Goal: Information Seeking & Learning: Learn about a topic

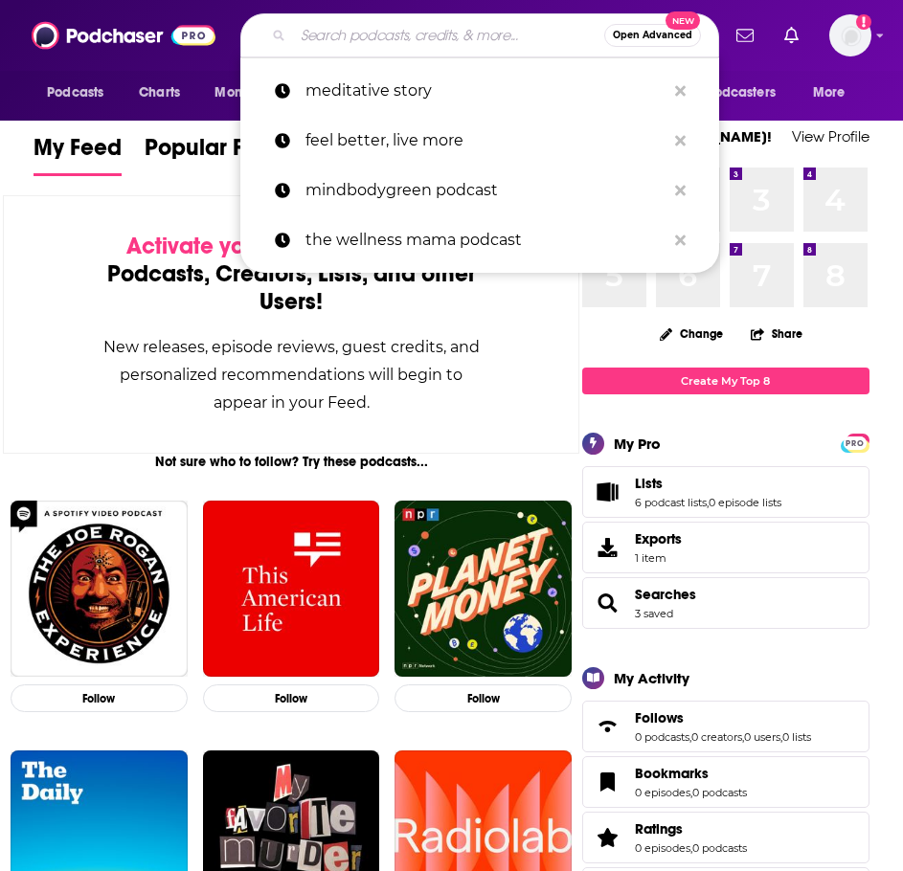
click at [478, 35] on input "Search podcasts, credits, & more..." at bounding box center [448, 35] width 311 height 31
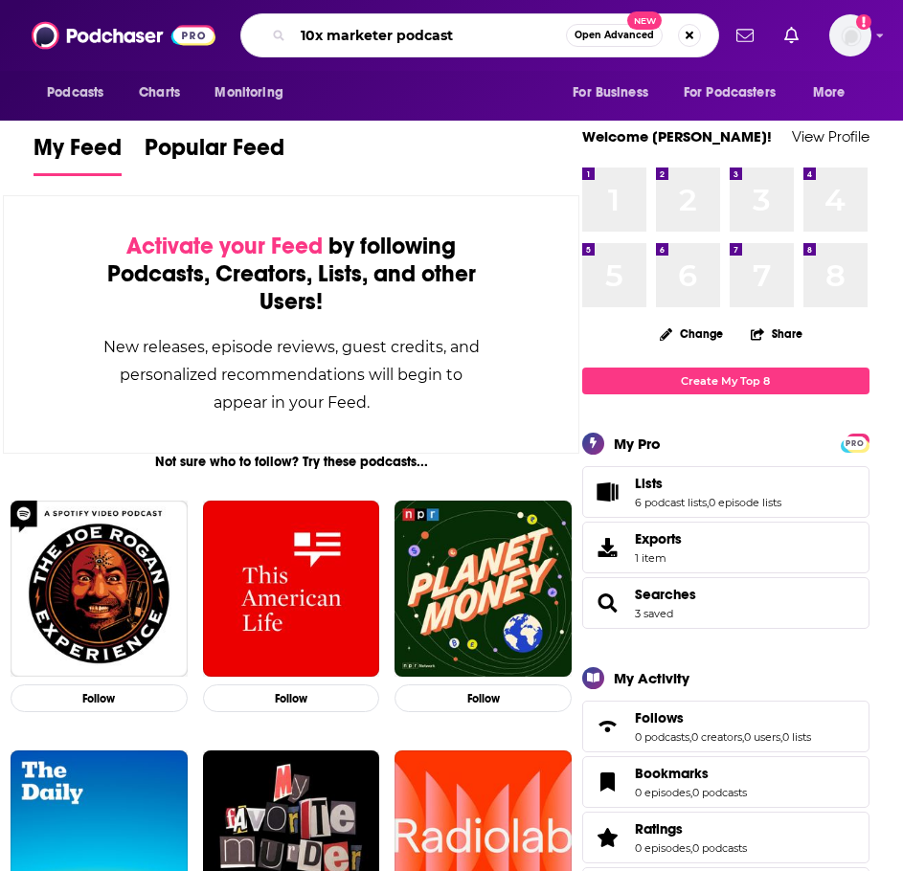
type input "10x marketer podcast"
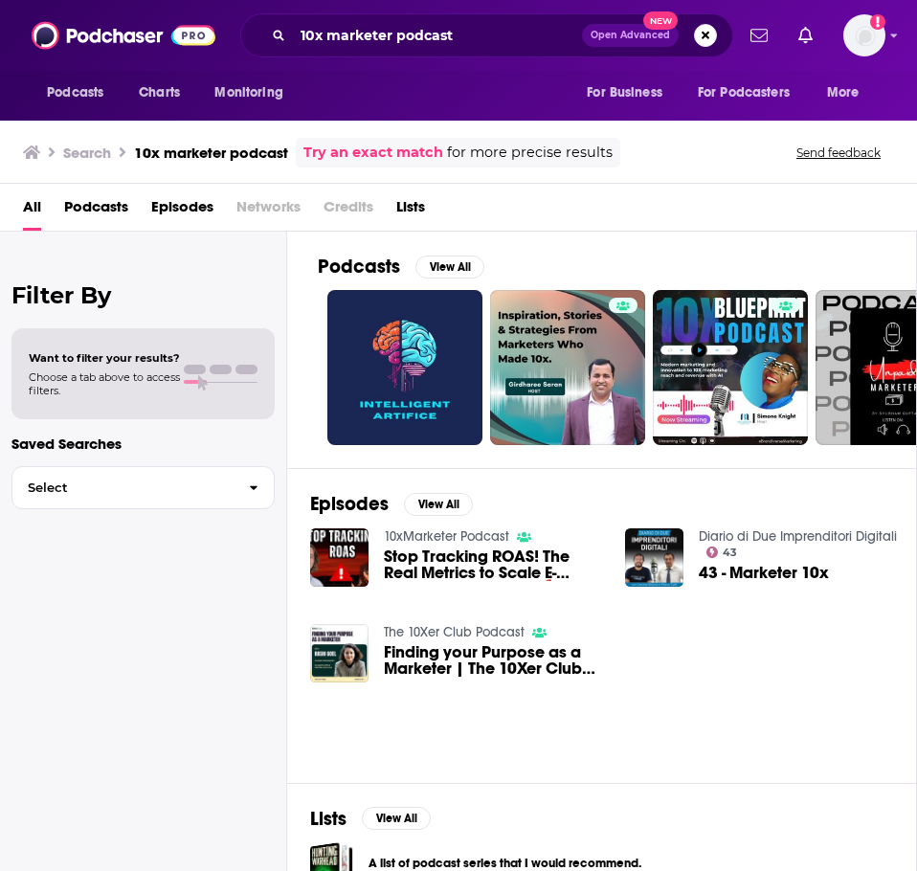
click at [470, 530] on link "10xMarketer Podcast" at bounding box center [446, 537] width 125 height 16
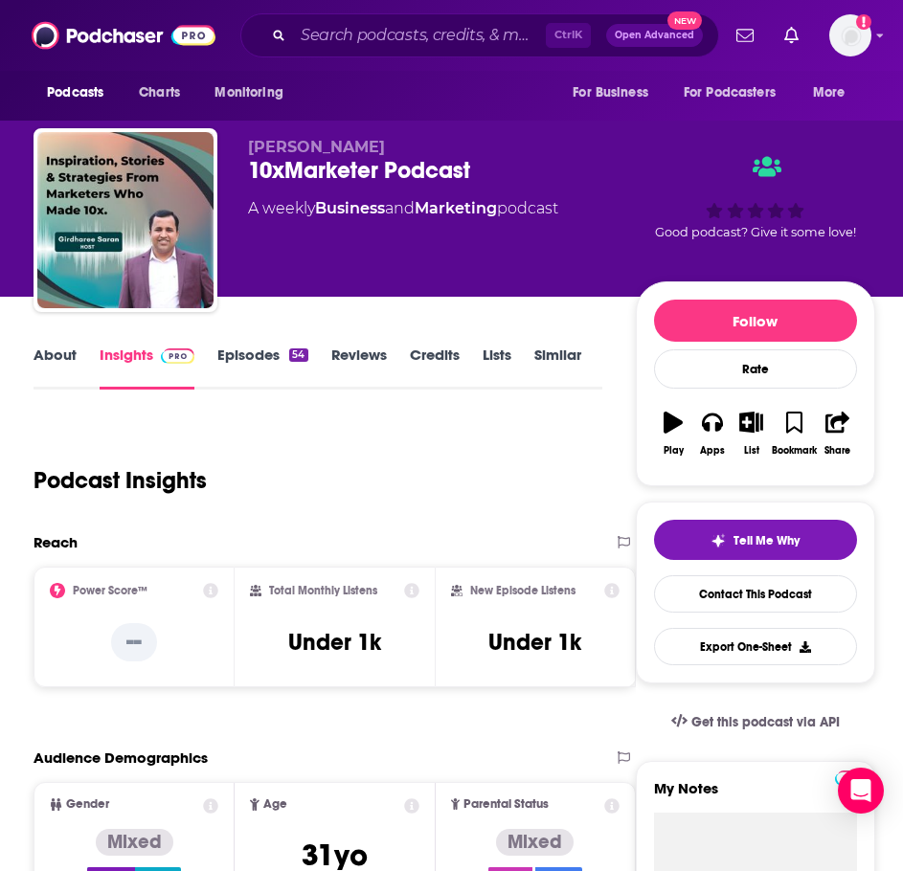
click at [56, 355] on link "About" at bounding box center [55, 368] width 43 height 44
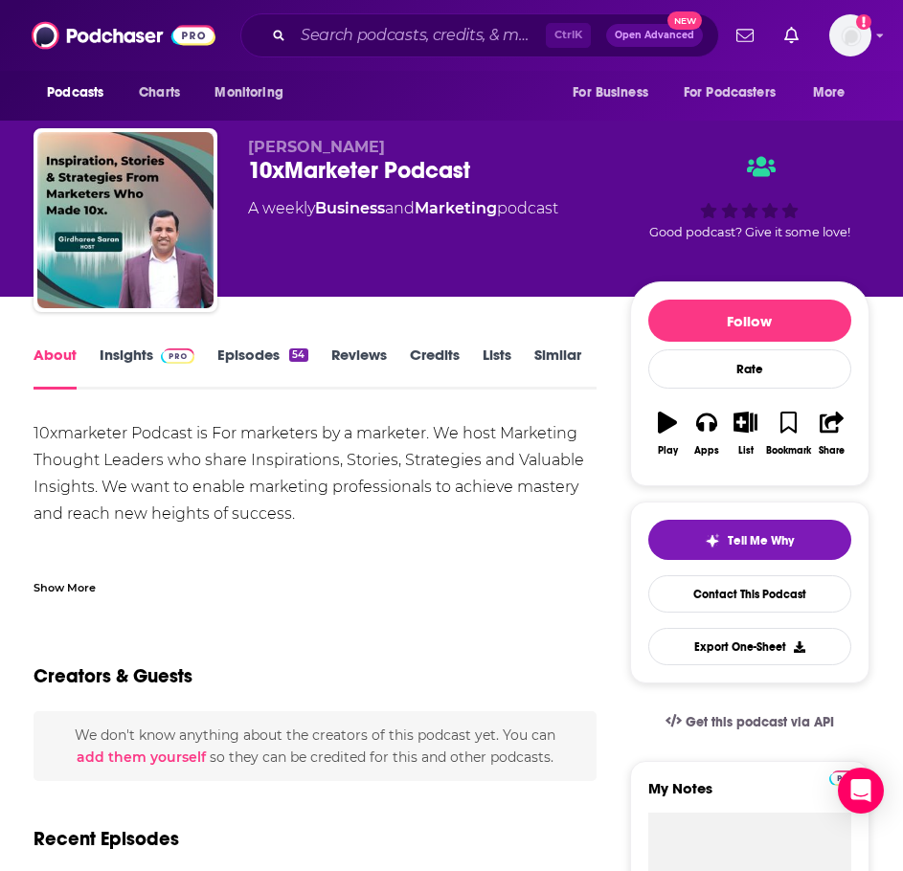
click at [93, 578] on div "Show More" at bounding box center [315, 580] width 563 height 33
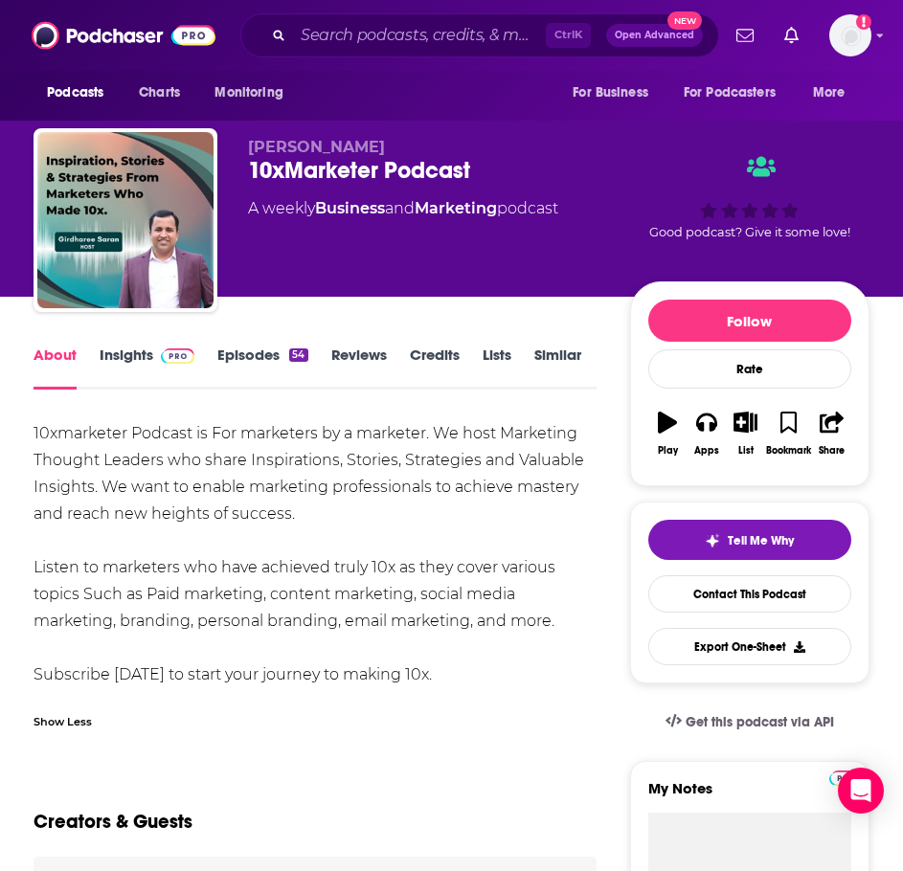
drag, startPoint x: 568, startPoint y: 621, endPoint x: 34, endPoint y: 434, distance: 566.3
click at [34, 434] on div "10xmarketer Podcast is For marketers by a marketer. We host Marketing Thought L…" at bounding box center [315, 554] width 563 height 268
copy div "10xmarketer Podcast is For marketers by a marketer. We host Marketing Thought L…"
click at [144, 364] on link "Insights" at bounding box center [147, 368] width 95 height 44
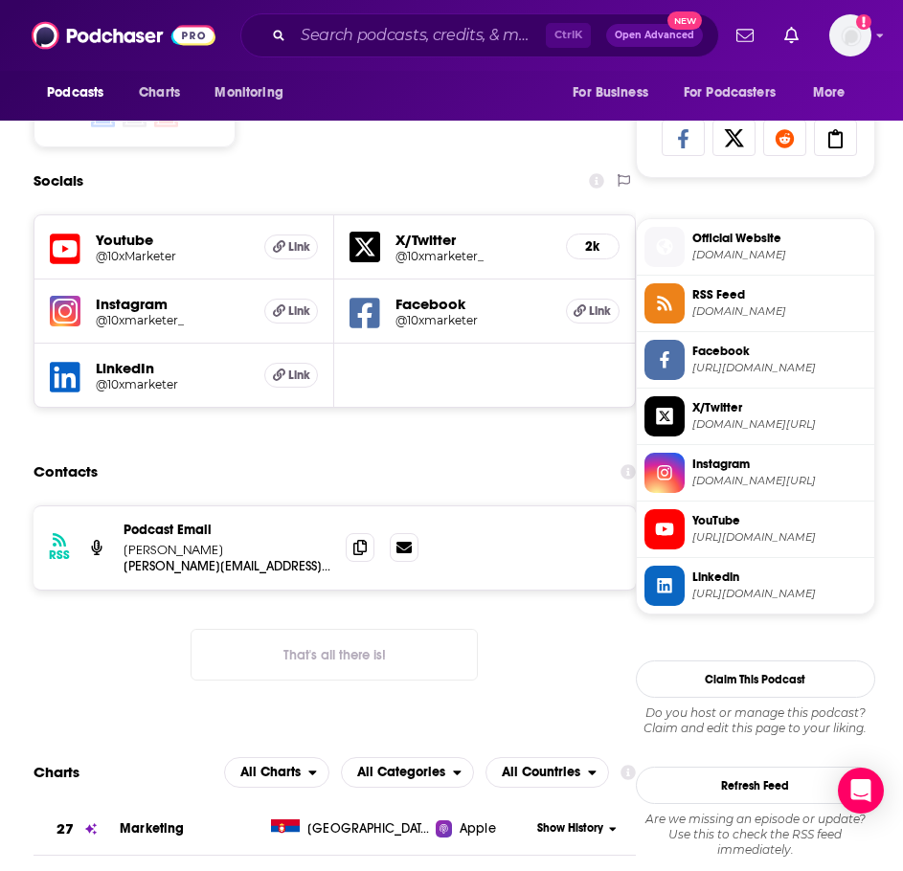
scroll to position [1245, 0]
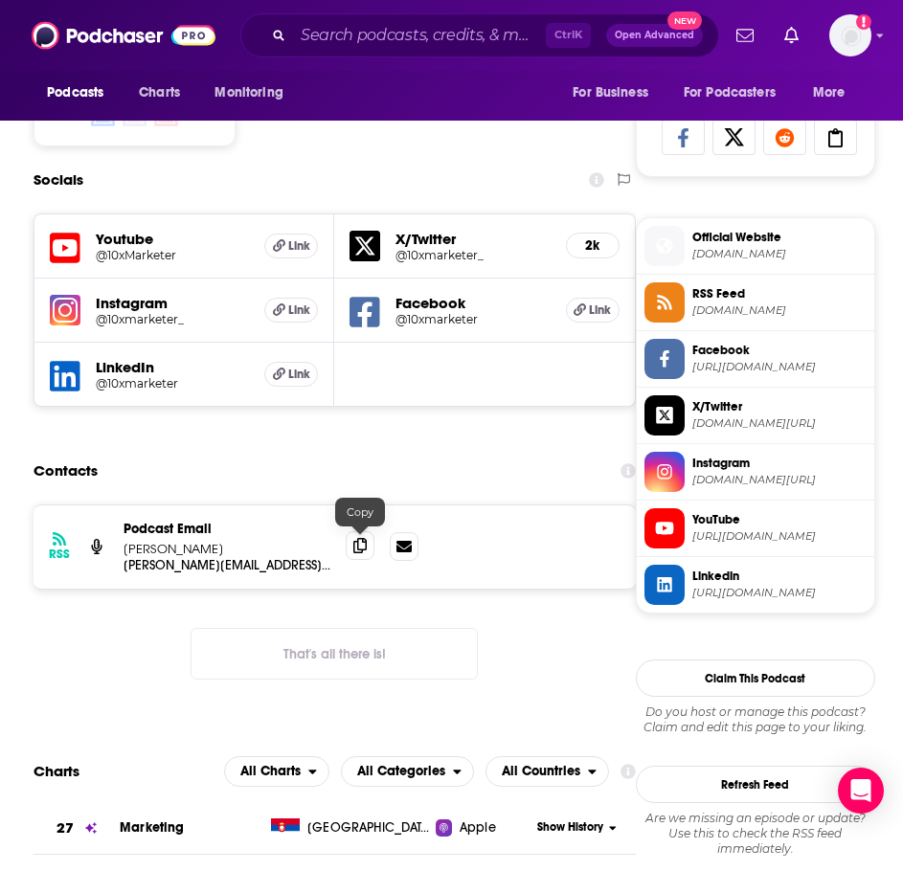
click at [361, 547] on icon at bounding box center [359, 545] width 13 height 15
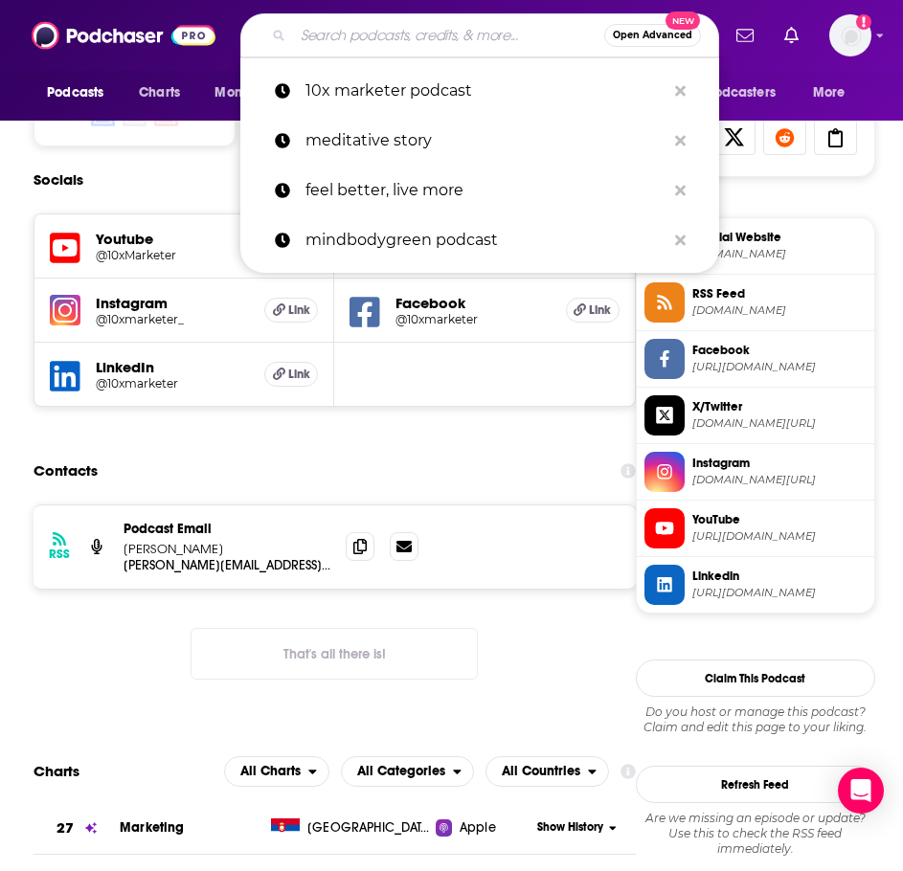
click at [322, 33] on input "Search podcasts, credits, & more..." at bounding box center [448, 35] width 311 height 31
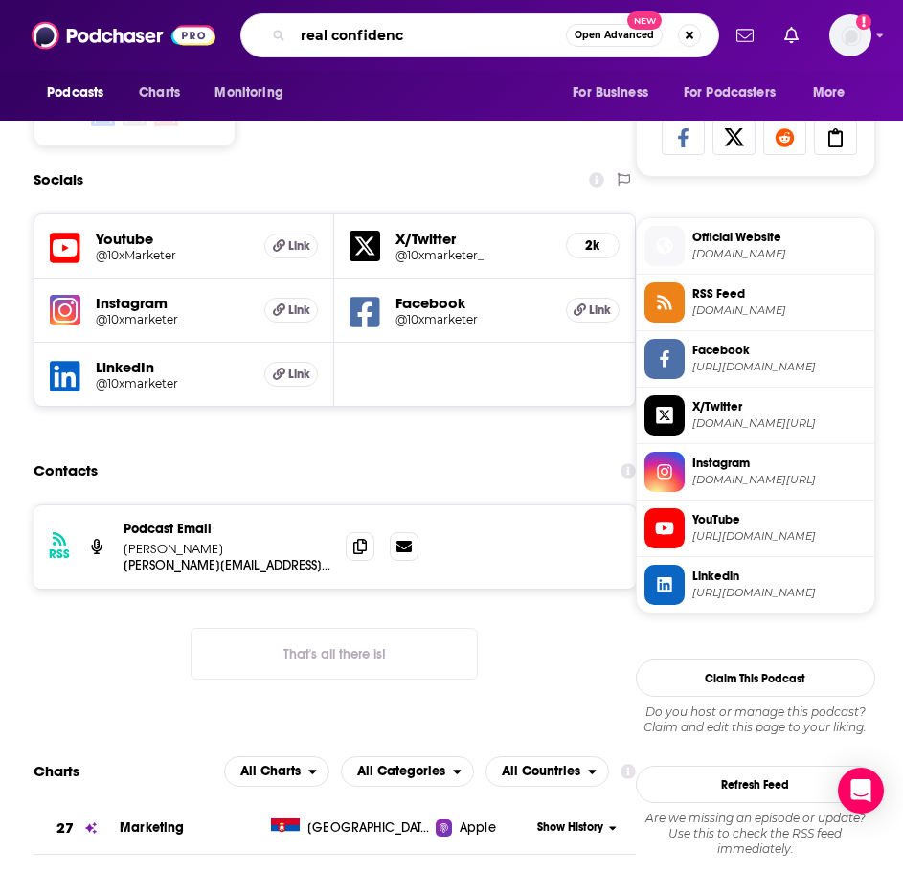
type input "real confidence"
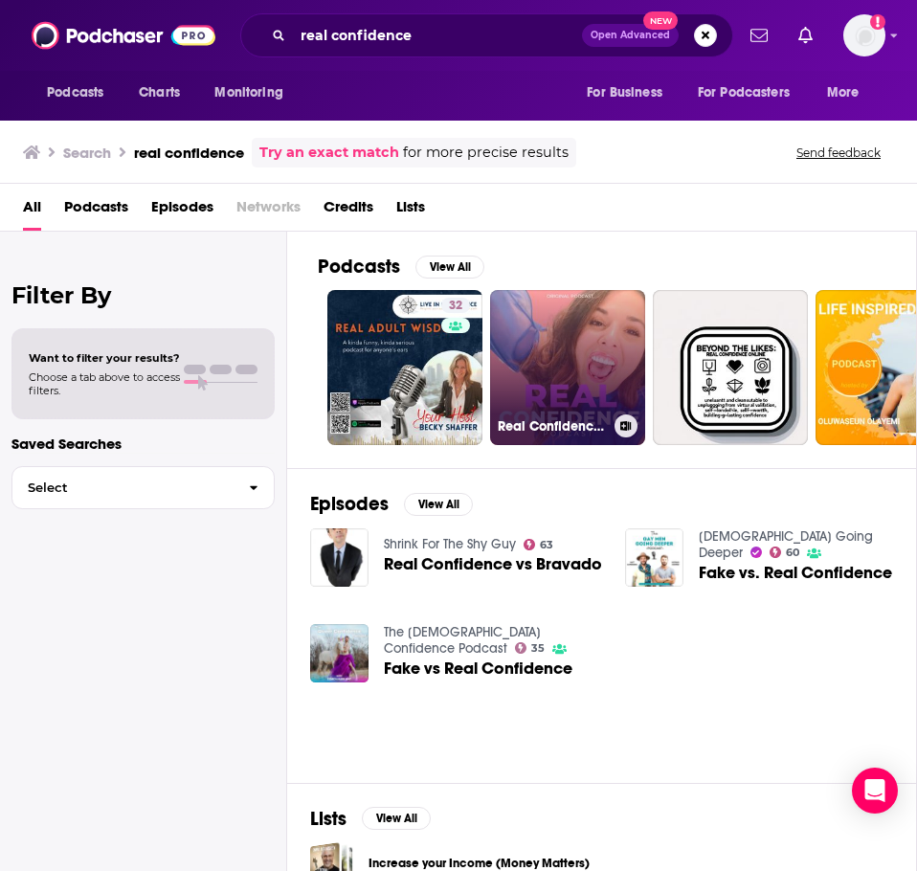
click at [565, 356] on link "Real Confidence with [PERSON_NAME]" at bounding box center [567, 367] width 155 height 155
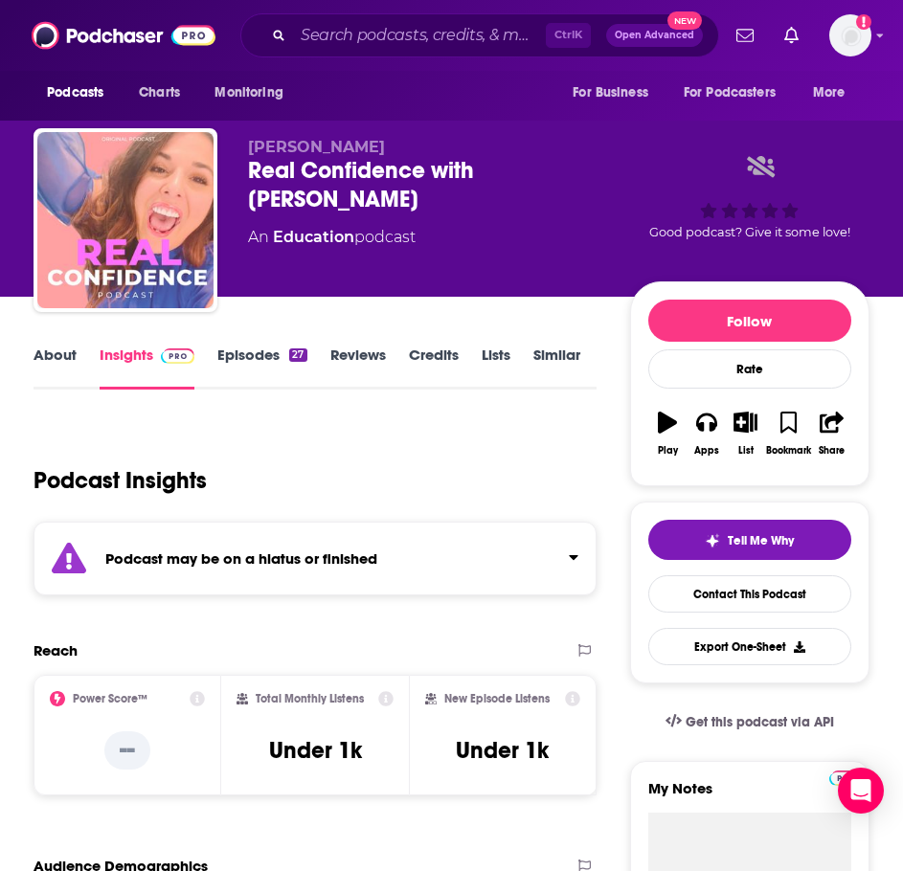
click at [309, 564] on strong "Podcast may be on a hiatus or finished" at bounding box center [241, 559] width 272 height 18
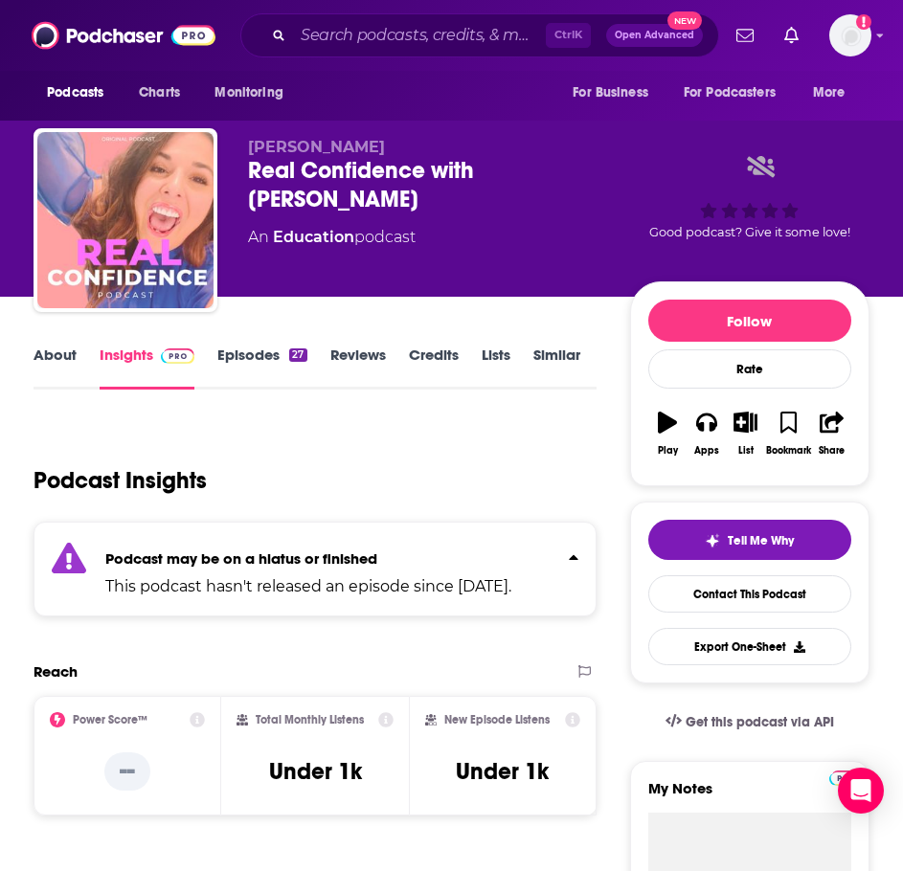
click at [254, 366] on link "Episodes 27" at bounding box center [261, 368] width 89 height 44
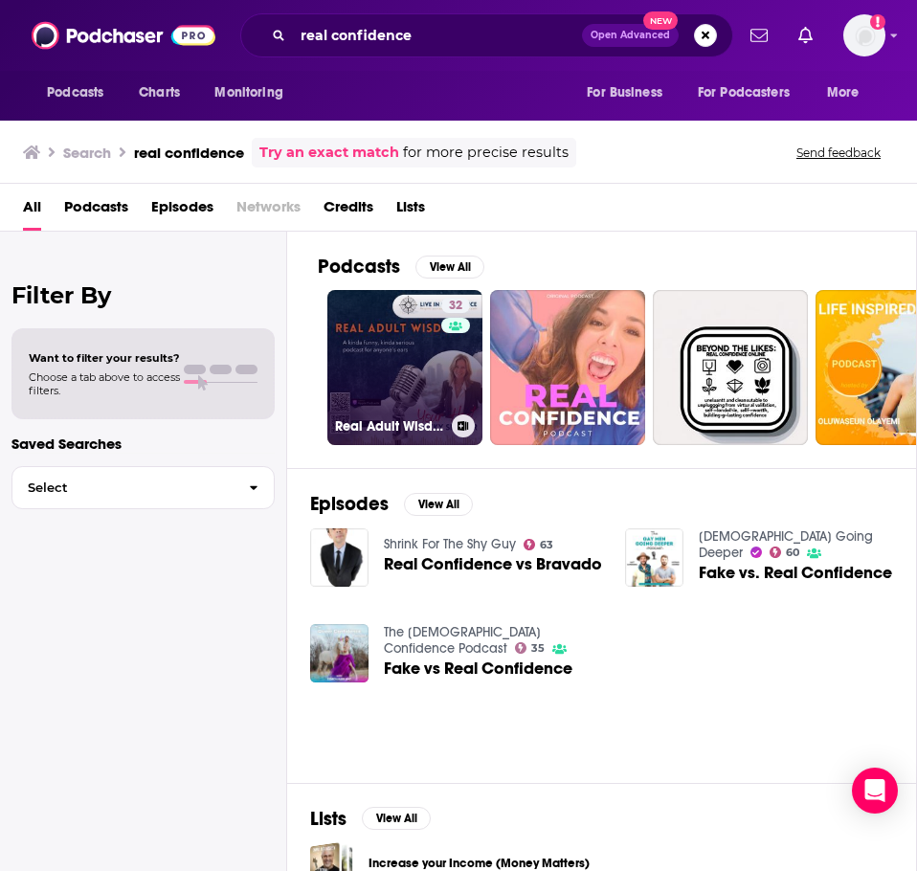
click at [396, 393] on link "32 Real Adult Wisdom-Live In Confidence" at bounding box center [404, 367] width 155 height 155
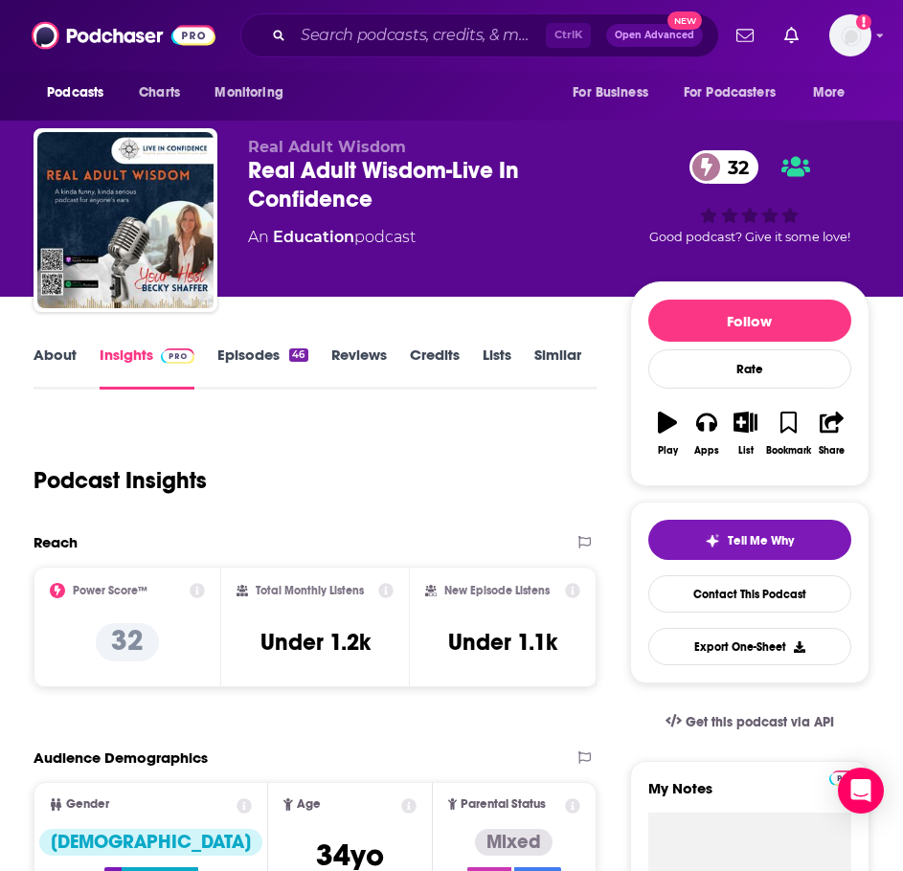
click at [58, 368] on link "About" at bounding box center [55, 368] width 43 height 44
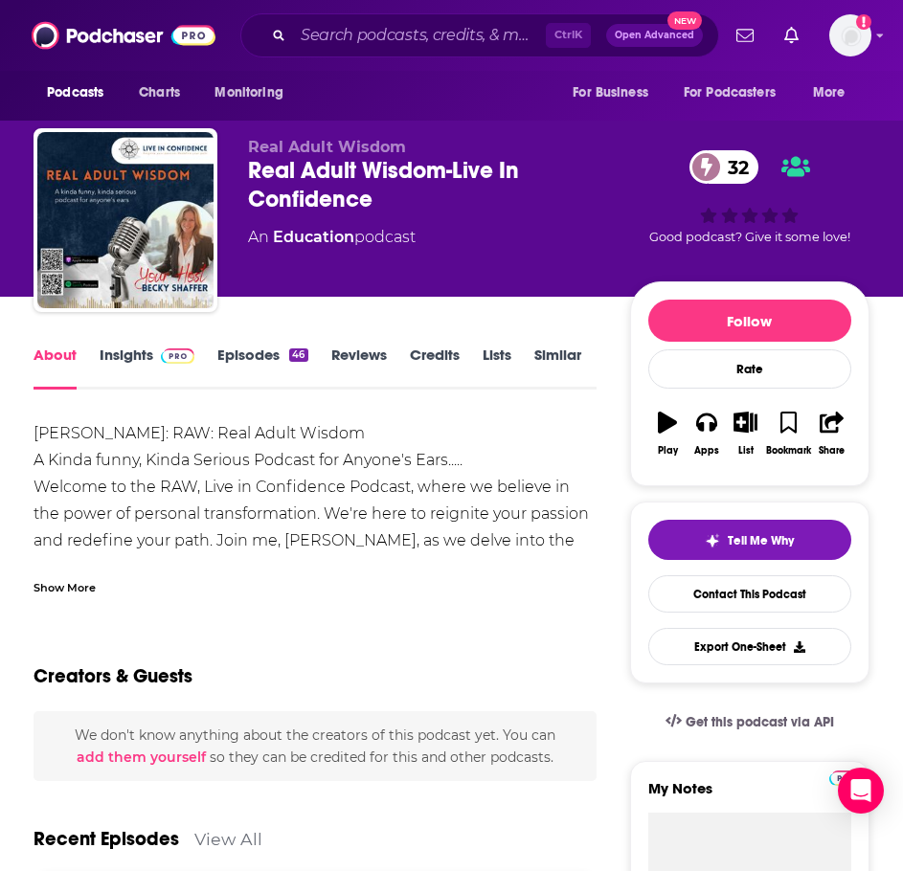
click at [98, 579] on div "Show More" at bounding box center [315, 580] width 563 height 33
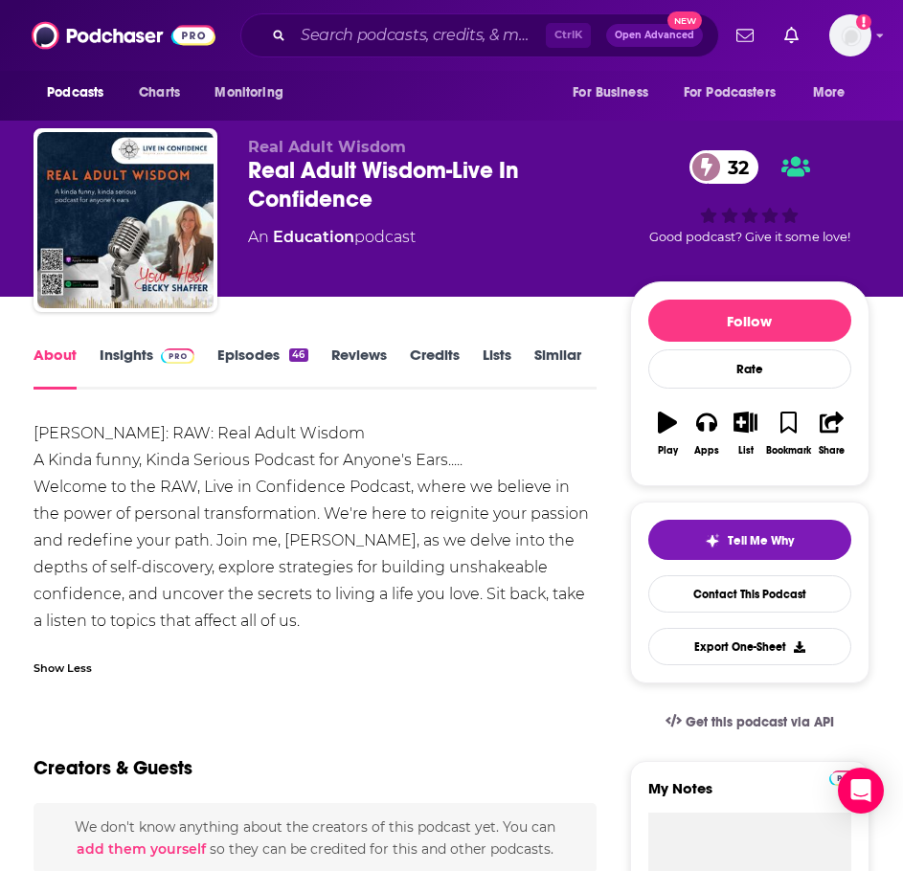
click at [239, 348] on link "Episodes 46" at bounding box center [262, 368] width 90 height 44
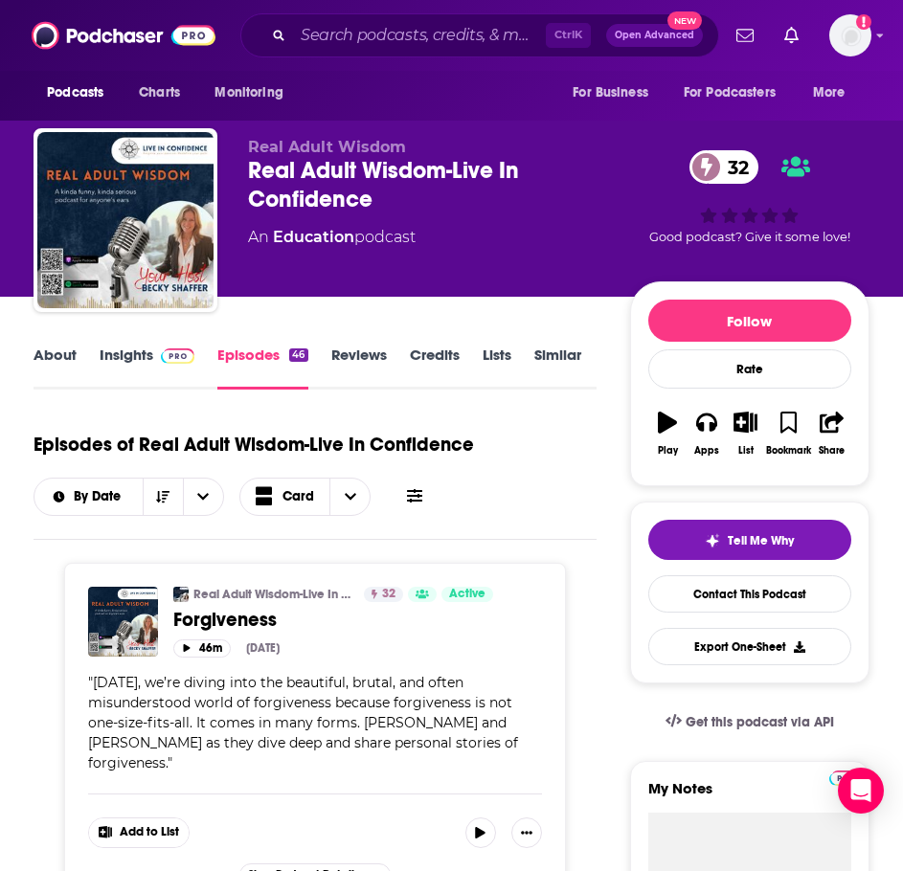
click at [68, 370] on link "About" at bounding box center [55, 368] width 43 height 44
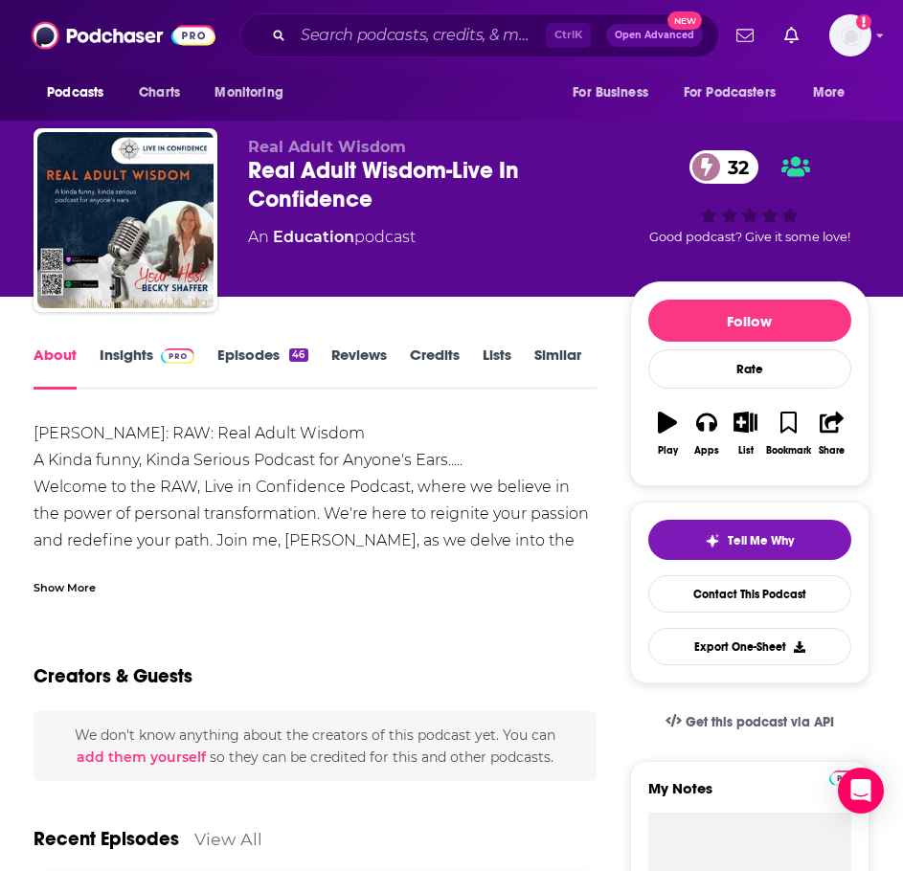
click at [76, 590] on div "Show More" at bounding box center [65, 586] width 62 height 18
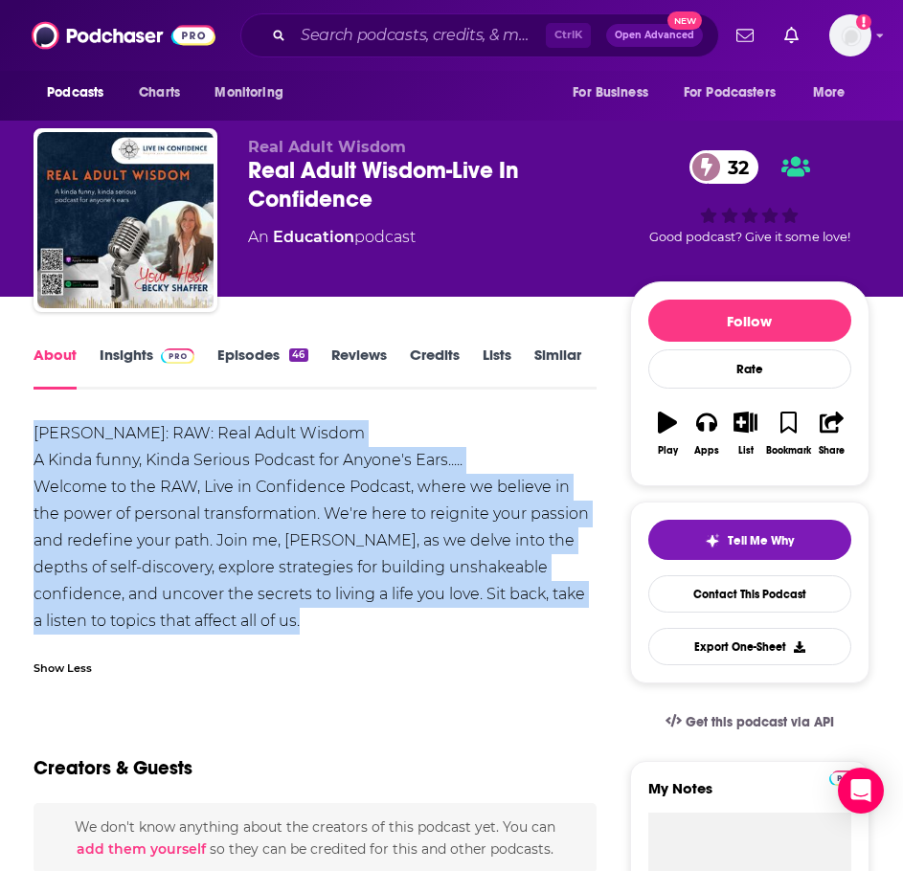
drag, startPoint x: 191, startPoint y: 629, endPoint x: 25, endPoint y: 437, distance: 254.5
copy div "[PERSON_NAME]: RAW: Real Adult Wisdom A Kinda funny, Kinda Serious Podcast for …"
click at [155, 363] on link "Insights" at bounding box center [147, 368] width 95 height 44
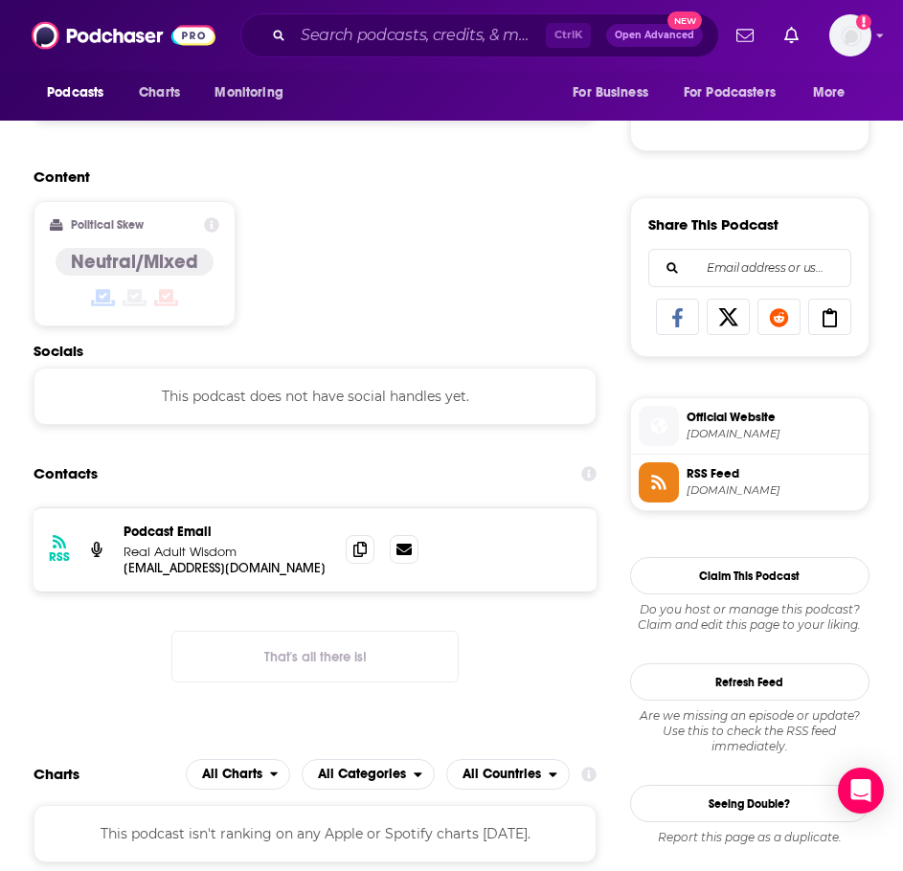
scroll to position [1053, 0]
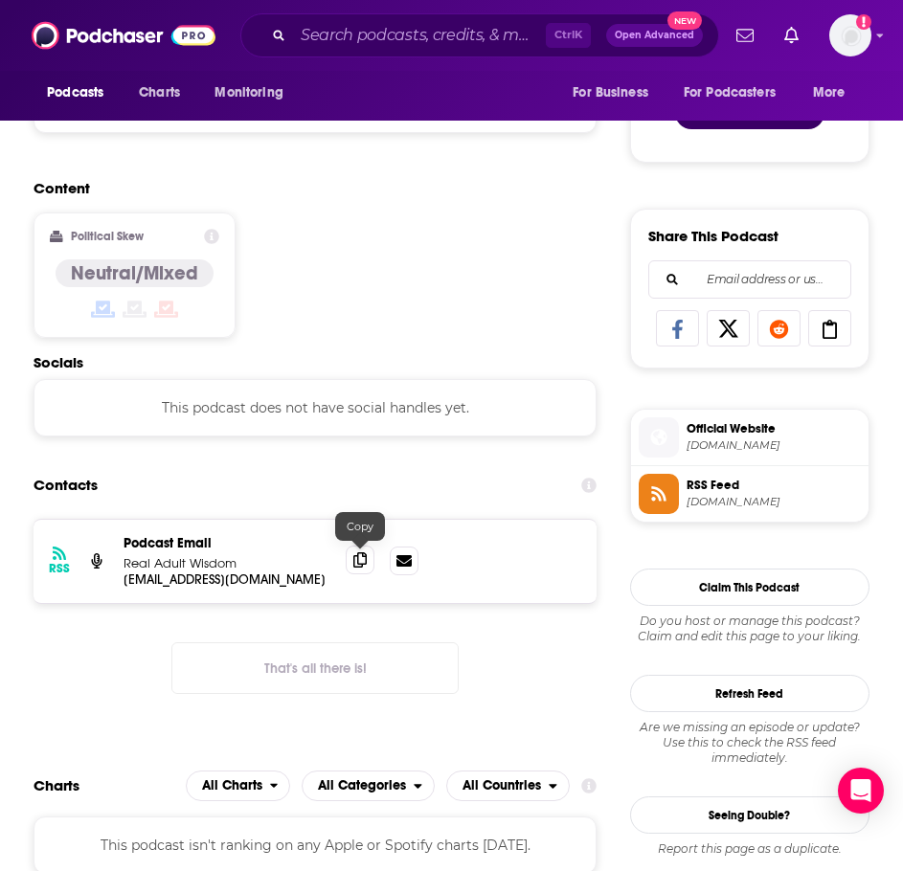
click at [357, 557] on icon at bounding box center [359, 559] width 13 height 15
click at [354, 28] on input "Search podcasts, credits, & more..." at bounding box center [419, 35] width 253 height 31
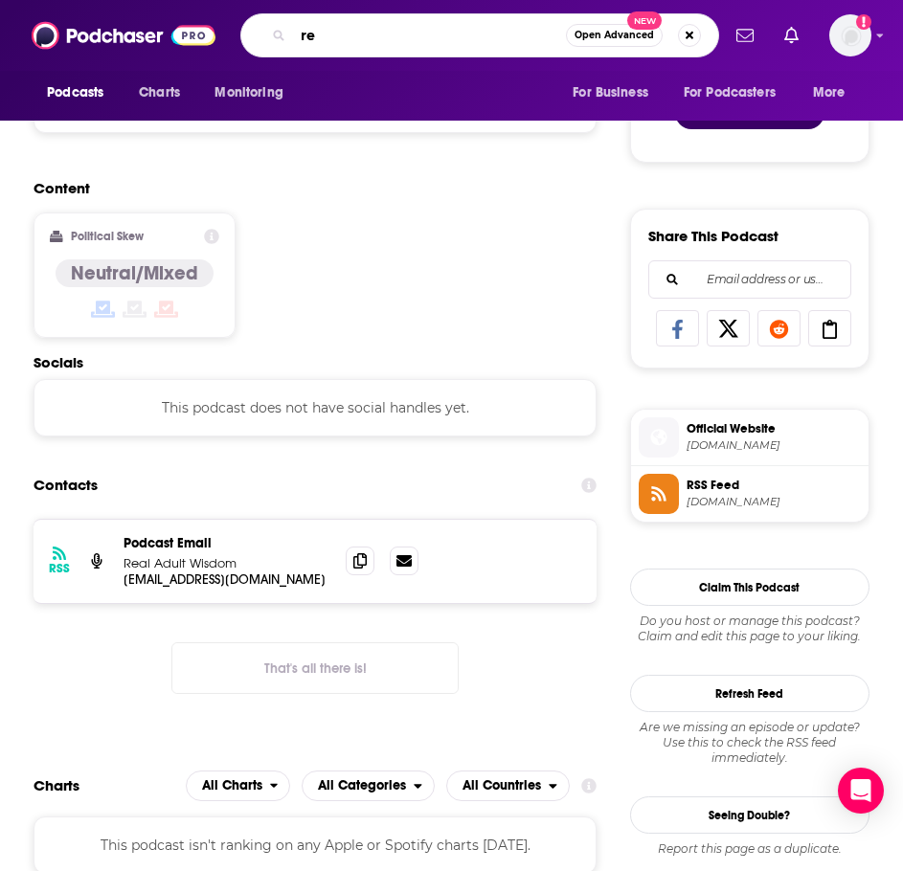
type input "r"
type input "quick wins for [MEDICAL_DATA] Moms"
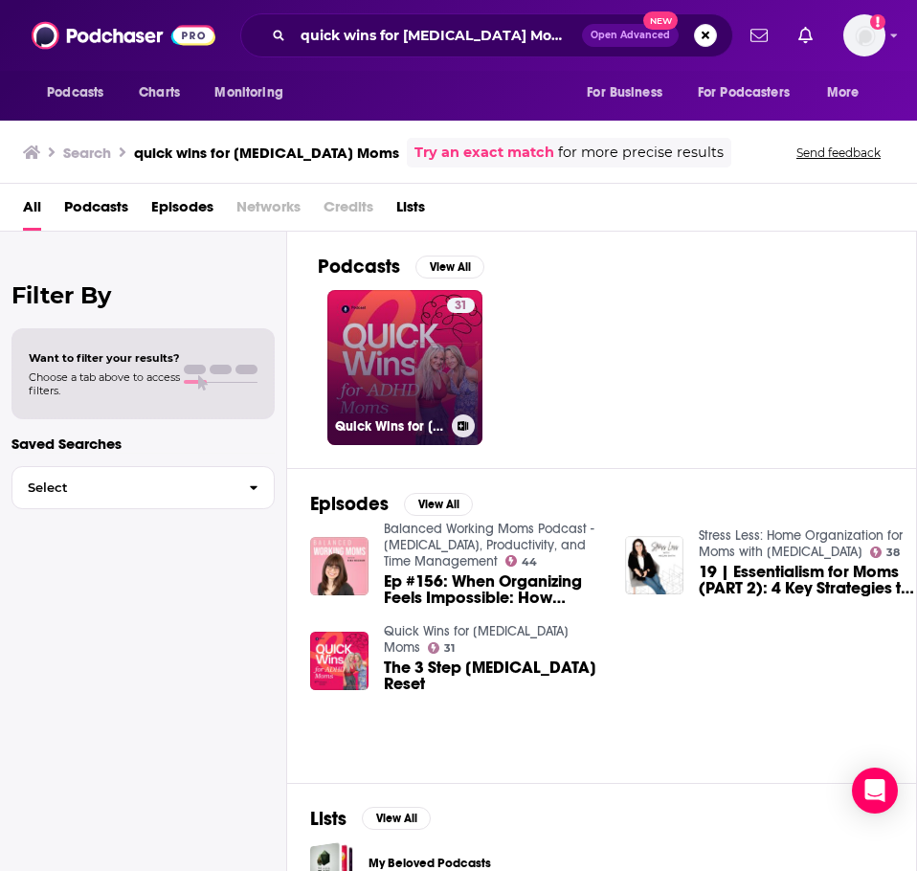
click at [377, 340] on link "31 Quick Wins for [MEDICAL_DATA] Moms" at bounding box center [404, 367] width 155 height 155
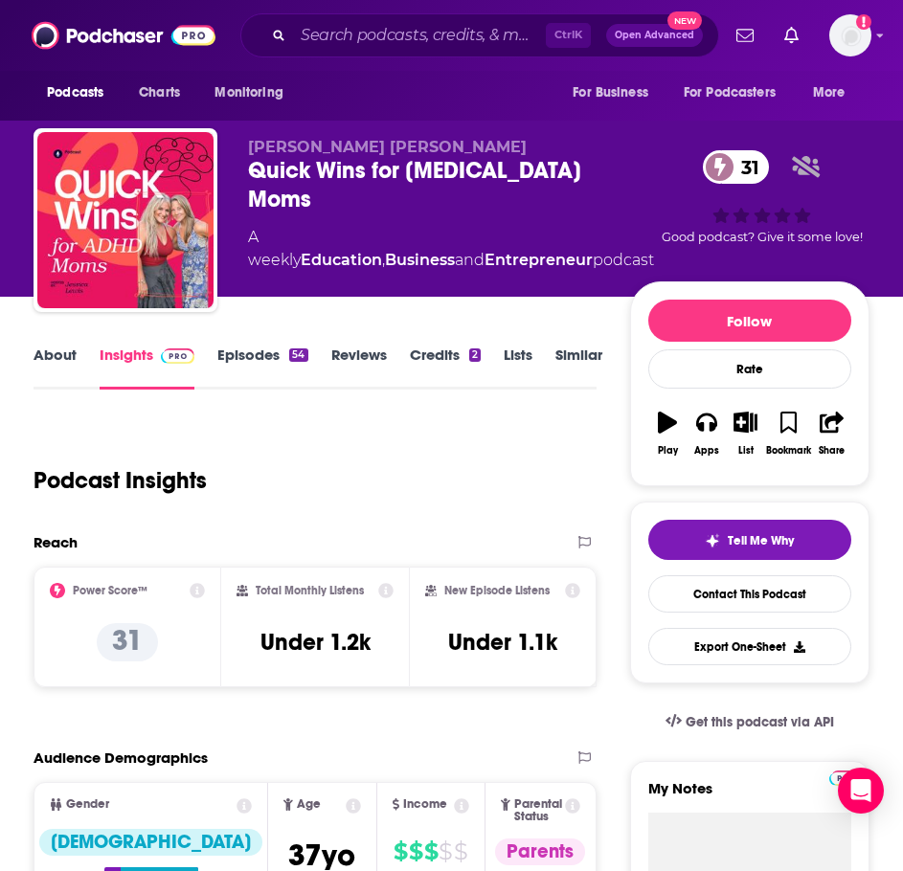
click at [56, 365] on link "About" at bounding box center [55, 368] width 43 height 44
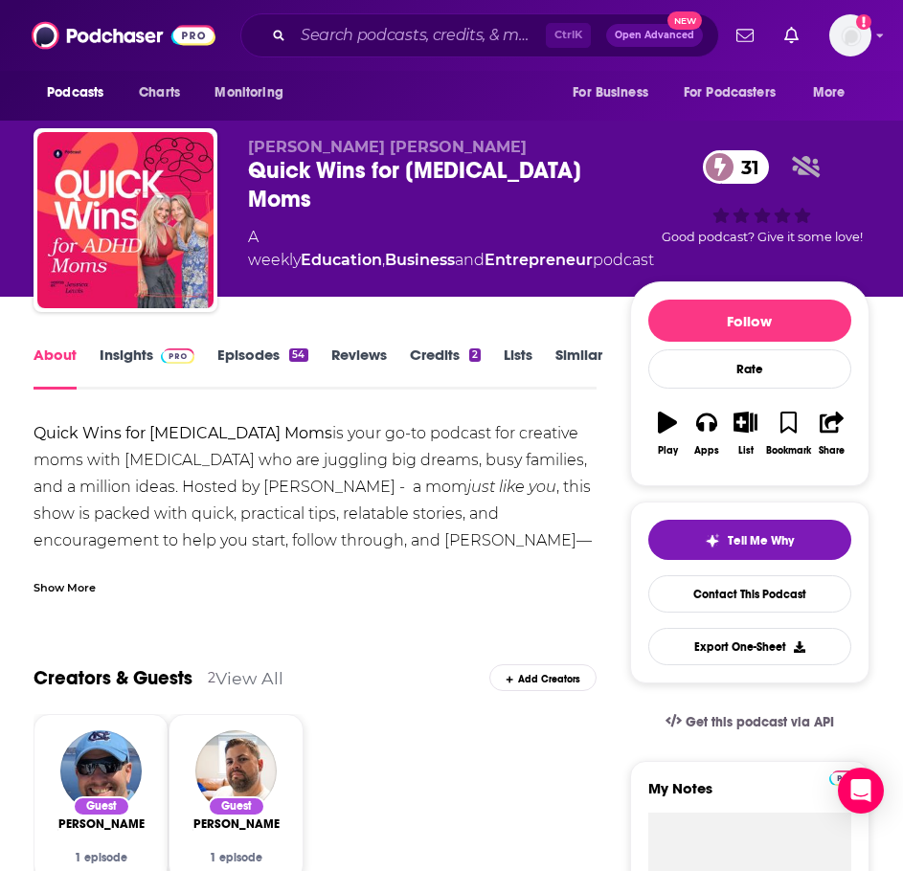
click at [53, 585] on div "Show More" at bounding box center [65, 586] width 62 height 18
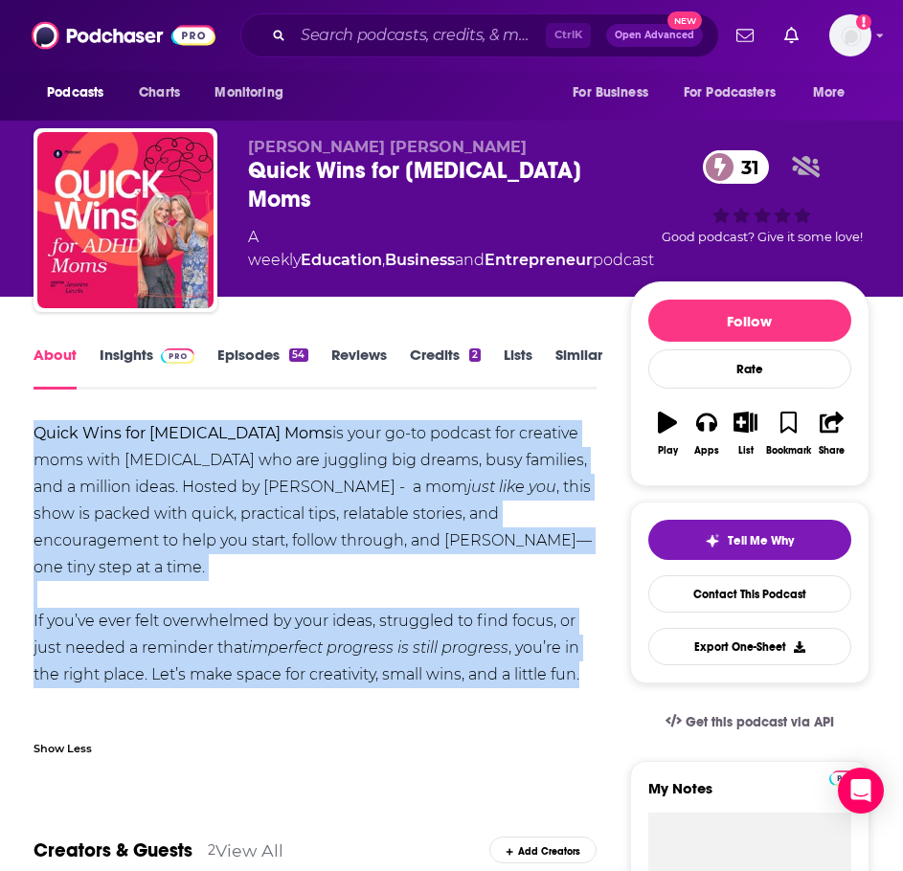
drag, startPoint x: 596, startPoint y: 644, endPoint x: 99, endPoint y: 455, distance: 531.9
copy div "Quick Wins for [MEDICAL_DATA] Moms is your go-to podcast for creative moms with…"
click at [151, 369] on link "Insights" at bounding box center [147, 368] width 95 height 44
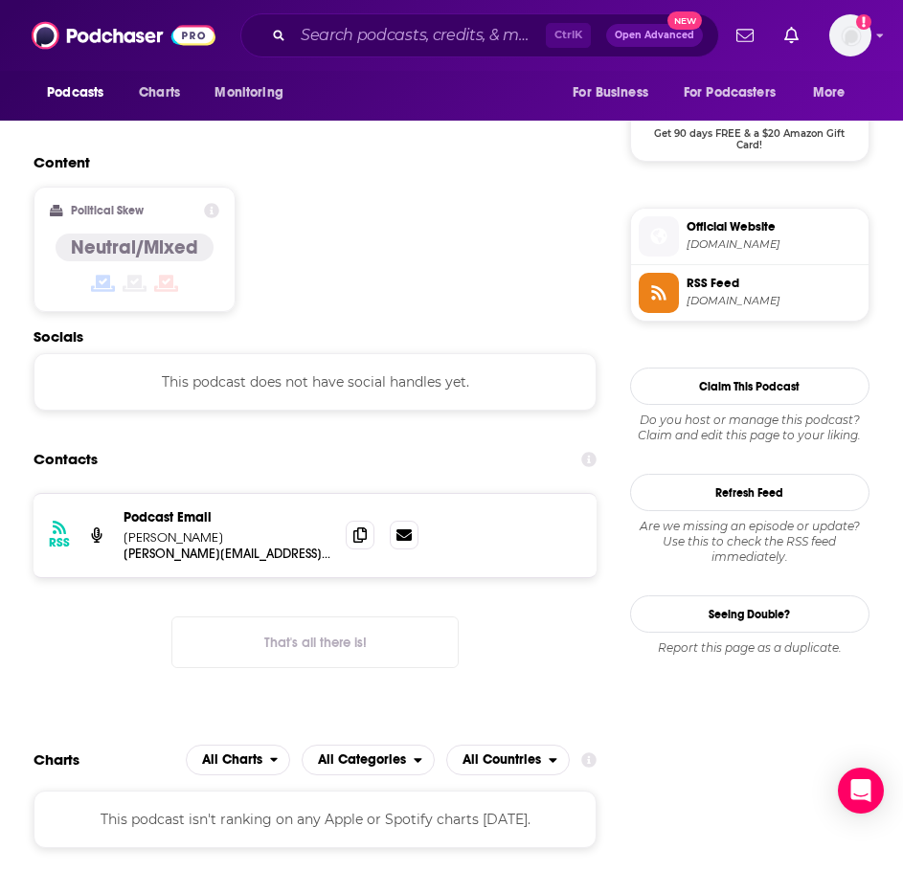
scroll to position [1436, 0]
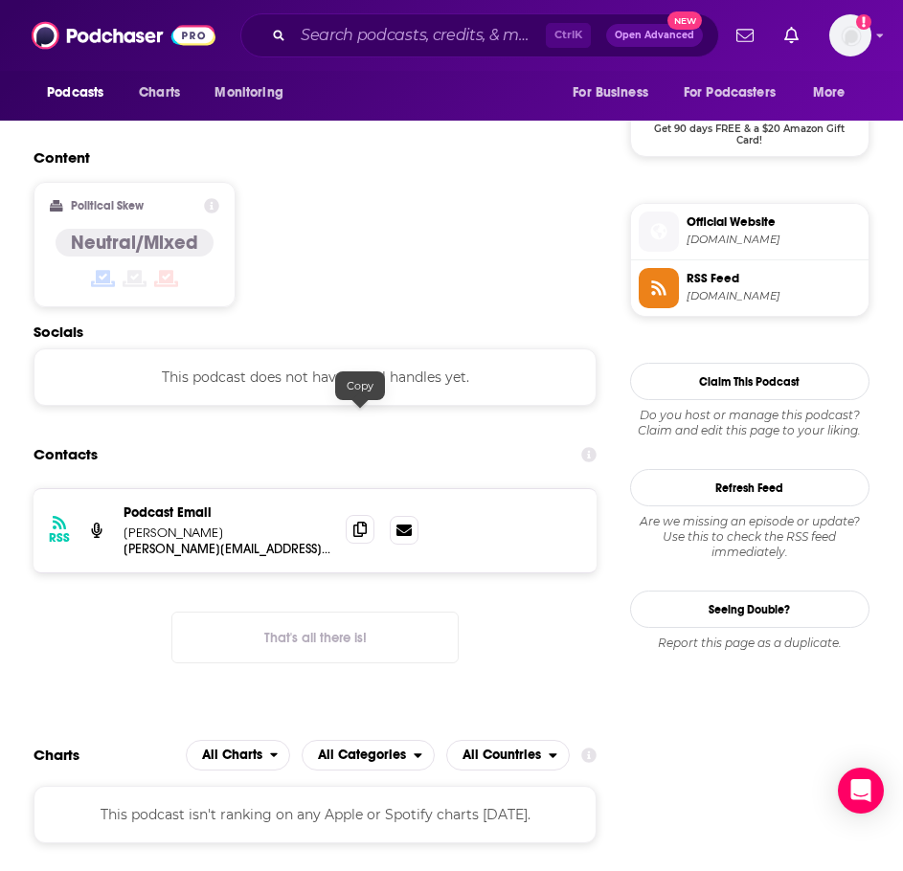
click at [350, 515] on span at bounding box center [360, 529] width 29 height 29
click at [361, 31] on input "Search podcasts, credits, & more..." at bounding box center [419, 35] width 253 height 31
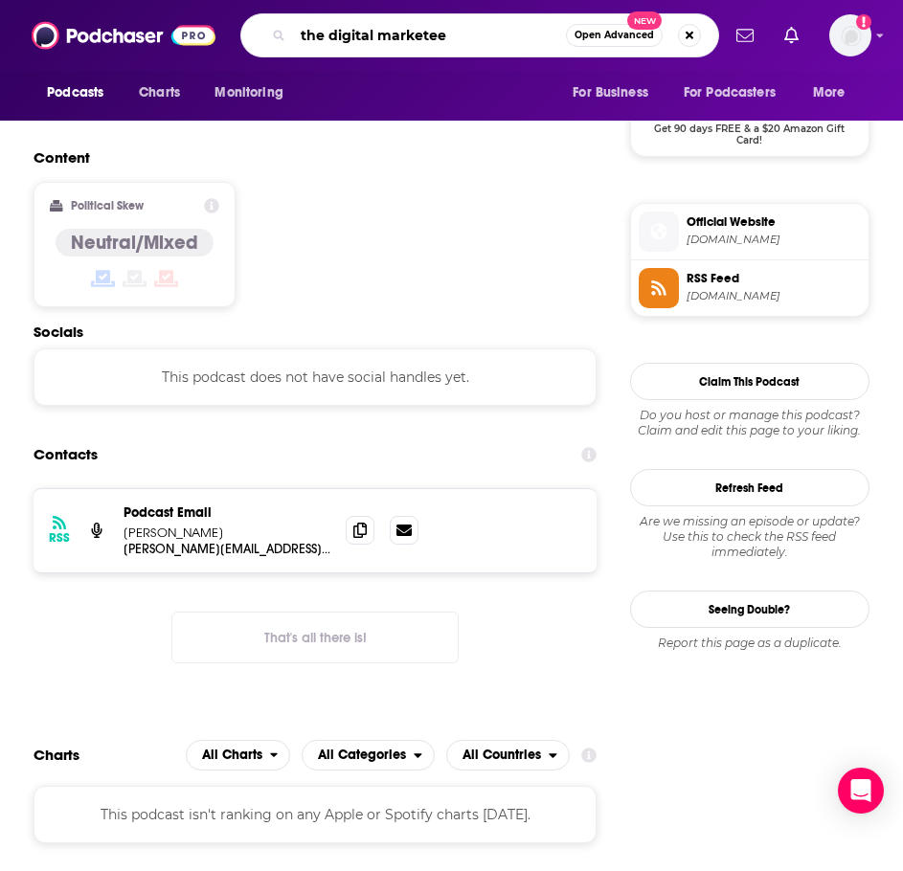
type input "the digital marketeer"
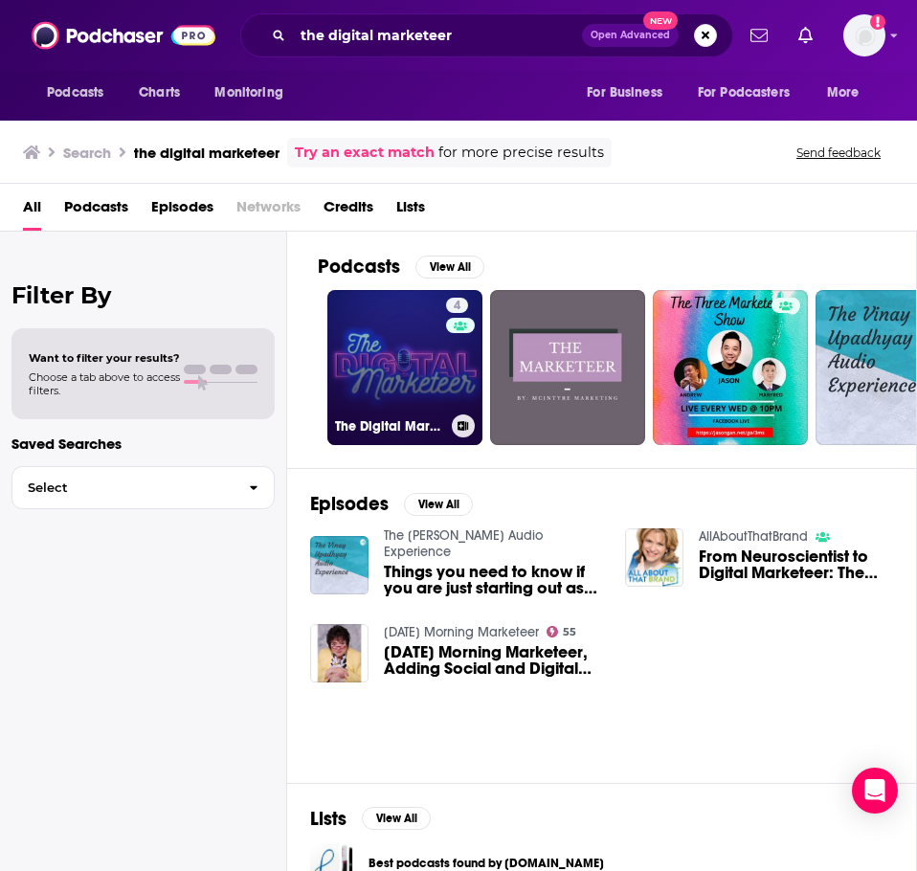
click at [404, 387] on link "4 The Digital Marketeer" at bounding box center [404, 367] width 155 height 155
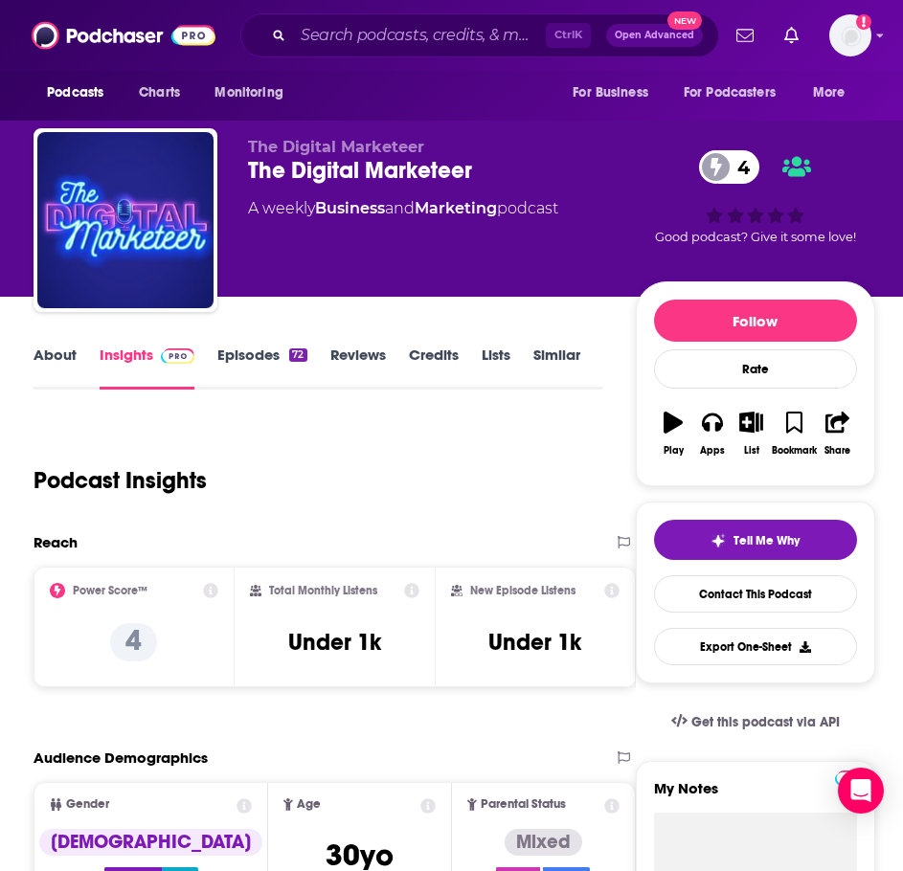
click at [74, 372] on link "About" at bounding box center [55, 368] width 43 height 44
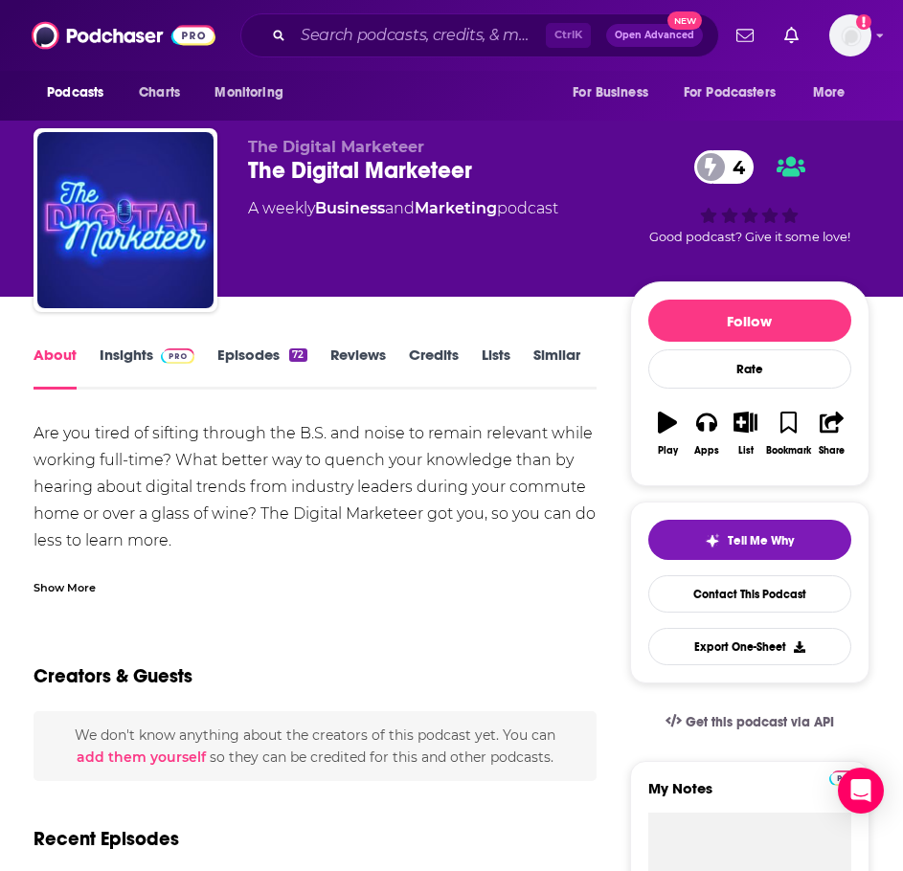
click at [88, 590] on div "Show More" at bounding box center [65, 586] width 62 height 18
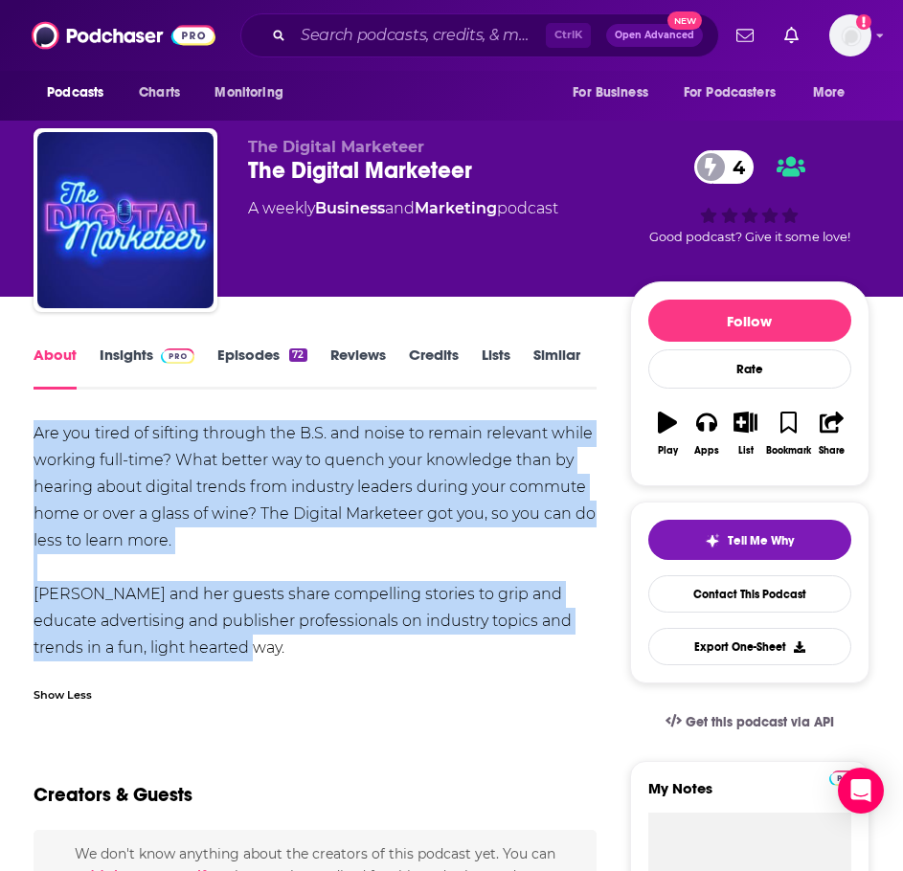
drag, startPoint x: 243, startPoint y: 657, endPoint x: 32, endPoint y: 423, distance: 315.2
copy div "Are you tired of sifting through the B.S. and noise to remain relevant while wo…"
click at [177, 360] on img at bounding box center [178, 356] width 34 height 15
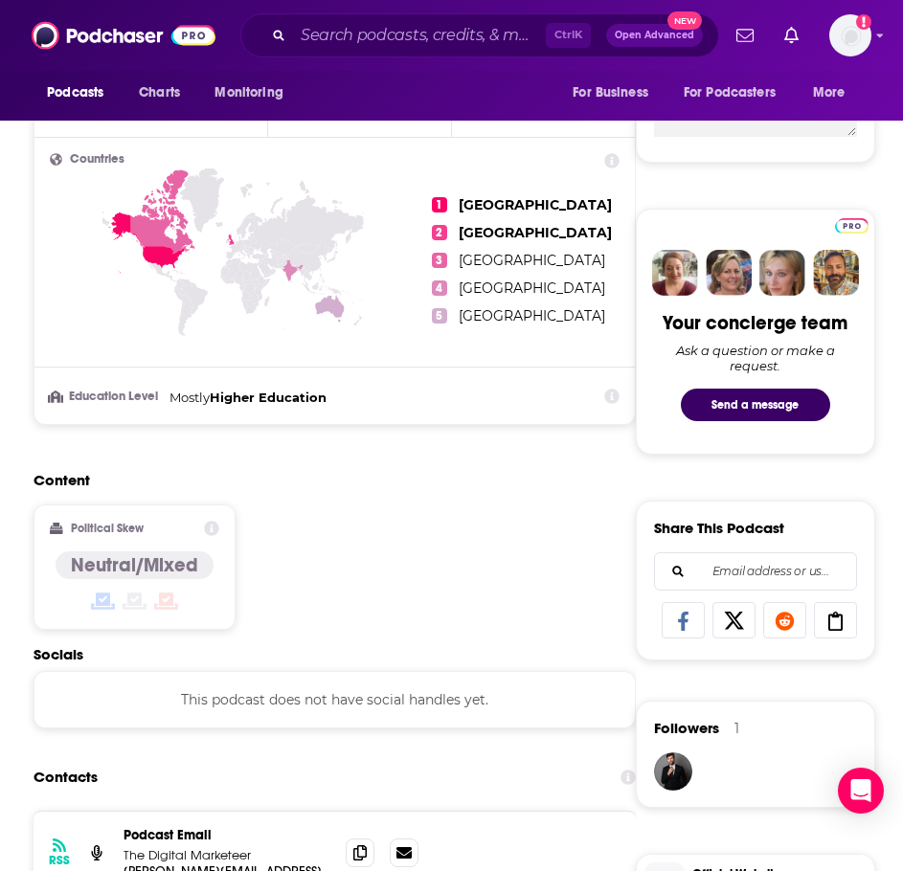
scroll to position [1149, 0]
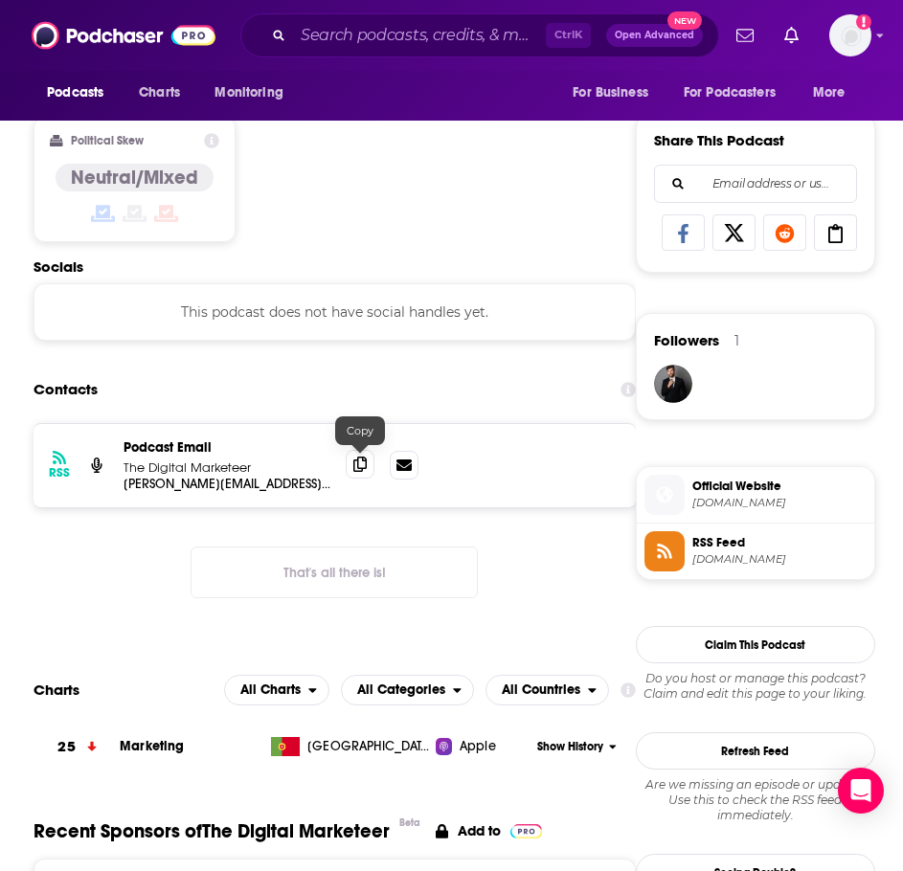
click at [350, 462] on span at bounding box center [360, 464] width 29 height 29
click at [351, 20] on input "Search podcasts, credits, & more..." at bounding box center [419, 35] width 253 height 31
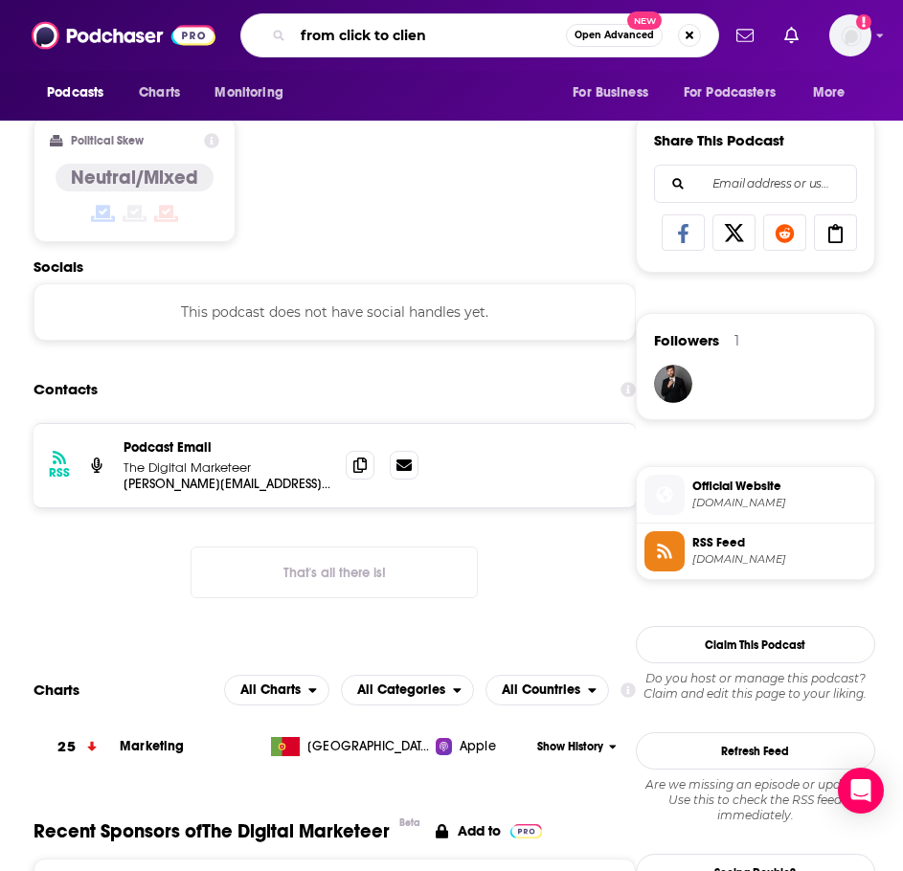
type input "from click to client"
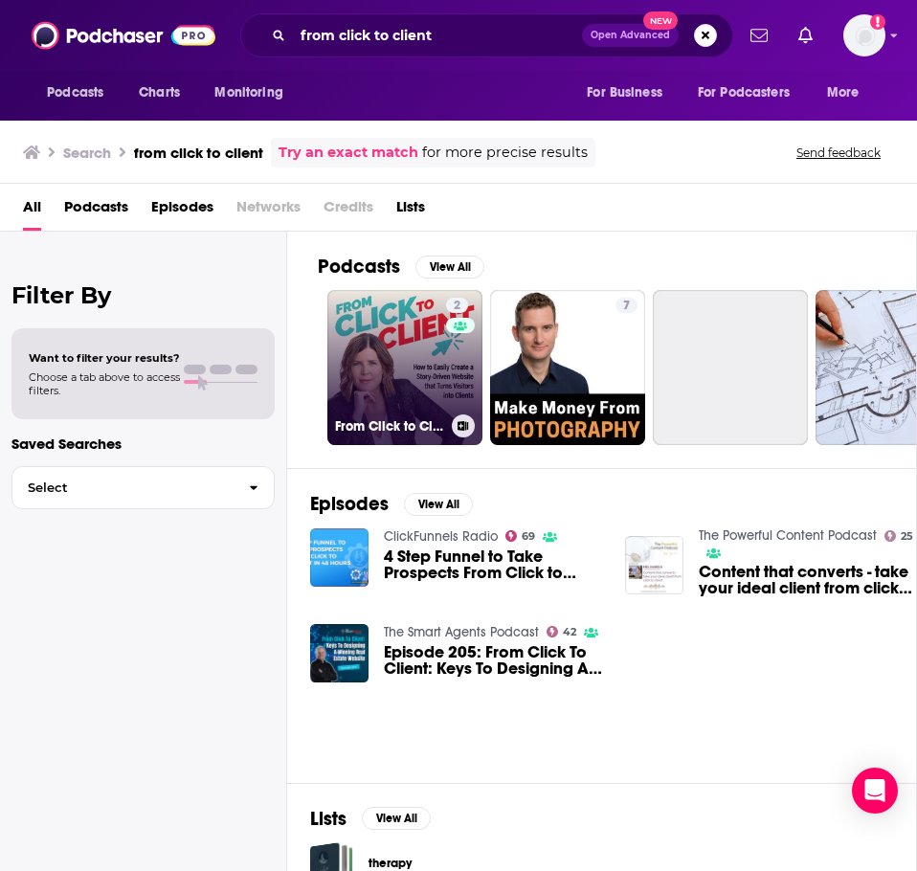
click at [398, 361] on link "2 From Click to Client / Attract Dream Clients with a Simple StoryBrand Website…" at bounding box center [404, 367] width 155 height 155
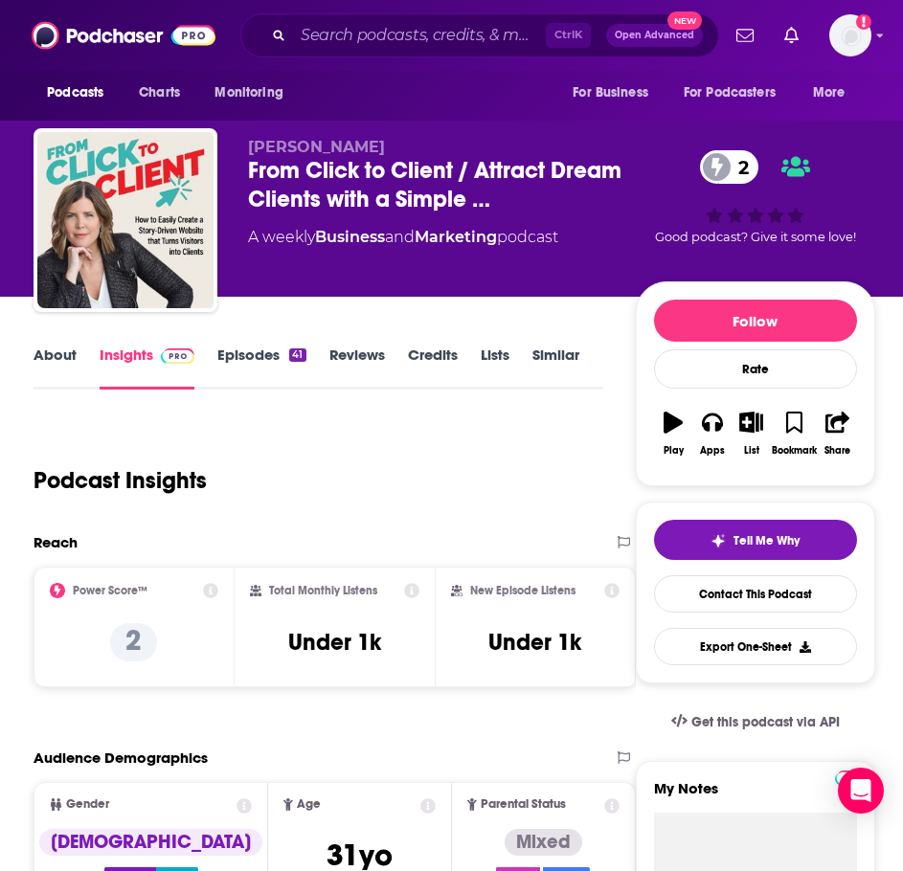
click at [56, 356] on link "About" at bounding box center [55, 368] width 43 height 44
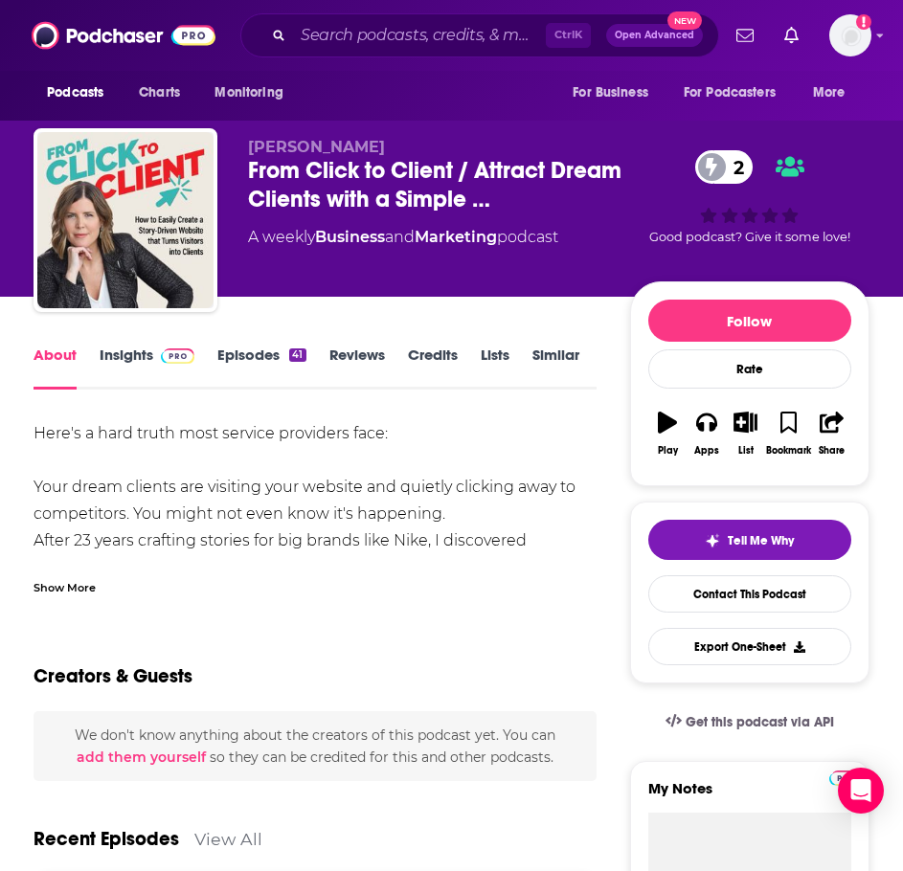
click at [79, 588] on div "Show More" at bounding box center [65, 586] width 62 height 18
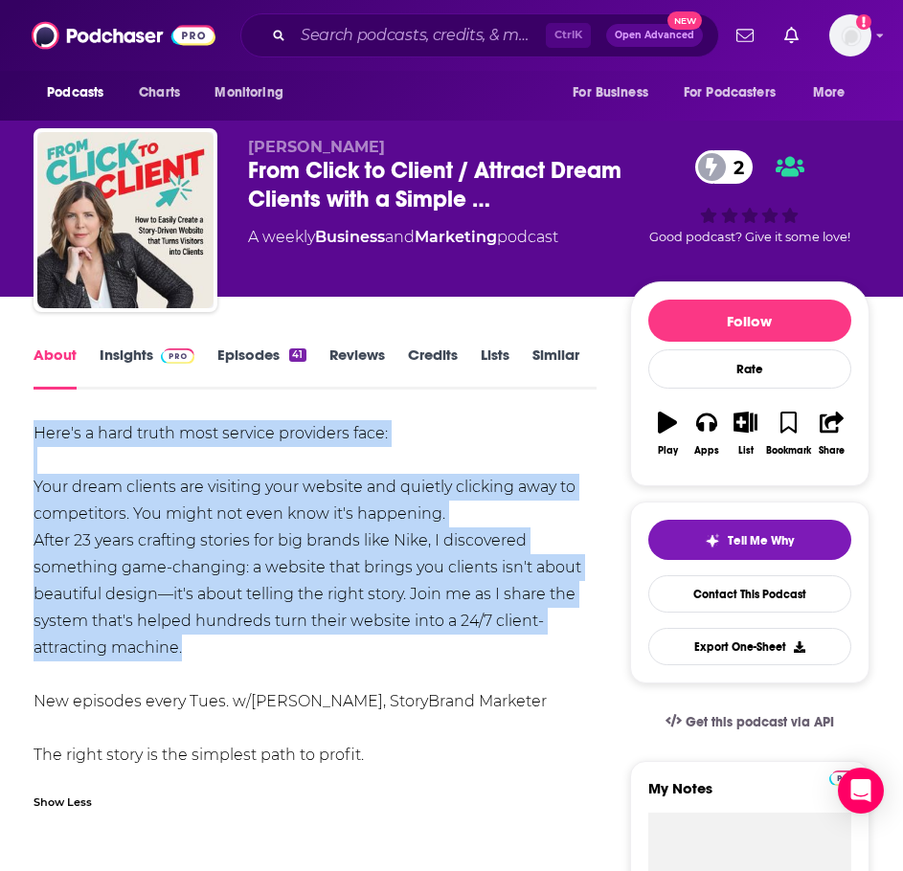
drag, startPoint x: 206, startPoint y: 654, endPoint x: 26, endPoint y: 438, distance: 281.5
copy div "Here's a hard truth most service providers face: Your dream clients are visitin…"
click at [158, 352] on span at bounding box center [173, 355] width 41 height 18
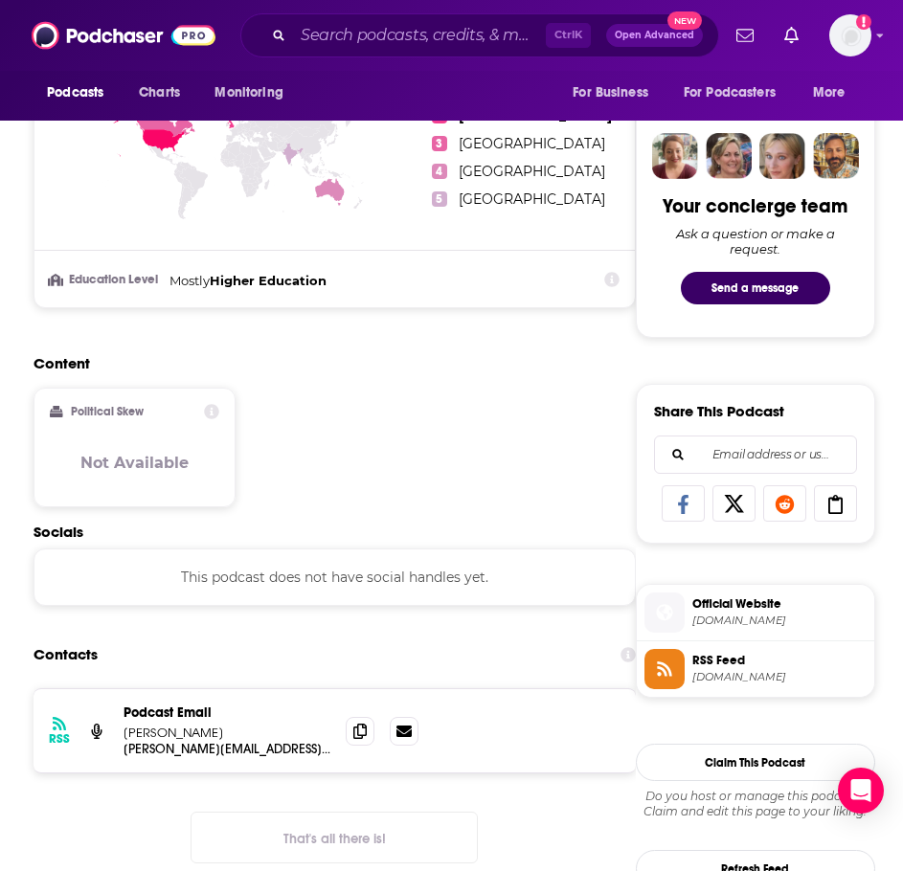
scroll to position [1053, 0]
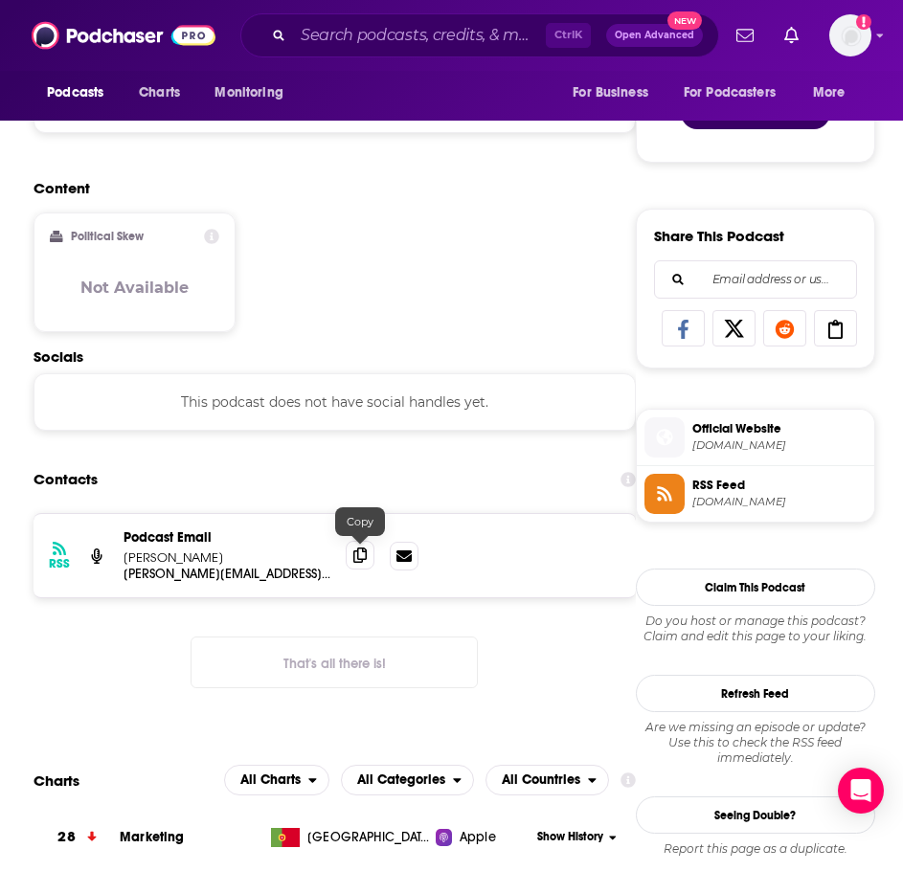
click at [353, 551] on icon at bounding box center [359, 555] width 13 height 15
click at [417, 42] on input "Search podcasts, credits, & more..." at bounding box center [419, 35] width 253 height 31
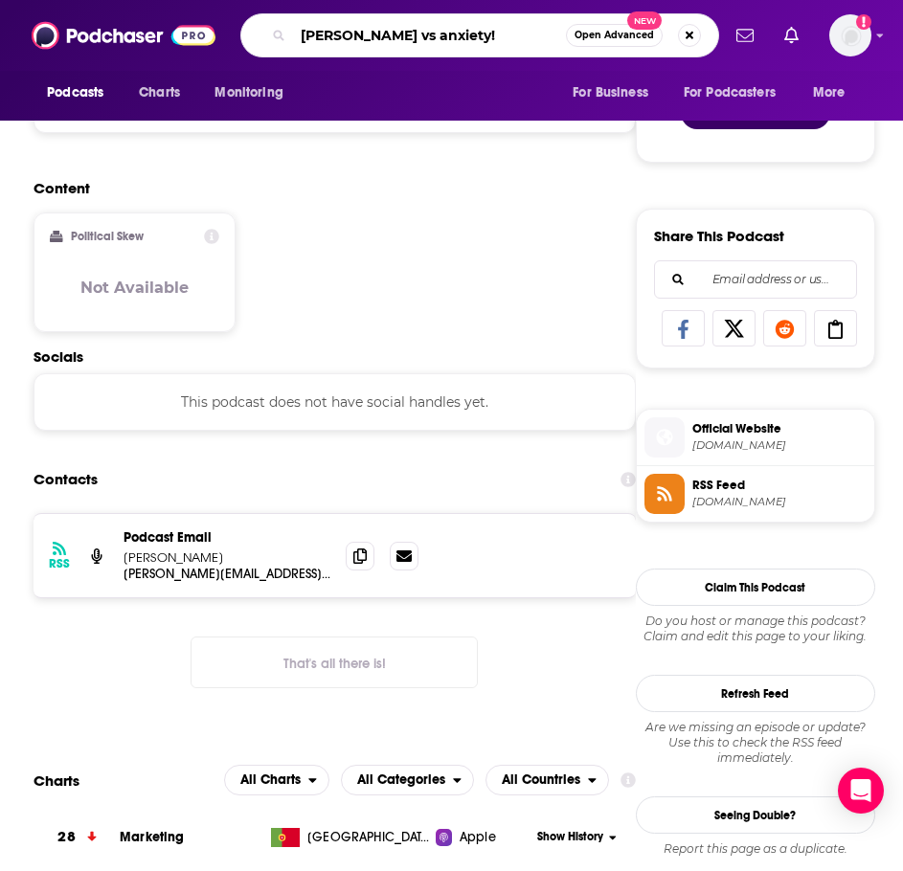
type input "[PERSON_NAME] vs anxiety!!"
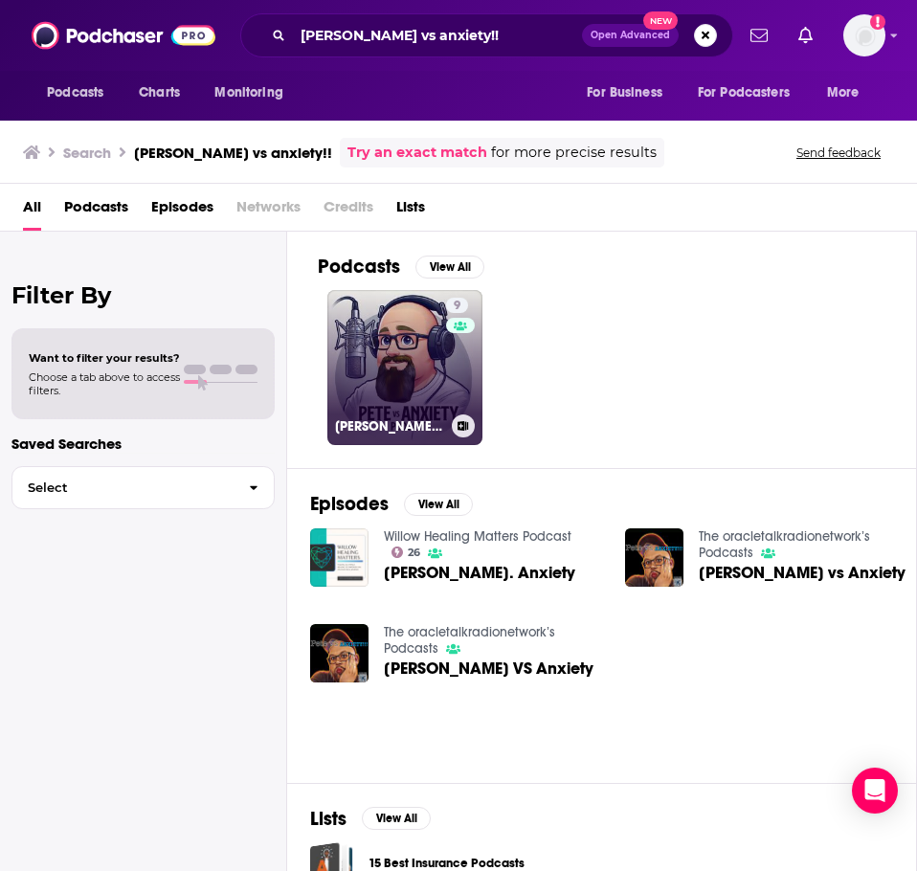
click at [384, 334] on link "9 [PERSON_NAME] Vs Anxiety!!!!!" at bounding box center [404, 367] width 155 height 155
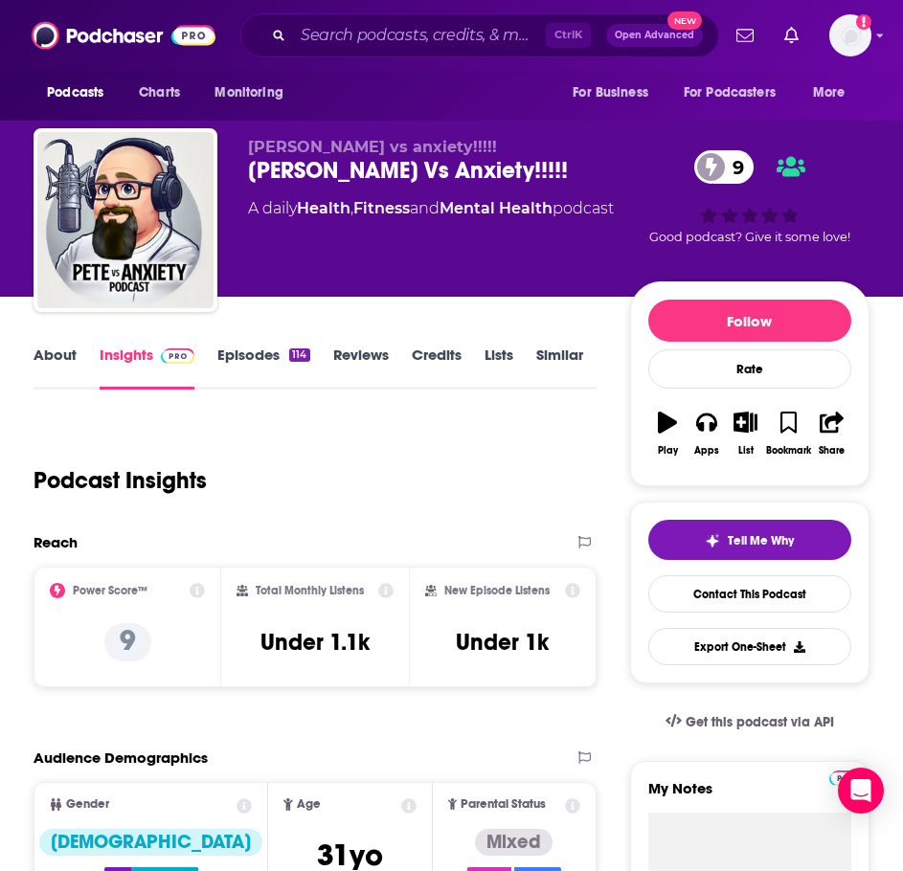
click at [59, 366] on link "About" at bounding box center [55, 368] width 43 height 44
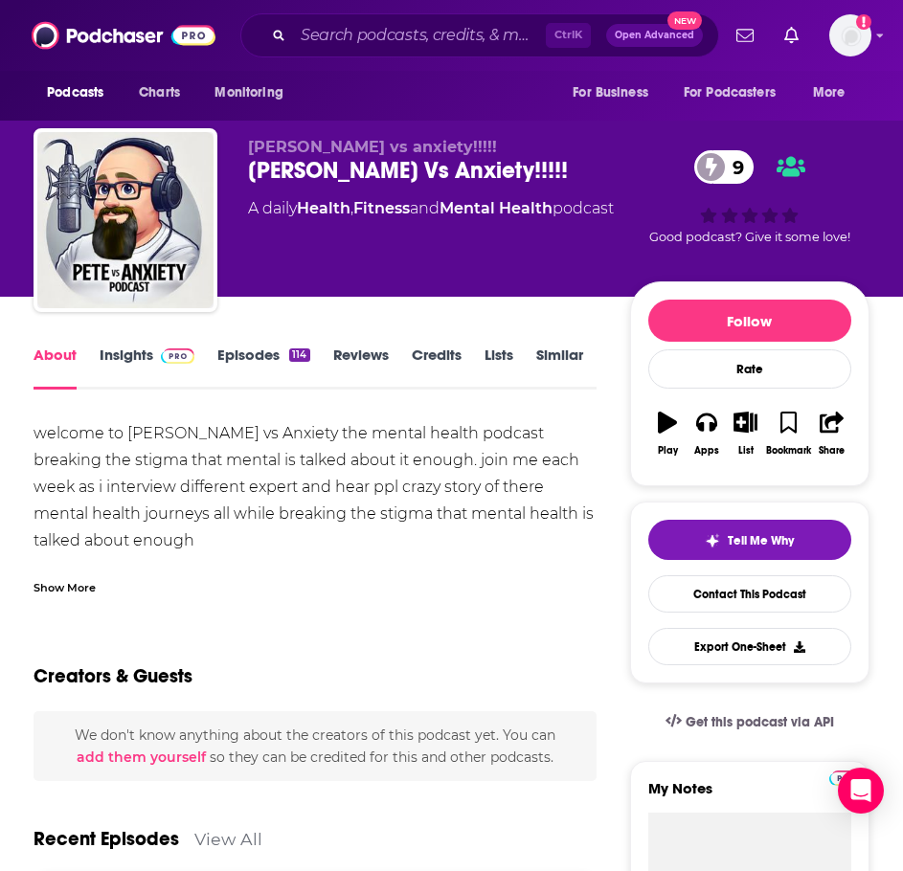
click at [80, 592] on div "Show More" at bounding box center [65, 586] width 62 height 18
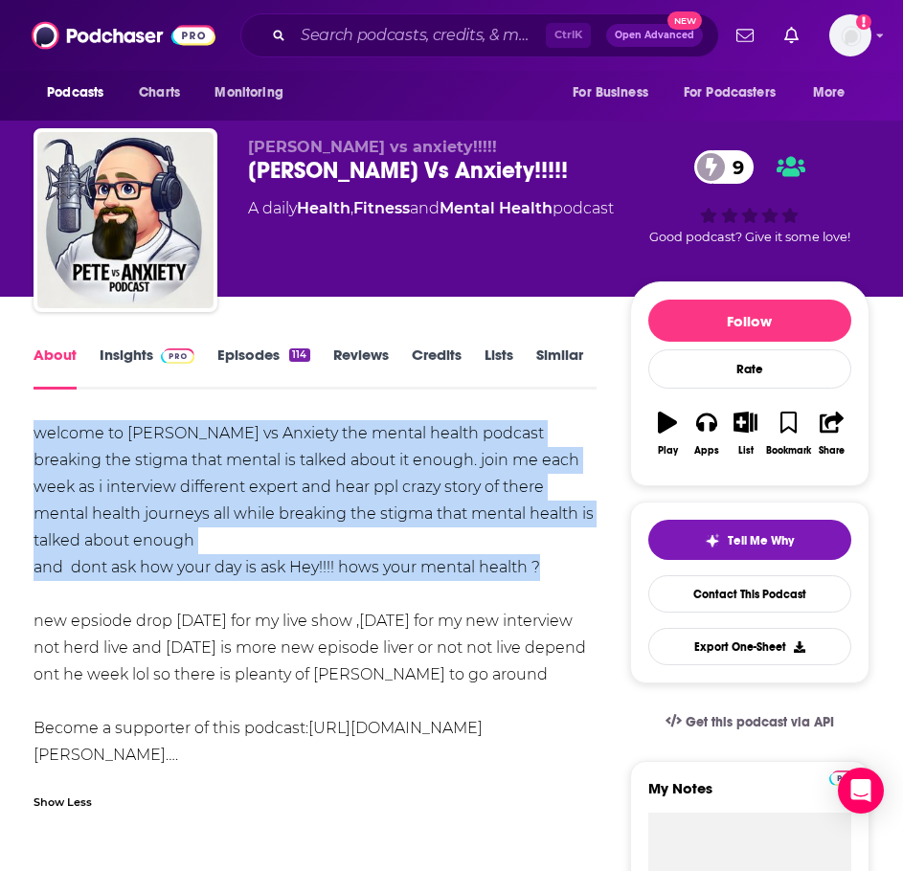
drag, startPoint x: 559, startPoint y: 567, endPoint x: 31, endPoint y: 429, distance: 546.2
copy div "welcome to [PERSON_NAME] vs Anxiety the mental health podcast breaking the stig…"
click at [112, 347] on link "Insights" at bounding box center [147, 368] width 95 height 44
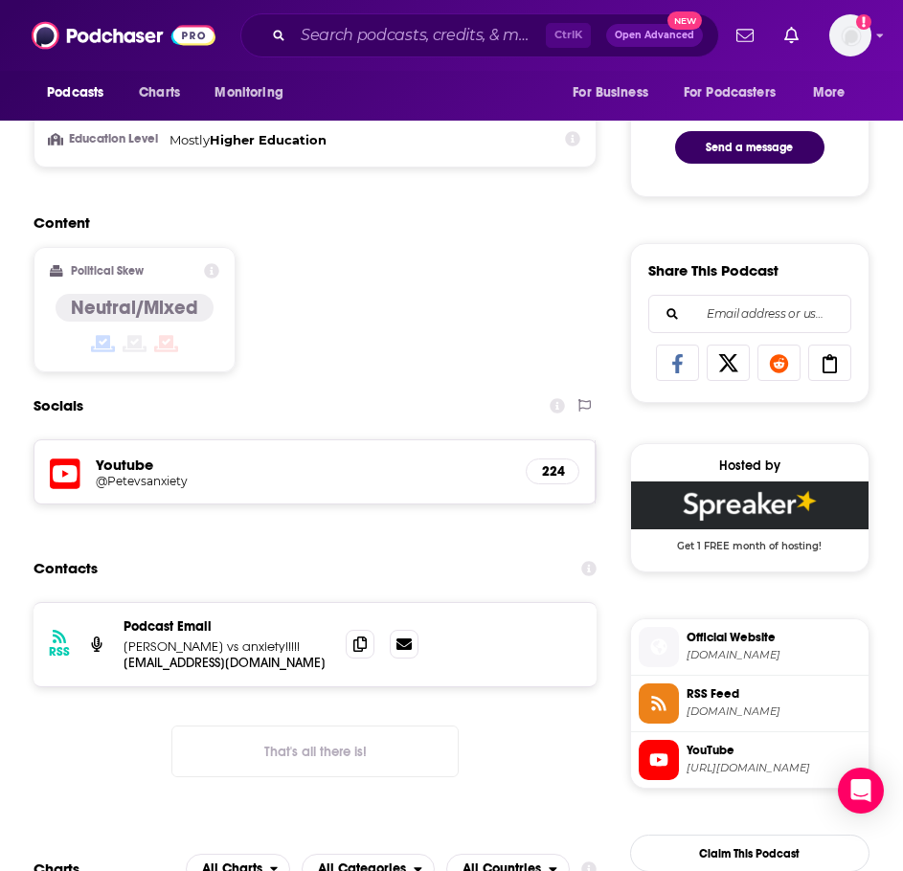
scroll to position [1053, 0]
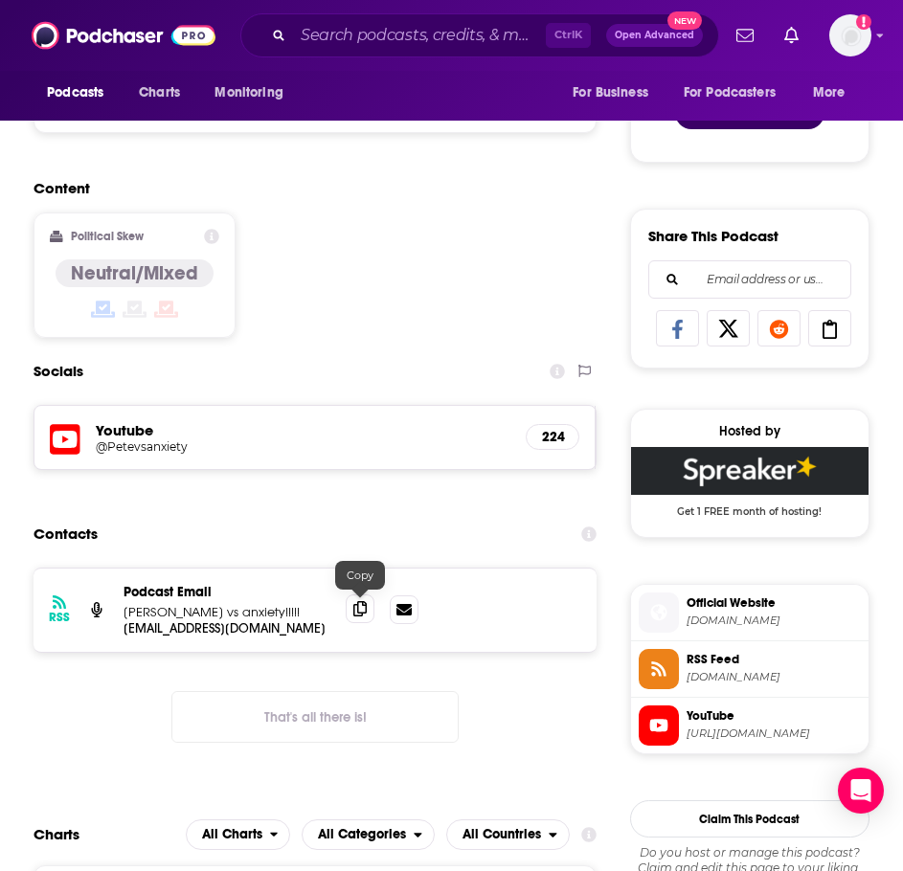
click at [364, 609] on icon at bounding box center [359, 608] width 13 height 15
click at [309, 33] on input "Search podcasts, credits, & more..." at bounding box center [419, 35] width 253 height 31
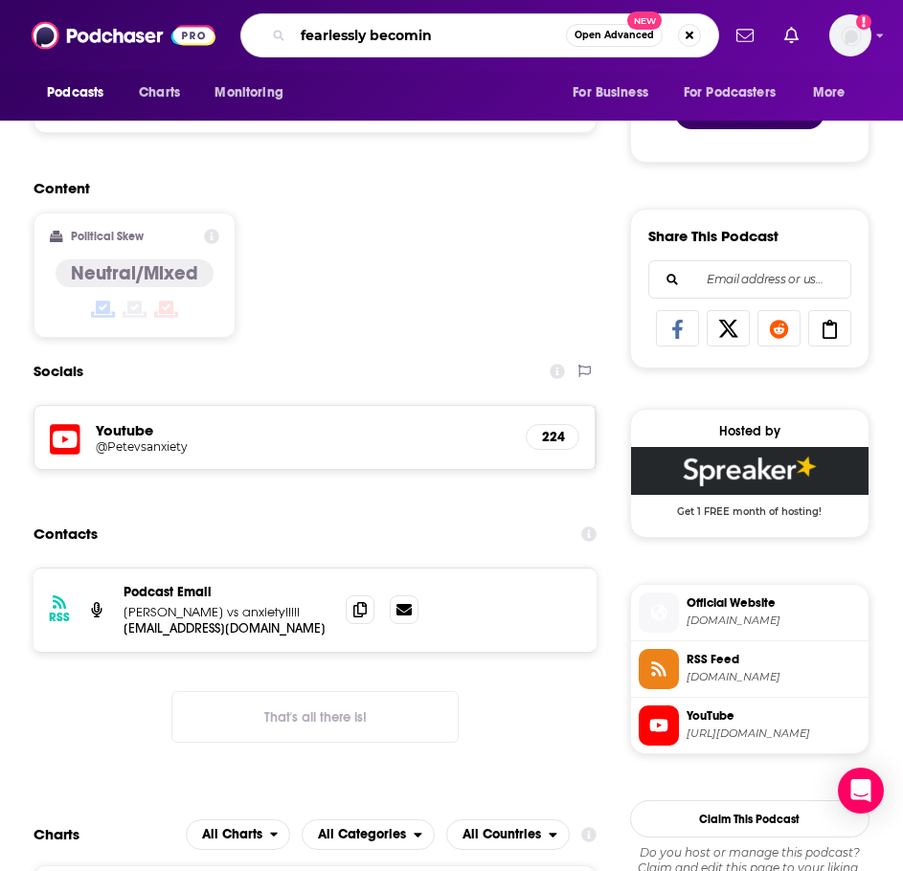
type input "fearlessly becoming"
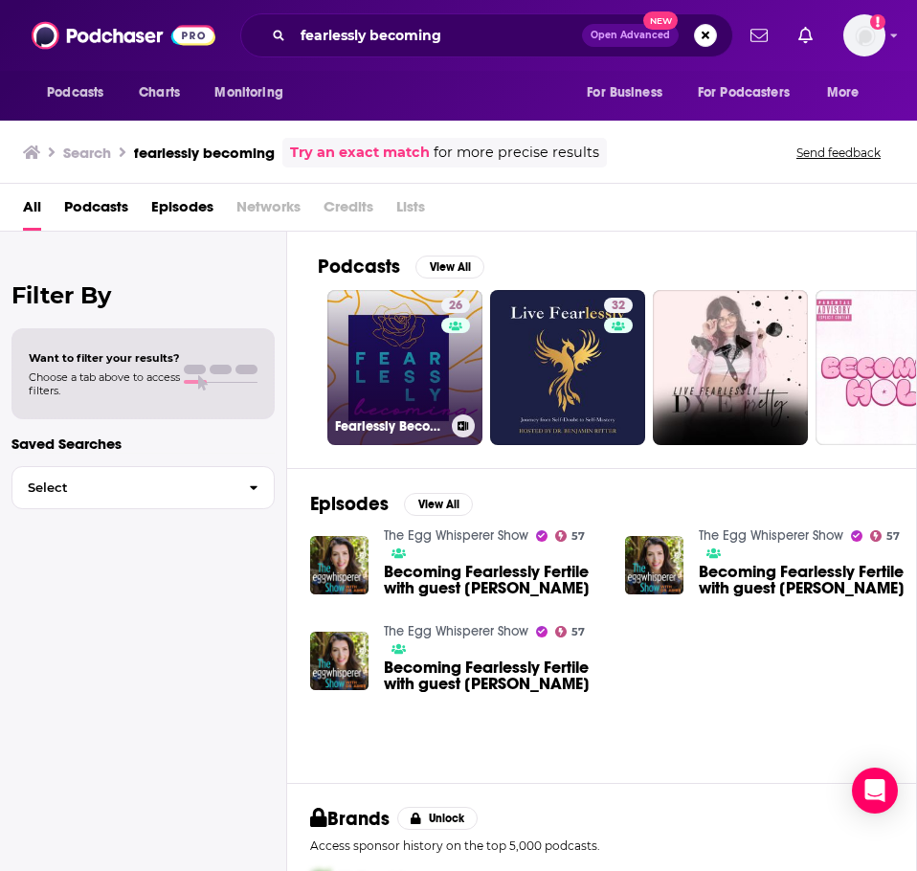
click at [359, 338] on link "26 Fearlessly Becoming" at bounding box center [404, 367] width 155 height 155
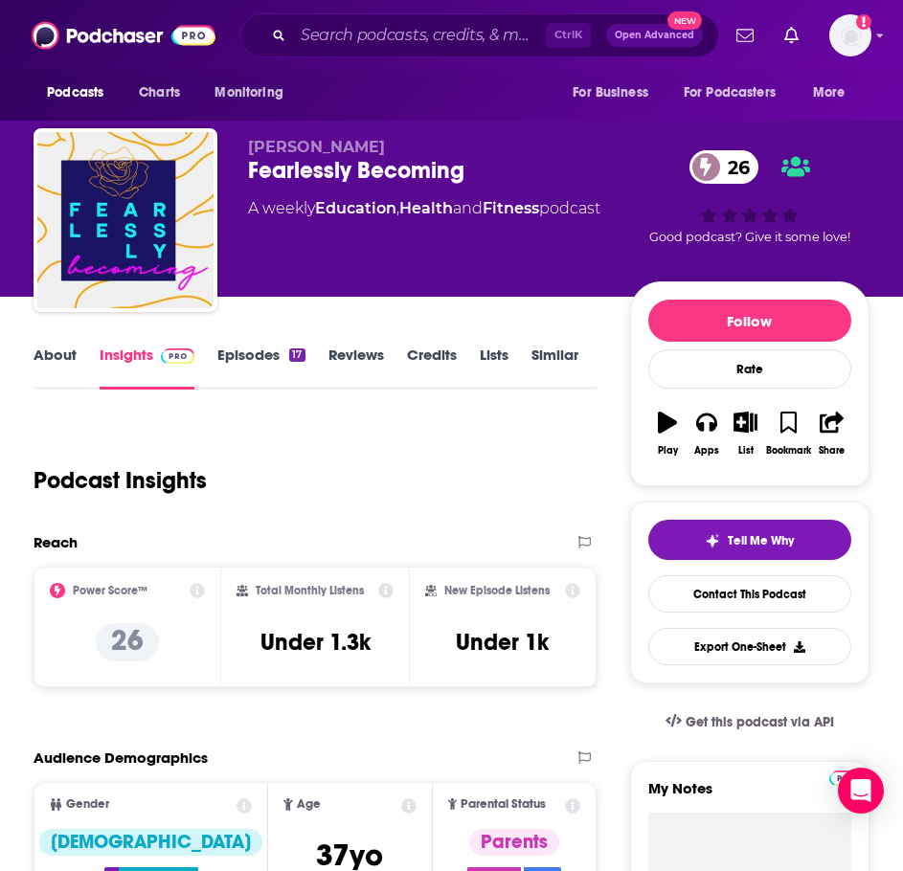
click at [66, 354] on link "About" at bounding box center [55, 368] width 43 height 44
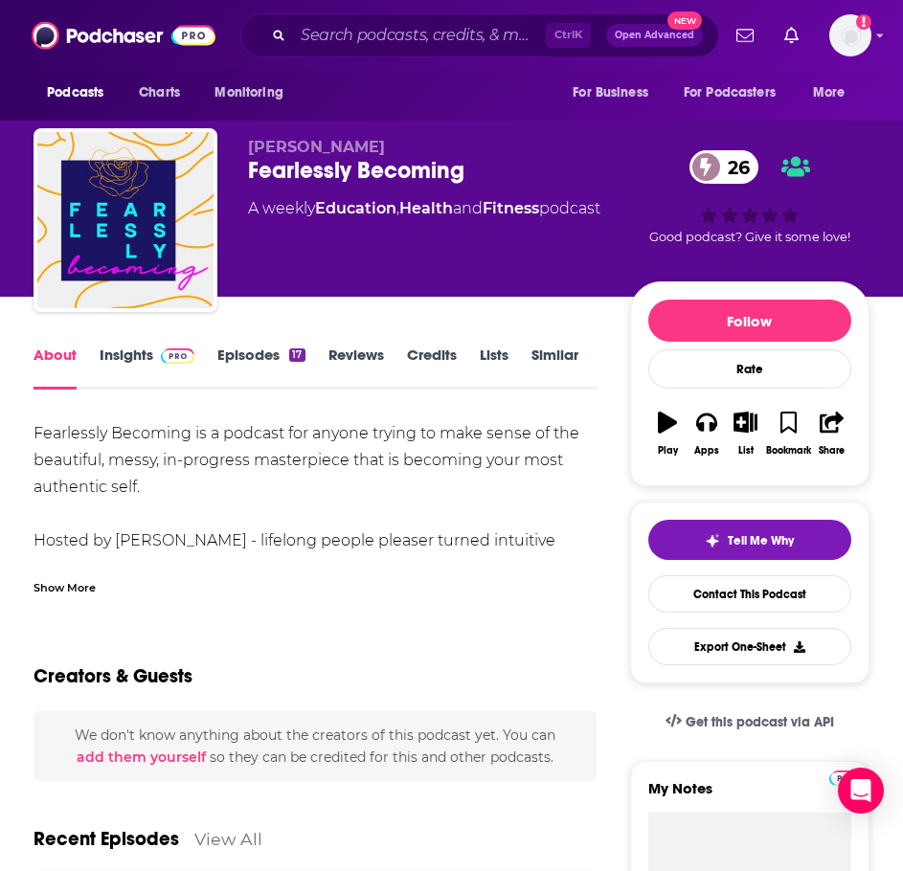
click at [64, 583] on div "Show More" at bounding box center [65, 586] width 62 height 18
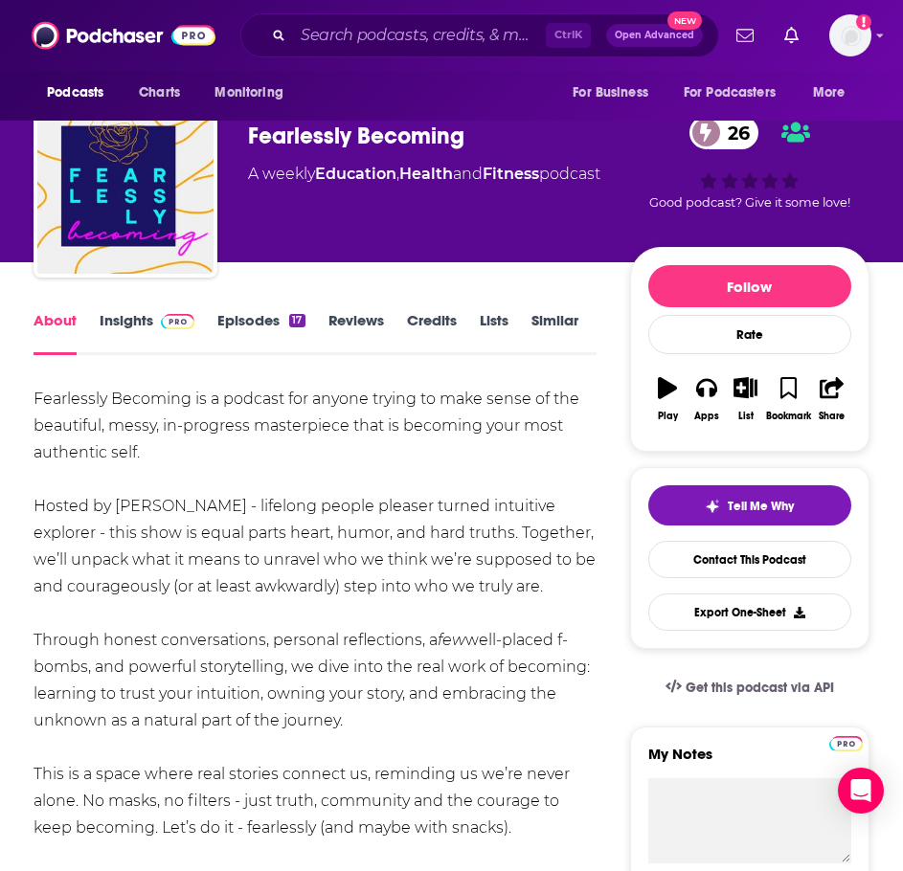
scroll to position [96, 0]
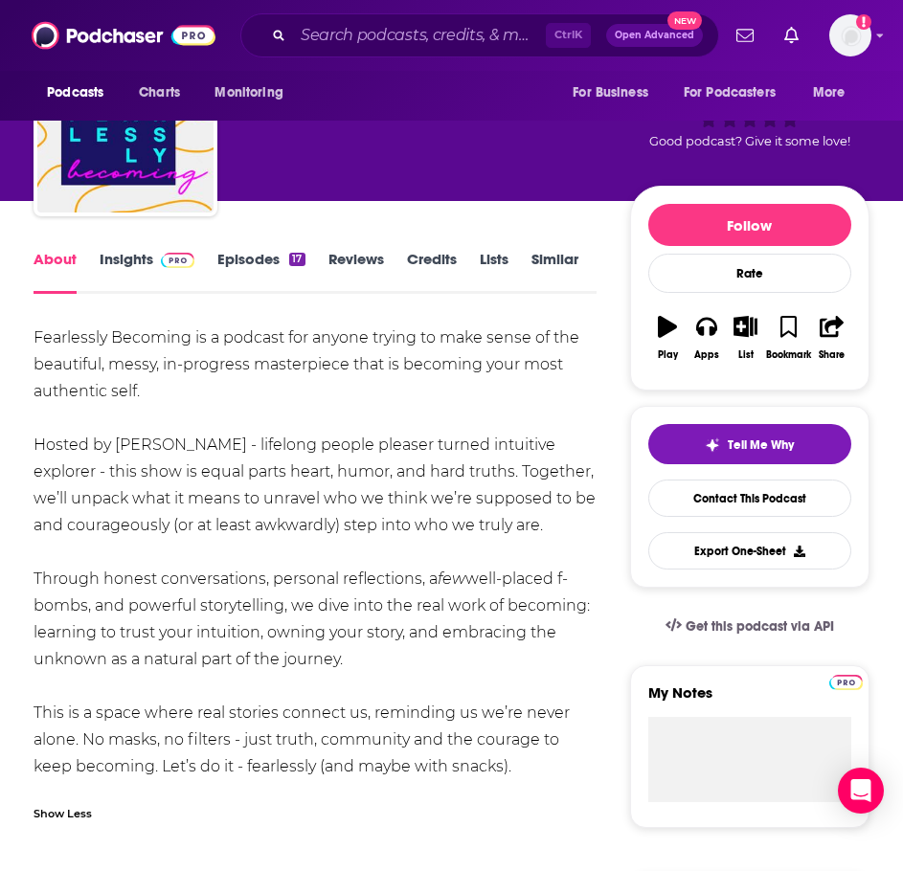
drag, startPoint x: 529, startPoint y: 766, endPoint x: 24, endPoint y: 342, distance: 659.9
copy div "Fearlessly Becoming is a podcast for anyone trying to make sense of the beautif…"
click at [131, 255] on link "Insights" at bounding box center [147, 272] width 95 height 44
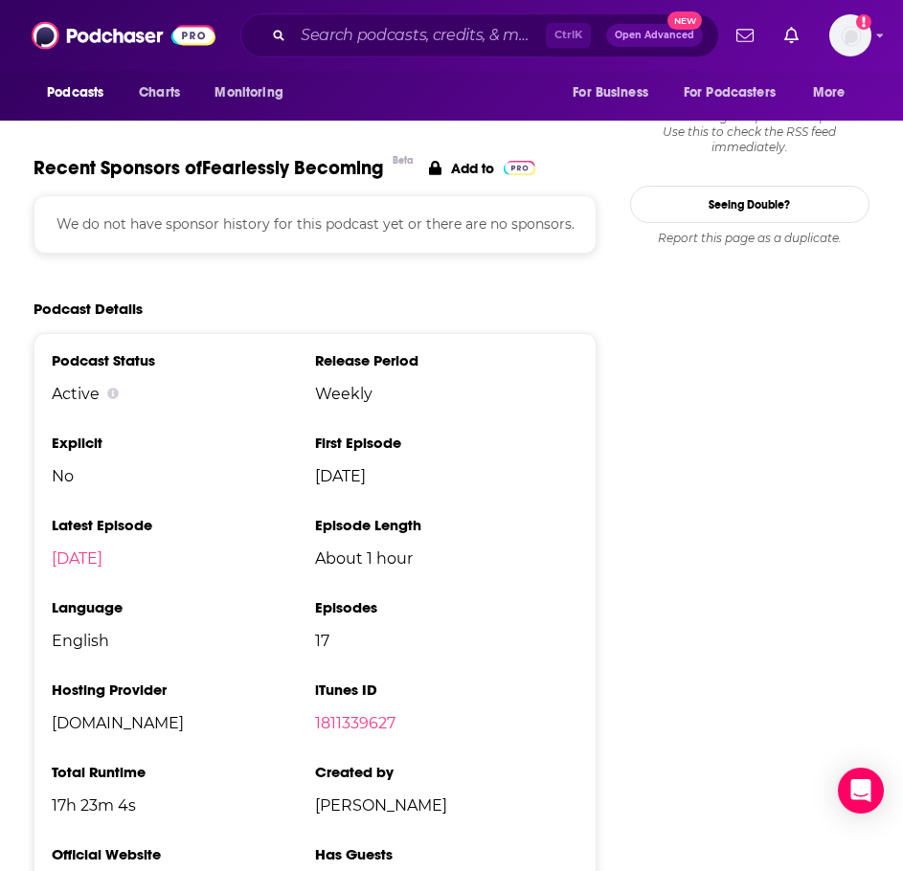
scroll to position [2011, 0]
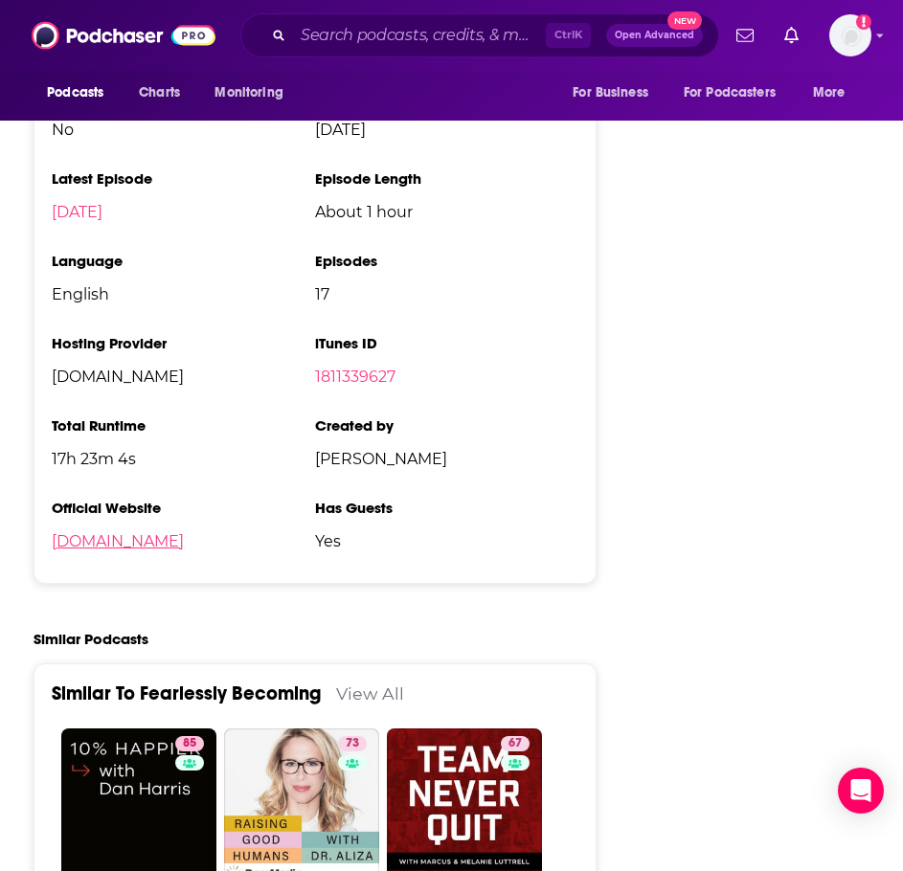
click at [85, 547] on link "[DOMAIN_NAME]" at bounding box center [118, 541] width 132 height 18
click at [388, 27] on input "Search podcasts, credits, & more..." at bounding box center [419, 35] width 253 height 31
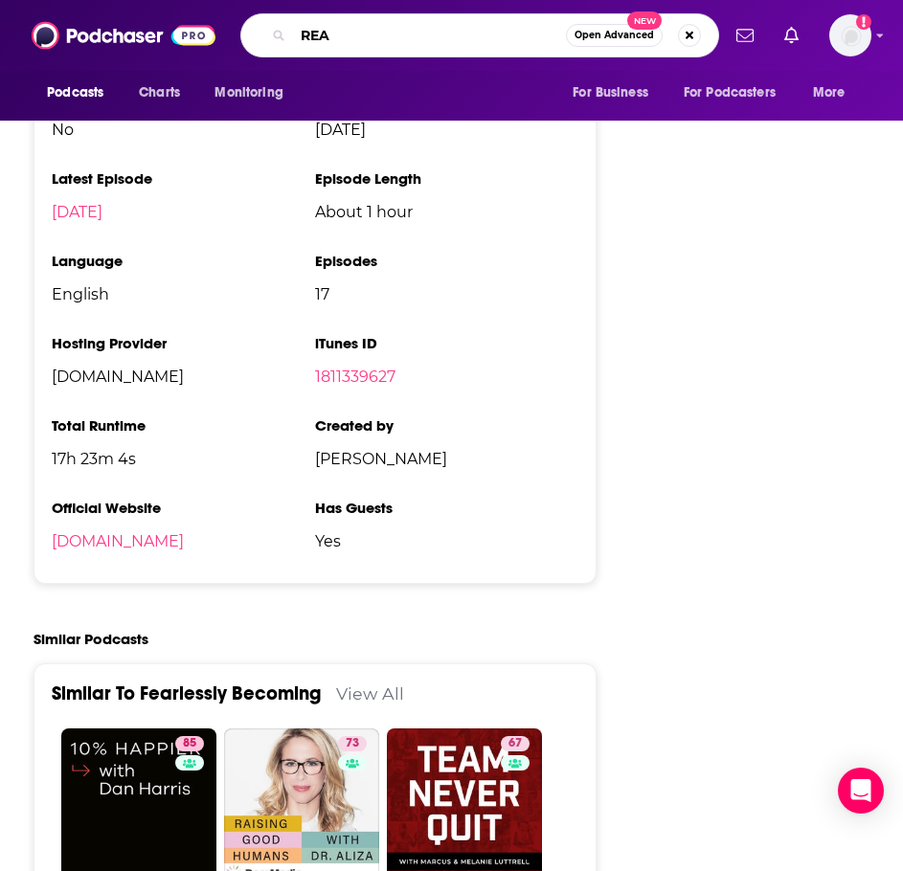
type input "REAL"
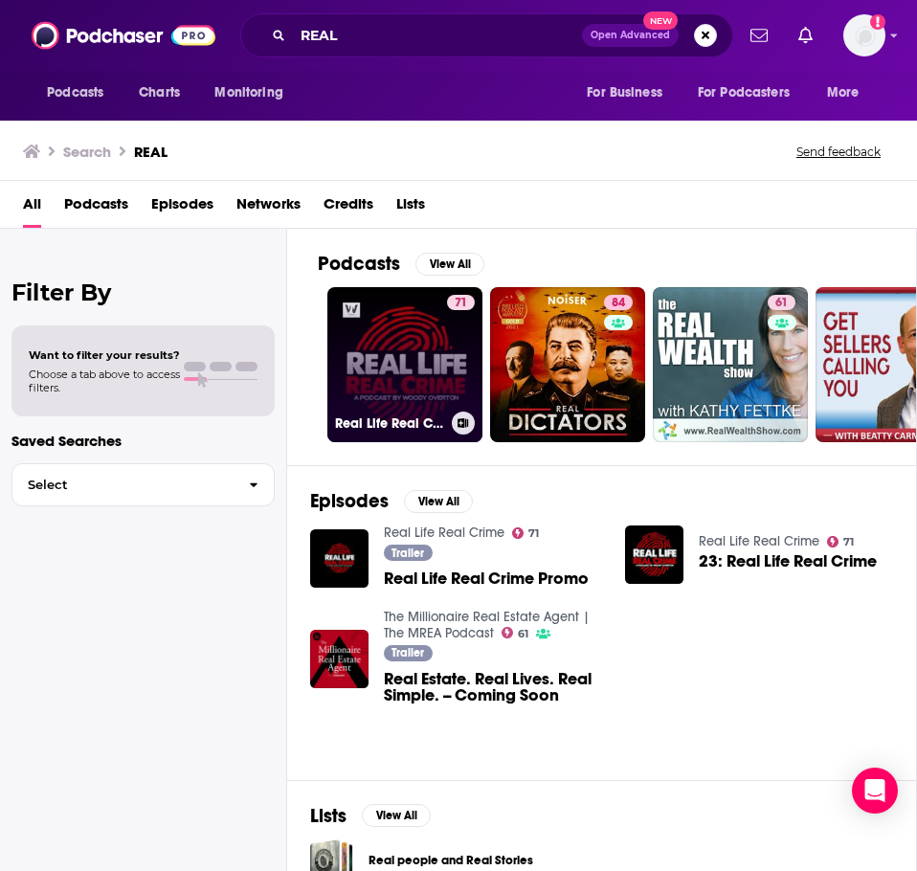
click at [418, 326] on link "71 Real Life Real Crime" at bounding box center [404, 364] width 155 height 155
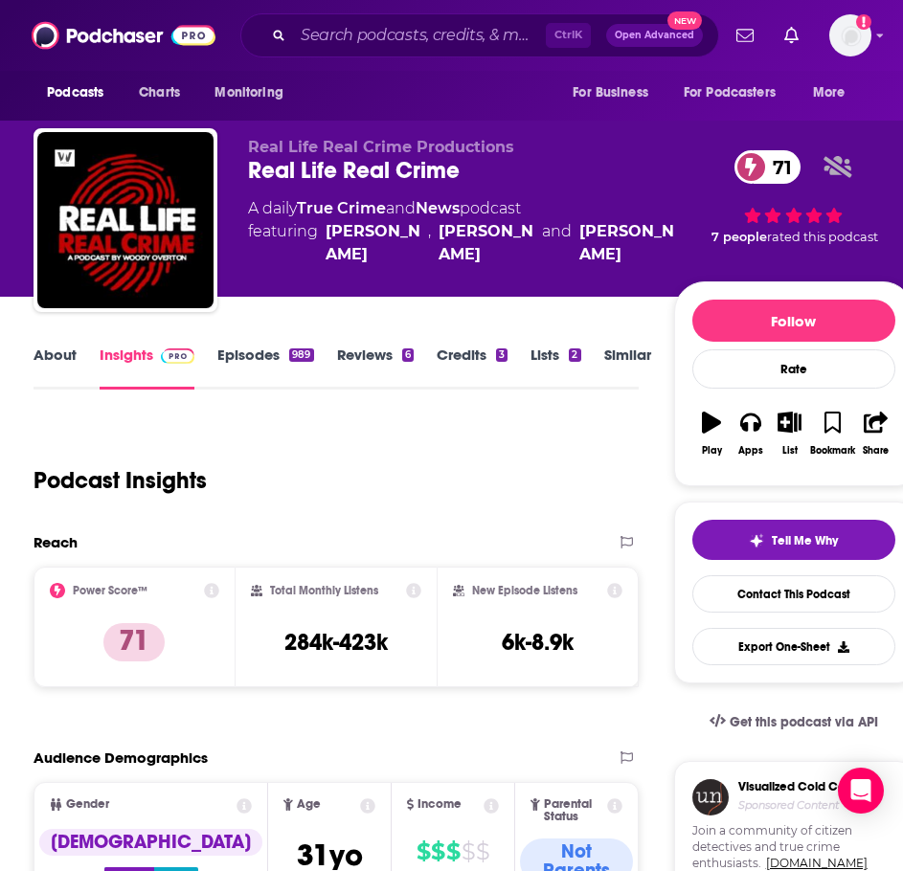
click at [52, 367] on link "About" at bounding box center [55, 368] width 43 height 44
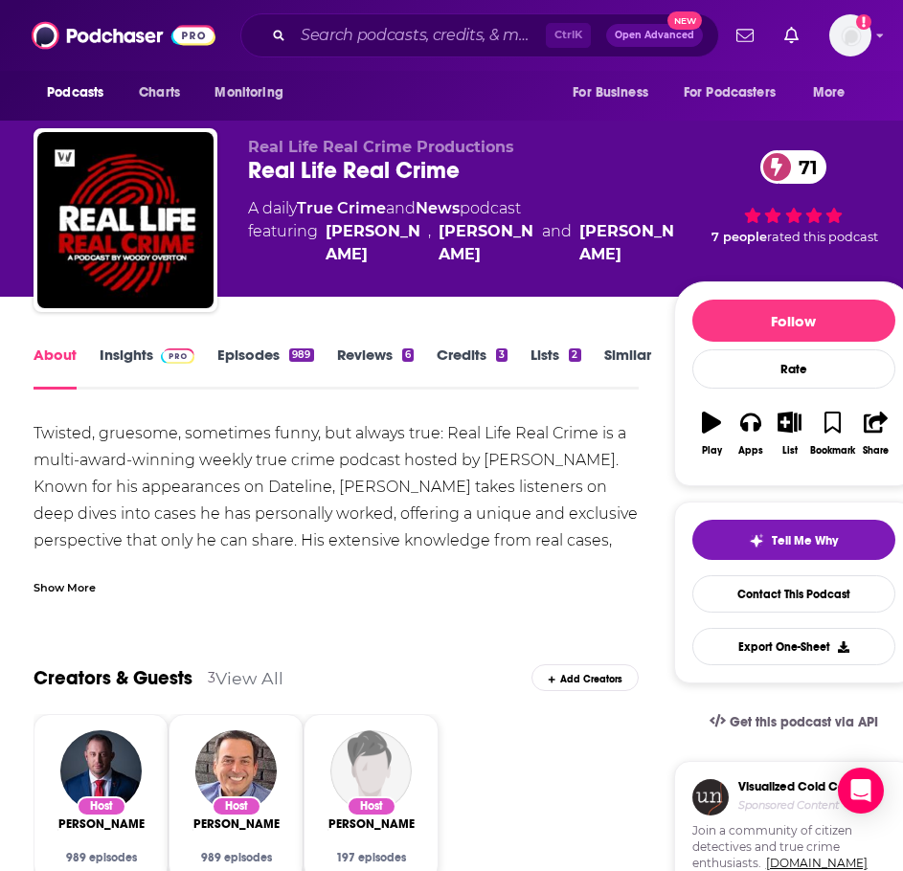
click at [54, 564] on div "Show More" at bounding box center [336, 580] width 605 height 33
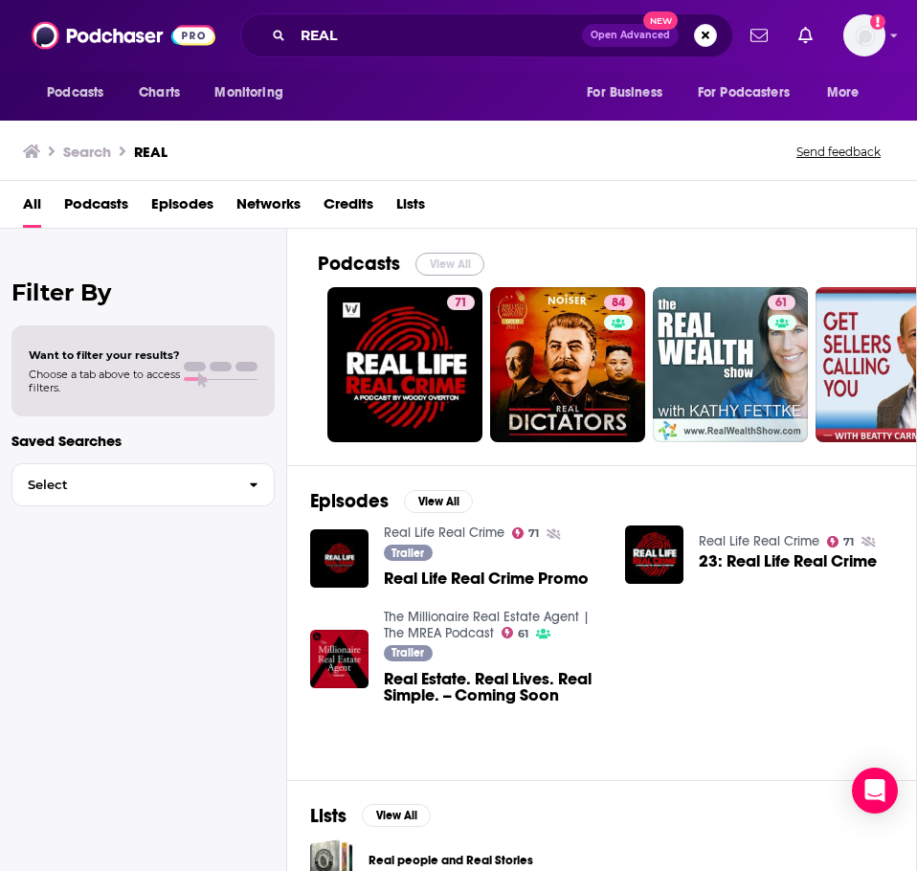
click at [472, 266] on button "View All" at bounding box center [450, 264] width 69 height 23
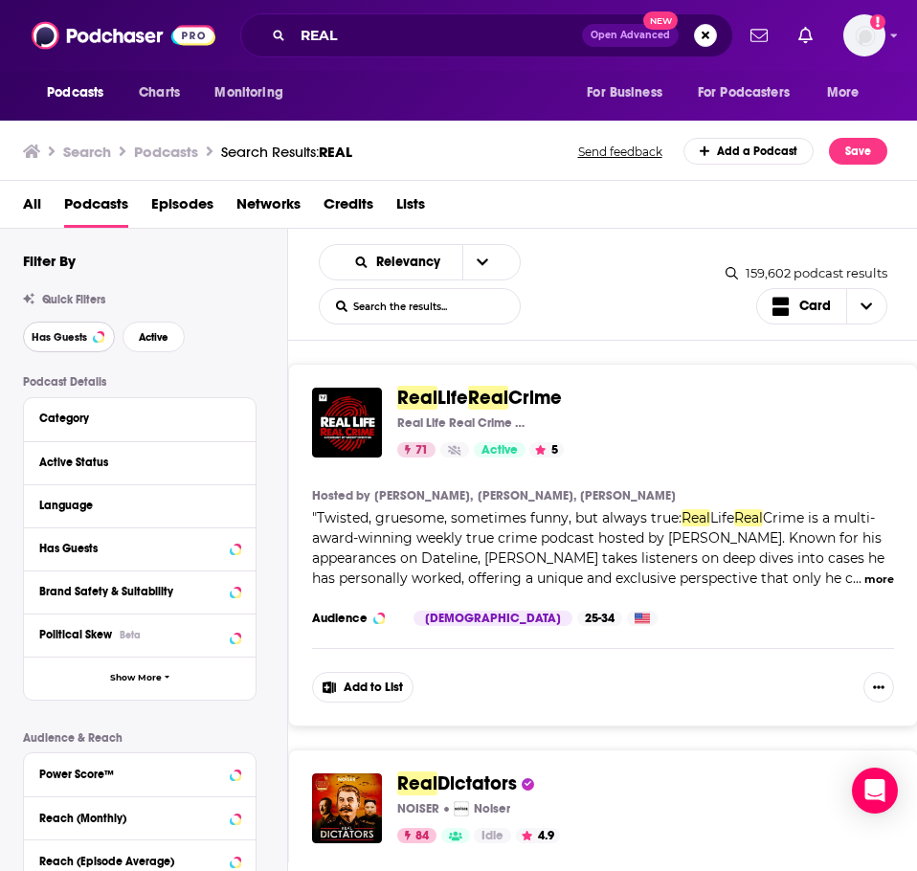
click at [89, 344] on button "Has Guests" at bounding box center [69, 337] width 92 height 31
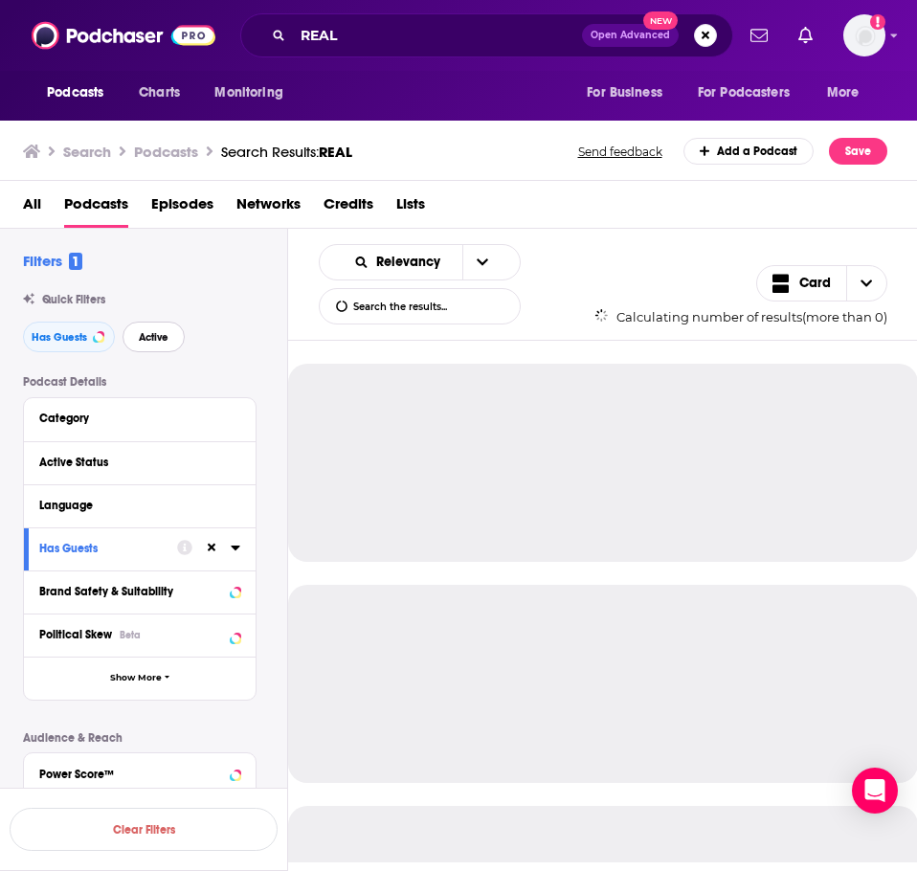
click at [170, 343] on button "Active" at bounding box center [154, 337] width 62 height 31
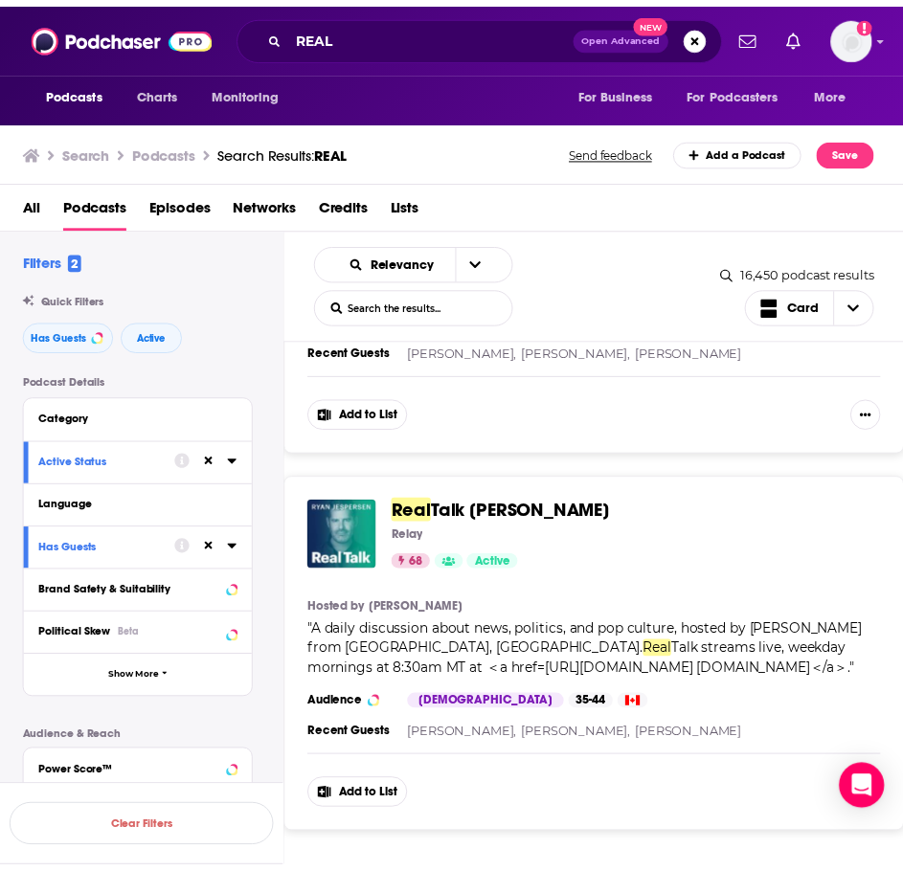
scroll to position [9047, 0]
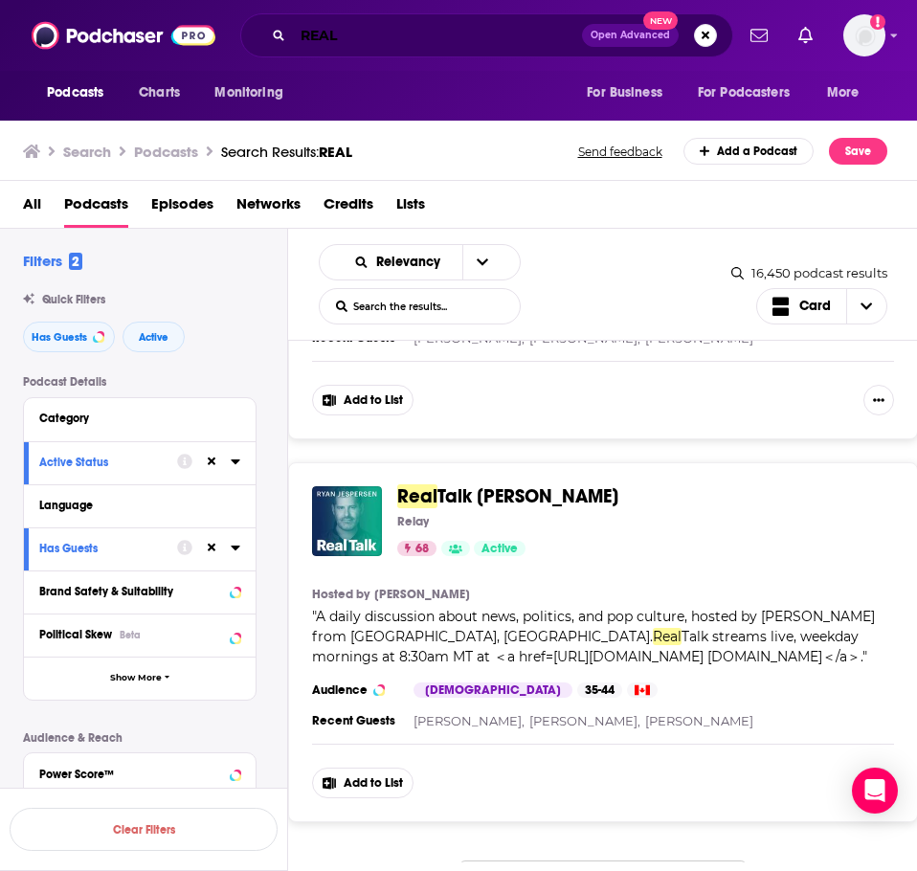
click at [389, 43] on input "REAL" at bounding box center [437, 35] width 289 height 31
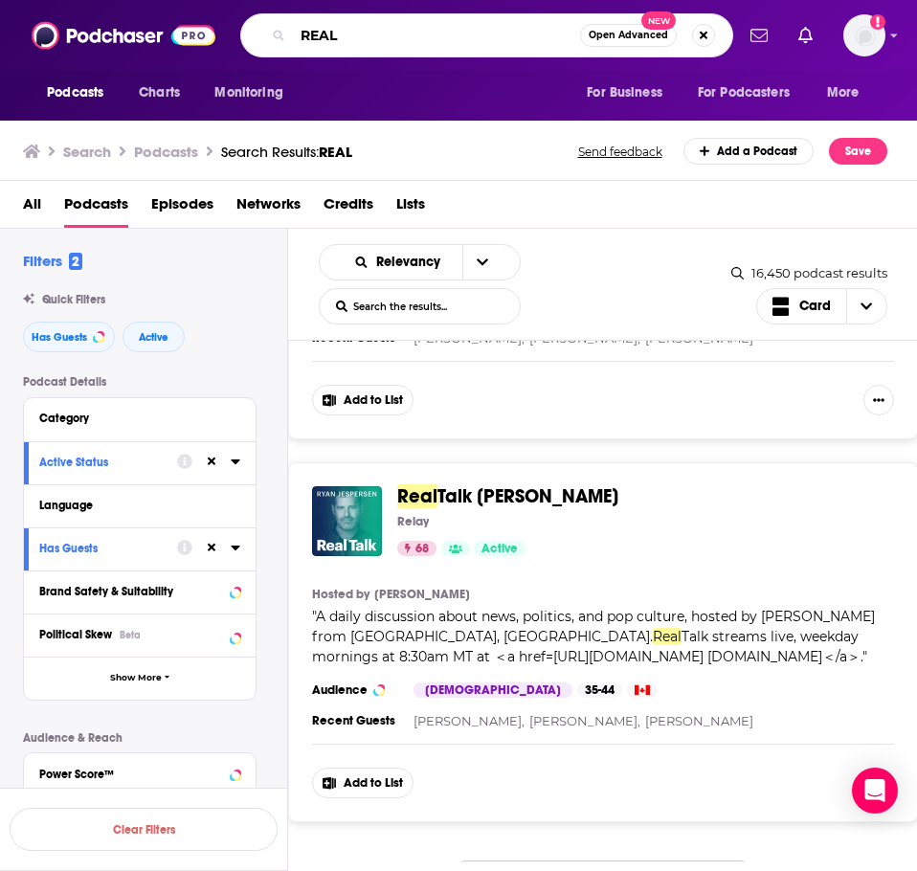
click at [389, 43] on input "REAL" at bounding box center [436, 35] width 287 height 31
click at [388, 43] on input "REAL" at bounding box center [436, 35] width 287 height 31
type input "rise podcast with [PERSON_NAME]"
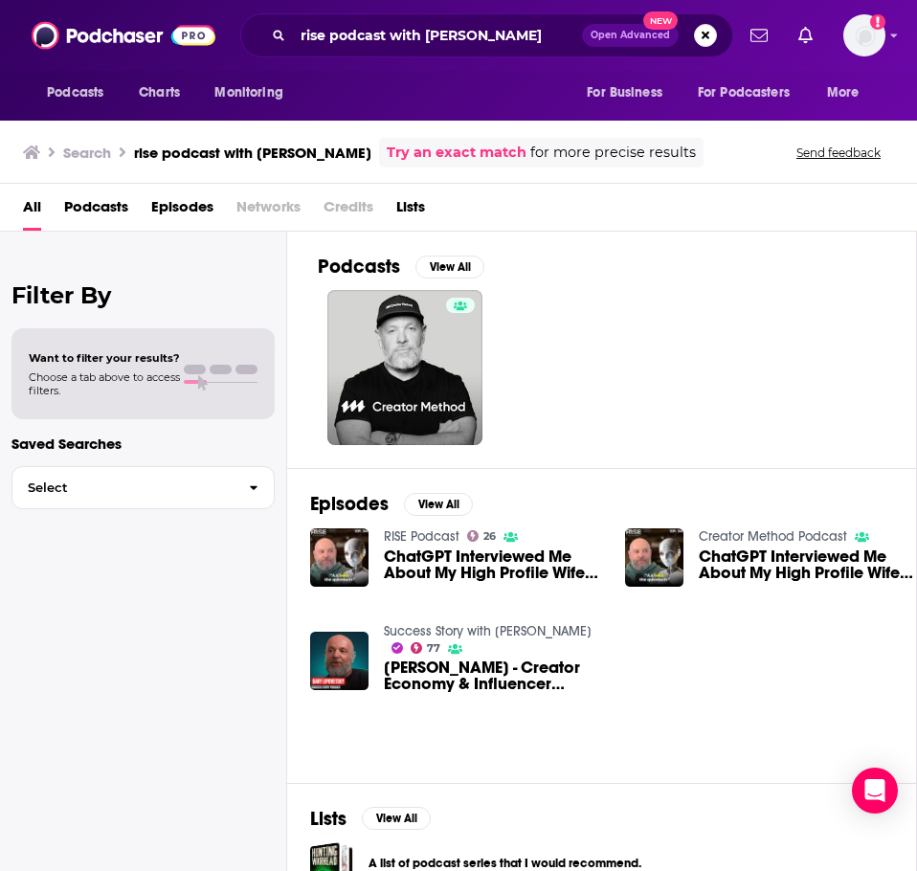
click at [400, 538] on link "RISE Podcast" at bounding box center [422, 537] width 76 height 16
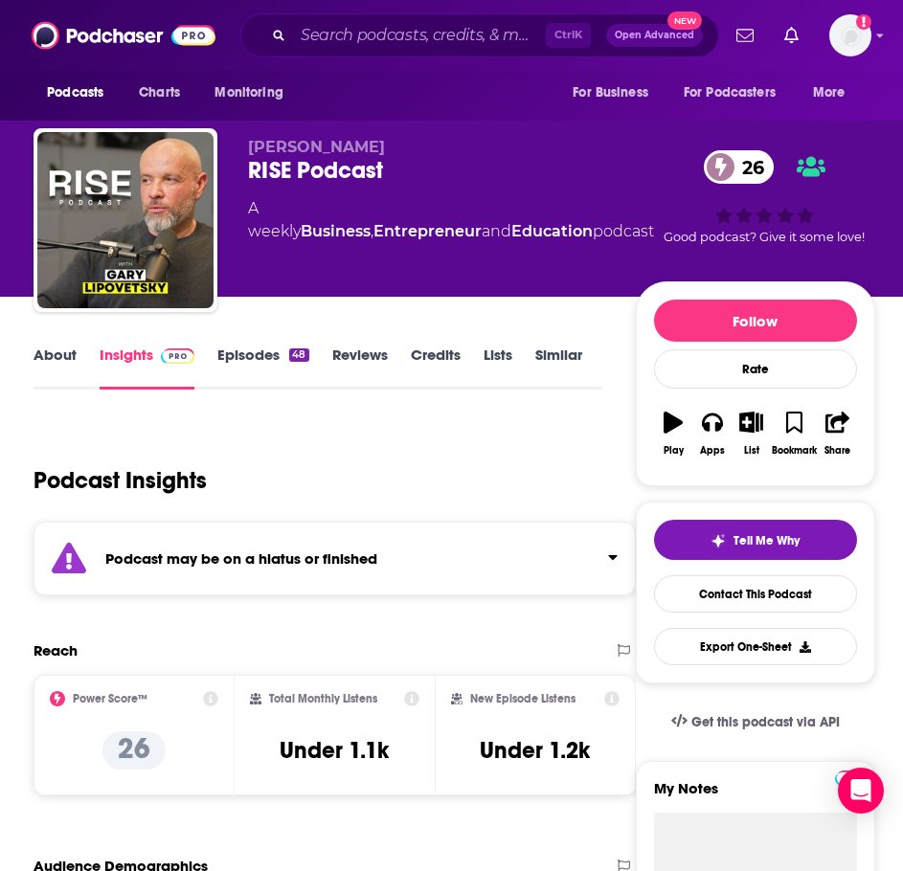
click at [191, 564] on strong "Podcast may be on a hiatus or finished" at bounding box center [241, 559] width 272 height 18
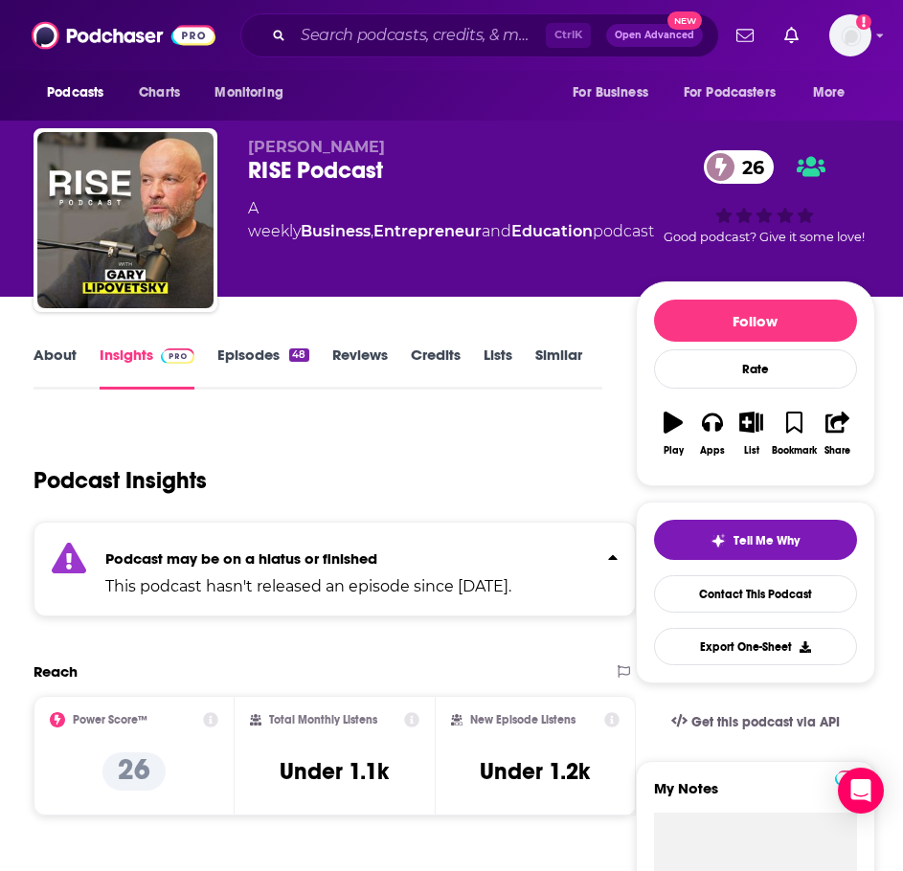
click at [228, 356] on link "Episodes 48" at bounding box center [262, 368] width 91 height 44
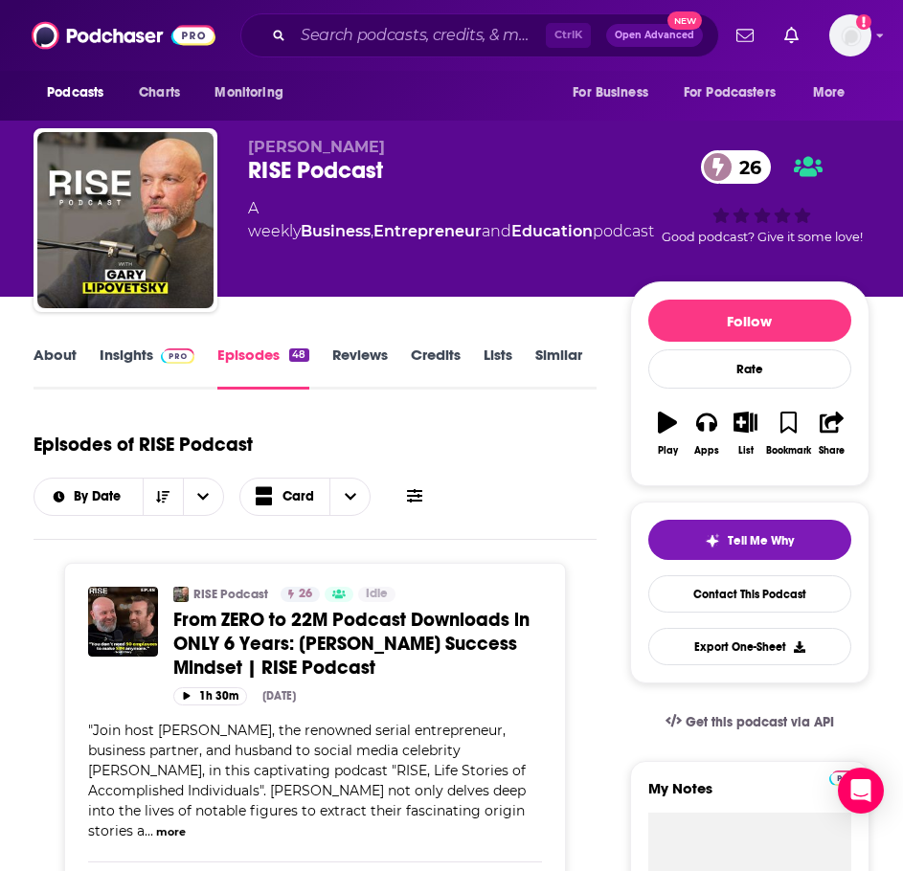
click at [67, 366] on link "About" at bounding box center [55, 368] width 43 height 44
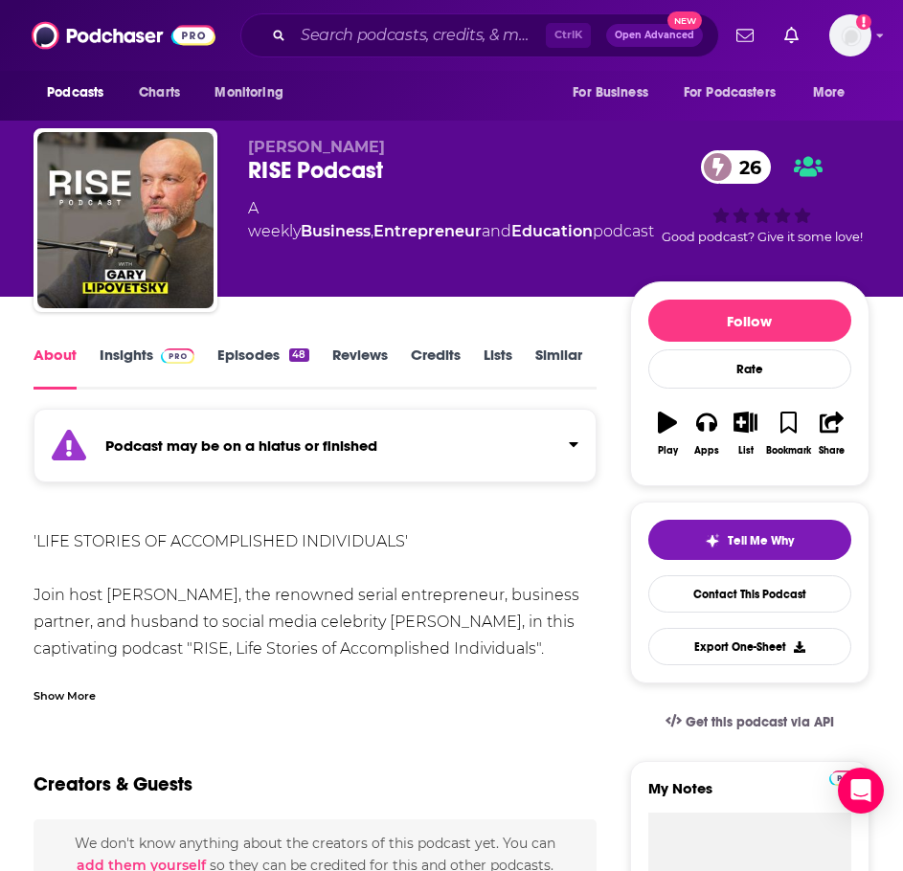
click at [90, 690] on div "Show More" at bounding box center [65, 695] width 62 height 18
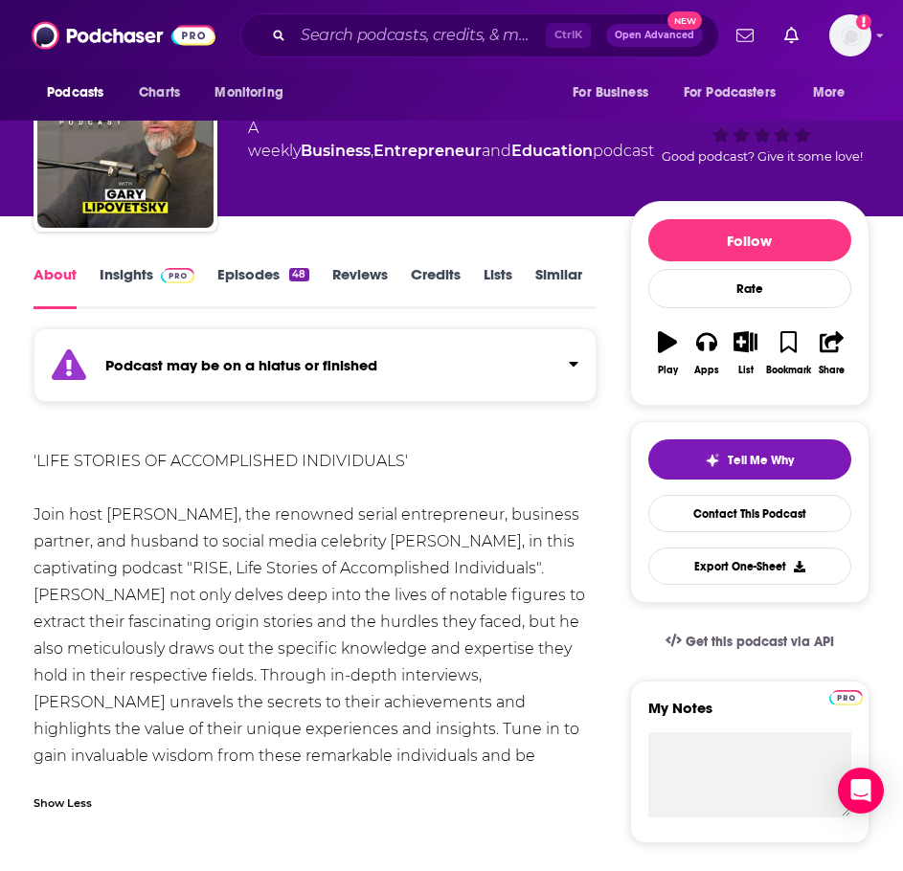
scroll to position [191, 0]
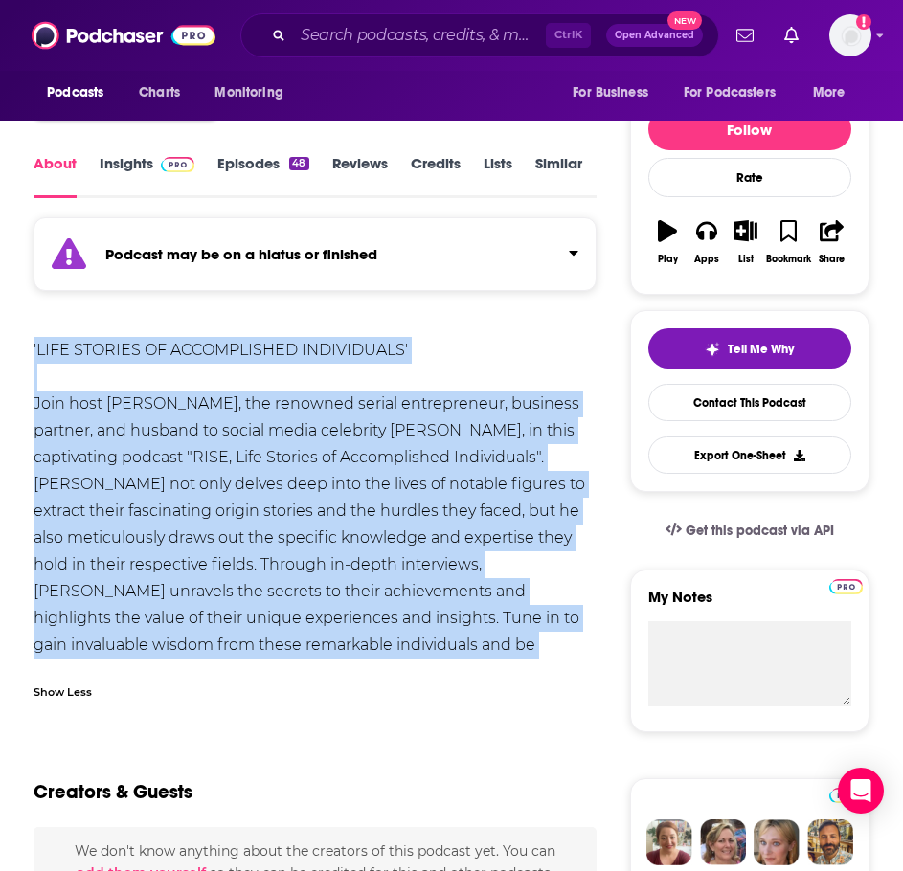
drag, startPoint x: 597, startPoint y: 648, endPoint x: 17, endPoint y: 349, distance: 653.1
copy div "'LIFE STORIES OF ACCOMPLISHED INDIVIDUALS' Join host [PERSON_NAME], the renowne…"
click at [151, 183] on link "Insights" at bounding box center [147, 176] width 95 height 44
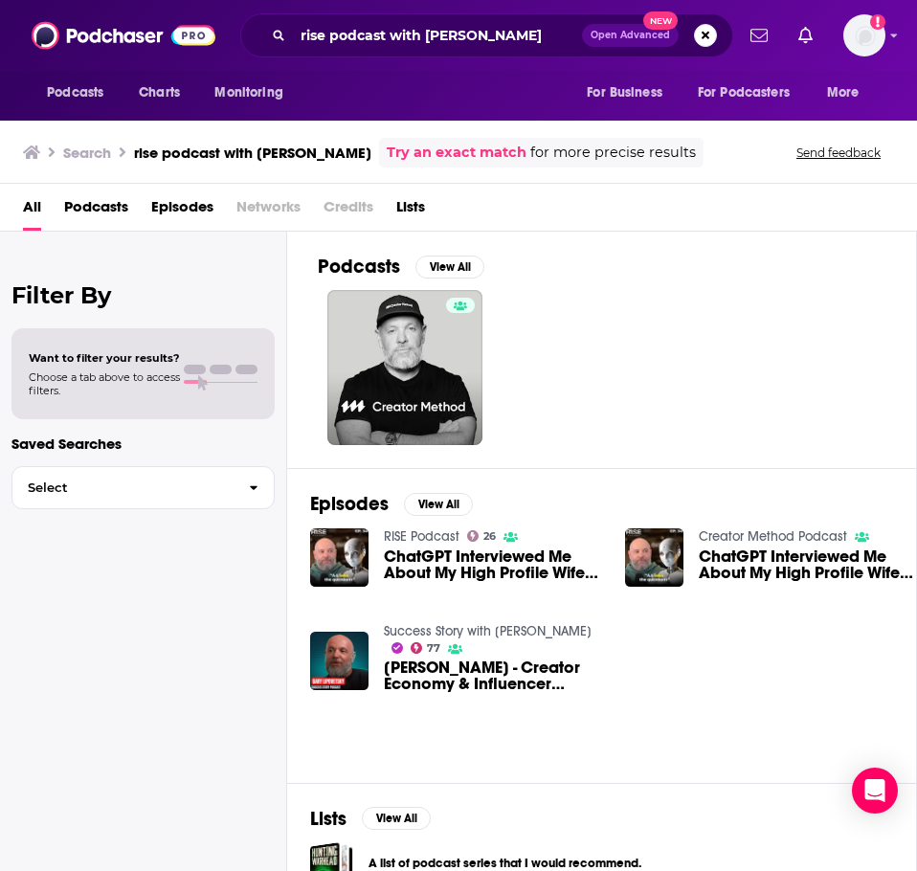
click at [740, 536] on link "Creator Method Podcast" at bounding box center [773, 537] width 148 height 16
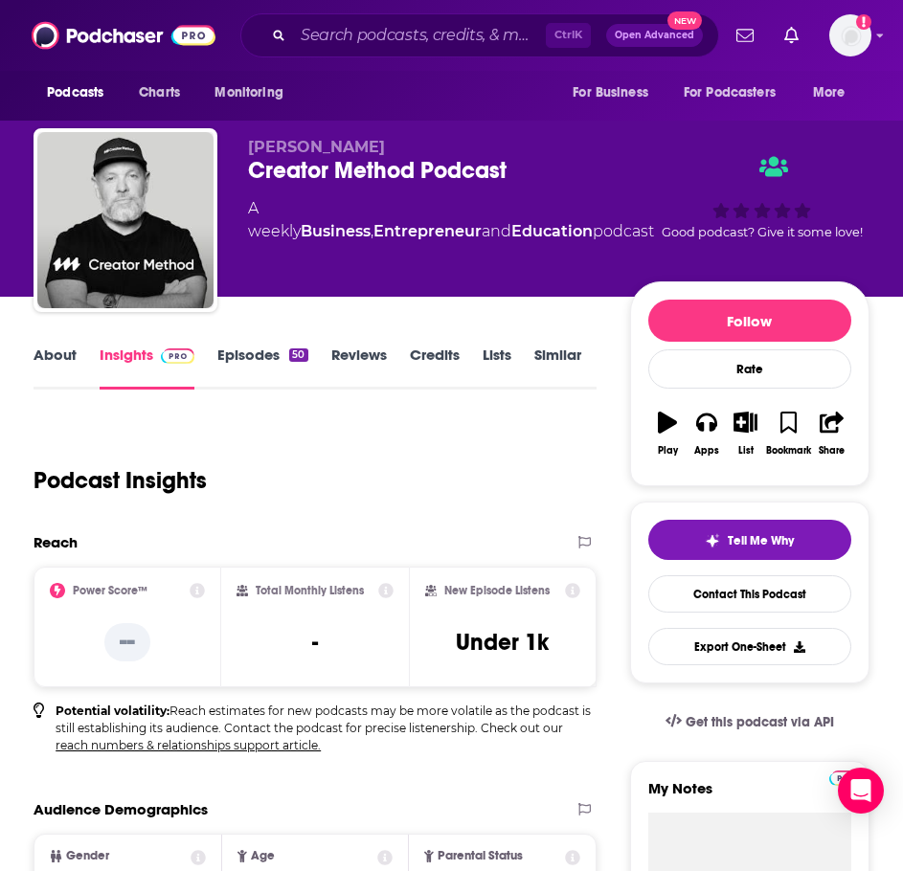
click at [49, 366] on link "About" at bounding box center [55, 368] width 43 height 44
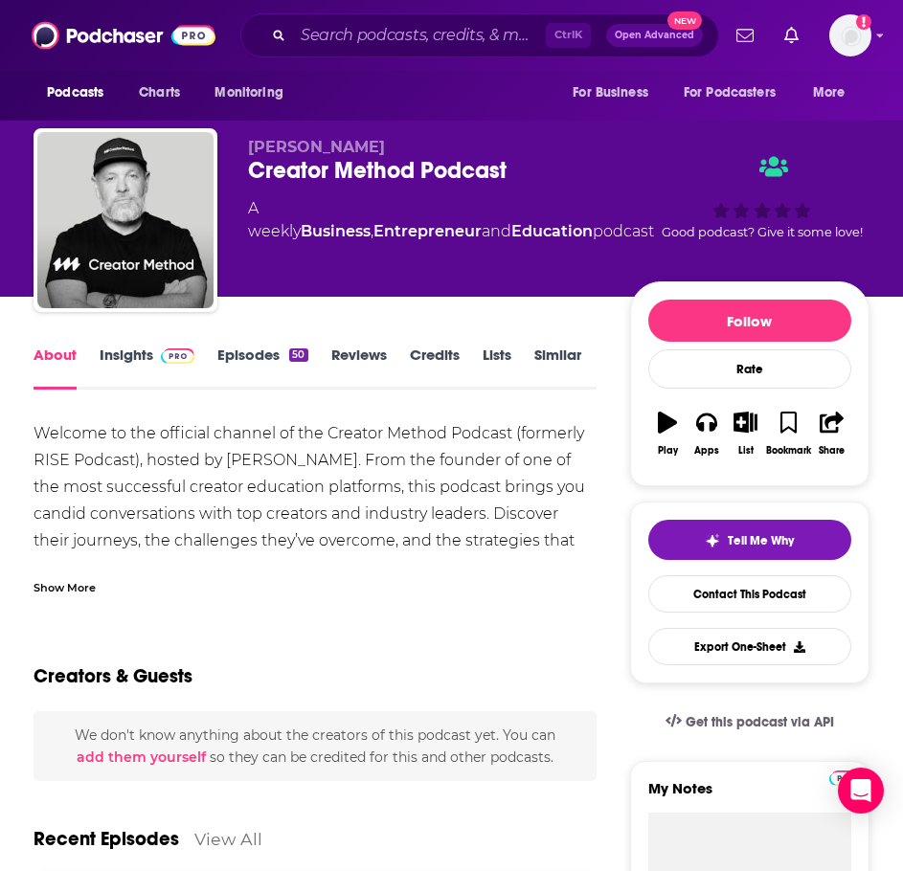
click at [77, 575] on div "Show More" at bounding box center [315, 580] width 563 height 33
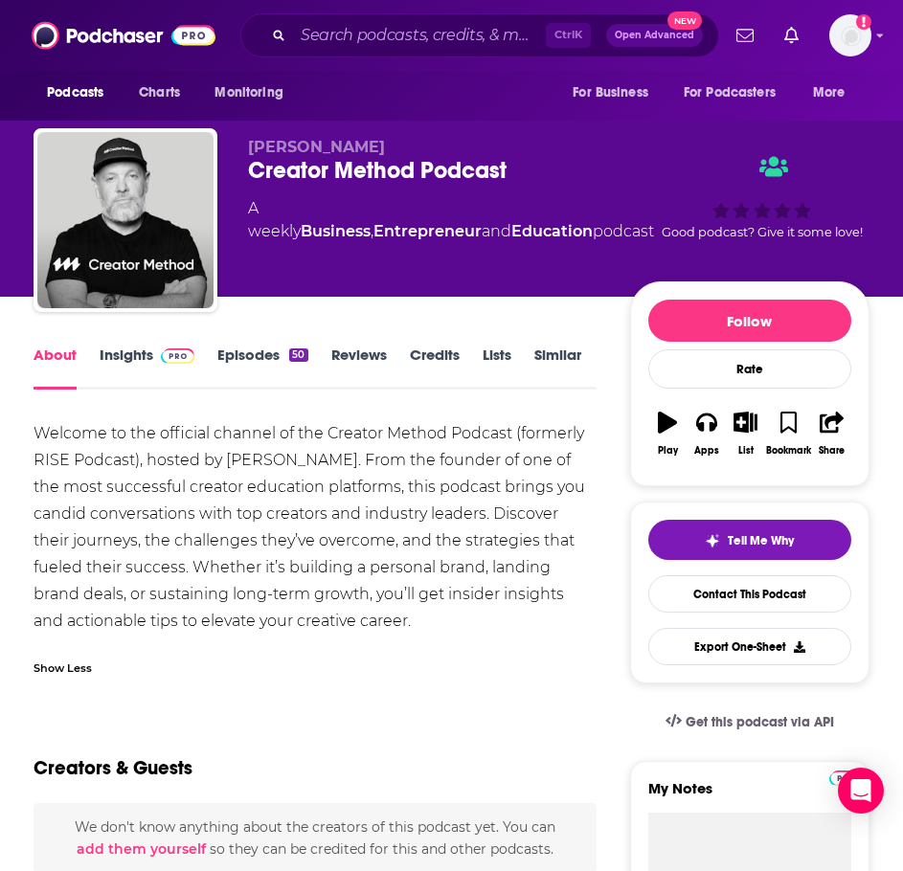
drag, startPoint x: 321, startPoint y: 625, endPoint x: 18, endPoint y: 434, distance: 358.1
copy div "Welcome to the official channel of the Creator Method Podcast (formerly RISE Po…"
click at [169, 366] on link "Insights" at bounding box center [147, 368] width 95 height 44
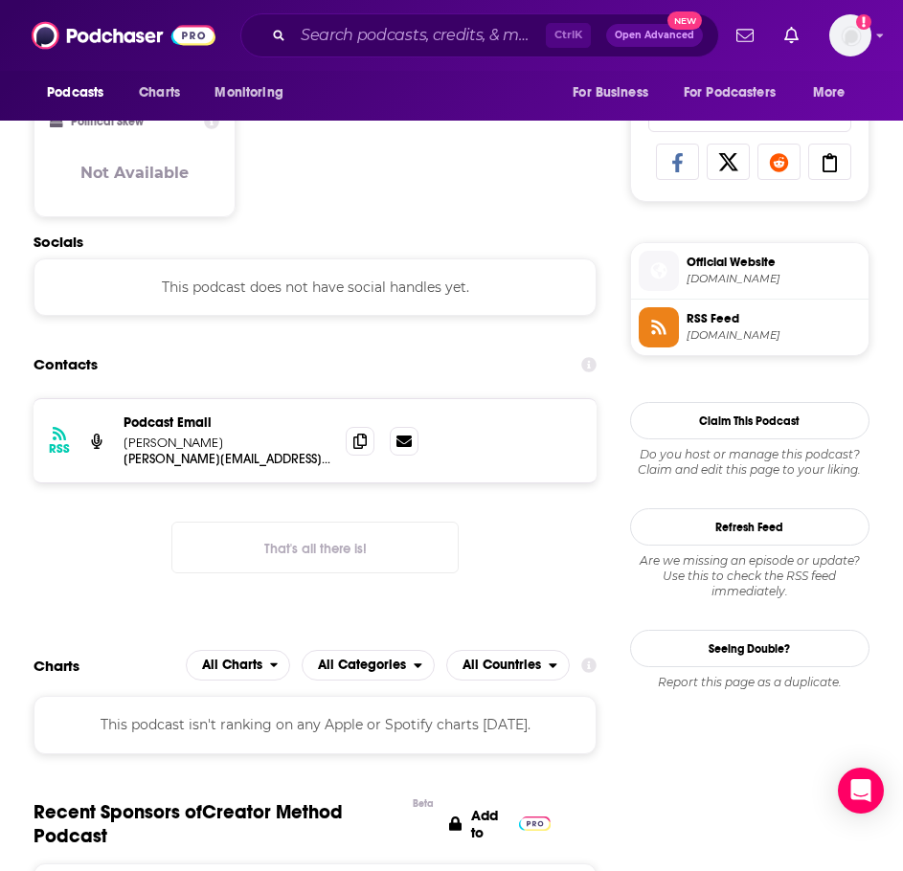
scroll to position [1245, 0]
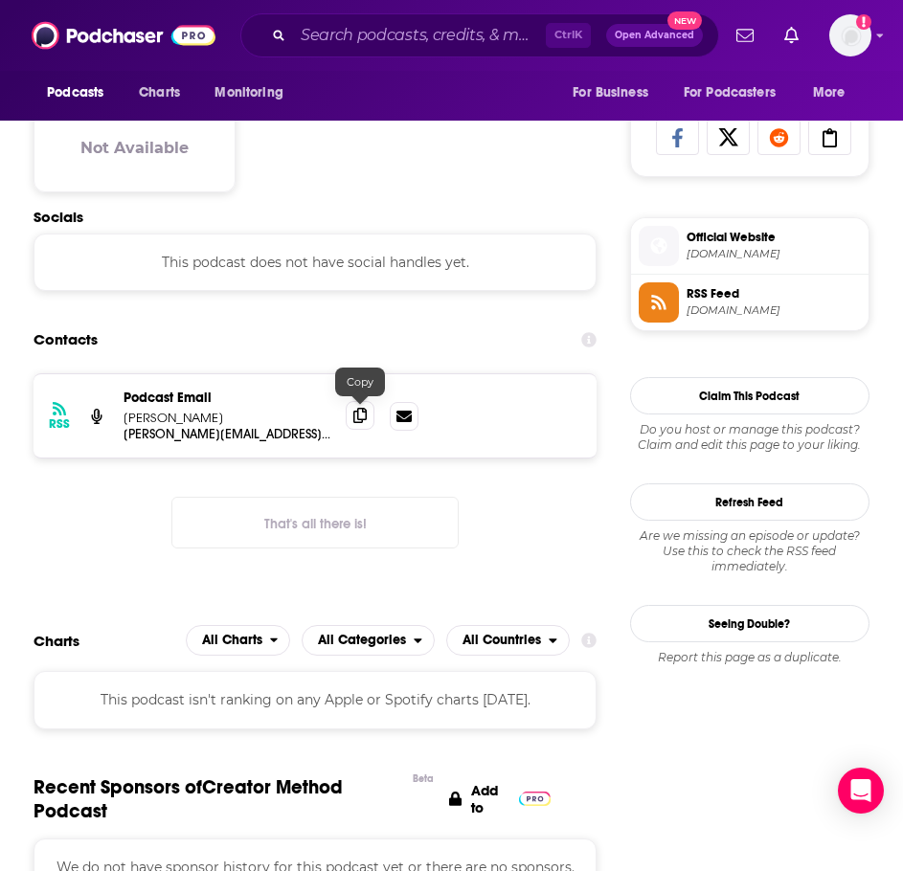
click at [369, 418] on span at bounding box center [360, 415] width 29 height 29
click at [457, 24] on input "Search podcasts, credits, & more..." at bounding box center [419, 35] width 253 height 31
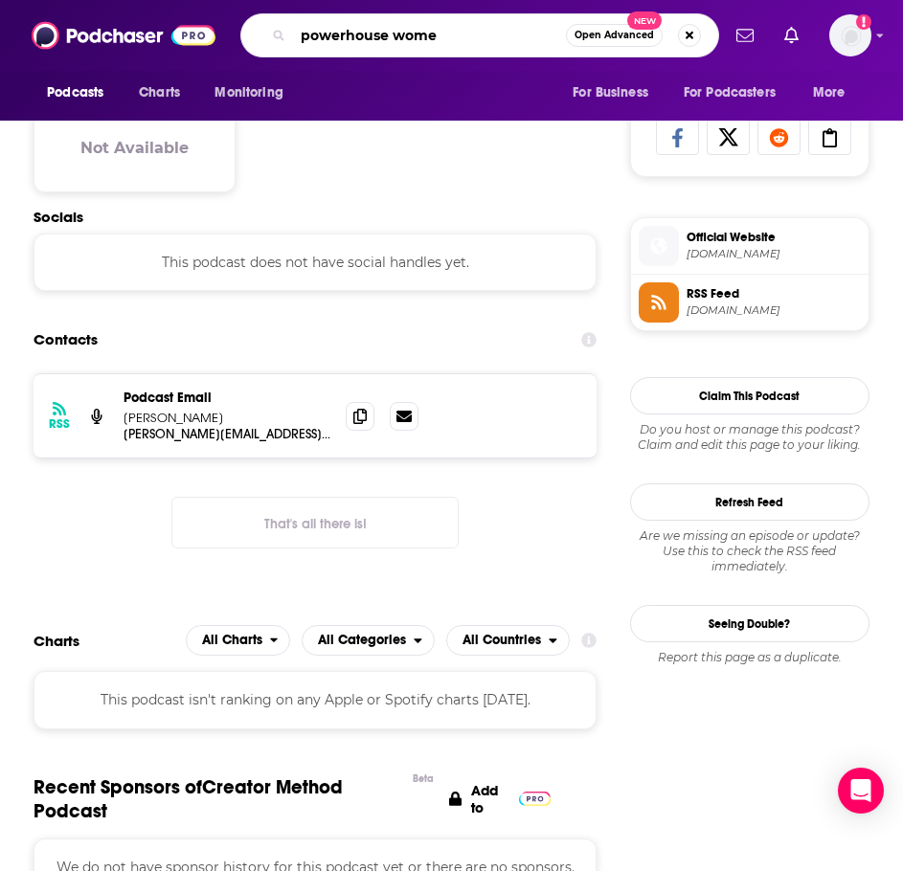
type input "powerhouse women"
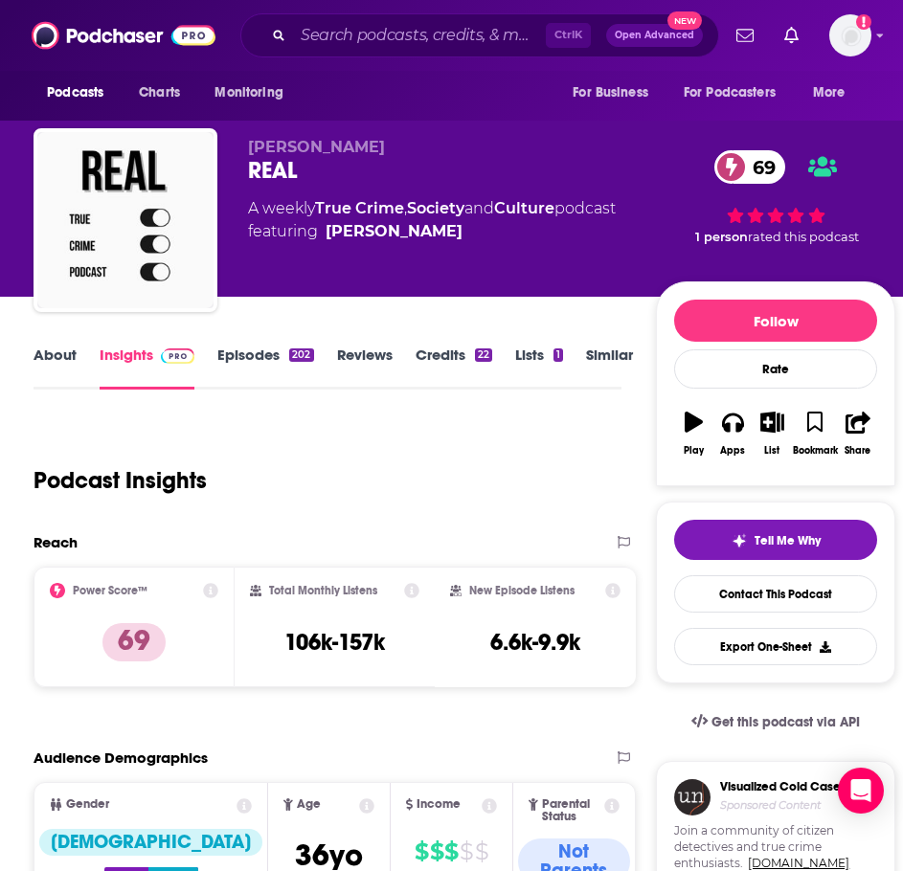
click at [43, 358] on link "About" at bounding box center [55, 368] width 43 height 44
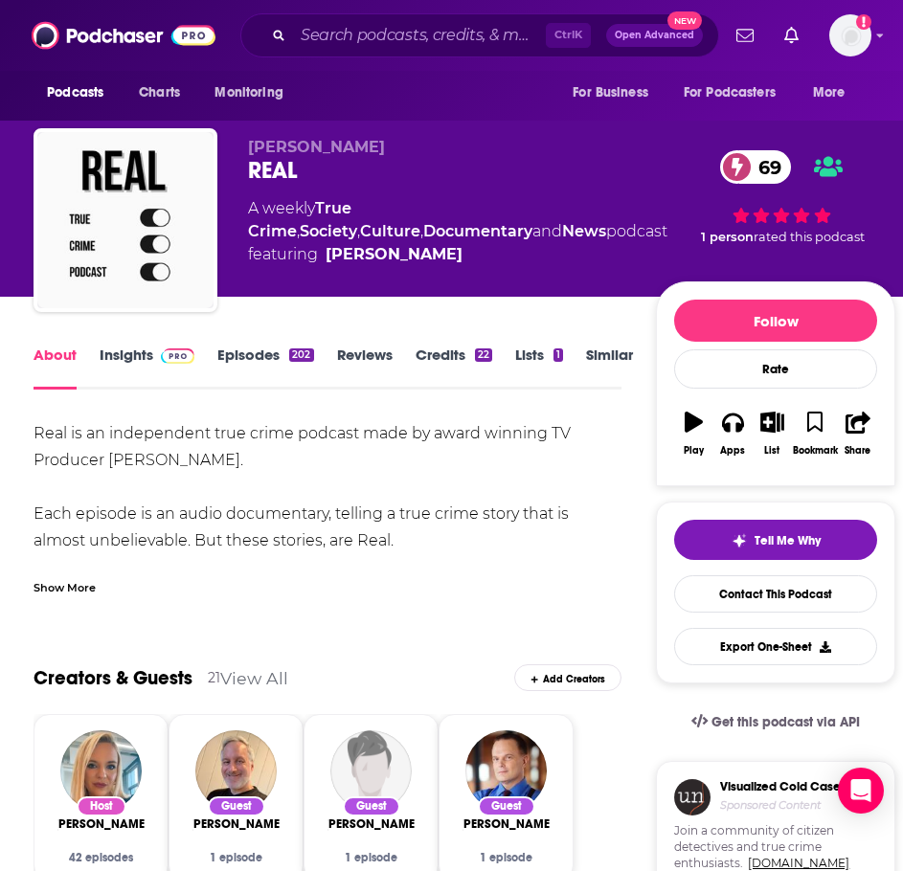
click at [79, 583] on div "Show More" at bounding box center [65, 586] width 62 height 18
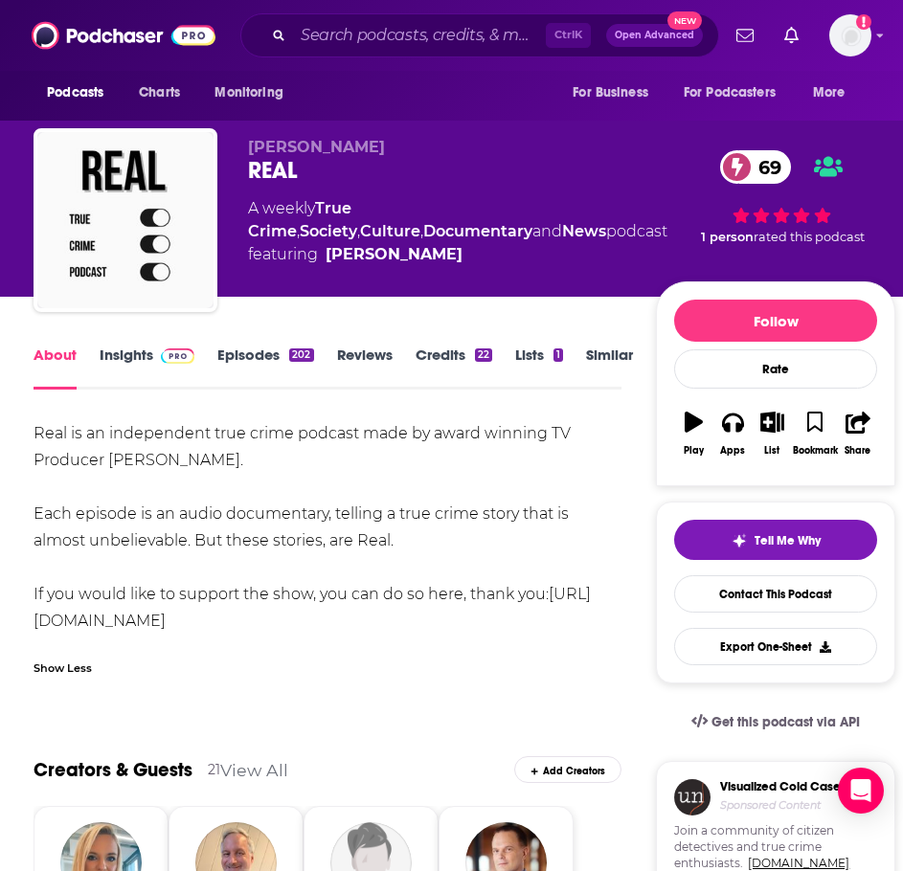
drag, startPoint x: 400, startPoint y: 537, endPoint x: 57, endPoint y: 439, distance: 356.4
click at [34, 439] on div "Real is an independent true crime podcast made by award winning TV Producer Nao…" at bounding box center [328, 527] width 588 height 214
copy div "Real is an independent true crime podcast made by award winning TV Producer Nao…"
click at [132, 357] on link "Insights" at bounding box center [147, 368] width 95 height 44
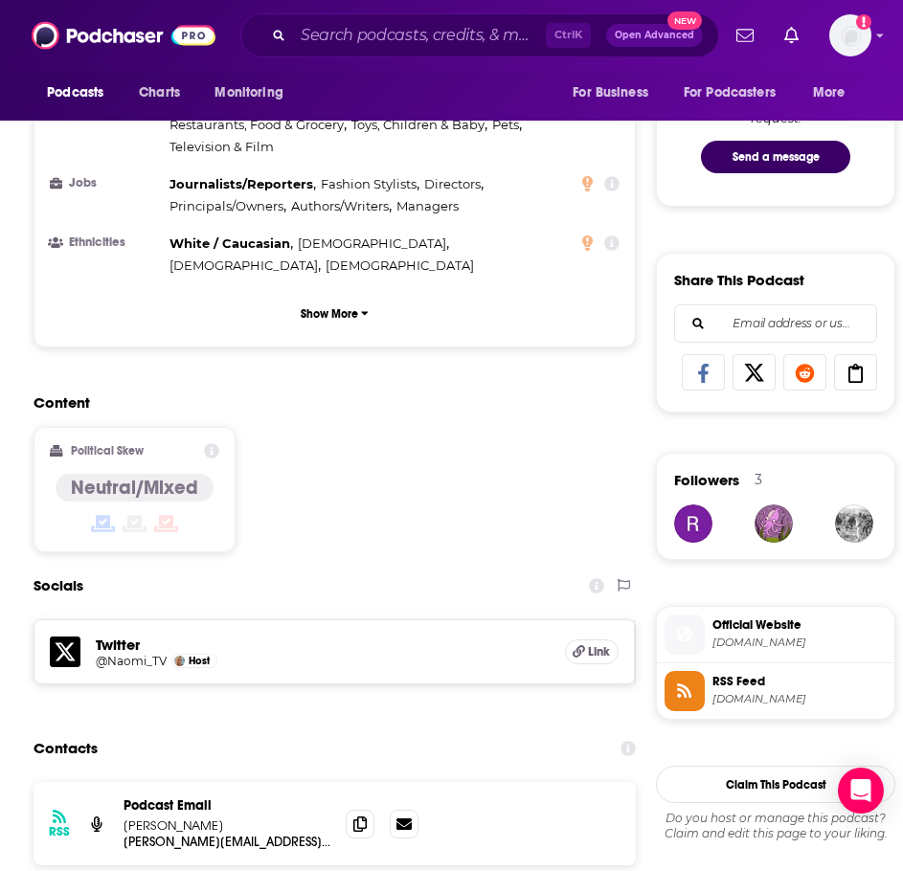
scroll to position [1245, 0]
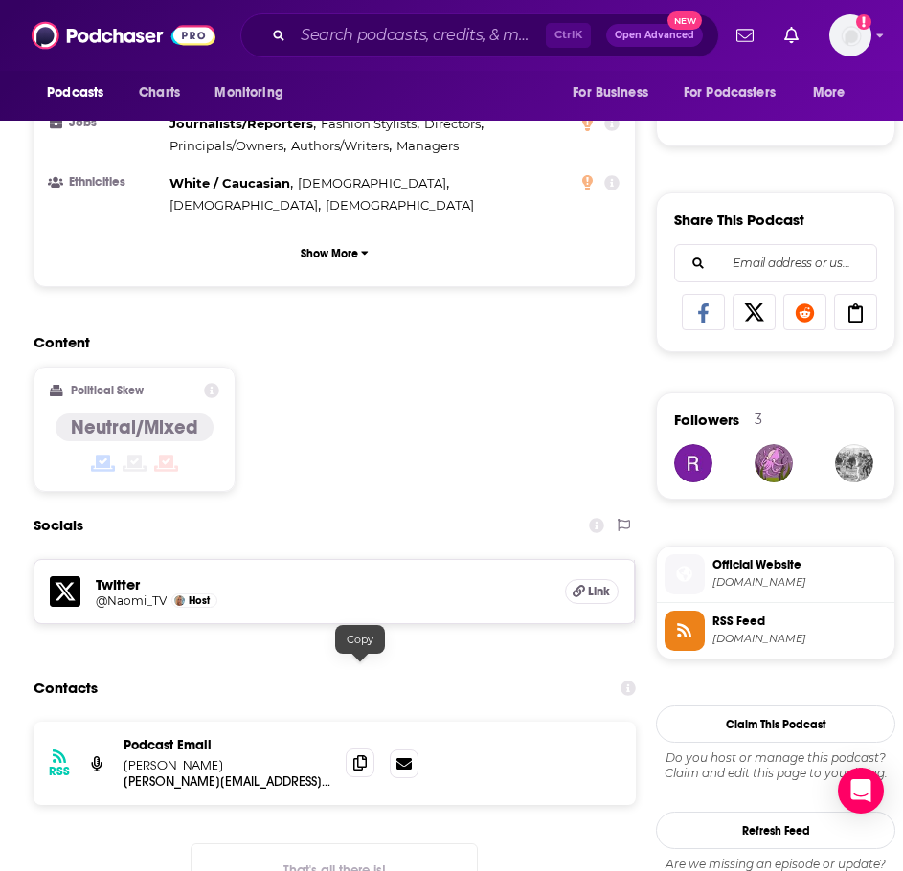
click at [366, 749] on span at bounding box center [360, 763] width 29 height 29
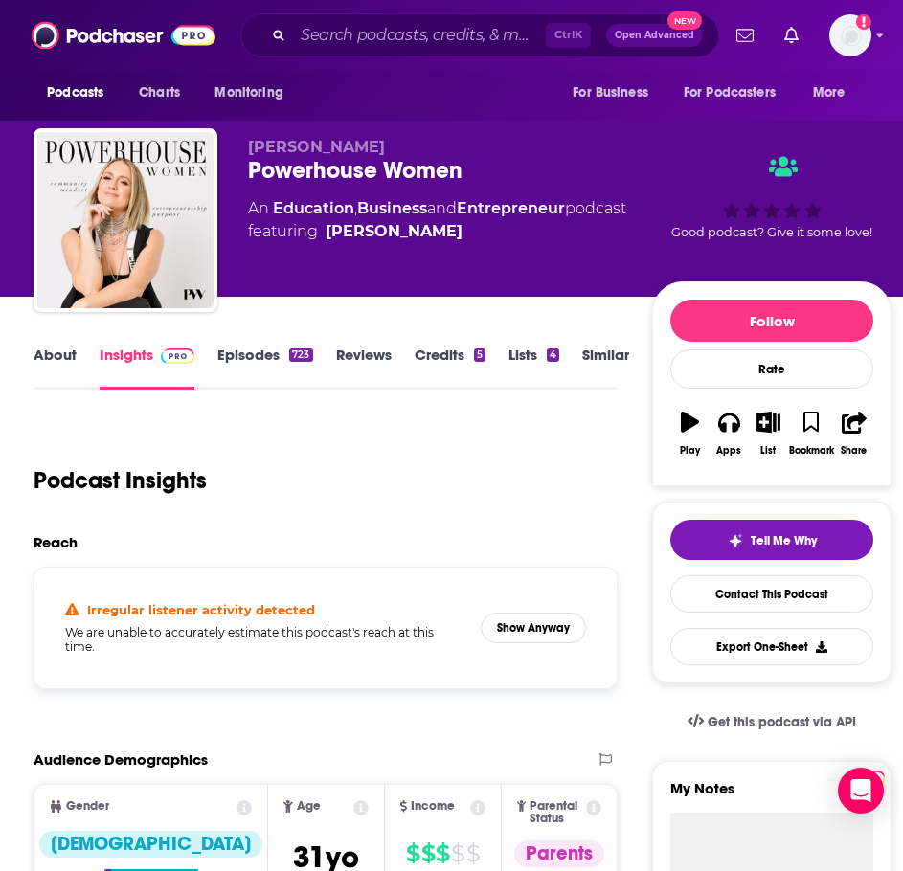
click at [61, 351] on link "About" at bounding box center [55, 368] width 43 height 44
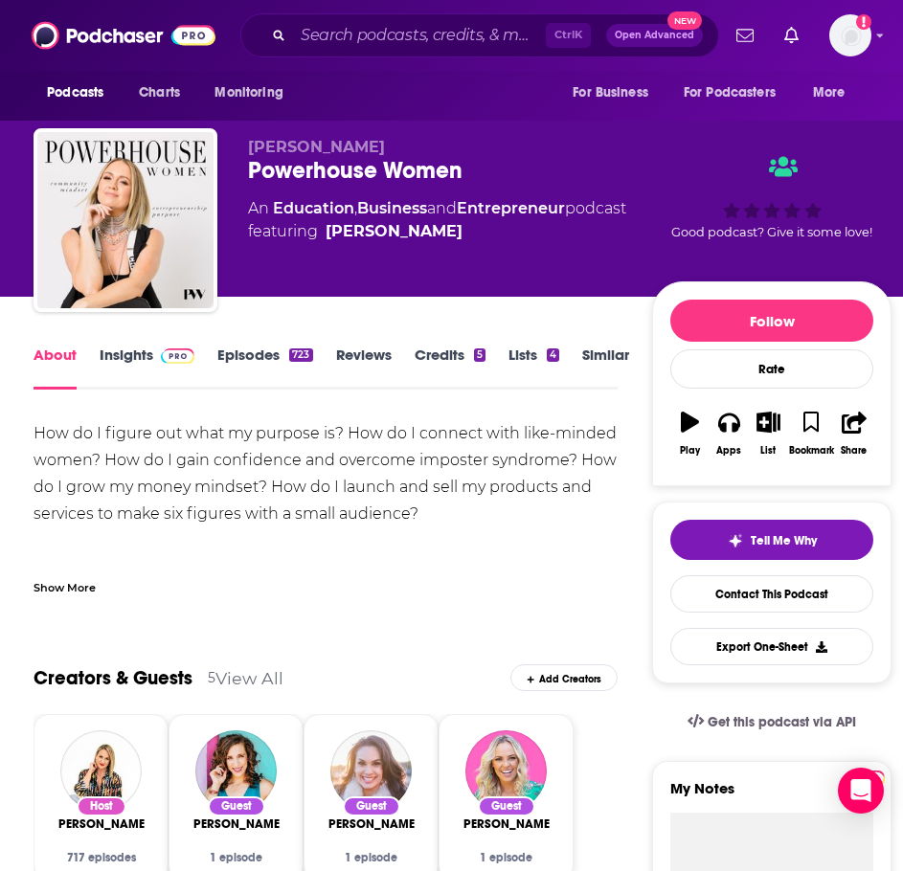
click at [83, 589] on div "Show More" at bounding box center [65, 586] width 62 height 18
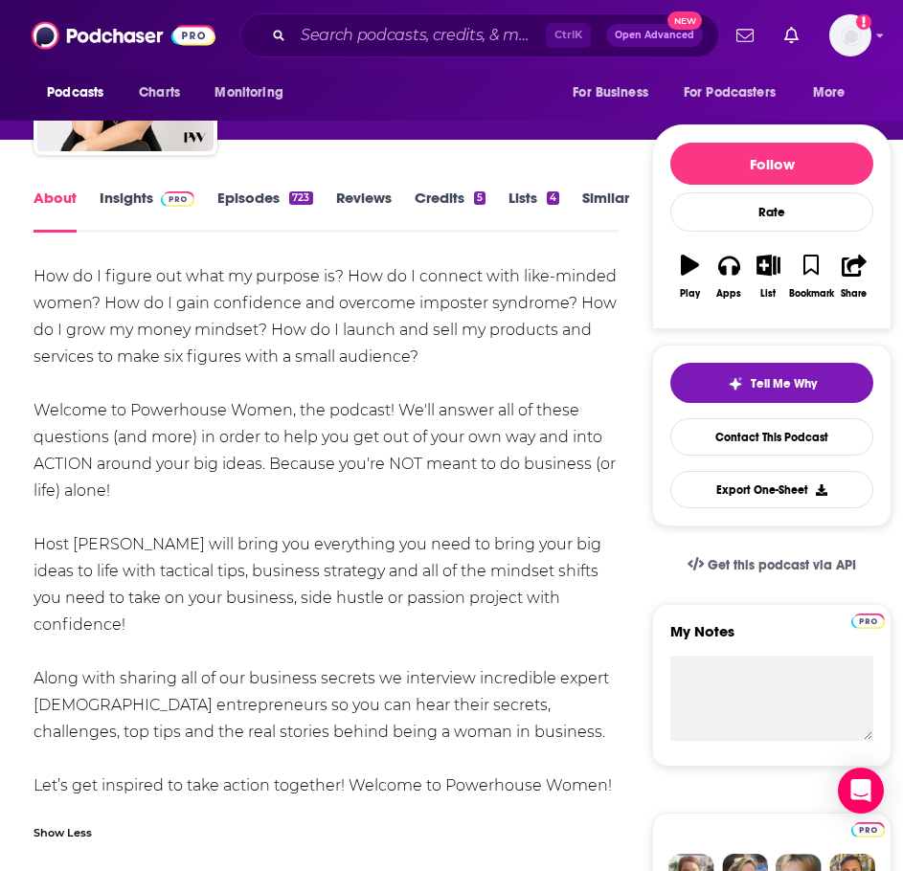
scroll to position [191, 0]
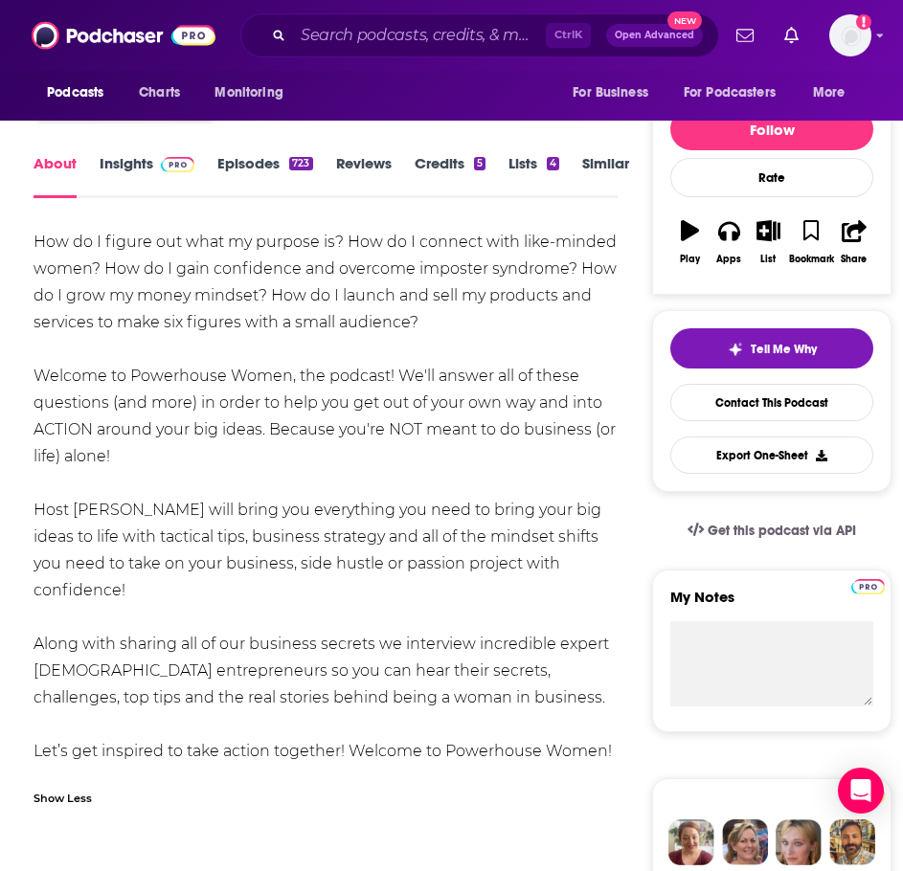
drag, startPoint x: 608, startPoint y: 745, endPoint x: 50, endPoint y: 256, distance: 742.3
copy div "How do I figure out what my purpose is? How do I connect with like-minded women…"
click at [166, 170] on img at bounding box center [178, 164] width 34 height 15
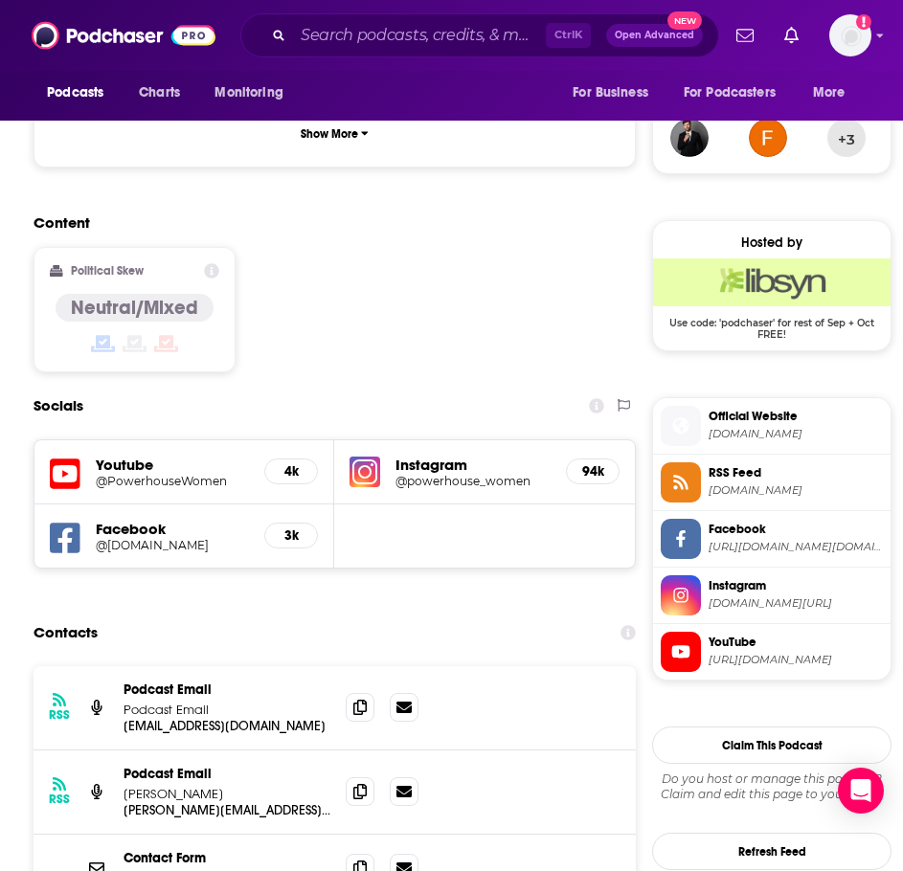
scroll to position [1436, 0]
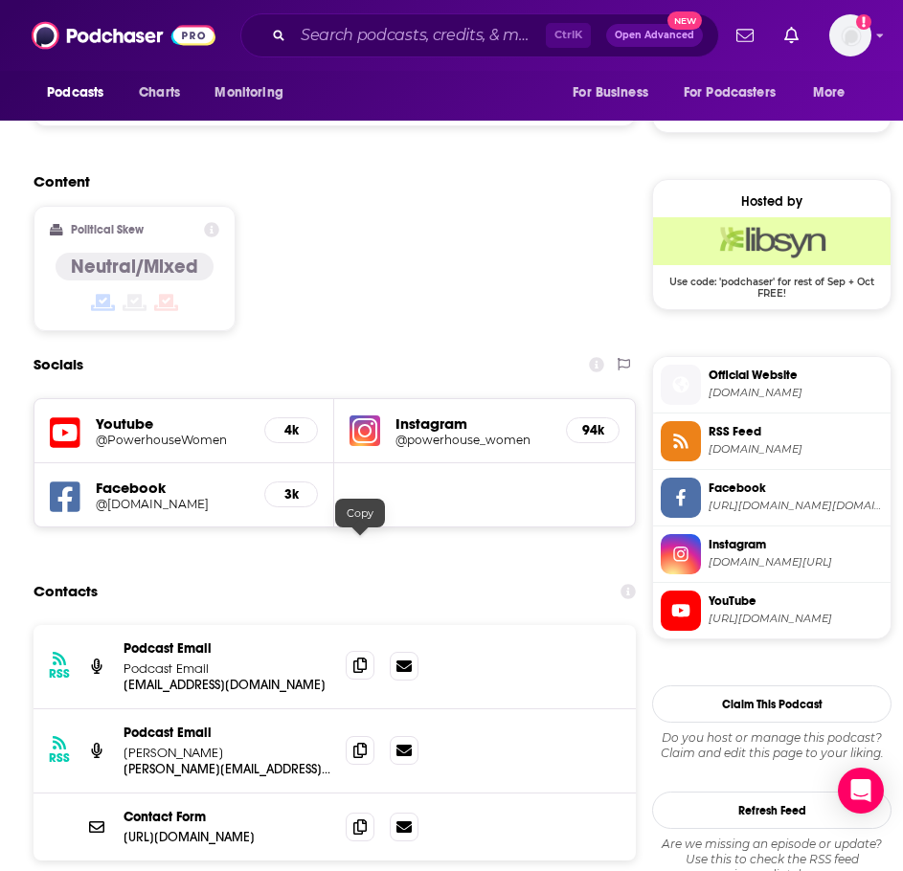
click at [368, 651] on span at bounding box center [360, 665] width 29 height 29
click at [364, 812] on span at bounding box center [360, 826] width 29 height 29
click at [465, 31] on input "Search podcasts, credits, & more..." at bounding box center [419, 35] width 253 height 31
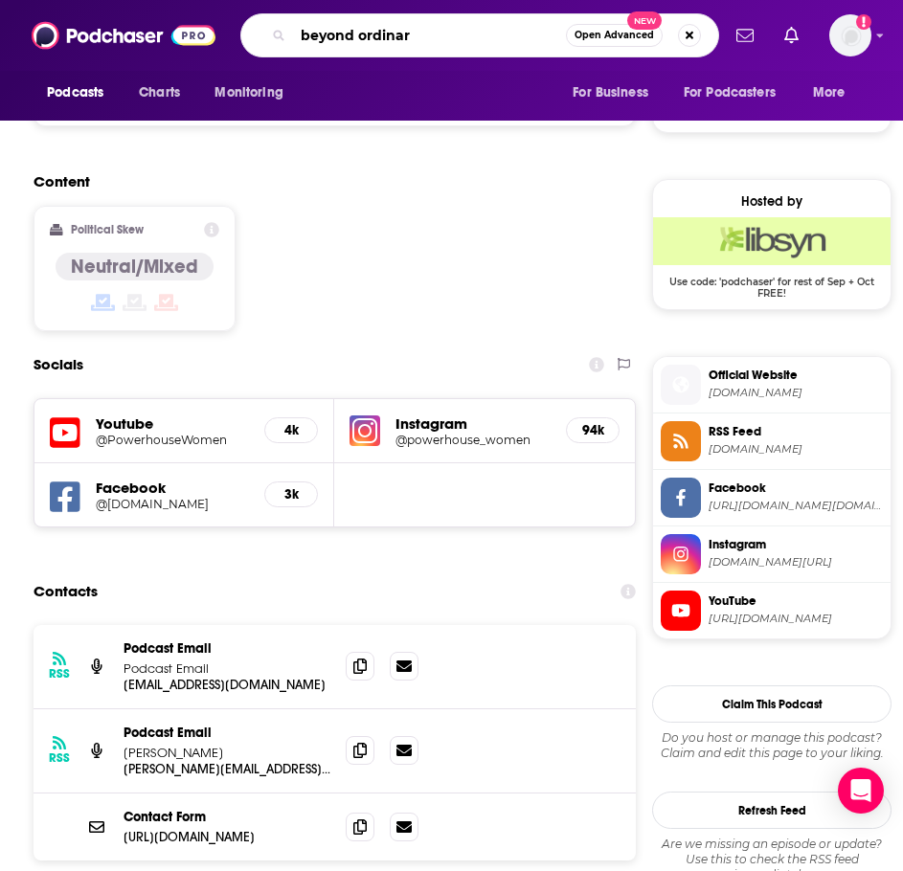
type input "beyond ordinary"
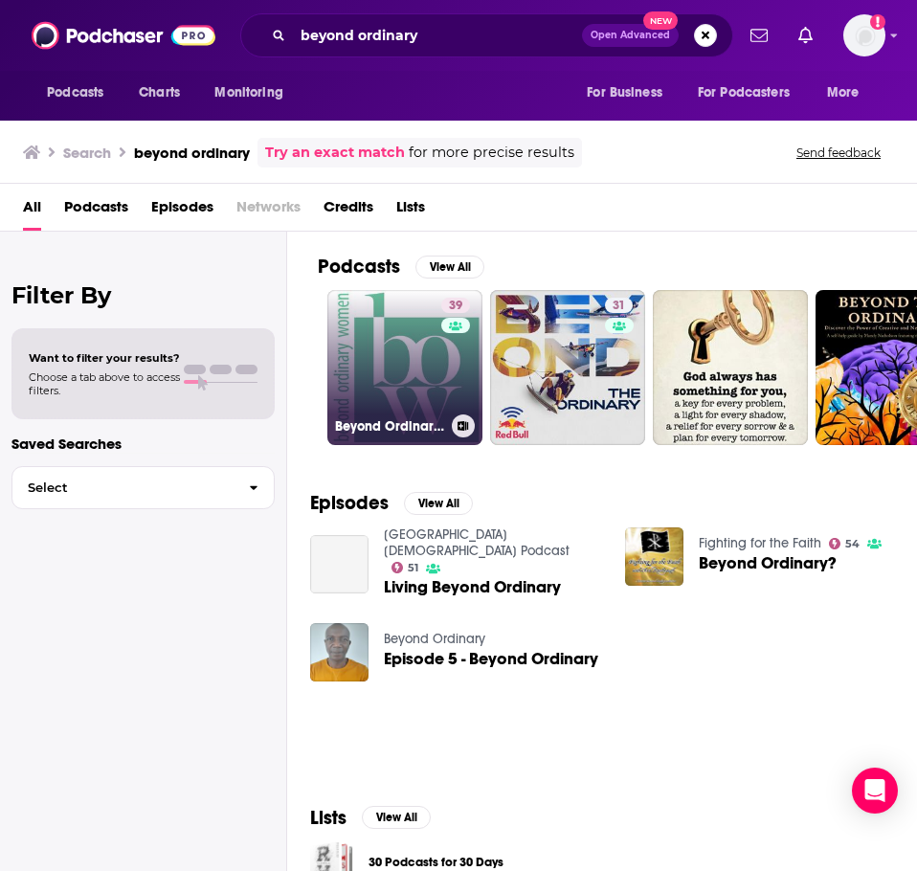
click at [367, 384] on link "39 Beyond Ordinary Women Podcast" at bounding box center [404, 367] width 155 height 155
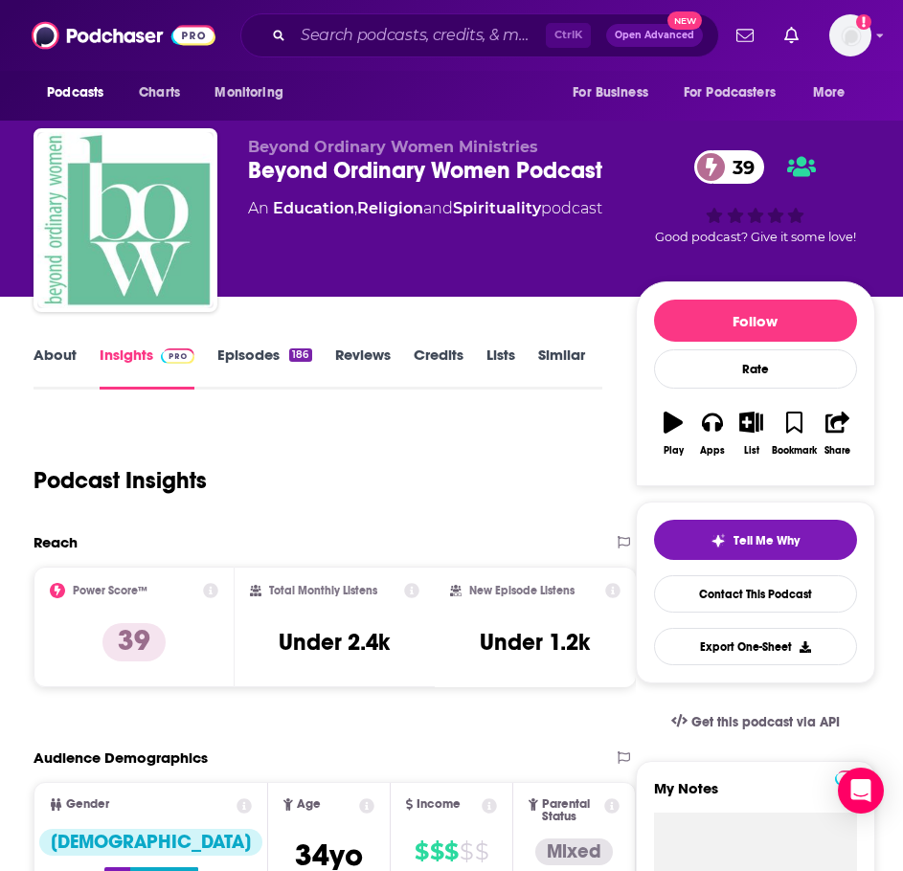
click at [35, 361] on link "About" at bounding box center [55, 368] width 43 height 44
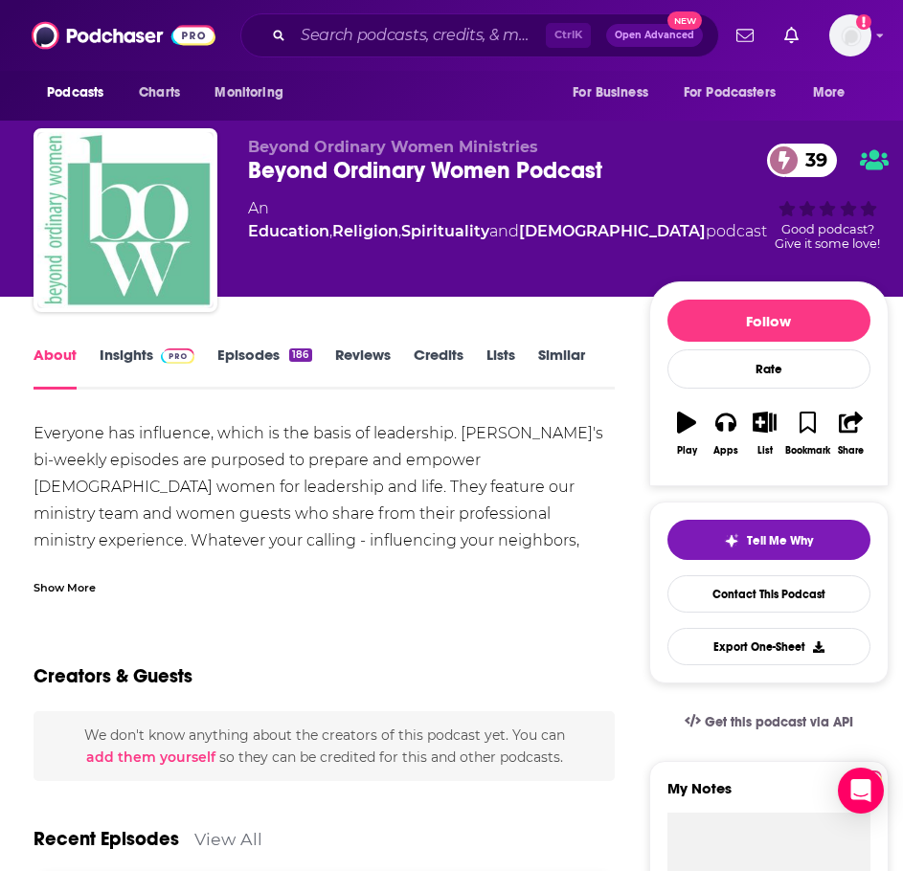
click at [77, 576] on div "Show More" at bounding box center [324, 580] width 581 height 33
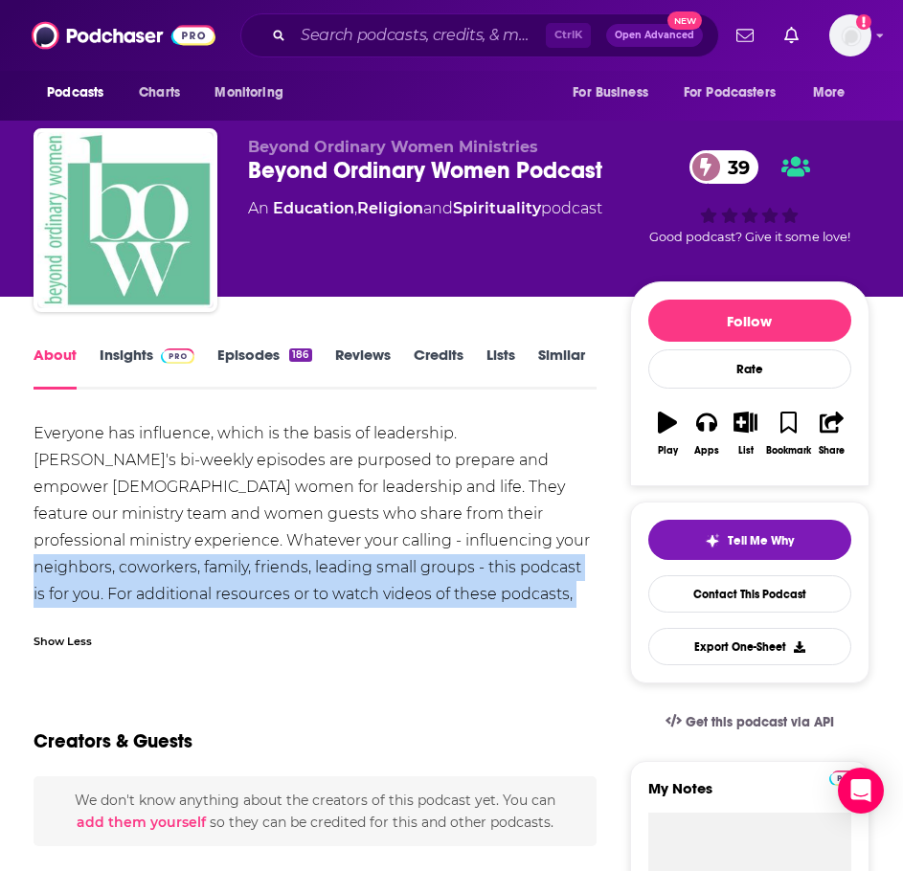
drag, startPoint x: 569, startPoint y: 598, endPoint x: 383, endPoint y: 547, distance: 192.8
click at [383, 547] on div "Everyone has influence, which is the basis of leadership. BOW's bi-weekly episo…" at bounding box center [315, 527] width 563 height 214
click at [380, 546] on div "Everyone has influence, which is the basis of leadership. BOW's bi-weekly episo…" at bounding box center [315, 527] width 563 height 214
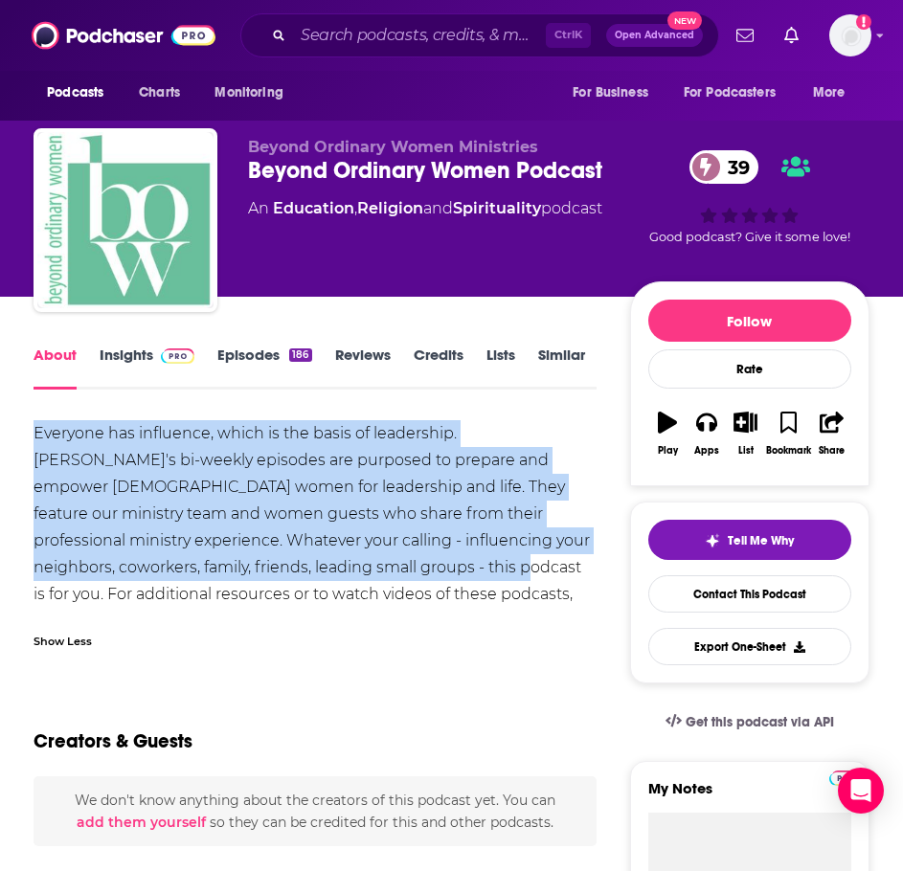
drag, startPoint x: 312, startPoint y: 566, endPoint x: 25, endPoint y: 417, distance: 323.8
copy div "Everyone has influence, which is the basis of leadership. BOW's bi-weekly episo…"
click at [174, 357] on img at bounding box center [178, 356] width 34 height 15
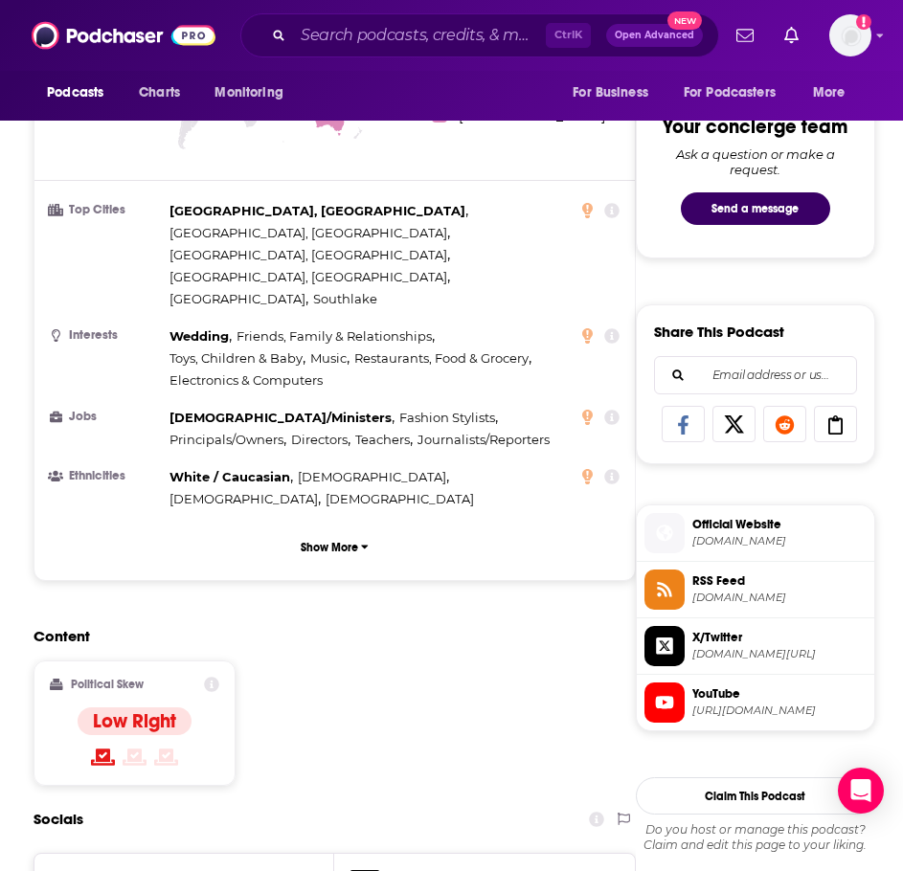
scroll to position [1340, 0]
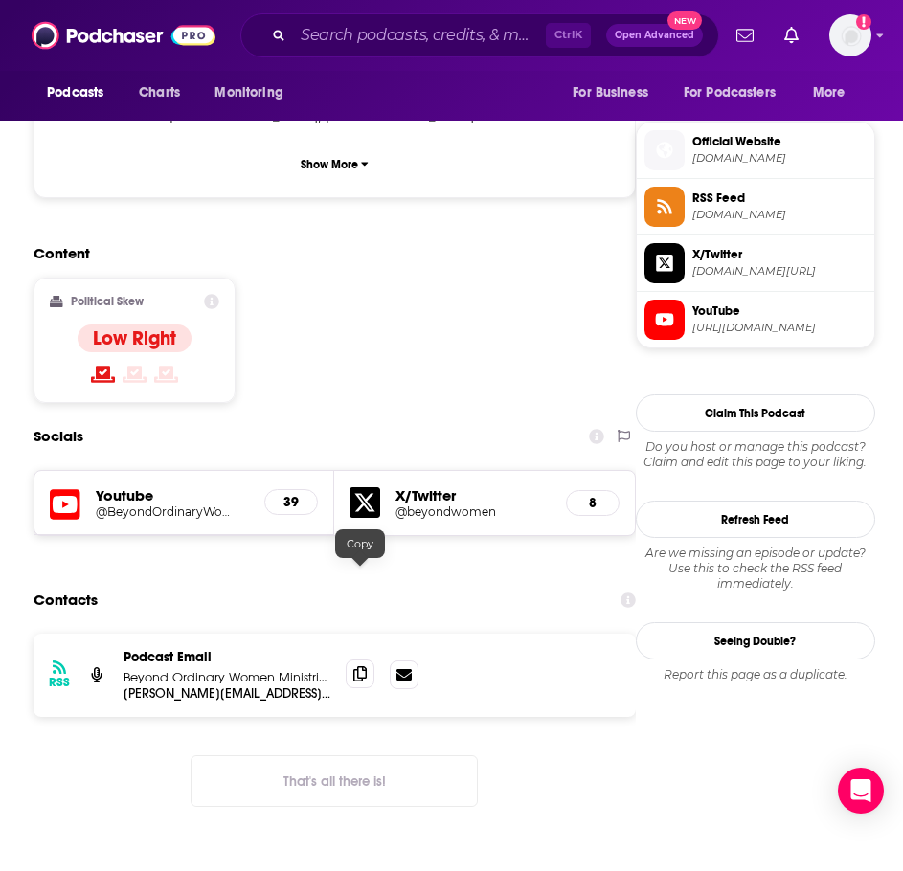
click at [356, 666] on icon at bounding box center [359, 673] width 13 height 15
click at [355, 40] on input "Search podcasts, credits, & more..." at bounding box center [419, 35] width 253 height 31
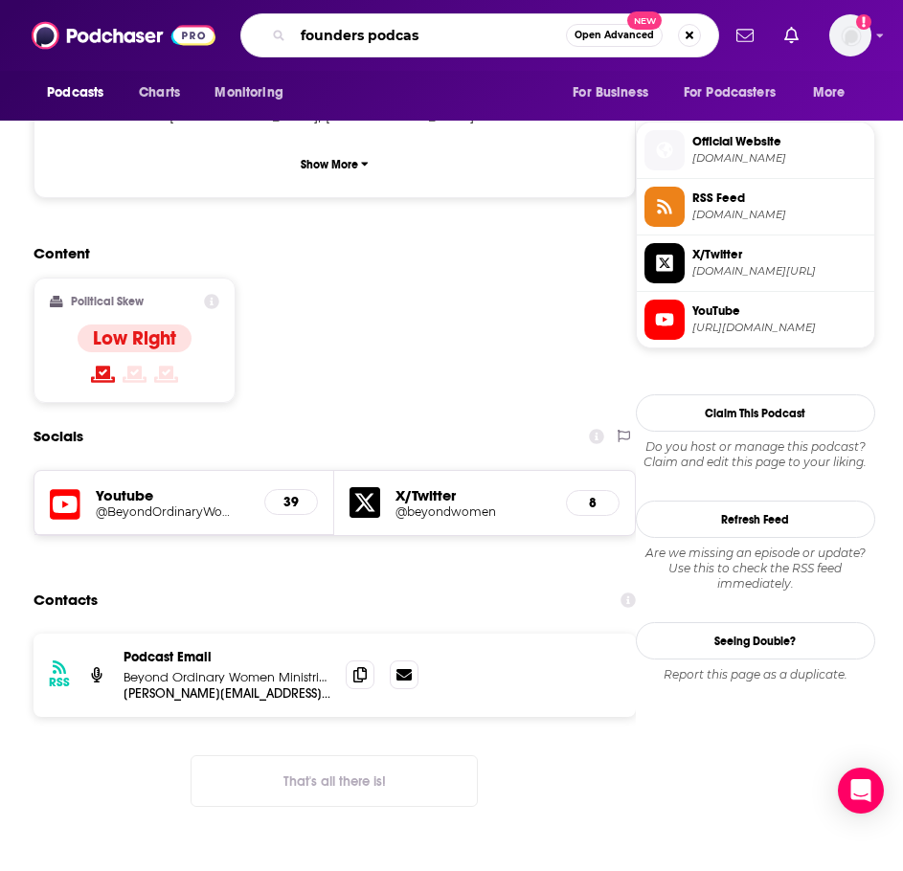
type input "founders podcast"
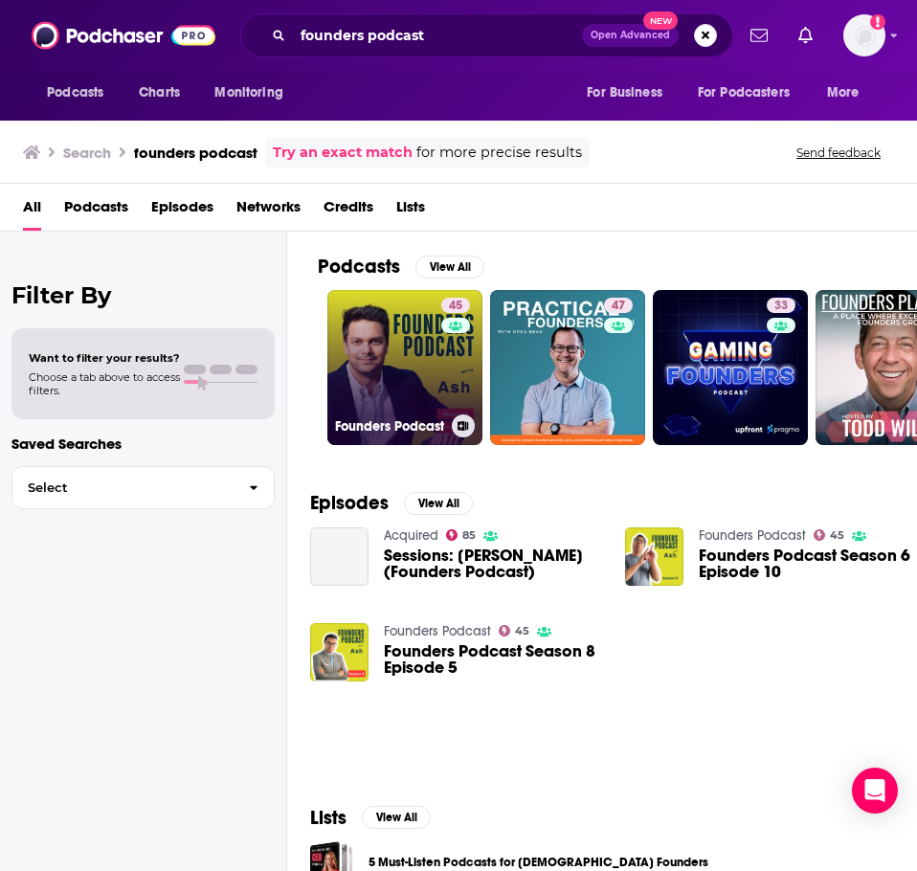
click at [374, 362] on link "45 Founders Podcast" at bounding box center [404, 367] width 155 height 155
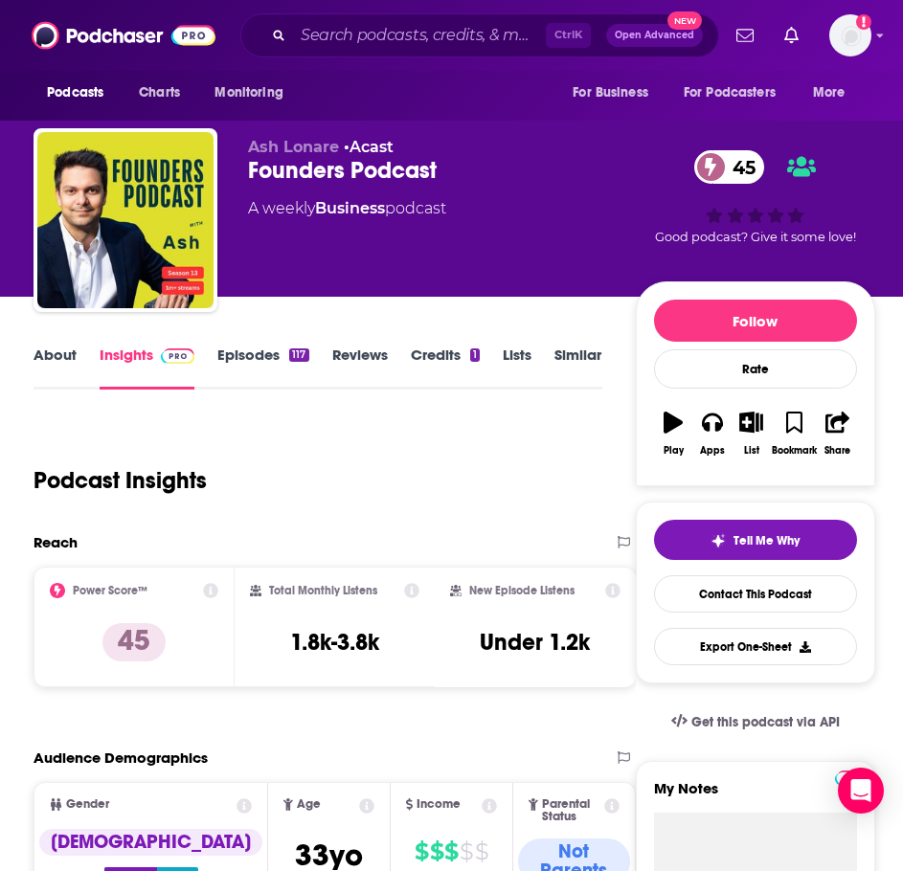
click at [58, 361] on link "About" at bounding box center [55, 368] width 43 height 44
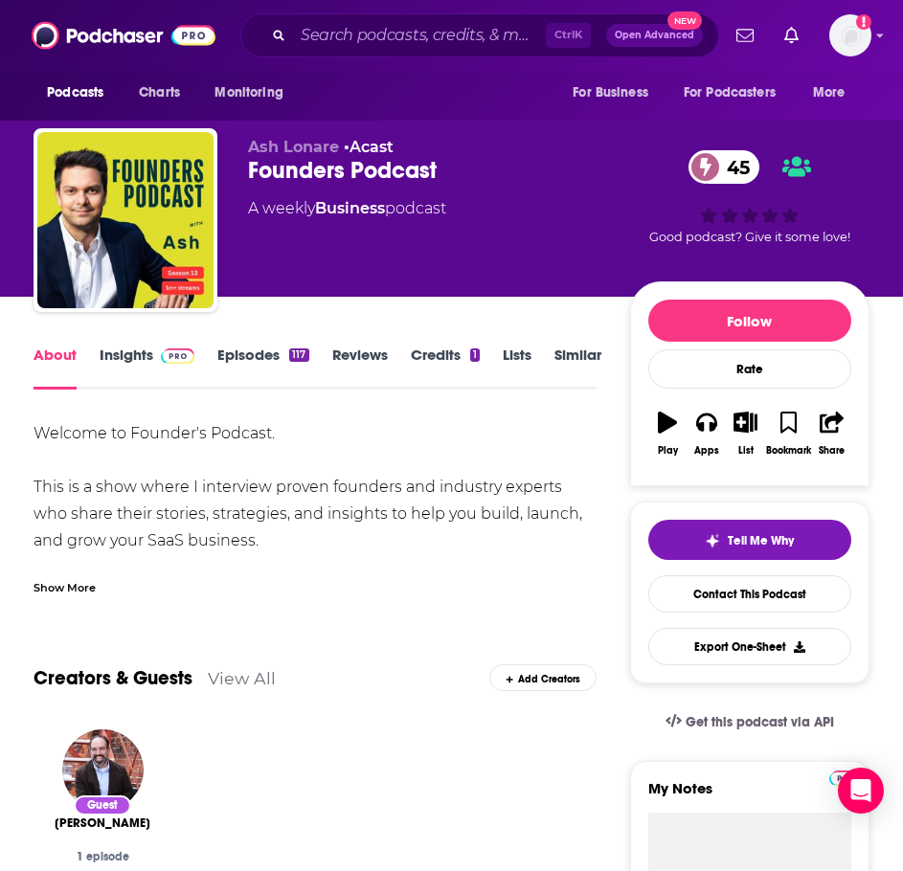
click at [77, 575] on div "Show More" at bounding box center [315, 580] width 563 height 33
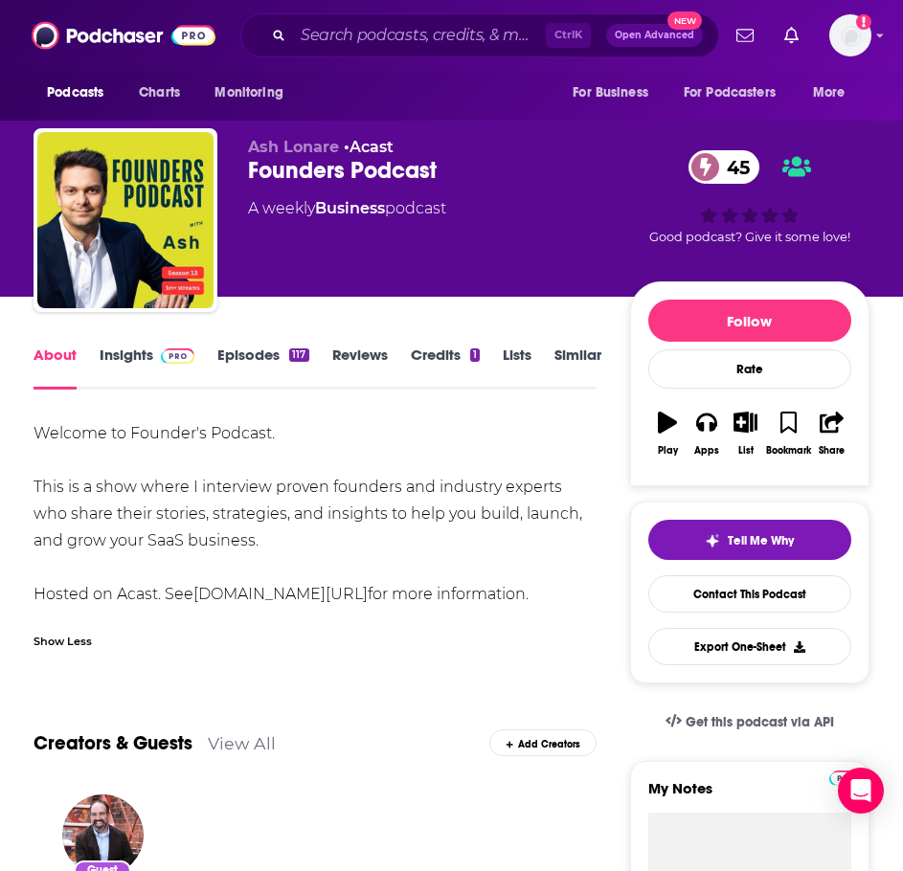
drag, startPoint x: 251, startPoint y: 541, endPoint x: 26, endPoint y: 425, distance: 253.1
copy div "Welcome to Founder's Podcast. This is a show where I interview proven founders …"
click at [138, 361] on link "Insights" at bounding box center [147, 368] width 95 height 44
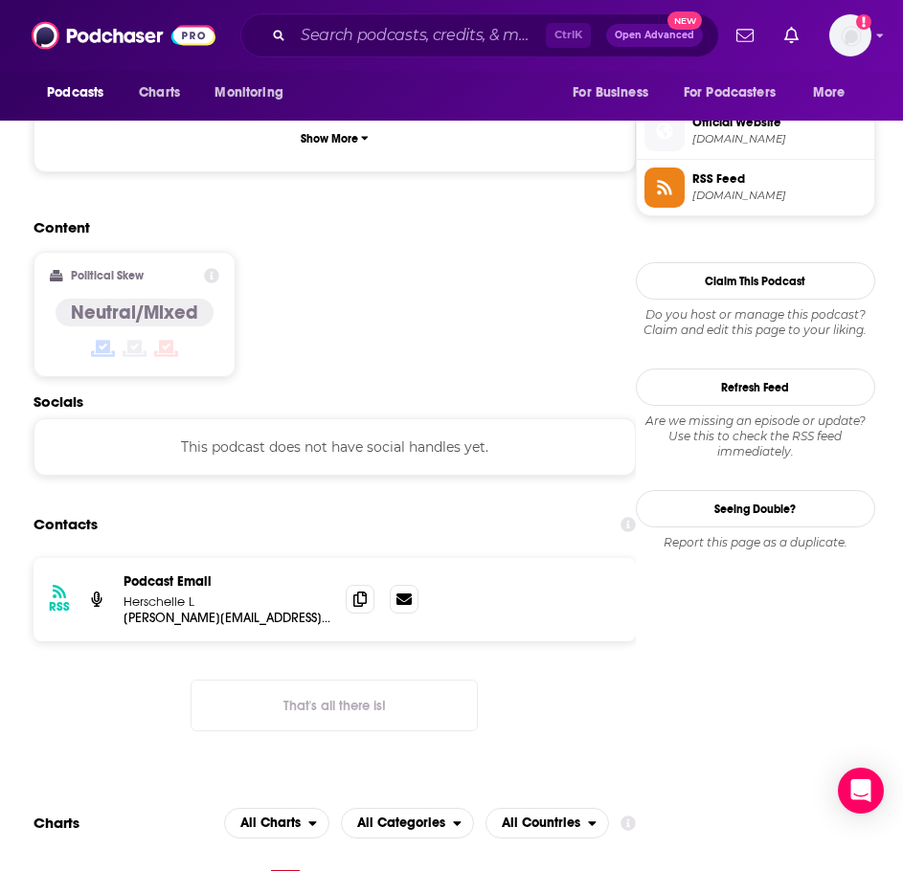
scroll to position [1532, 0]
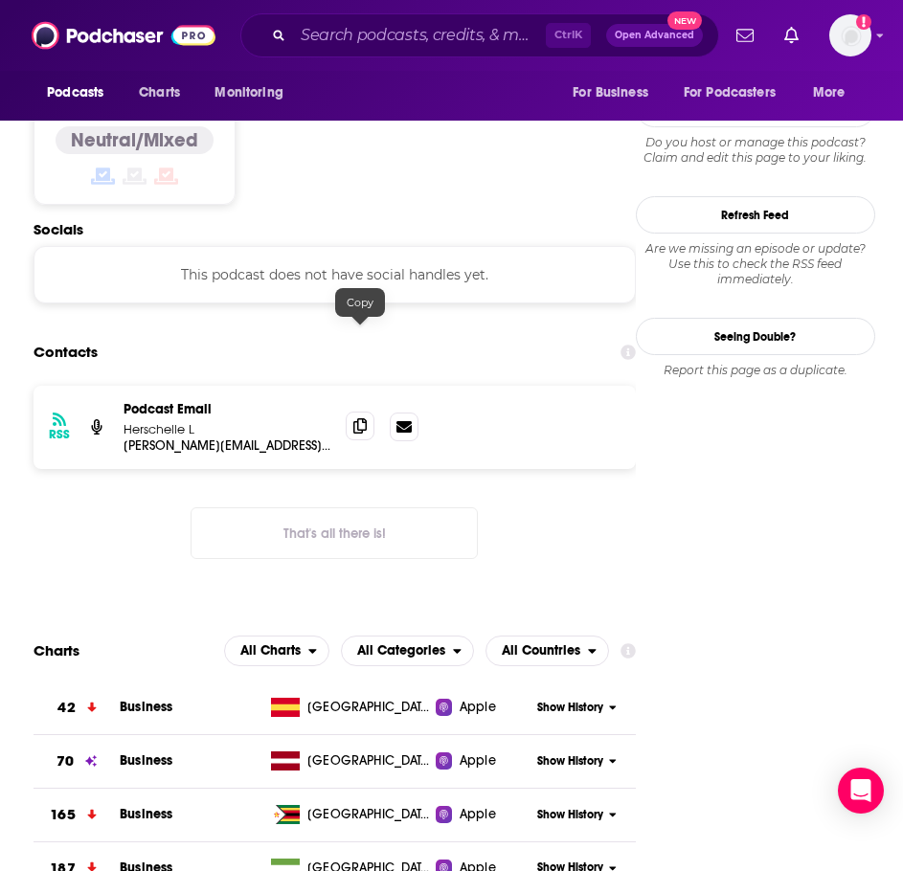
click at [357, 418] on icon at bounding box center [359, 425] width 13 height 15
click at [366, 39] on input "Search podcasts, credits, & more..." at bounding box center [419, 35] width 253 height 31
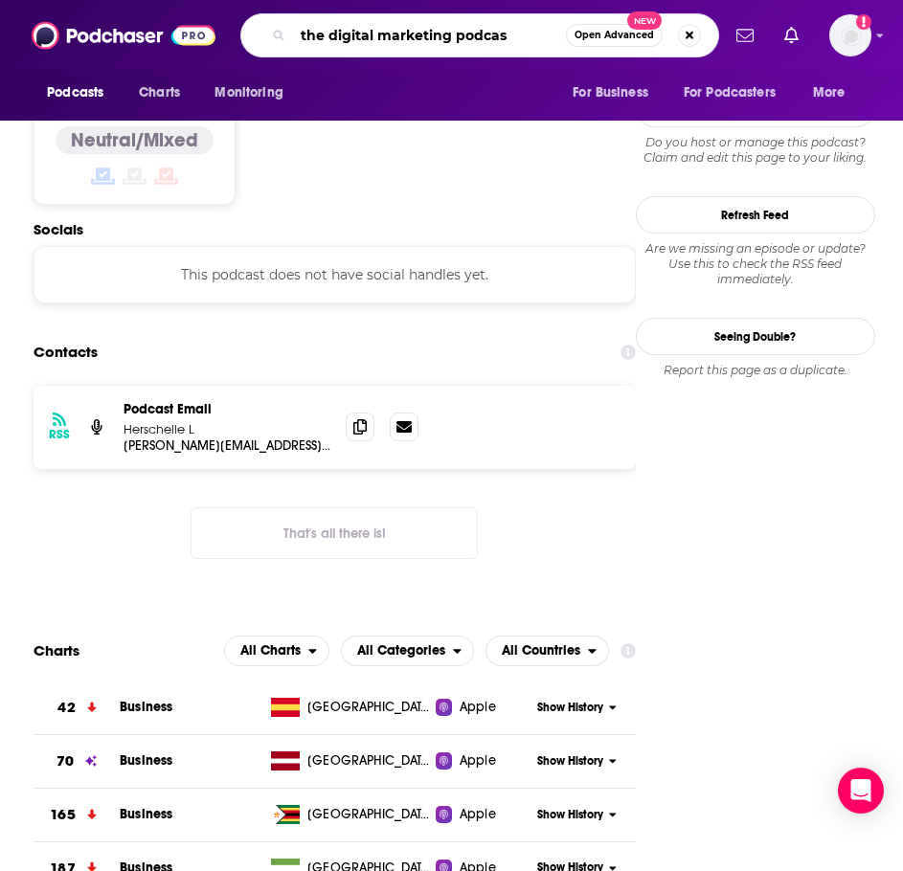
type input "the digital marketing podcast"
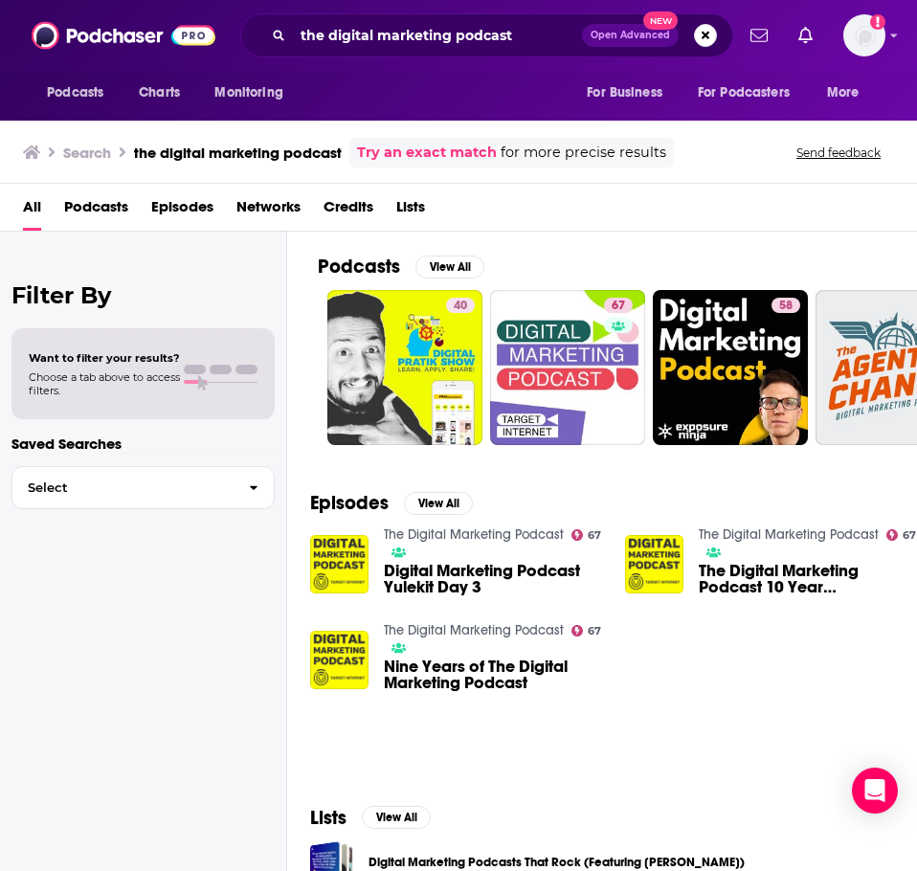
click at [467, 531] on link "The Digital Marketing Podcast" at bounding box center [474, 535] width 180 height 16
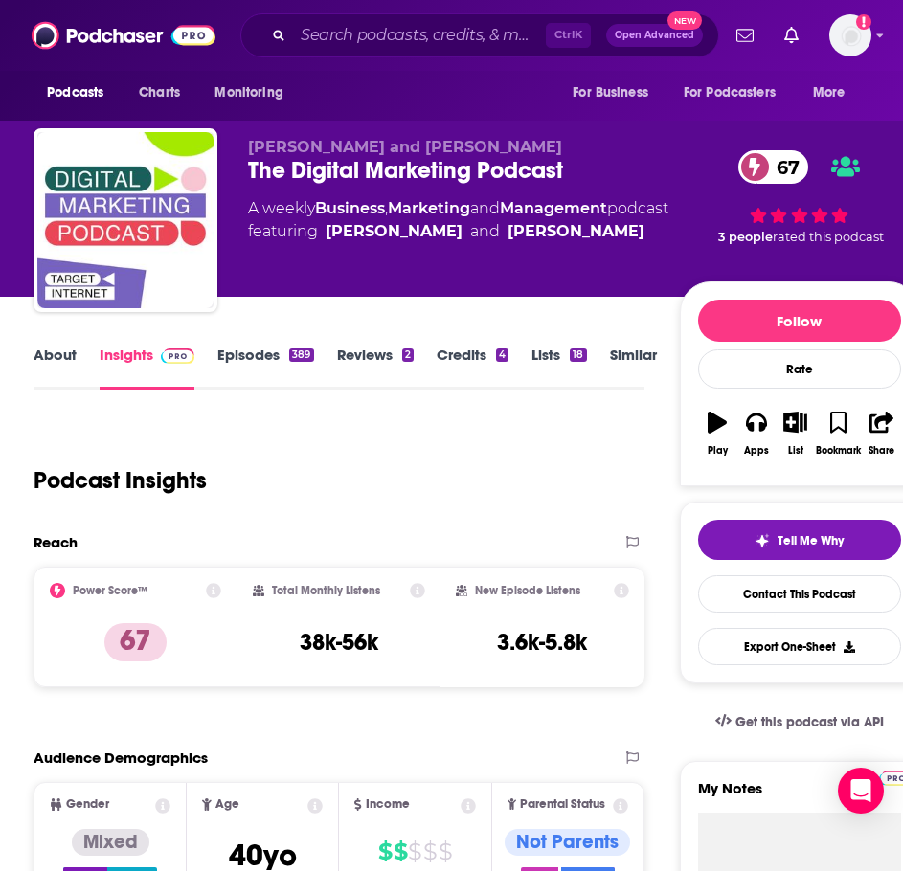
click at [64, 353] on link "About" at bounding box center [55, 368] width 43 height 44
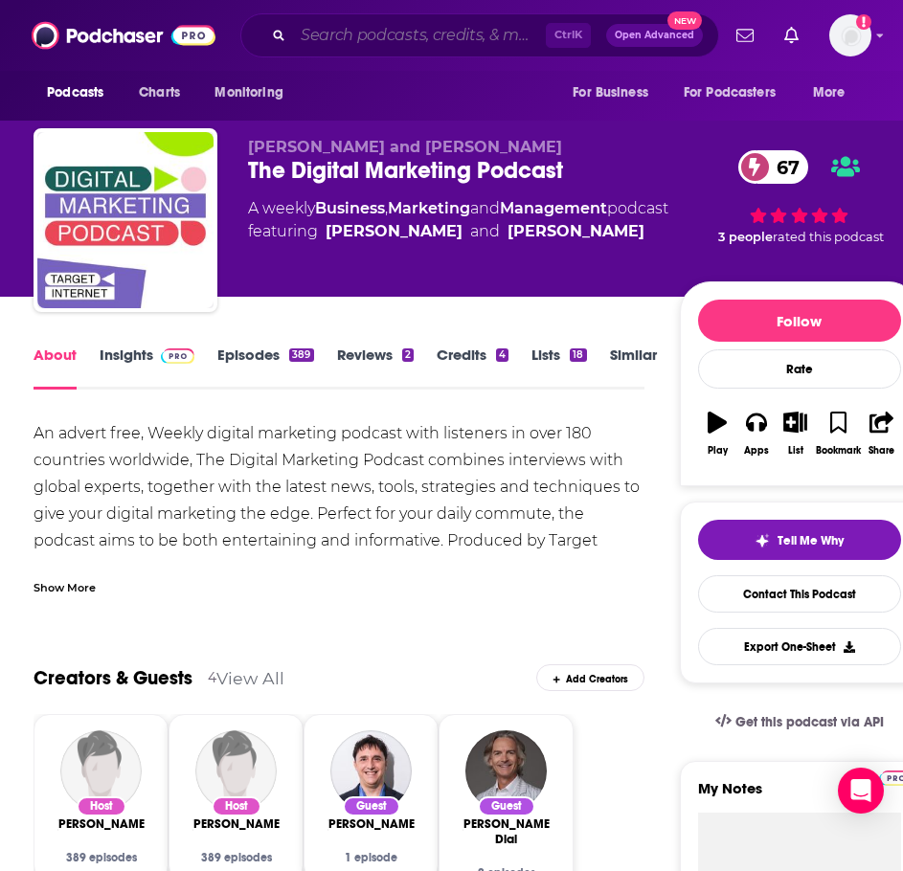
click at [329, 37] on input "Search podcasts, credits, & more..." at bounding box center [419, 35] width 253 height 31
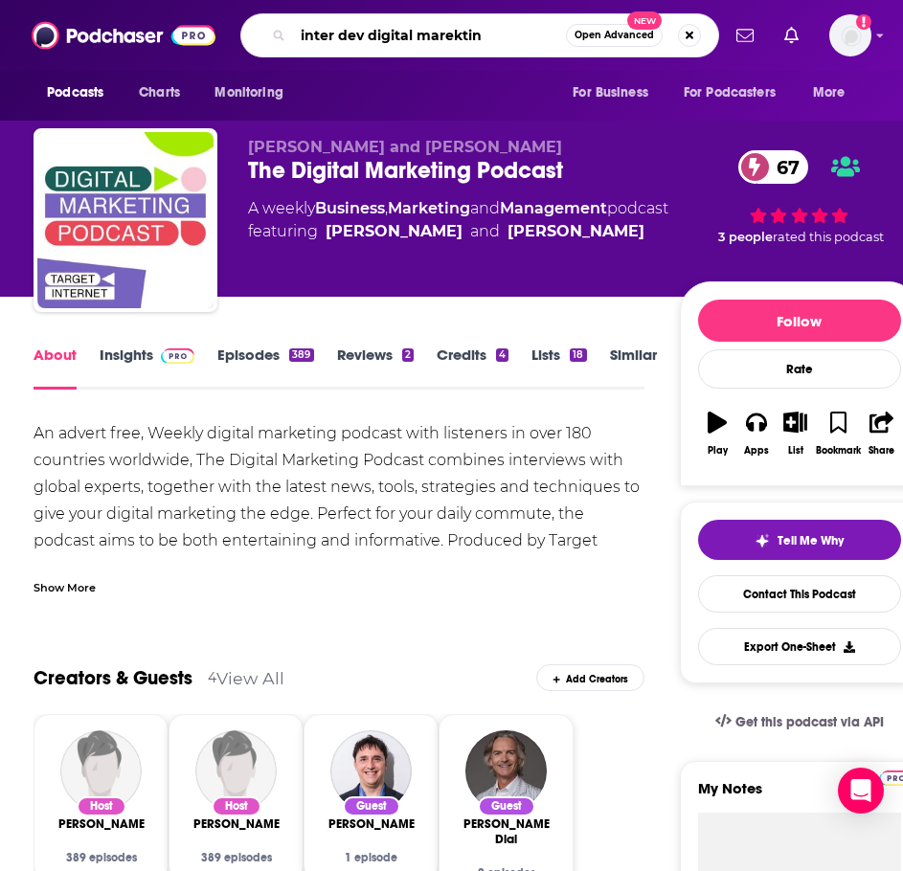
type input "inter dev digital marekting"
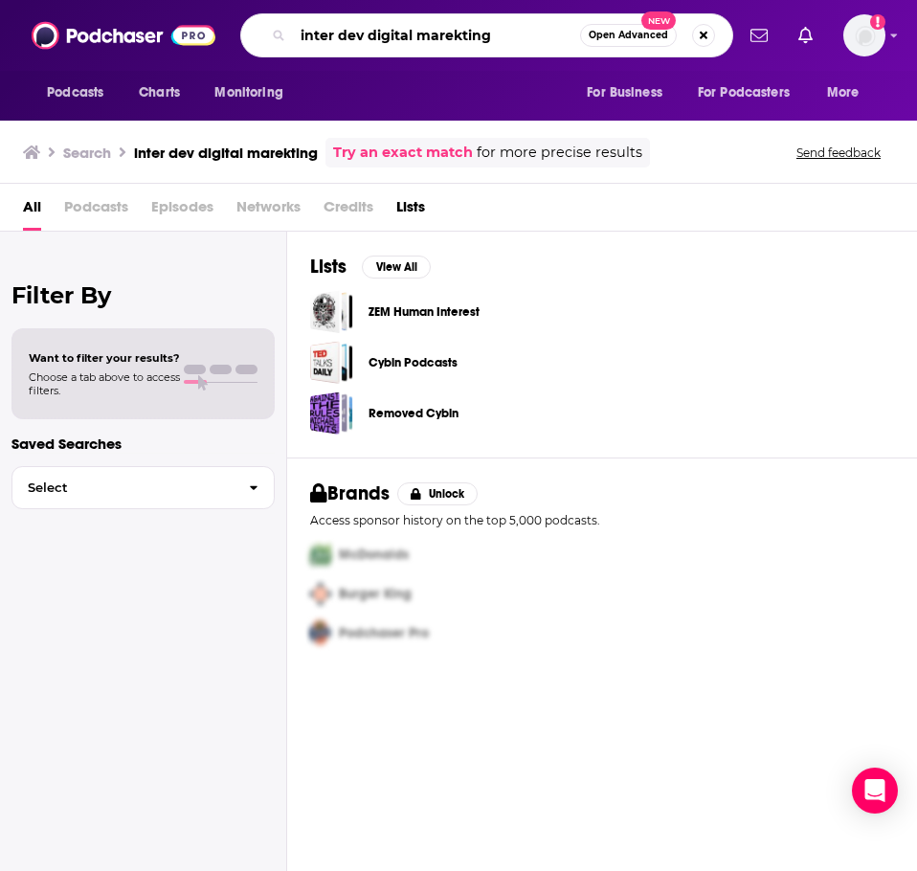
drag, startPoint x: 463, startPoint y: 40, endPoint x: 446, endPoint y: 42, distance: 17.3
click at [446, 42] on input "inter dev digital marekting" at bounding box center [436, 35] width 287 height 31
click at [472, 41] on input "inter dev digital marketting" at bounding box center [436, 35] width 287 height 31
type input "inter dev digital marketing"
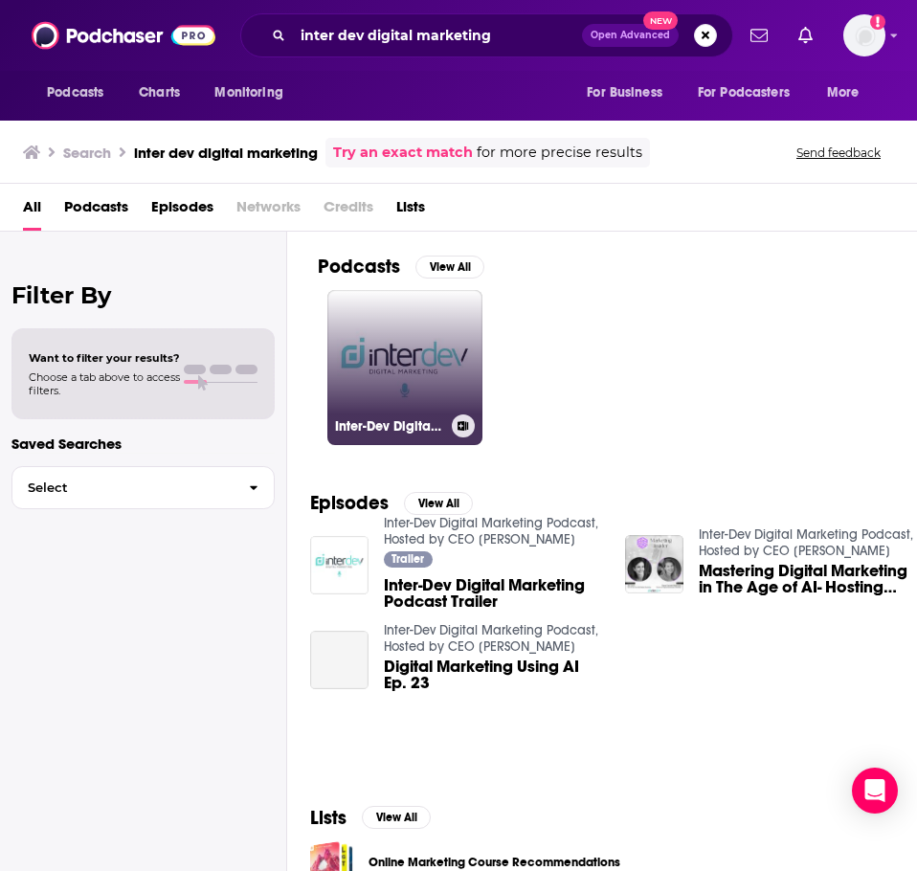
click at [410, 335] on link "Inter-Dev Digital Marketing Podcast, Hosted by CEO Aia Laser" at bounding box center [404, 367] width 155 height 155
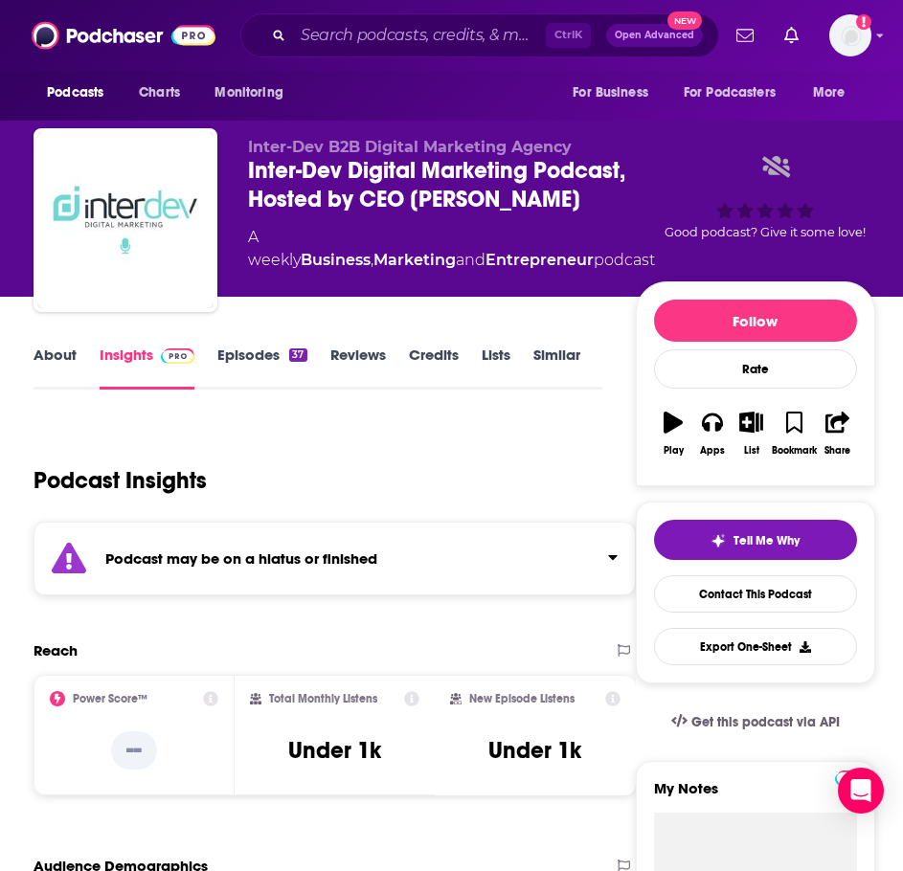
click at [224, 560] on strong "Podcast may be on a hiatus or finished" at bounding box center [241, 559] width 272 height 18
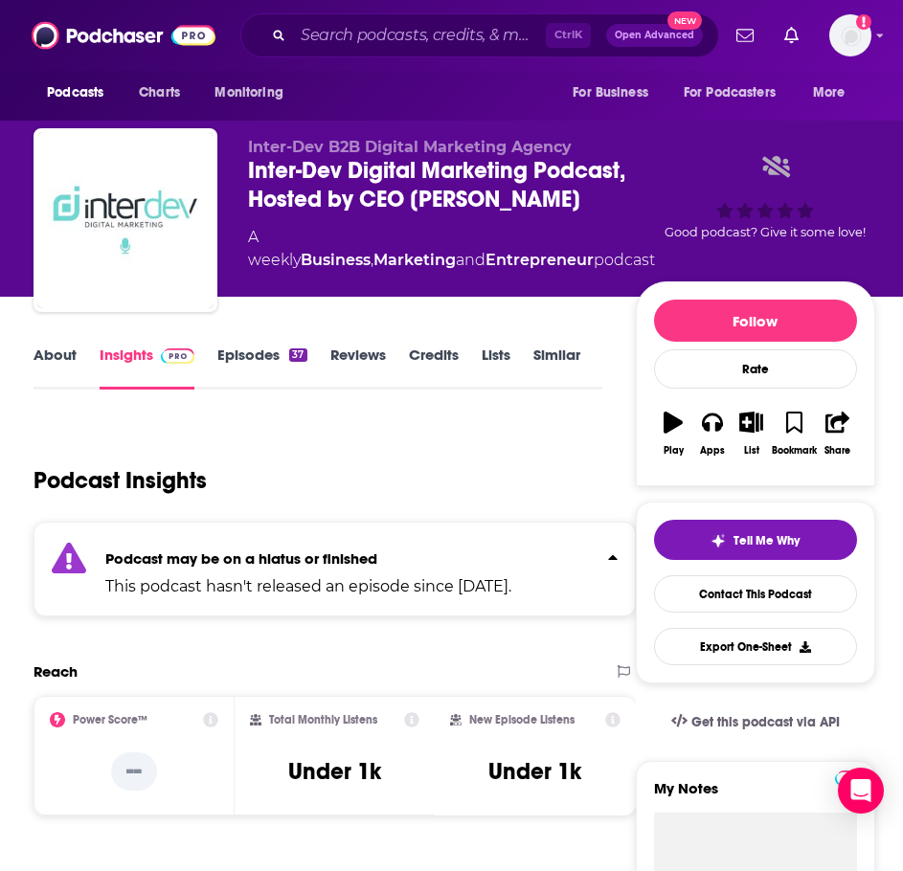
click at [53, 365] on link "About" at bounding box center [55, 368] width 43 height 44
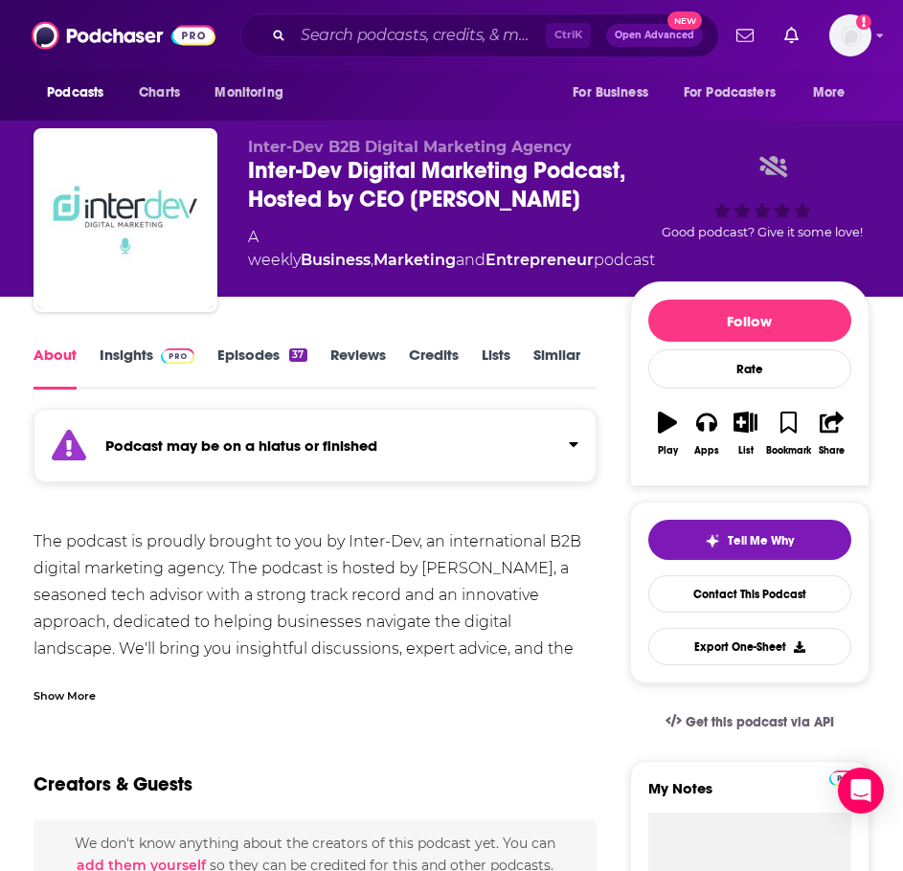
click at [264, 349] on link "Episodes 37" at bounding box center [261, 368] width 89 height 44
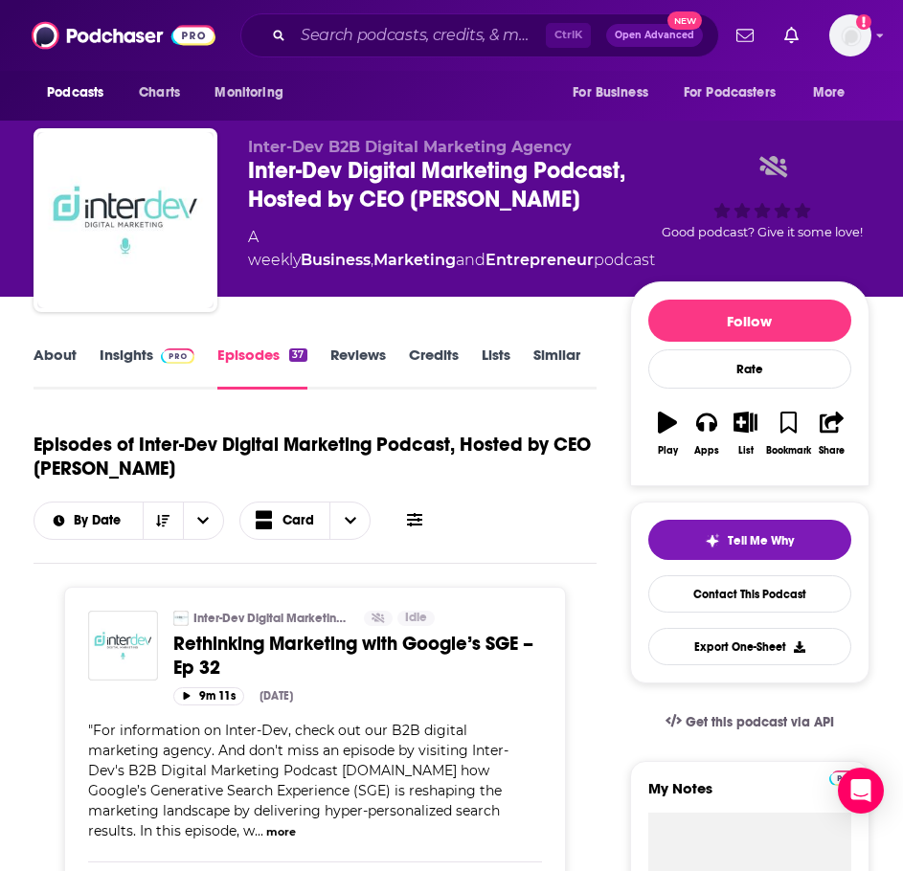
click at [65, 359] on link "About" at bounding box center [55, 368] width 43 height 44
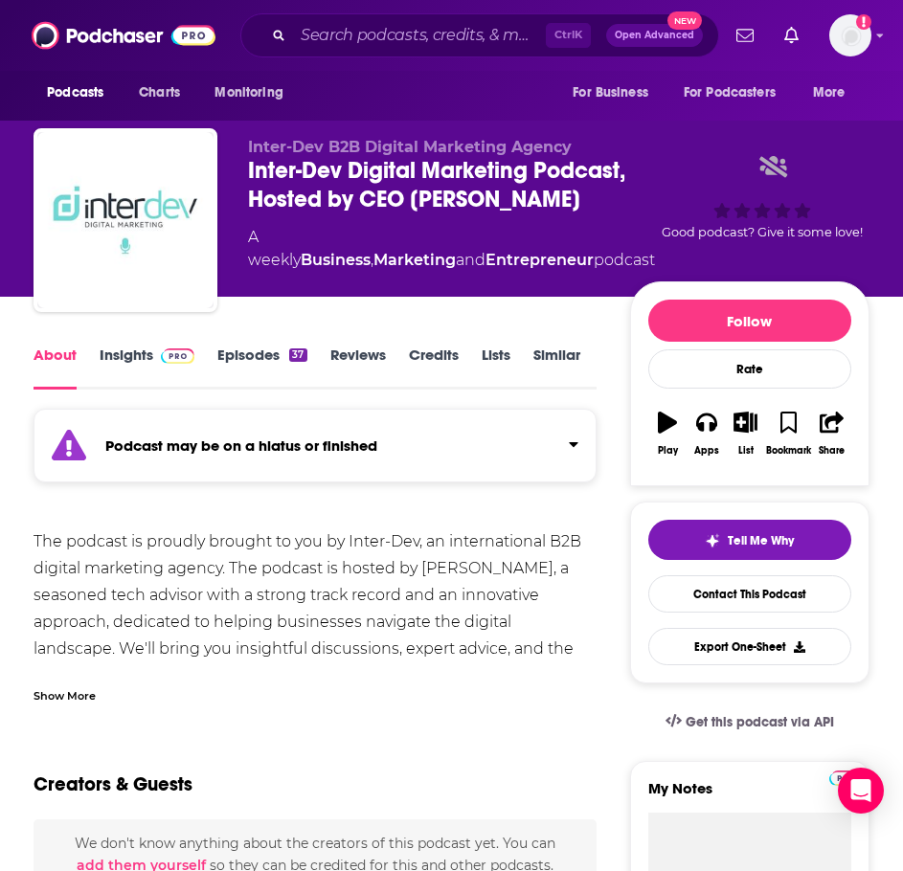
click at [79, 693] on div "Show More" at bounding box center [65, 695] width 62 height 18
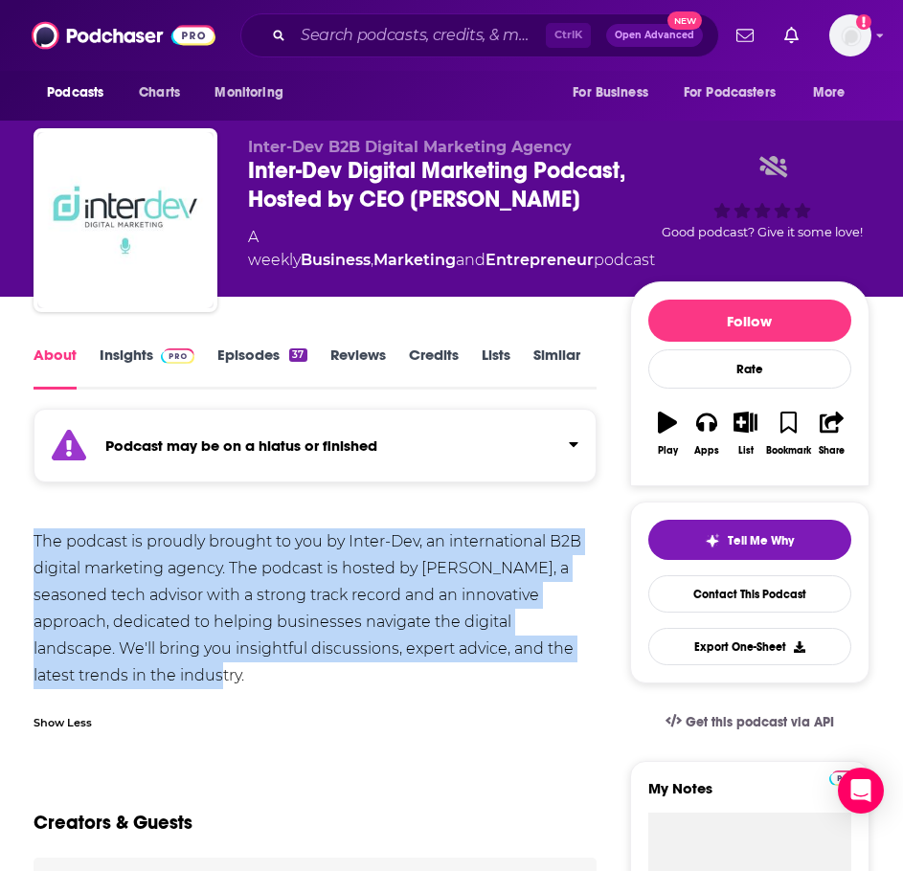
drag, startPoint x: 106, startPoint y: 677, endPoint x: 27, endPoint y: 543, distance: 155.8
copy div "The podcast is proudly brought to you by Inter-Dev, an international B2B digita…"
click at [184, 368] on link "Insights" at bounding box center [147, 368] width 95 height 44
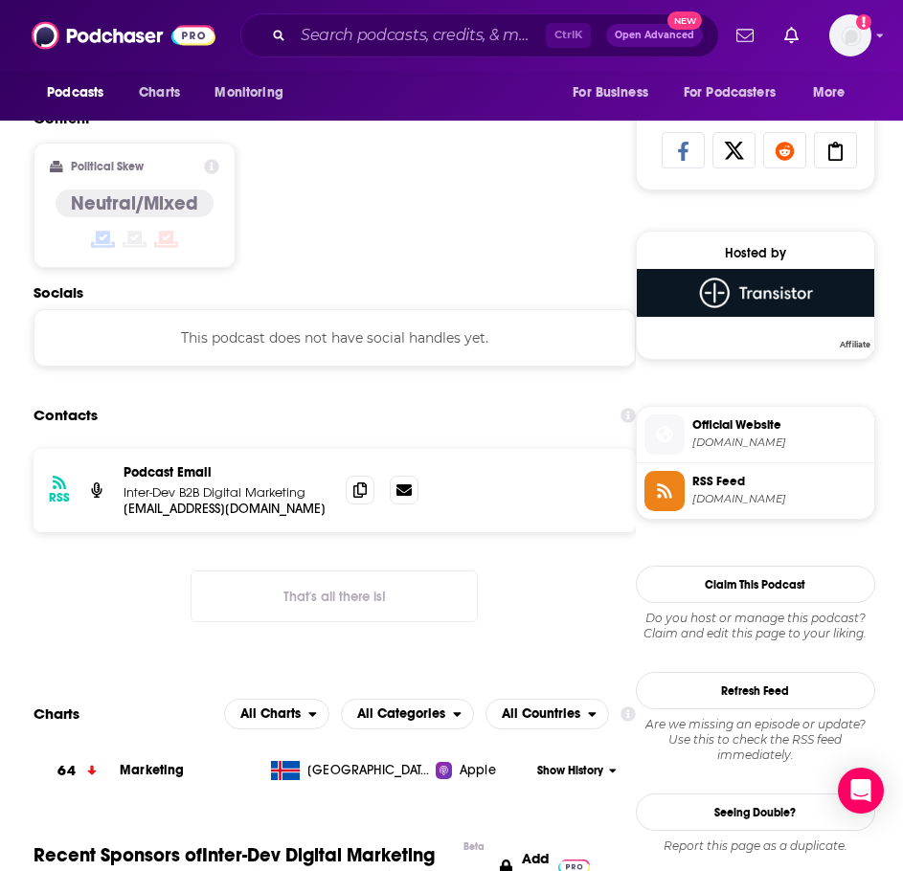
scroll to position [1245, 0]
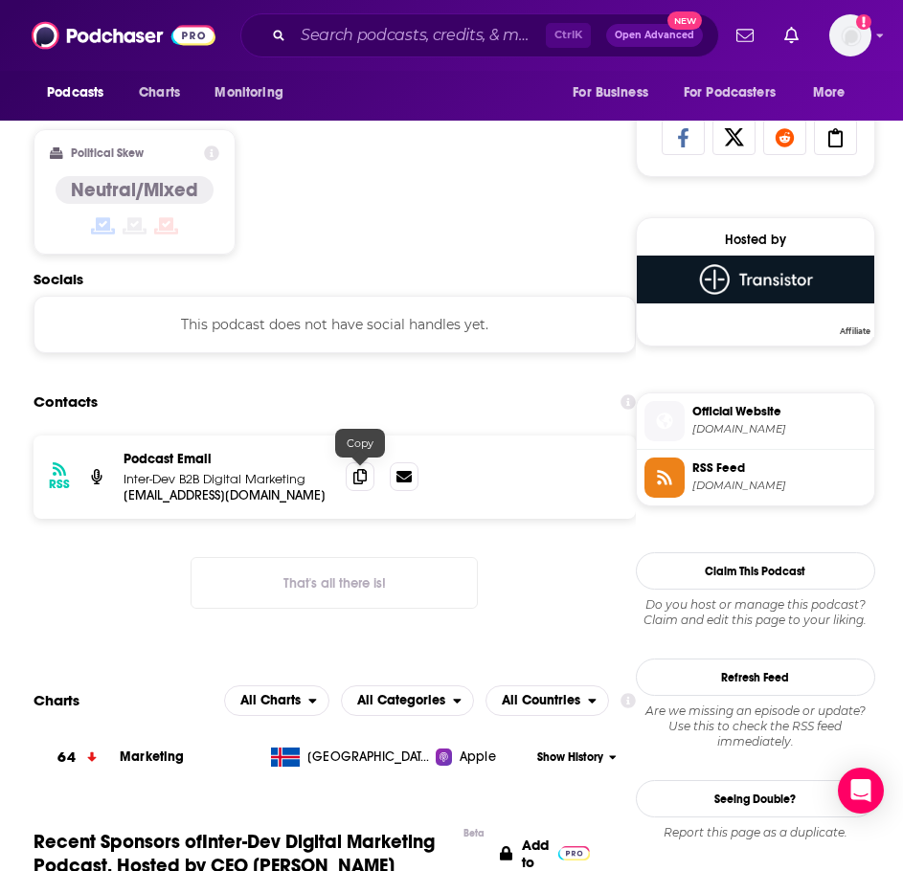
drag, startPoint x: 354, startPoint y: 474, endPoint x: 304, endPoint y: 494, distance: 53.7
click at [354, 474] on icon at bounding box center [359, 476] width 13 height 15
click at [379, 41] on input "Search podcasts, credits, & more..." at bounding box center [419, 35] width 253 height 31
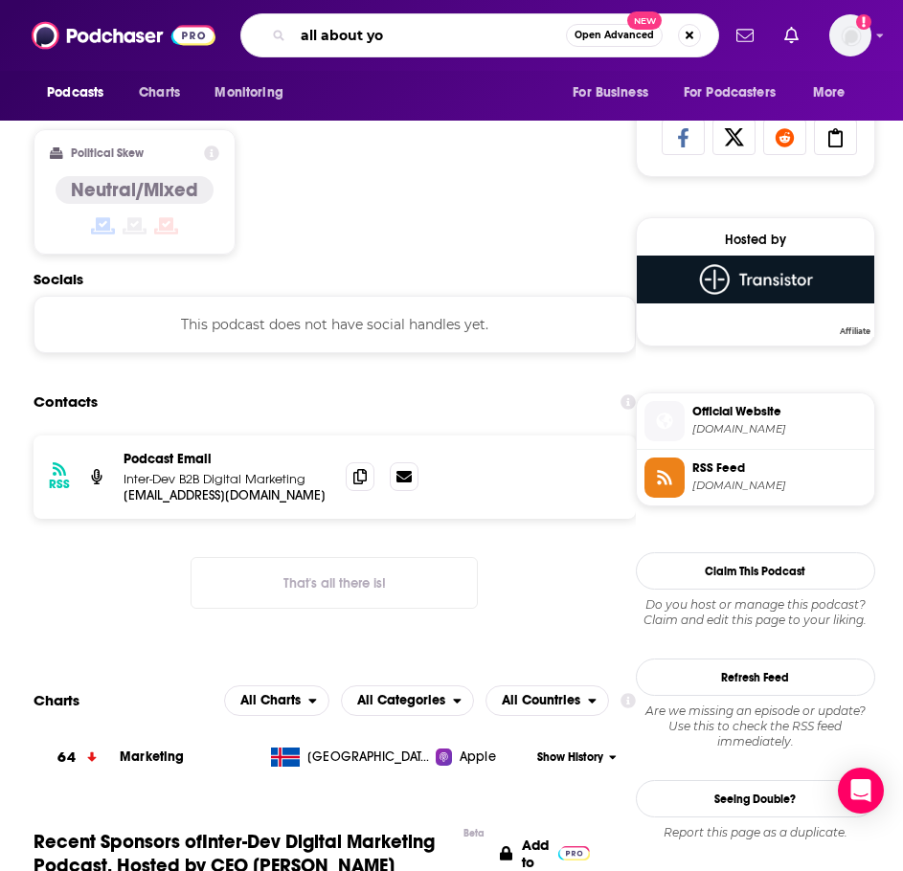
type input "all about you"
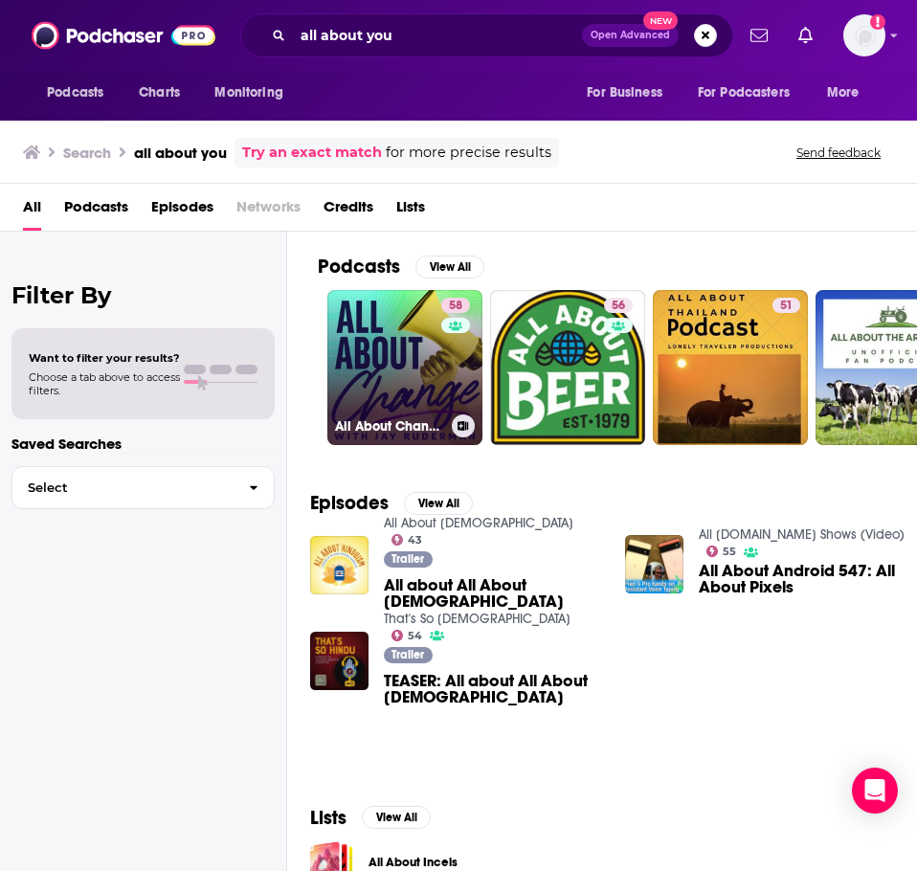
click at [390, 315] on link "58 All About Change" at bounding box center [404, 367] width 155 height 155
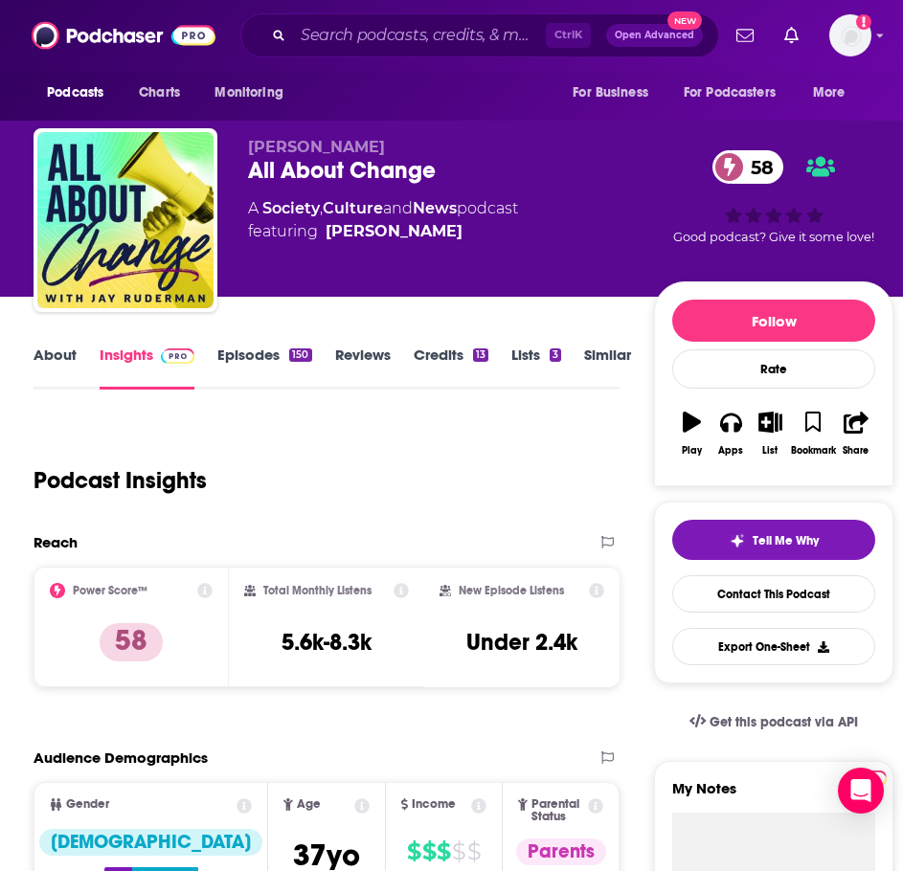
click at [64, 350] on link "About" at bounding box center [55, 368] width 43 height 44
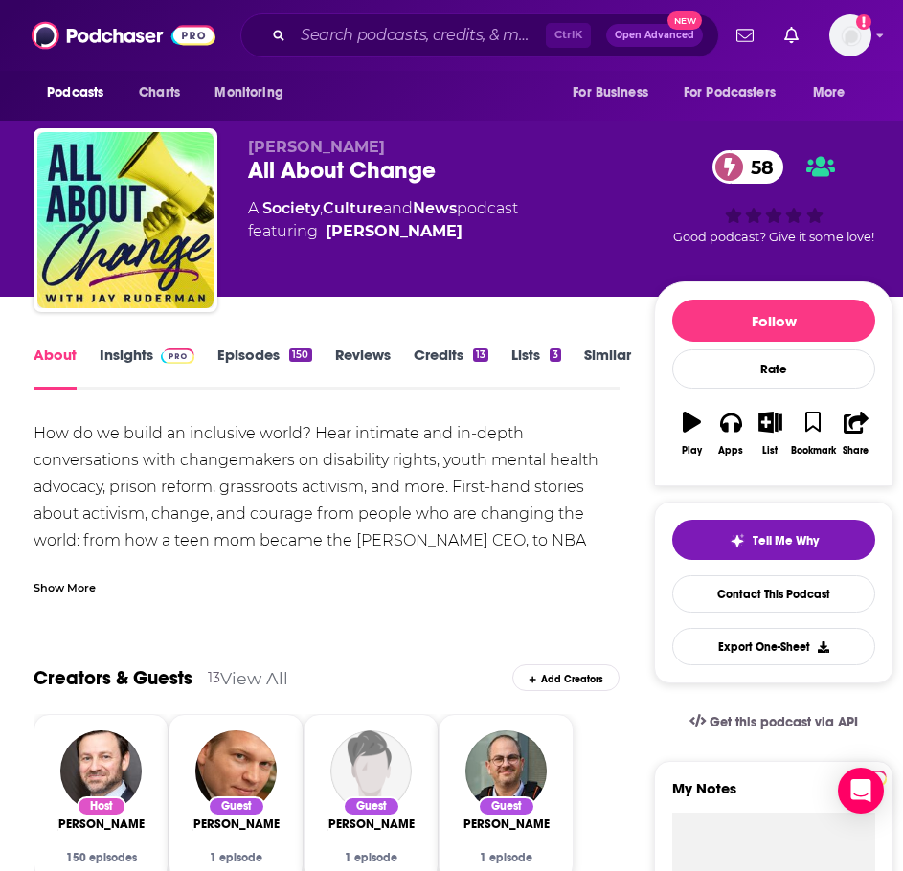
click at [71, 582] on div "Show More" at bounding box center [65, 586] width 62 height 18
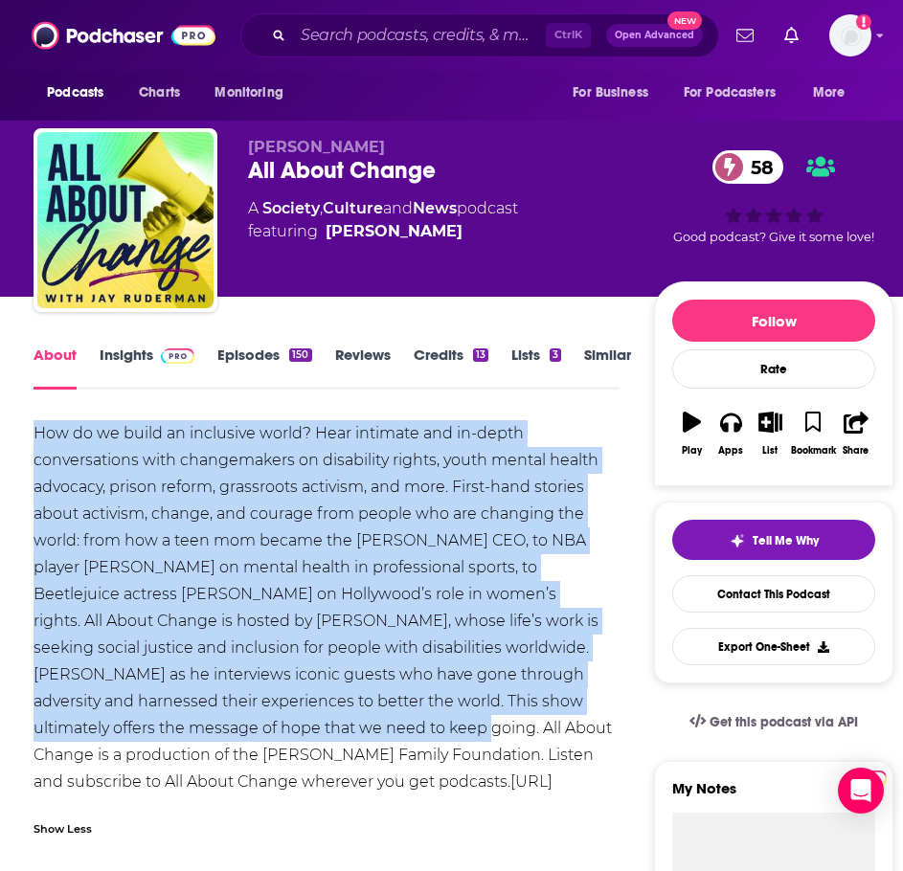
drag, startPoint x: 291, startPoint y: 725, endPoint x: 24, endPoint y: 435, distance: 394.4
copy div "How do we build an inclusive world? Hear intimate and in-depth conversations wi…"
click at [173, 358] on img at bounding box center [178, 356] width 34 height 15
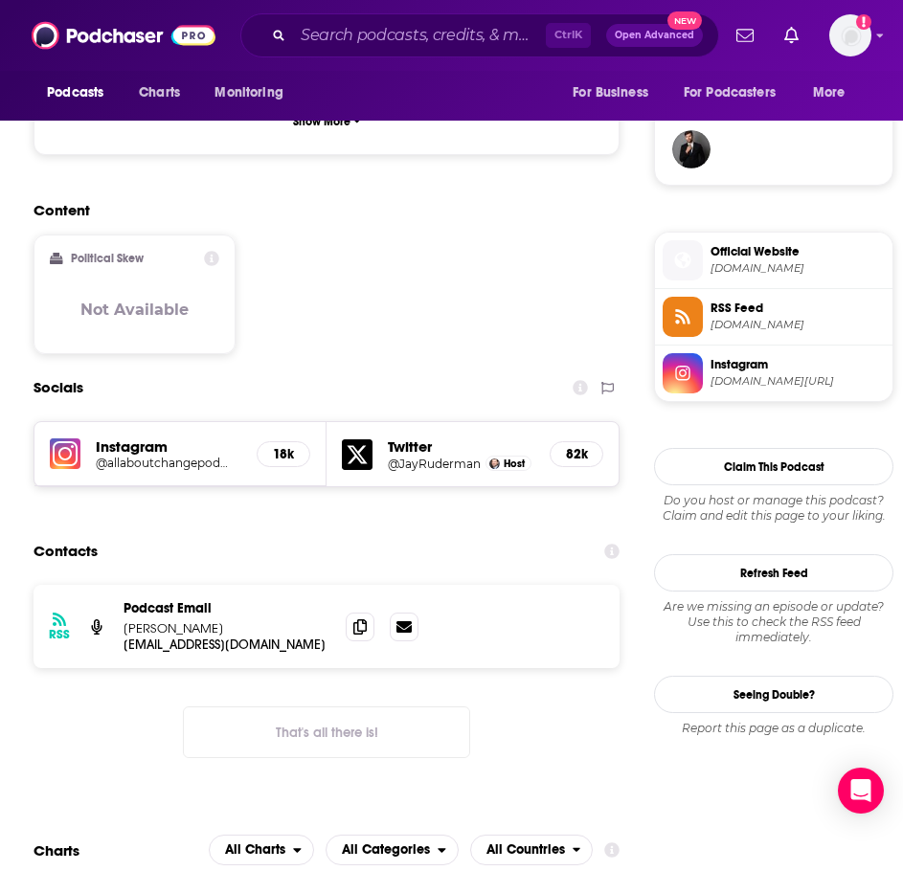
scroll to position [1436, 0]
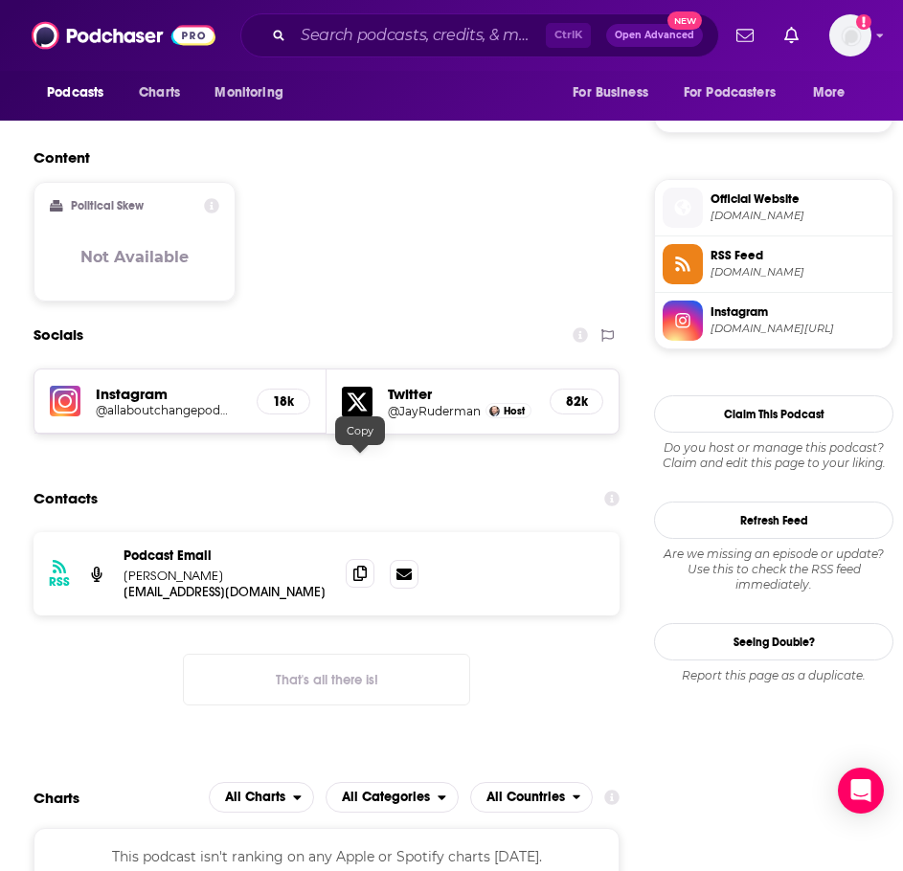
click at [354, 566] on icon at bounding box center [359, 573] width 13 height 15
click at [434, 44] on input "Search podcasts, credits, & more..." at bounding box center [419, 35] width 253 height 31
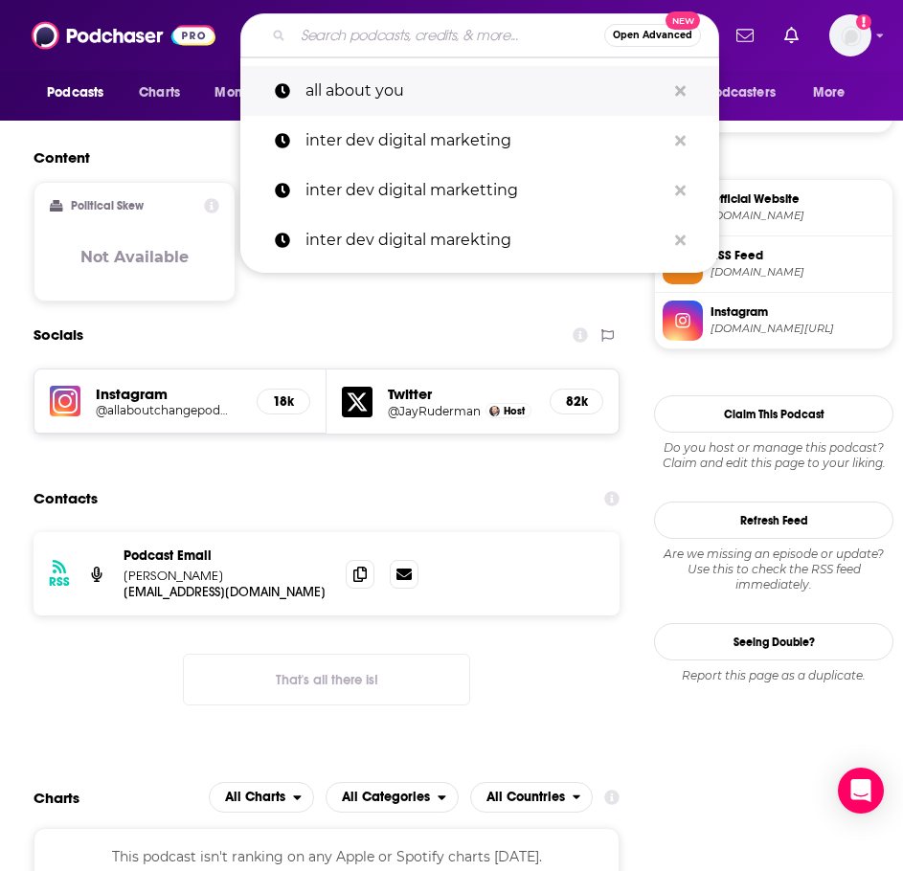
click at [389, 112] on p "all about you" at bounding box center [485, 91] width 360 height 50
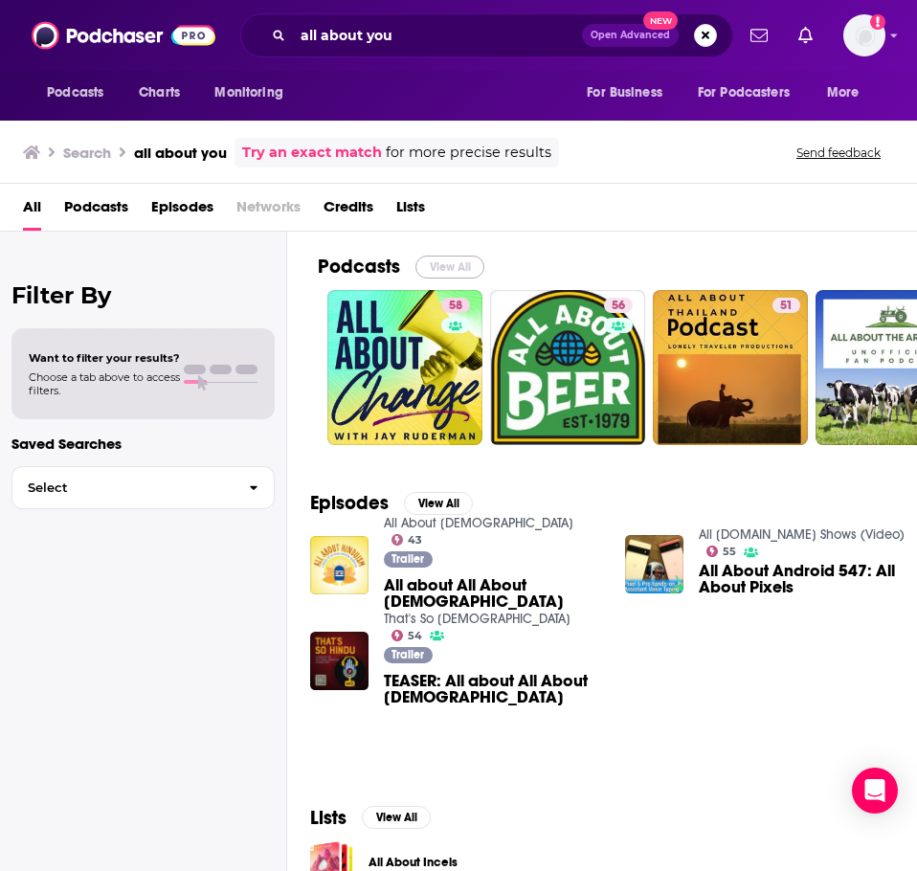
click at [463, 268] on button "View All" at bounding box center [450, 267] width 69 height 23
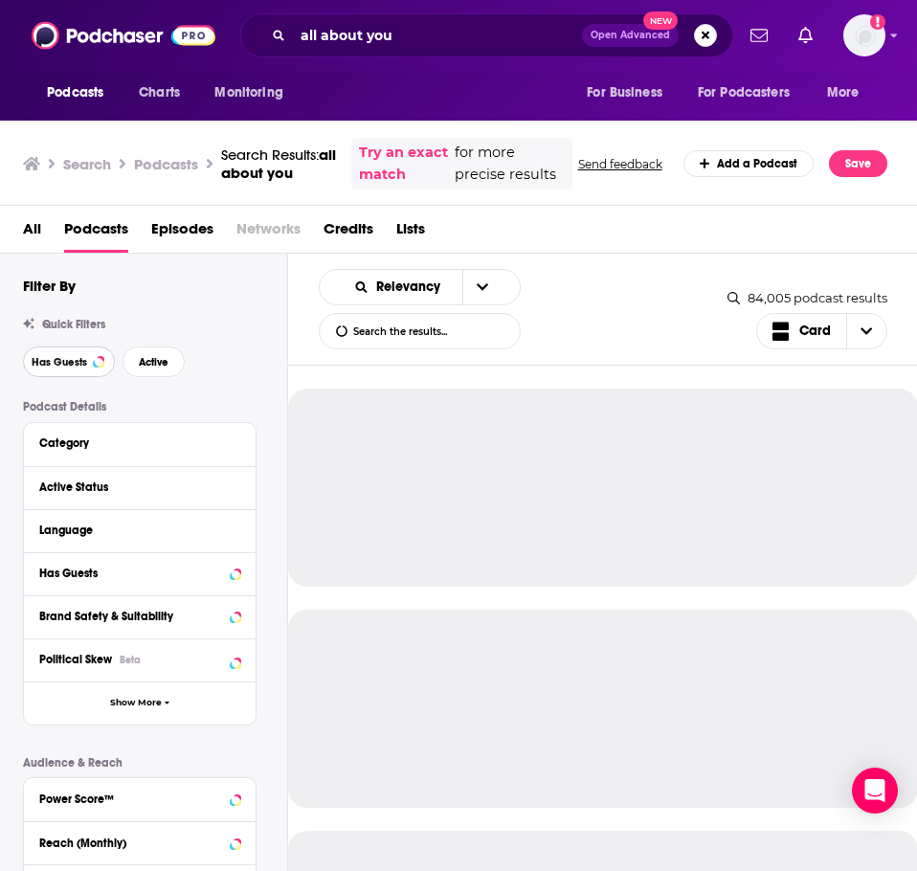
click at [91, 377] on button "Has Guests" at bounding box center [69, 362] width 92 height 31
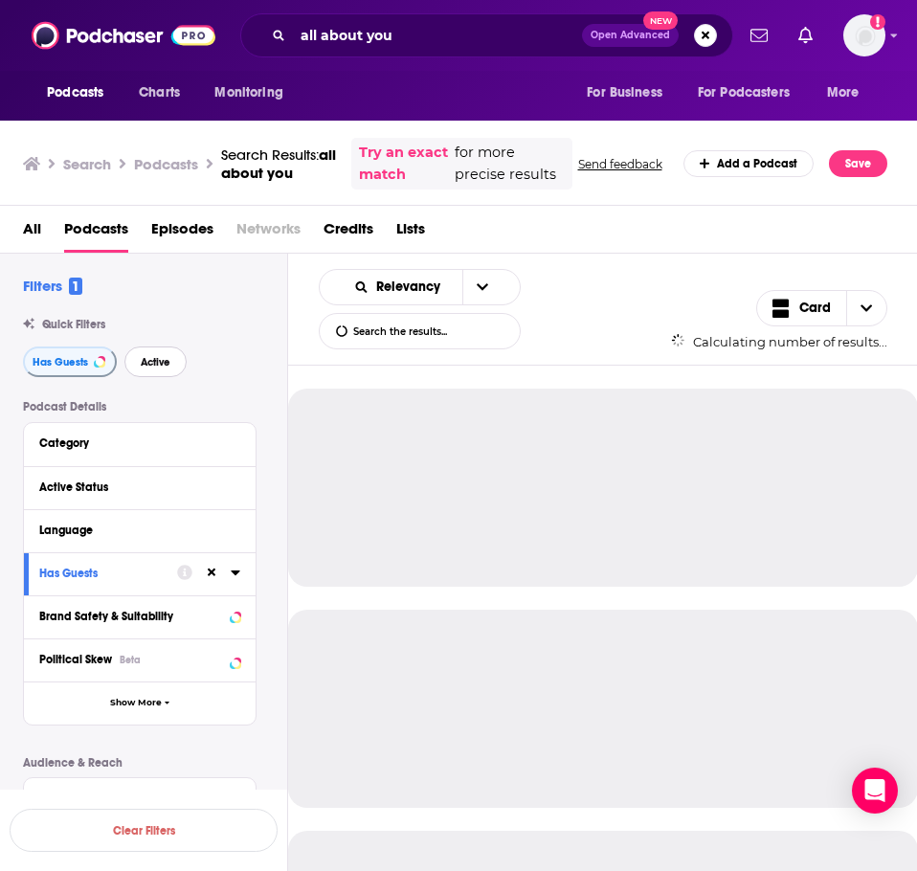
click at [148, 368] on span "Active" at bounding box center [156, 362] width 30 height 11
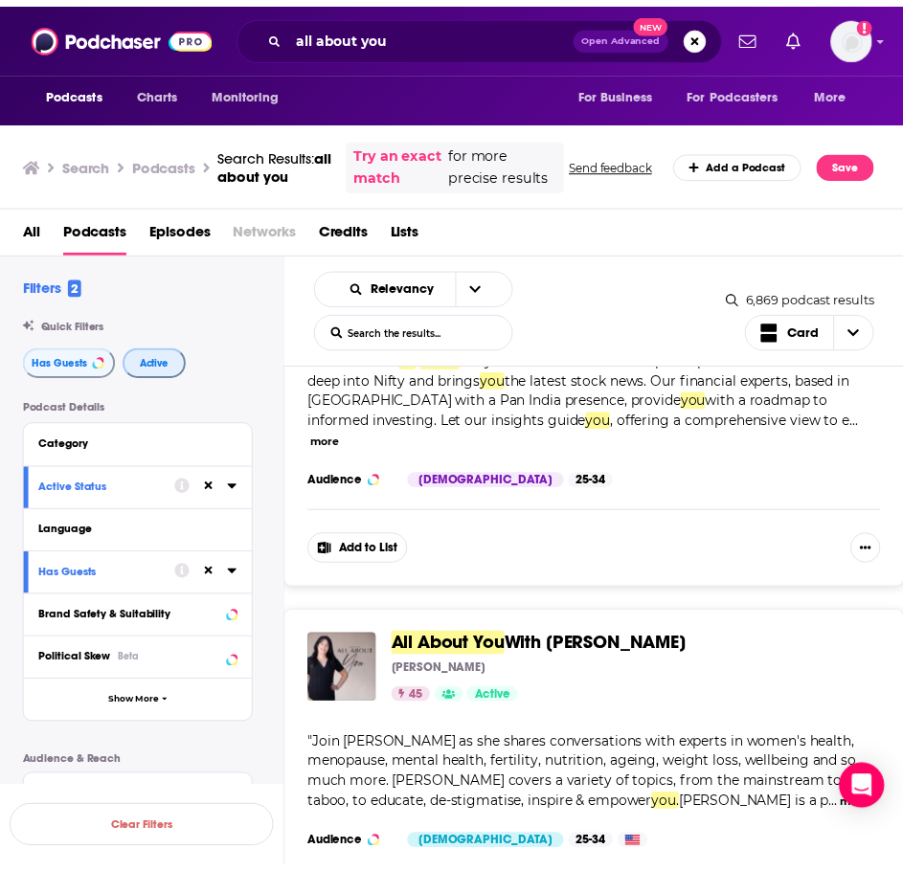
scroll to position [2489, 0]
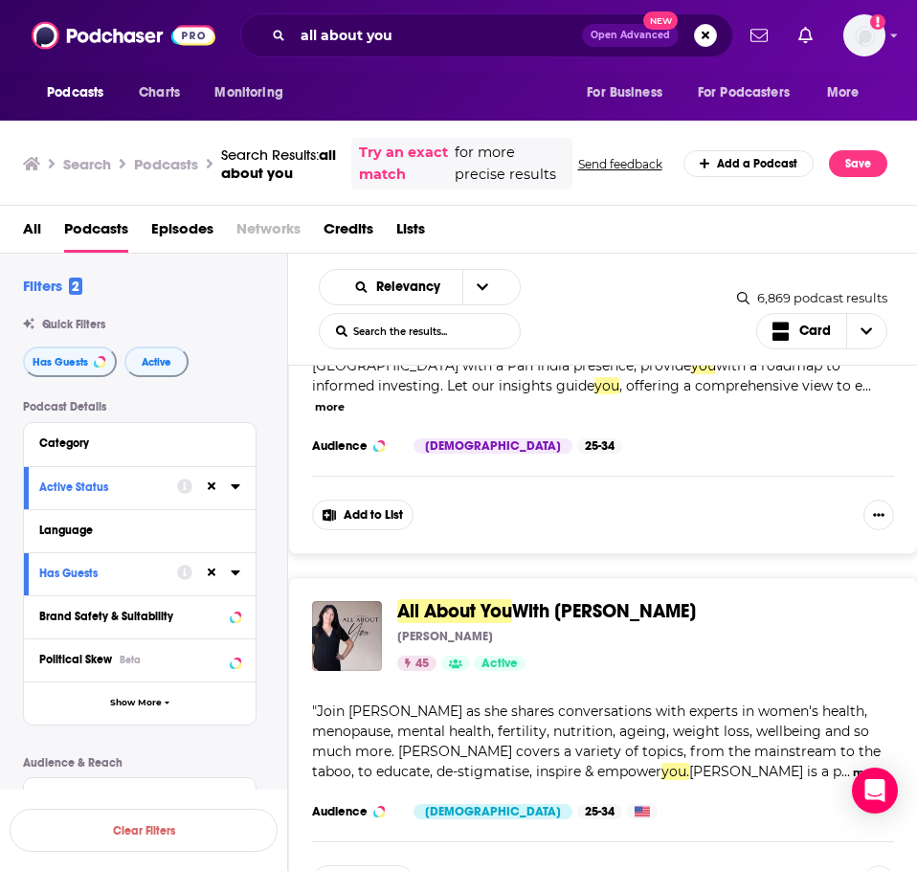
click at [528, 599] on span "With Dr Shauna Watts" at bounding box center [604, 611] width 184 height 24
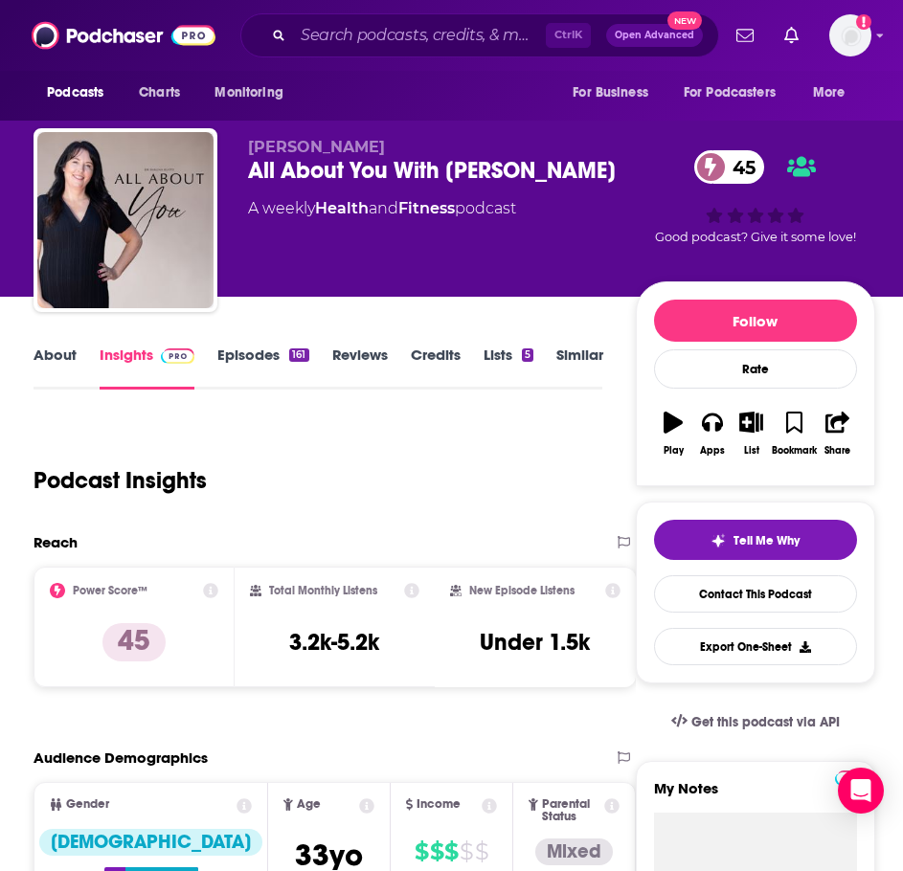
click at [64, 361] on link "About" at bounding box center [55, 368] width 43 height 44
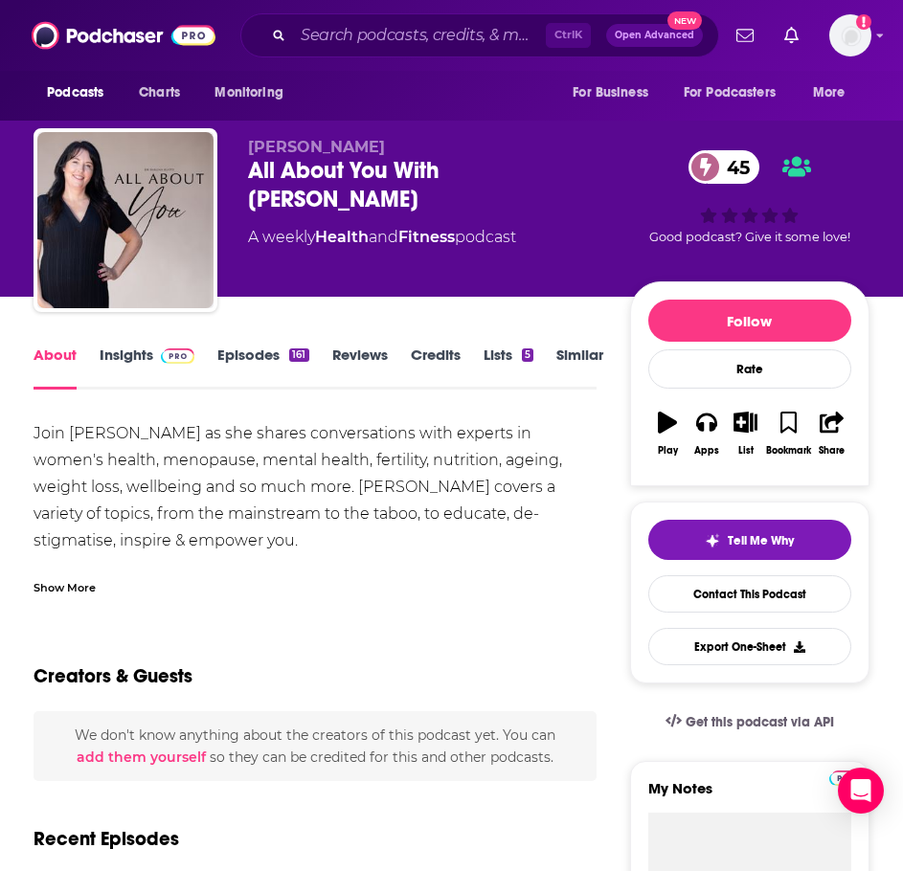
click at [48, 590] on div "Show More" at bounding box center [65, 586] width 62 height 18
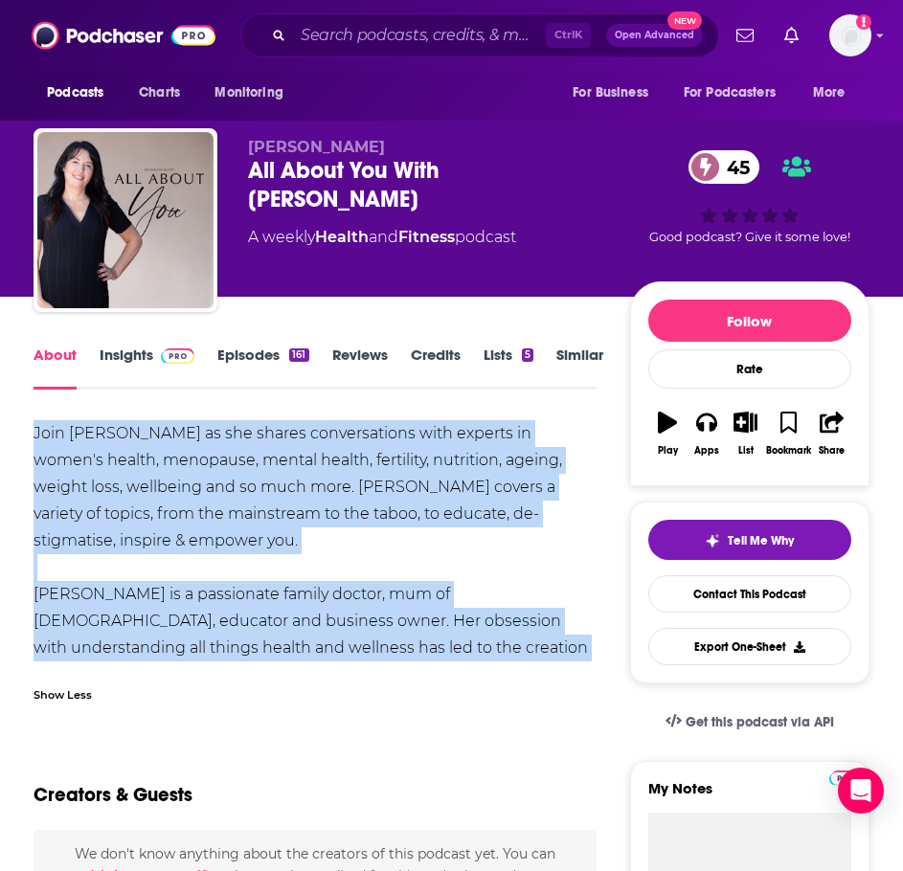
drag, startPoint x: 571, startPoint y: 652, endPoint x: 26, endPoint y: 441, distance: 584.1
copy div "Join Dr Shauna Watts as she shares conversations with experts in women's health…"
click at [148, 358] on link "Insights" at bounding box center [147, 368] width 95 height 44
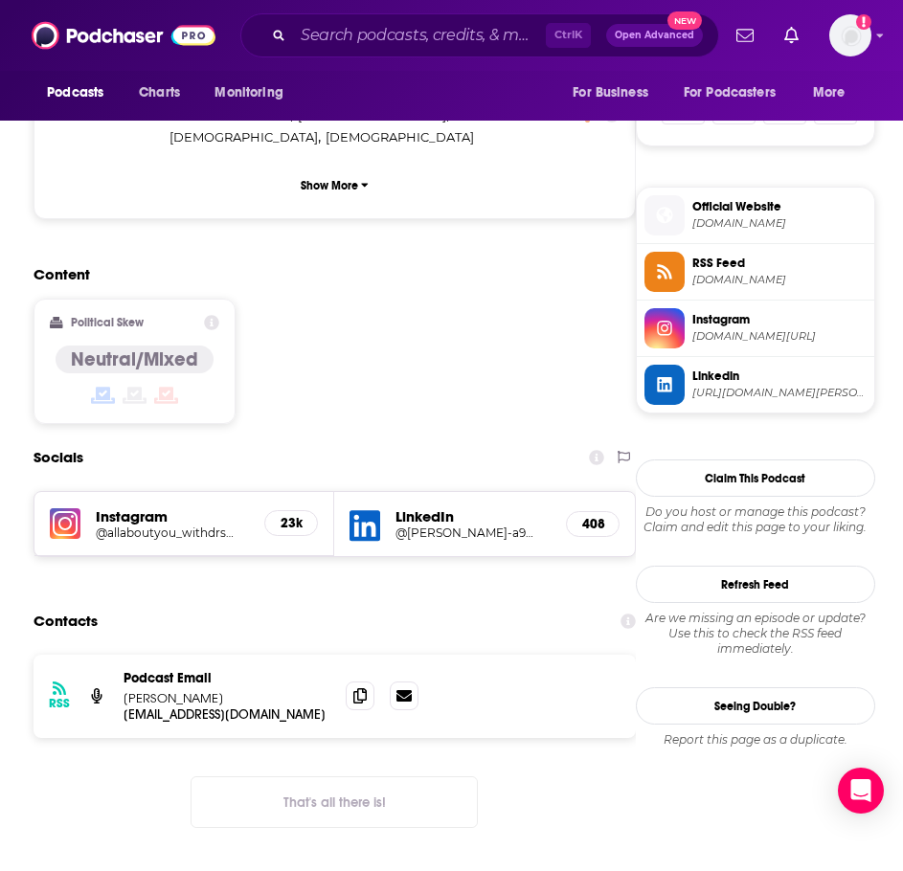
scroll to position [1340, 0]
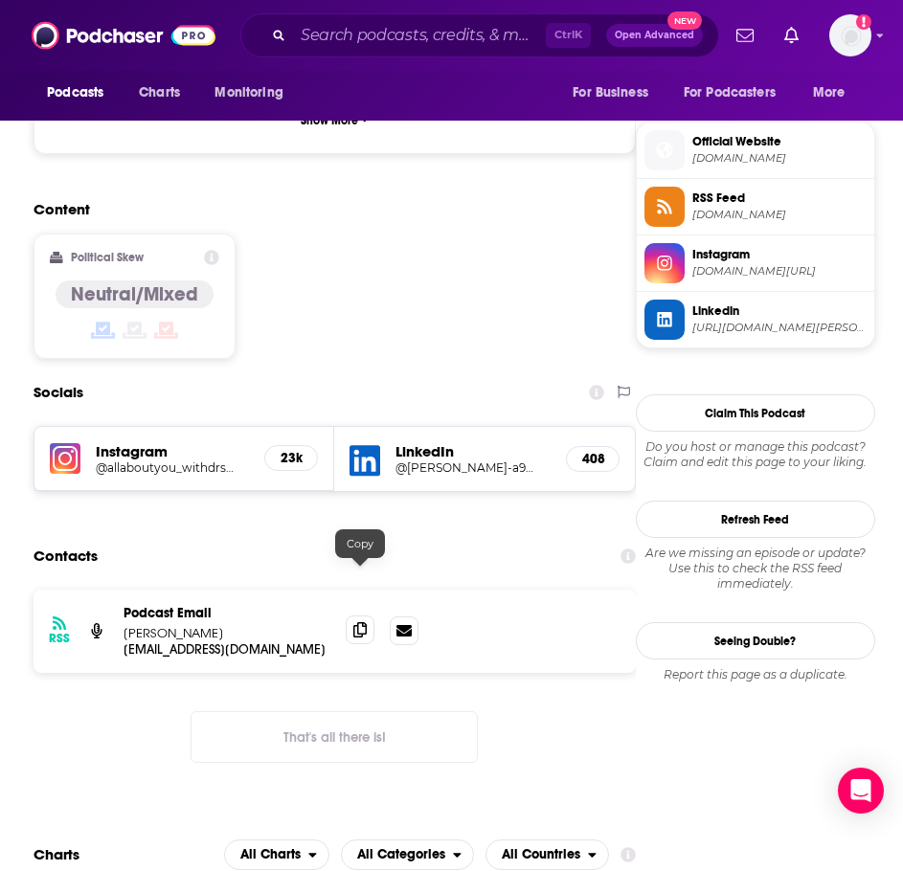
click at [356, 622] on icon at bounding box center [359, 629] width 13 height 15
click at [384, 36] on input "Search podcasts, credits, & more..." at bounding box center [419, 35] width 253 height 31
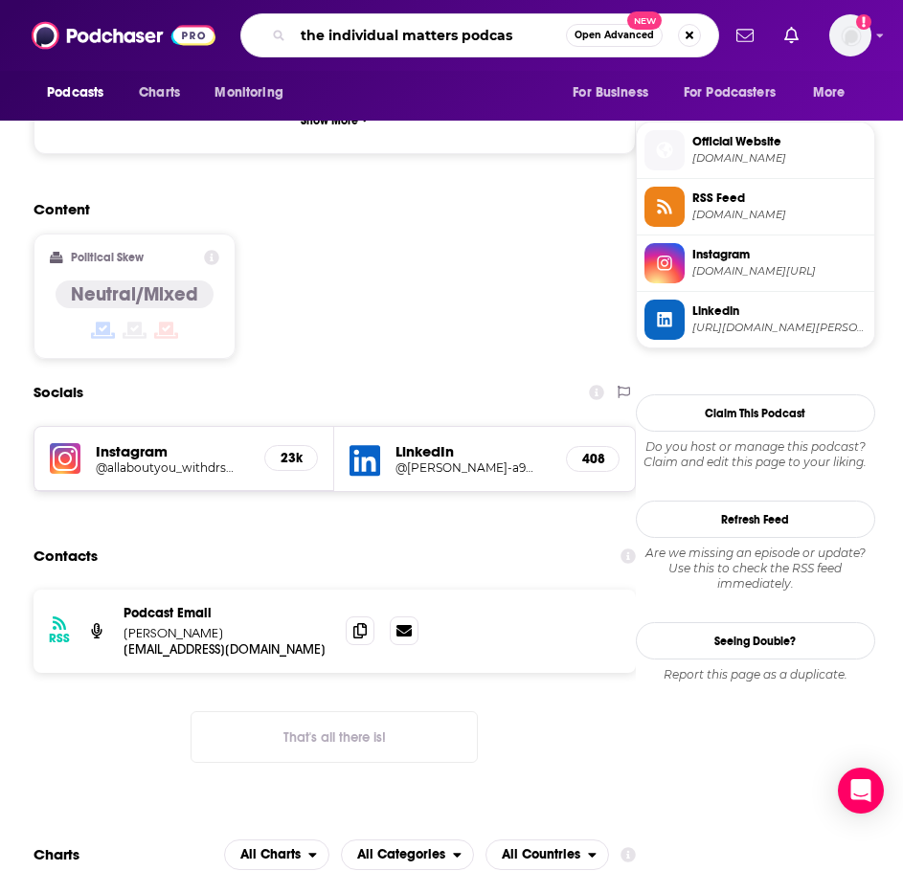
type input "the individual matters podcast"
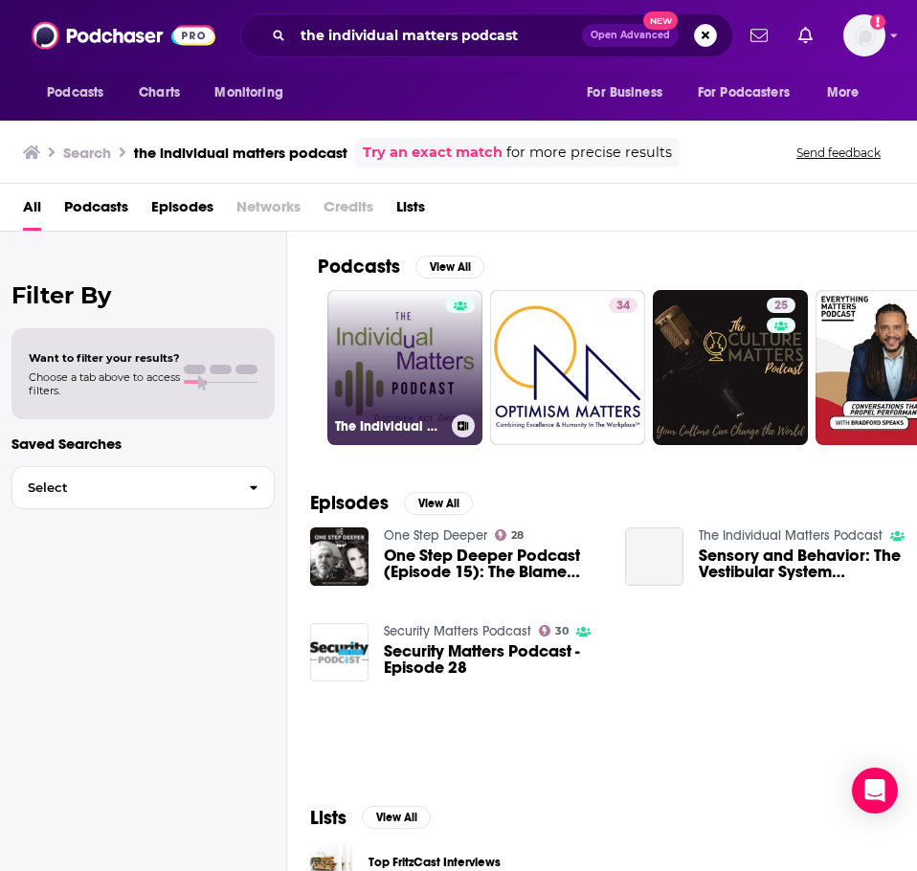
click at [360, 332] on link "The Individual Matters Podcast" at bounding box center [404, 367] width 155 height 155
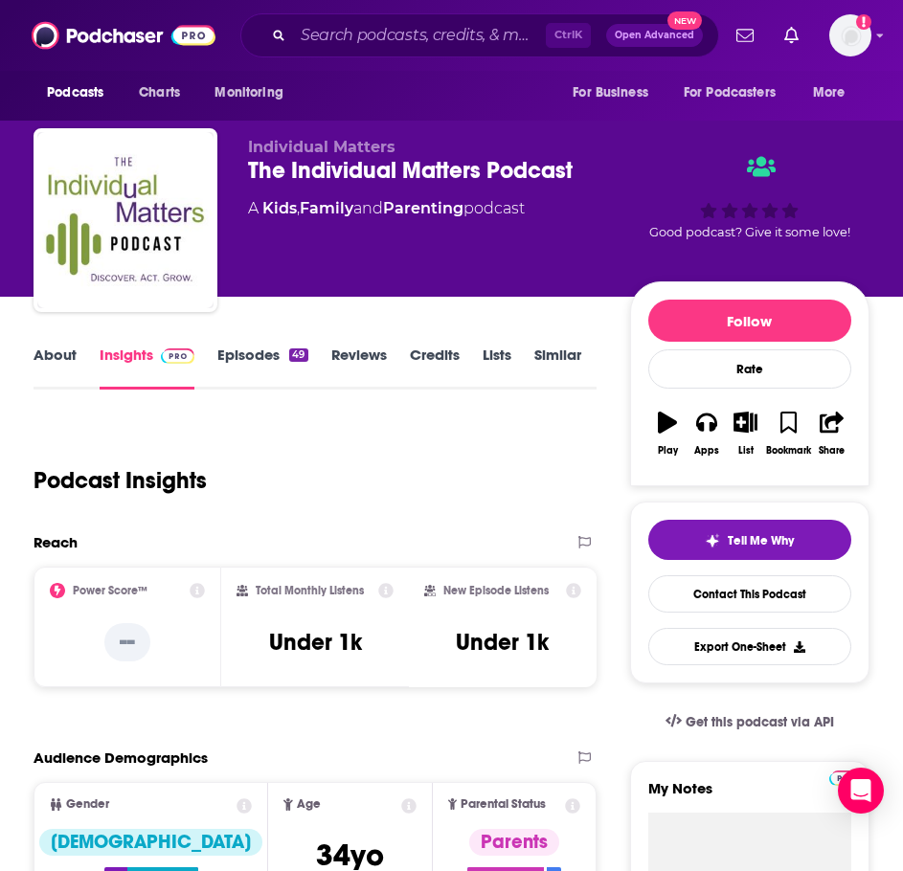
click at [62, 364] on link "About" at bounding box center [55, 368] width 43 height 44
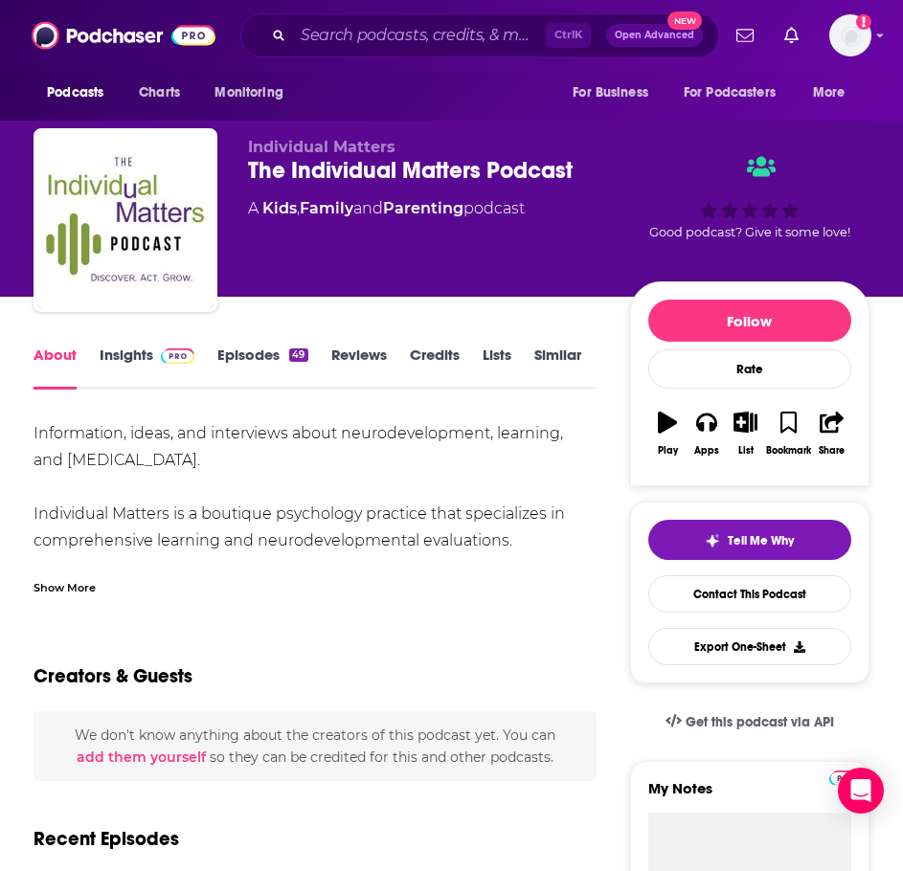
click at [87, 587] on div "Show More" at bounding box center [65, 586] width 62 height 18
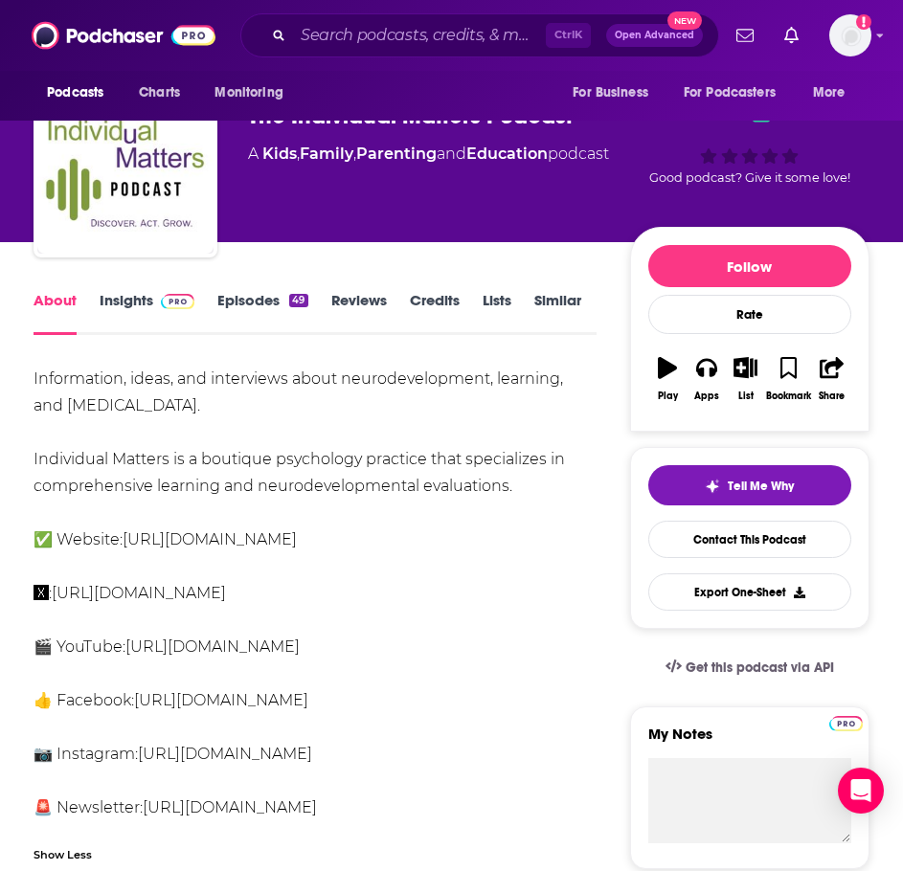
scroll to position [96, 0]
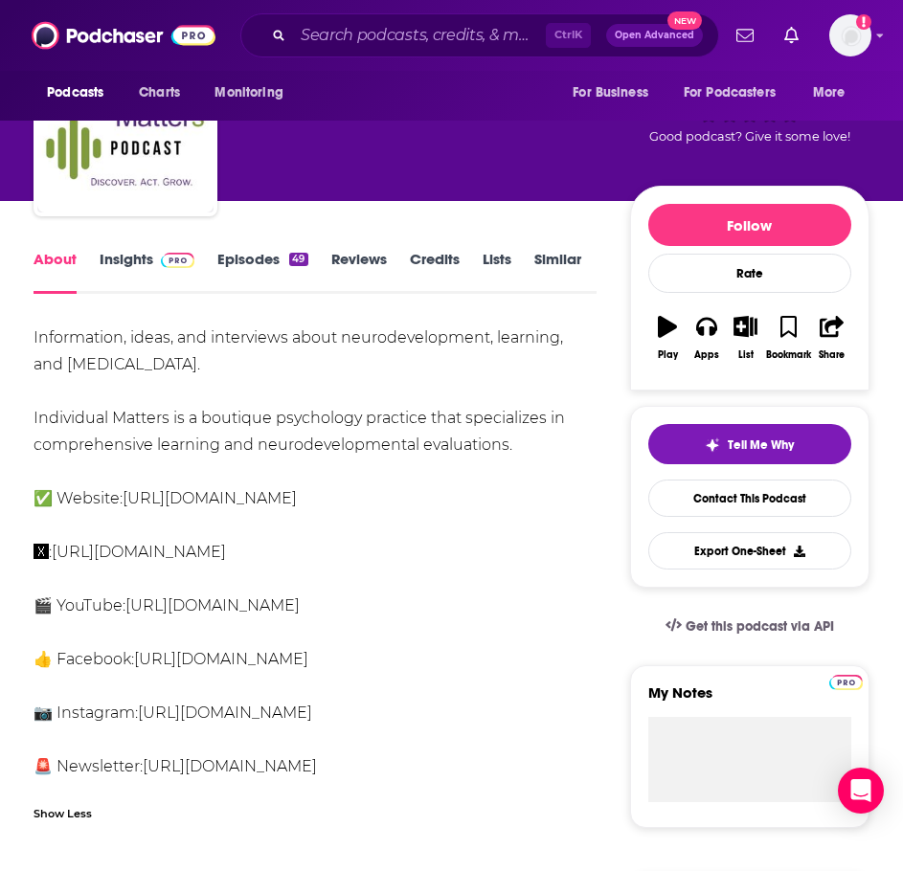
drag, startPoint x: 535, startPoint y: 448, endPoint x: 37, endPoint y: 341, distance: 509.3
click at [37, 341] on div "Information, ideas, and interviews about neurodevelopment, learning, and self-i…" at bounding box center [315, 553] width 563 height 456
click at [87, 347] on div "Information, ideas, and interviews about neurodevelopment, learning, and self-i…" at bounding box center [315, 553] width 563 height 456
drag, startPoint x: 487, startPoint y: 439, endPoint x: 33, endPoint y: 337, distance: 466.0
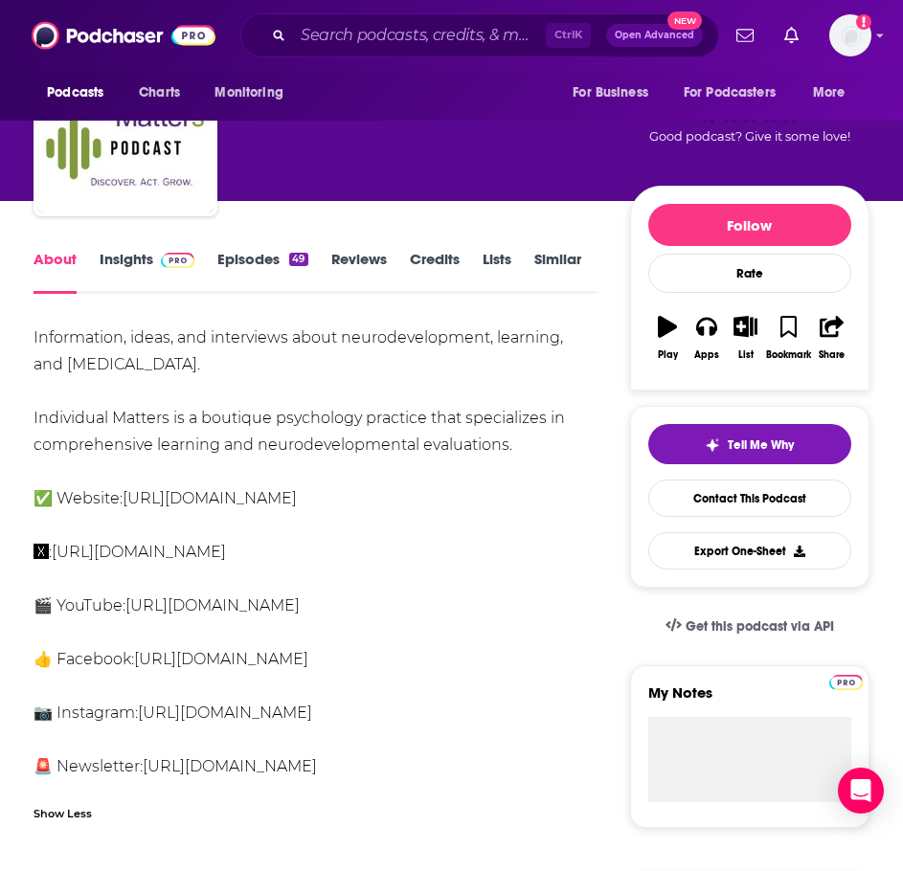
copy div "Information, ideas, and interviews about neurodevelopment, learning, and self-i…"
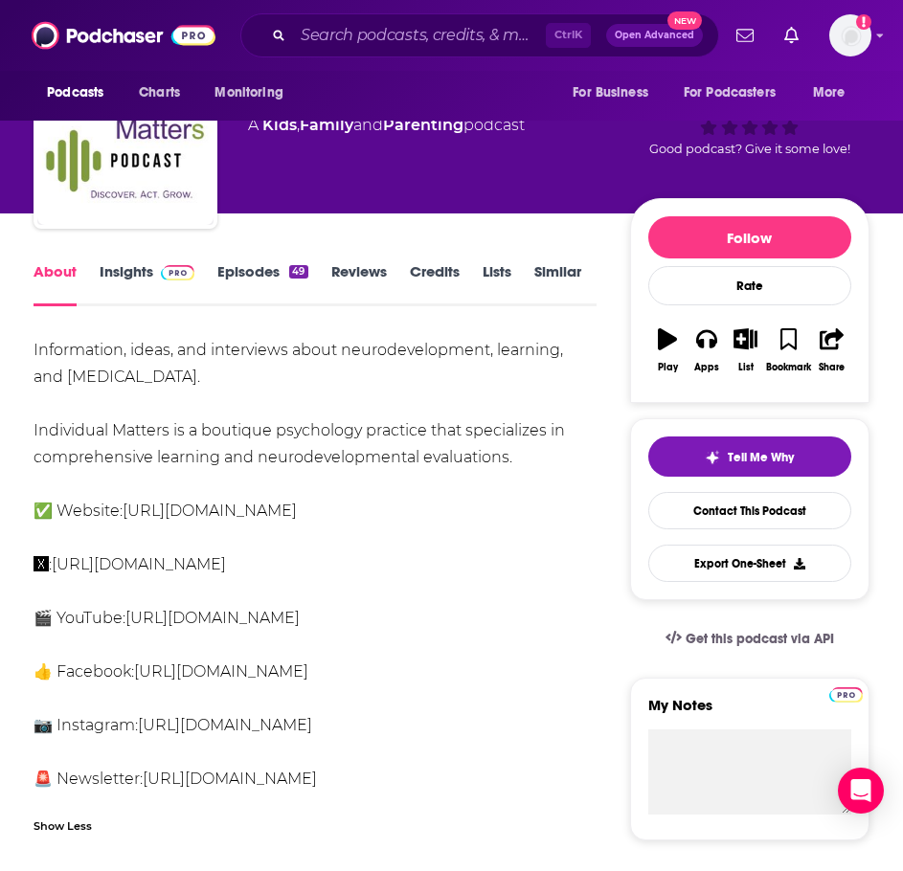
scroll to position [0, 0]
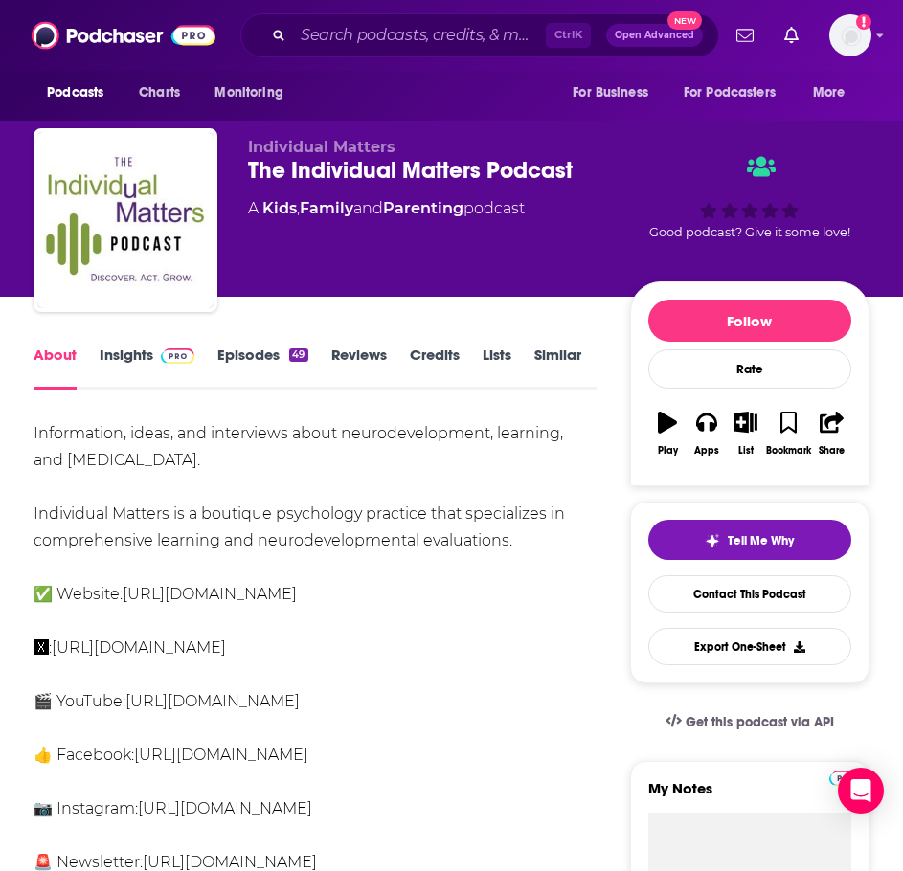
click at [139, 353] on link "Insights" at bounding box center [147, 368] width 95 height 44
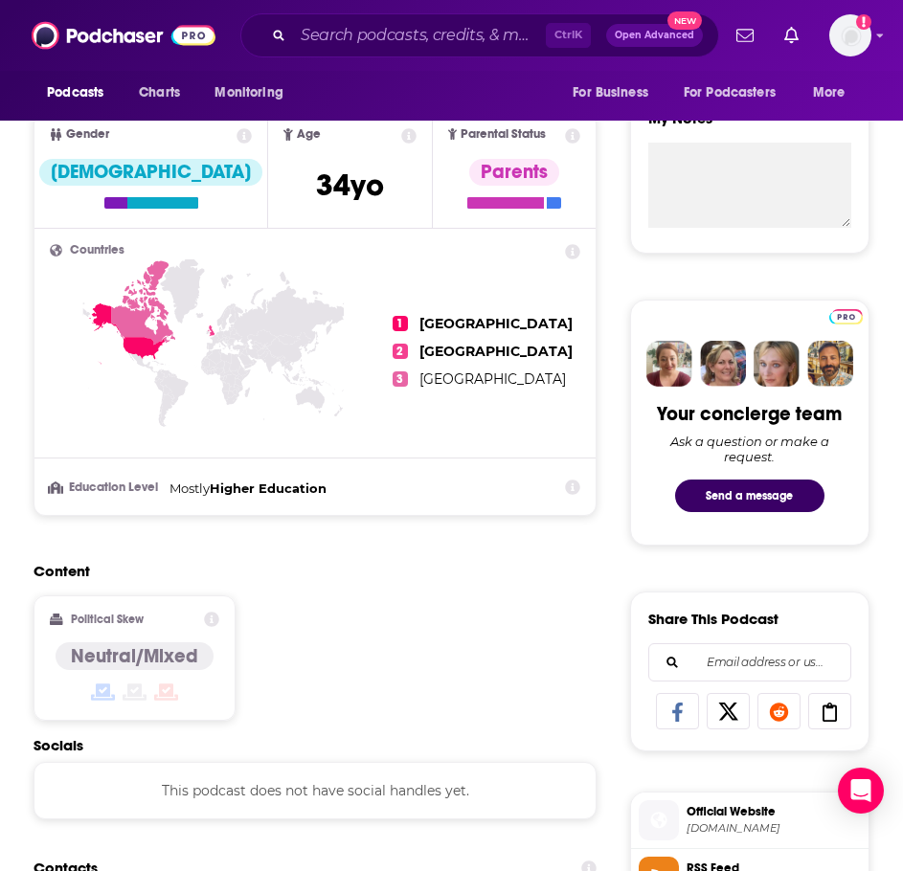
scroll to position [1149, 0]
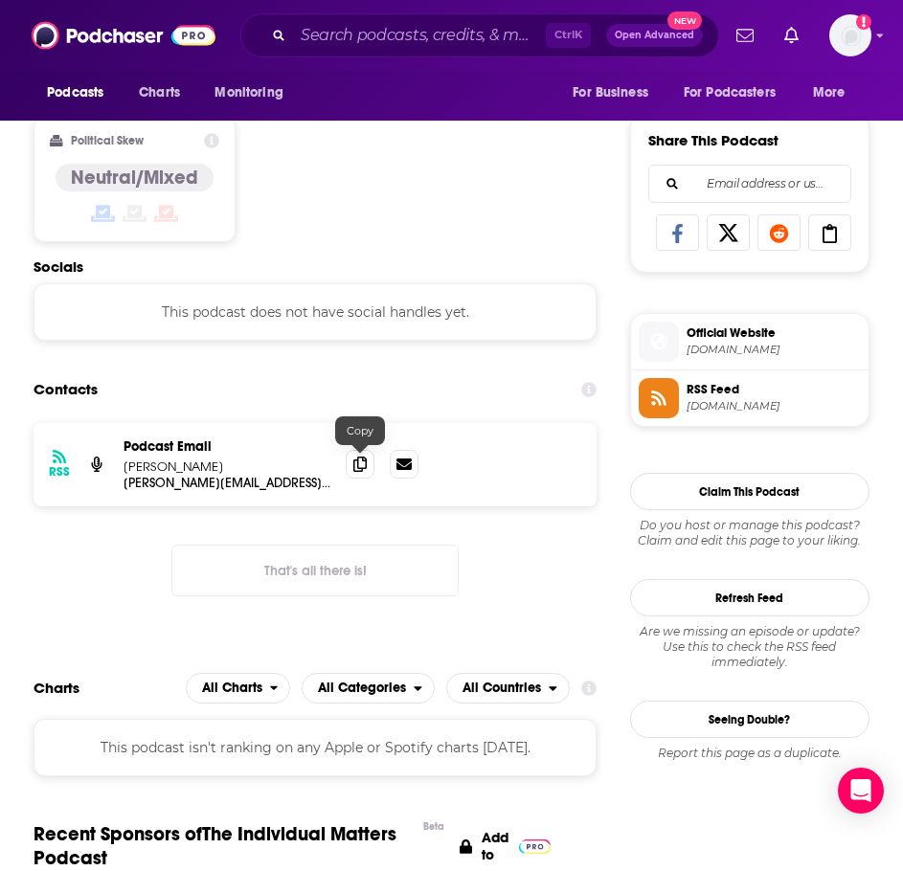
drag, startPoint x: 350, startPoint y: 461, endPoint x: 318, endPoint y: 481, distance: 38.3
click at [350, 461] on span at bounding box center [360, 464] width 29 height 29
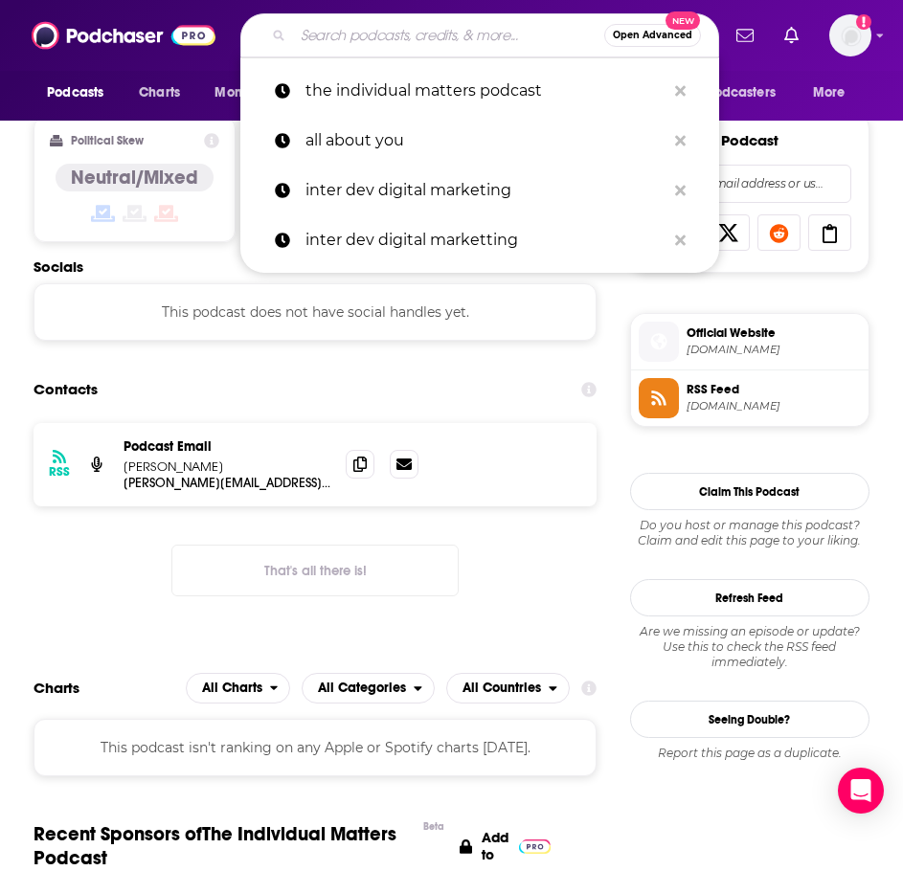
click at [422, 34] on input "Search podcasts, credits, & more..." at bounding box center [448, 35] width 311 height 31
type input "a"
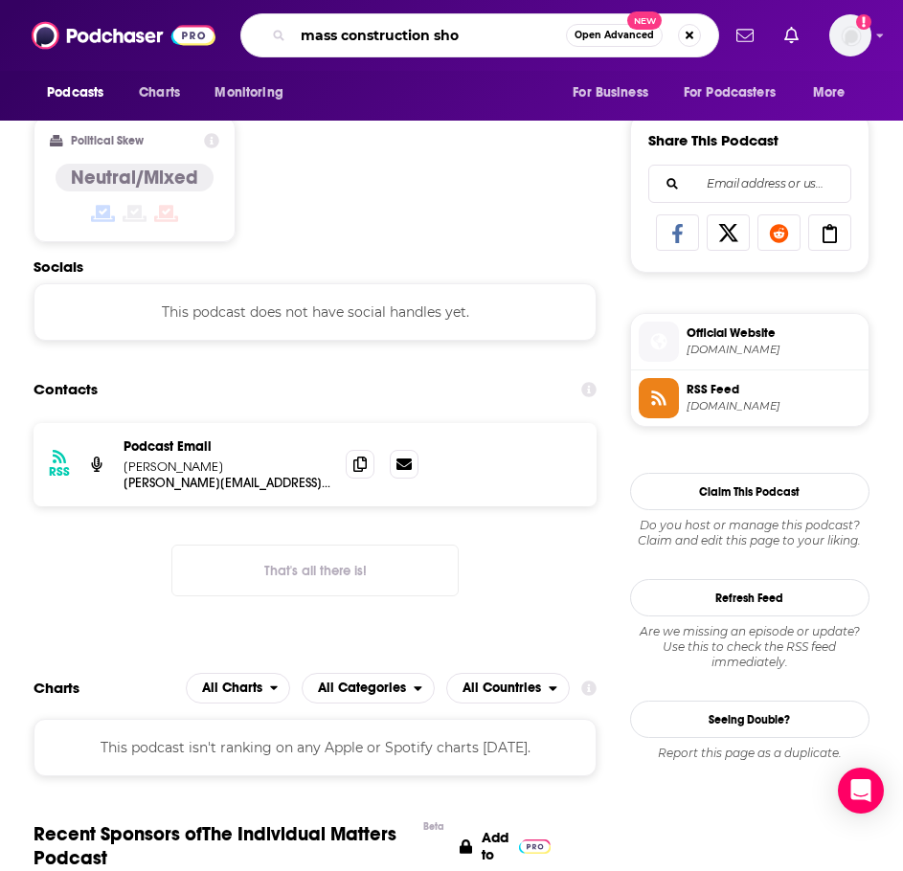
type input "mass construction show"
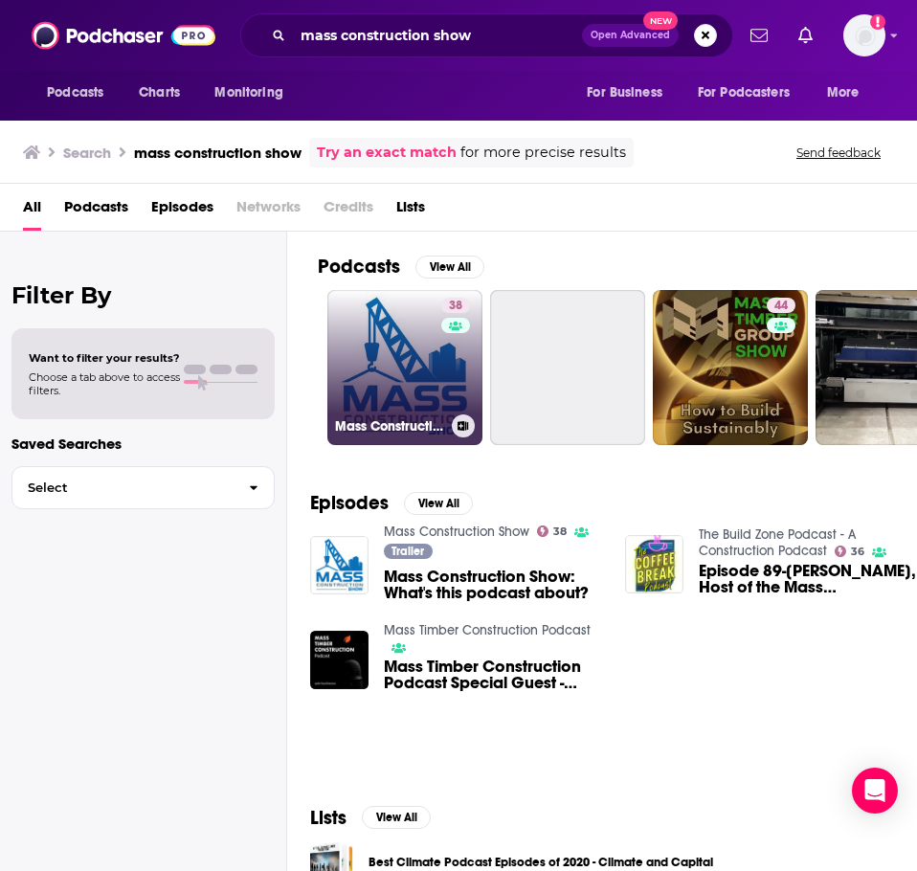
click at [370, 394] on link "38 Mass Construction Show" at bounding box center [404, 367] width 155 height 155
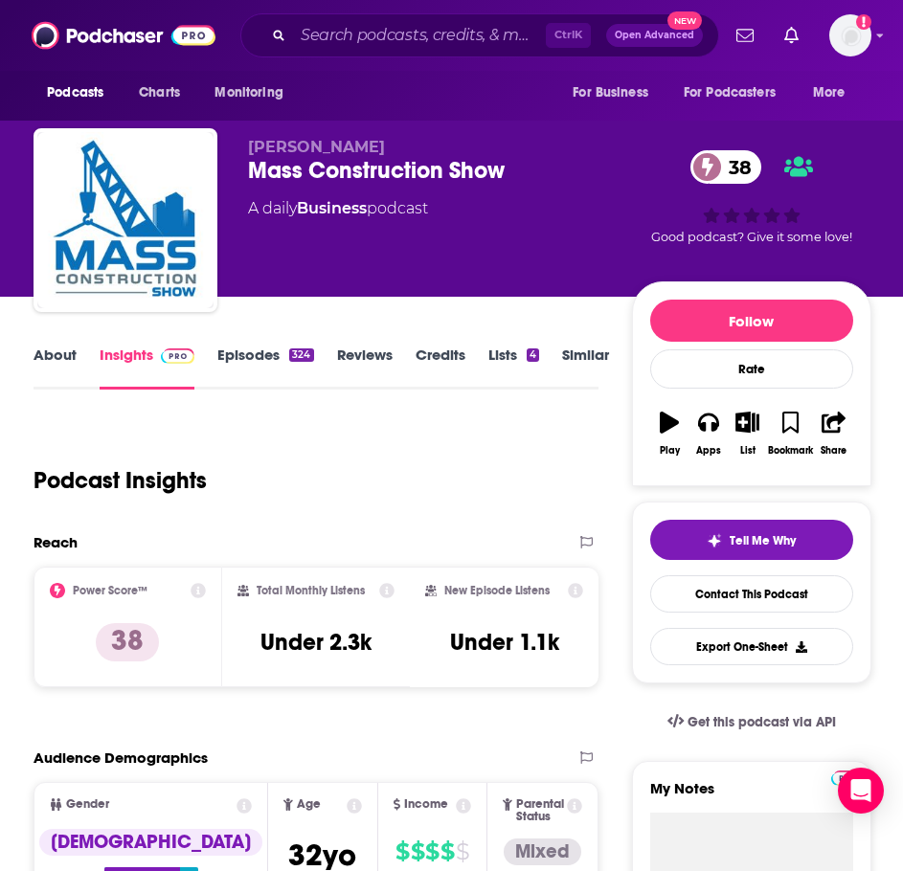
click at [56, 354] on link "About" at bounding box center [55, 368] width 43 height 44
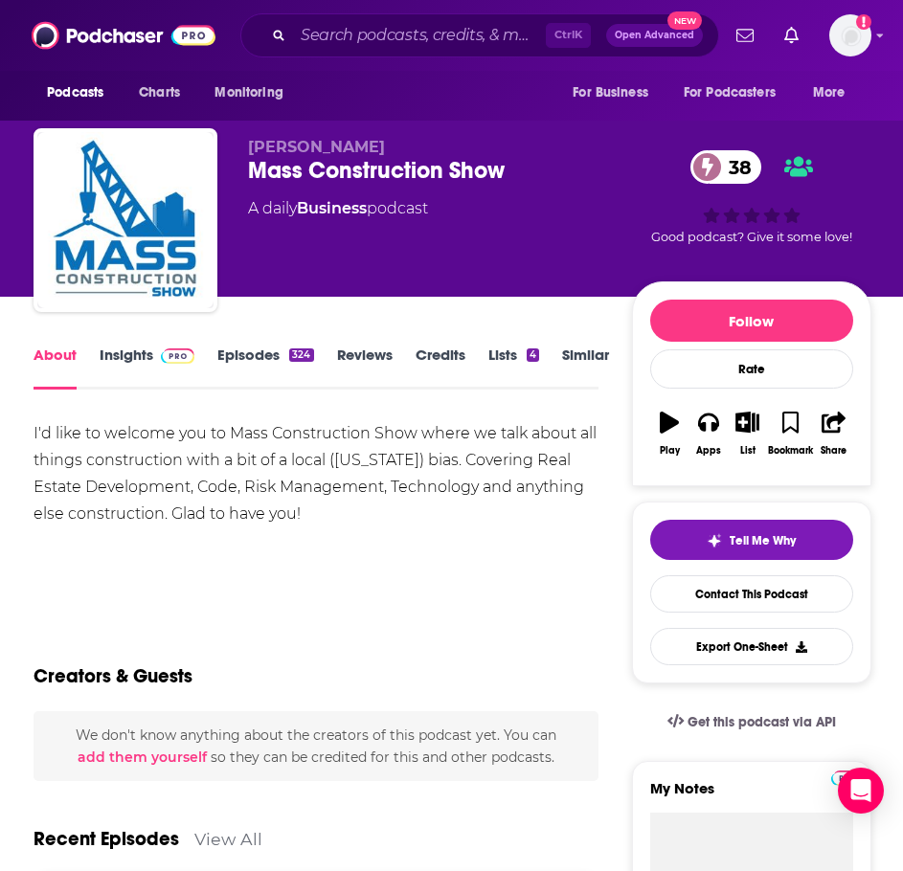
drag, startPoint x: 390, startPoint y: 516, endPoint x: 32, endPoint y: 432, distance: 367.9
copy div "I'd like to welcome you to Mass Construction Show where we talk about all thing…"
click at [120, 362] on link "Insights" at bounding box center [147, 368] width 95 height 44
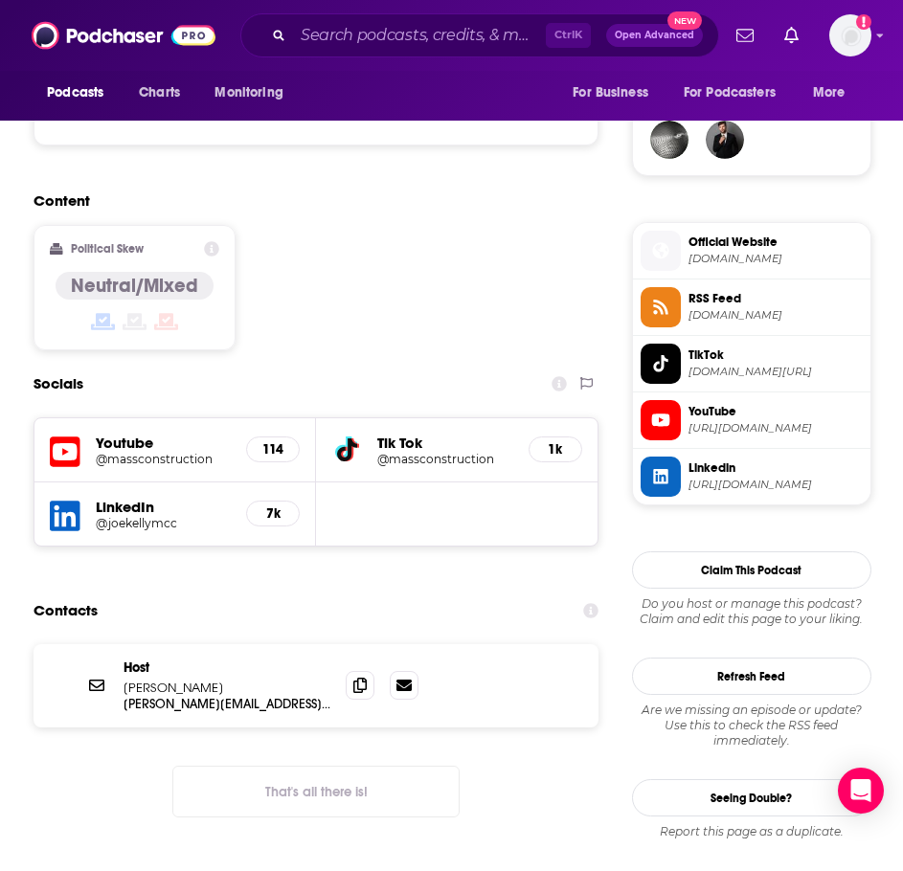
scroll to position [1436, 0]
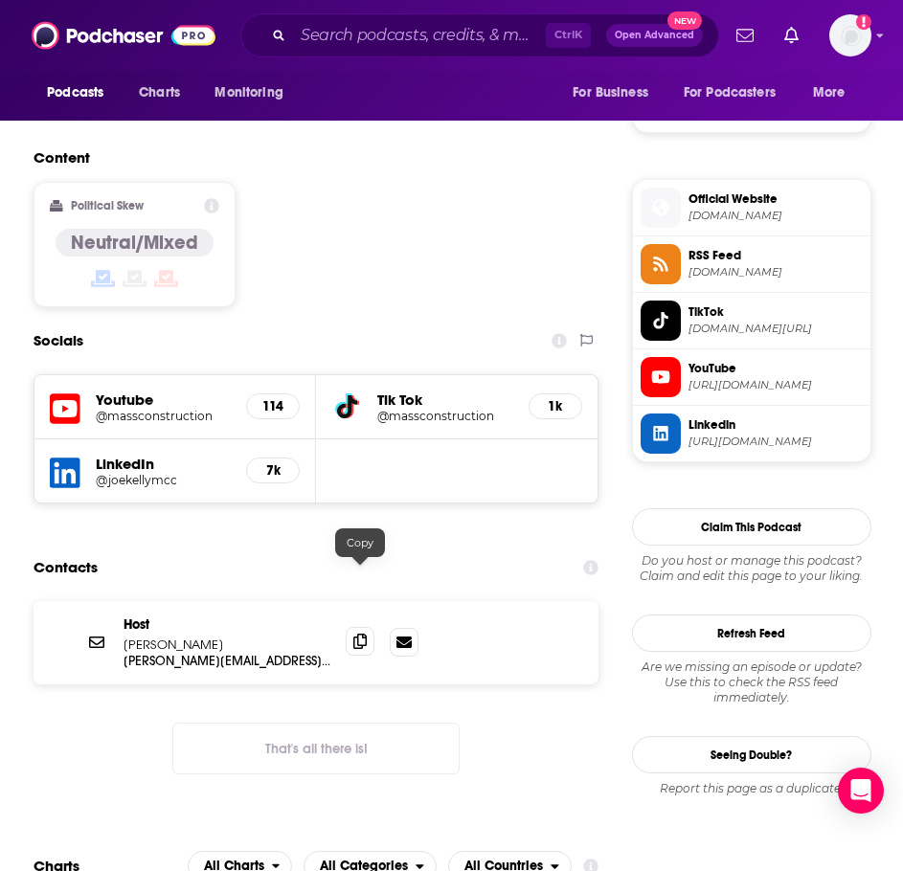
click at [358, 634] on icon at bounding box center [359, 641] width 13 height 15
click at [315, 34] on input "Search podcasts, credits, & more..." at bounding box center [419, 35] width 253 height 31
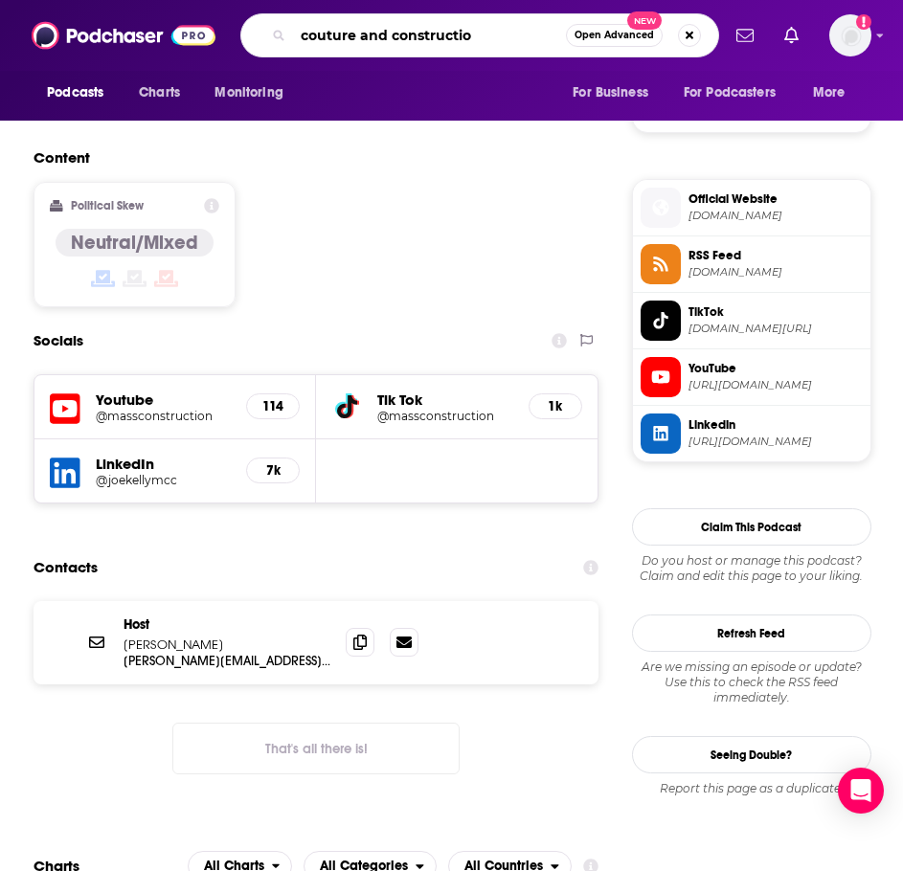
type input "couture and construction"
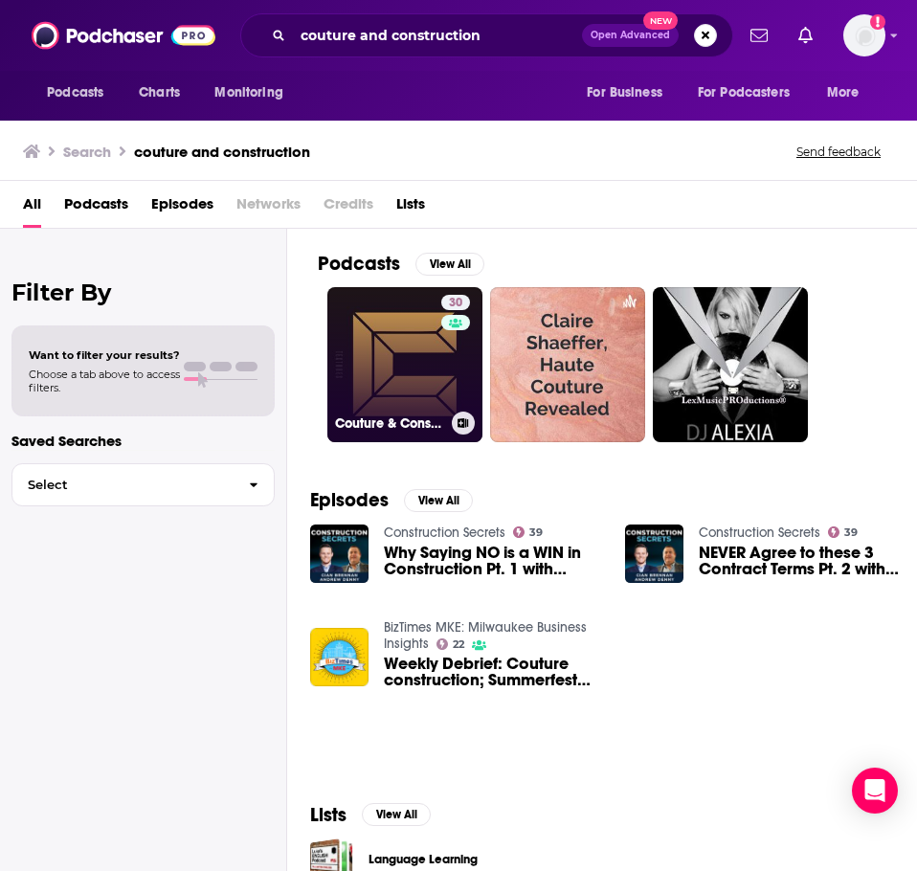
click at [388, 372] on link "30 Couture & Construction" at bounding box center [404, 364] width 155 height 155
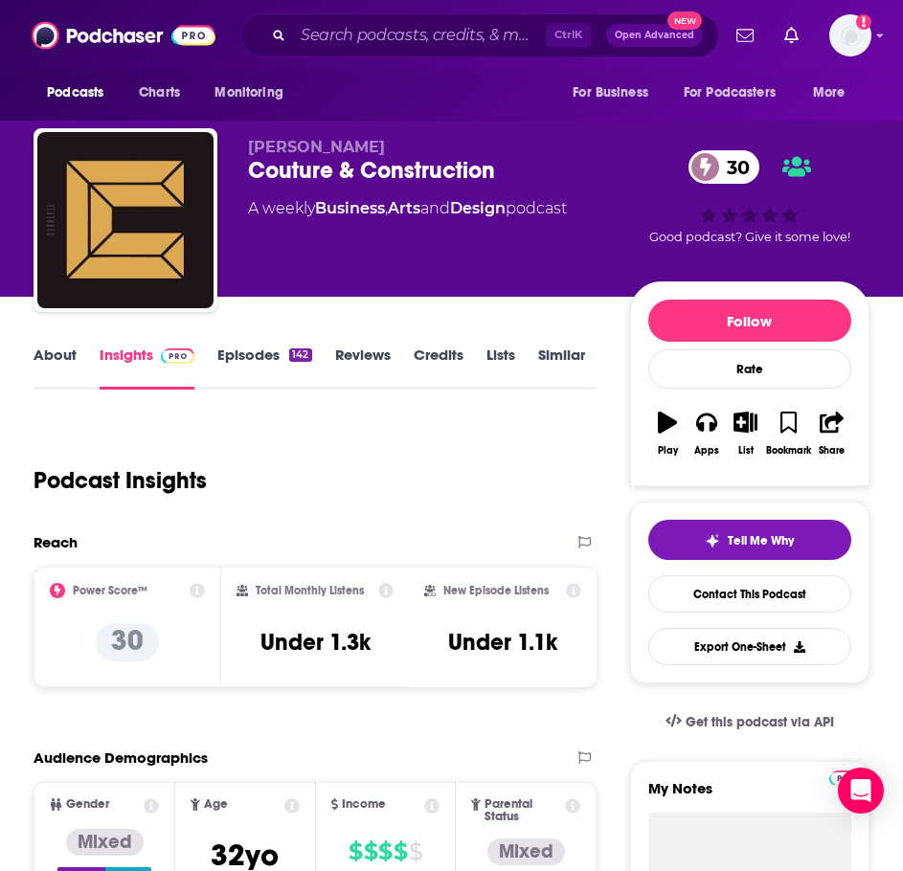
click at [75, 367] on link "About" at bounding box center [55, 368] width 43 height 44
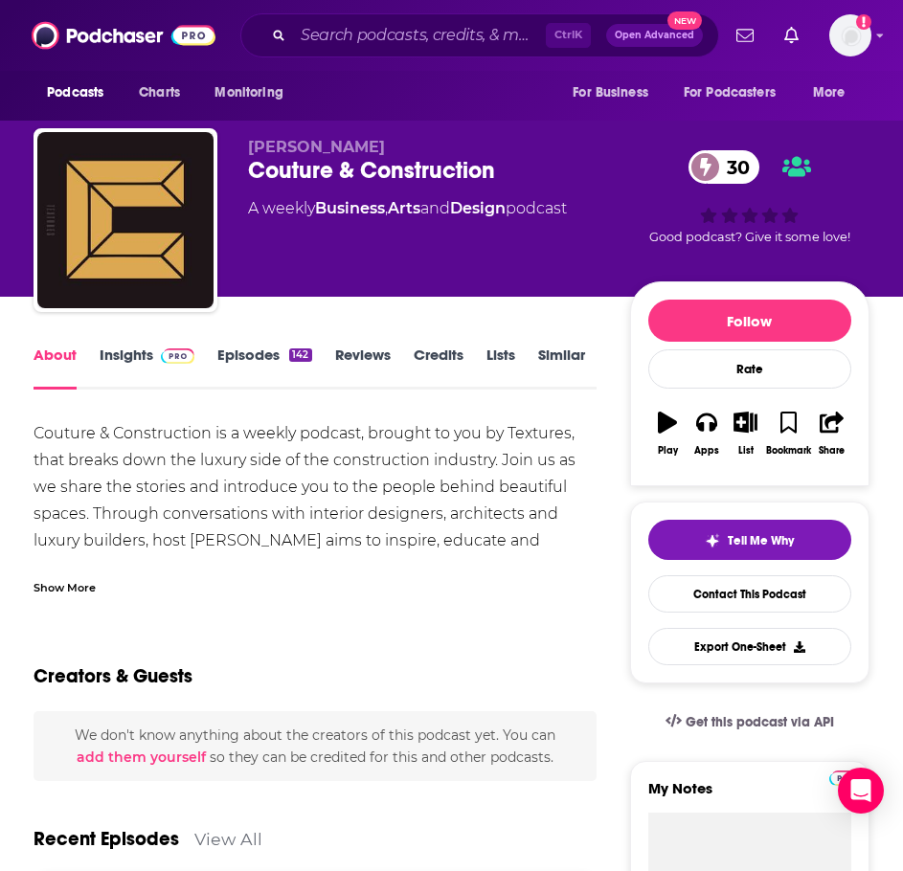
click at [66, 577] on div "Show More" at bounding box center [65, 586] width 62 height 18
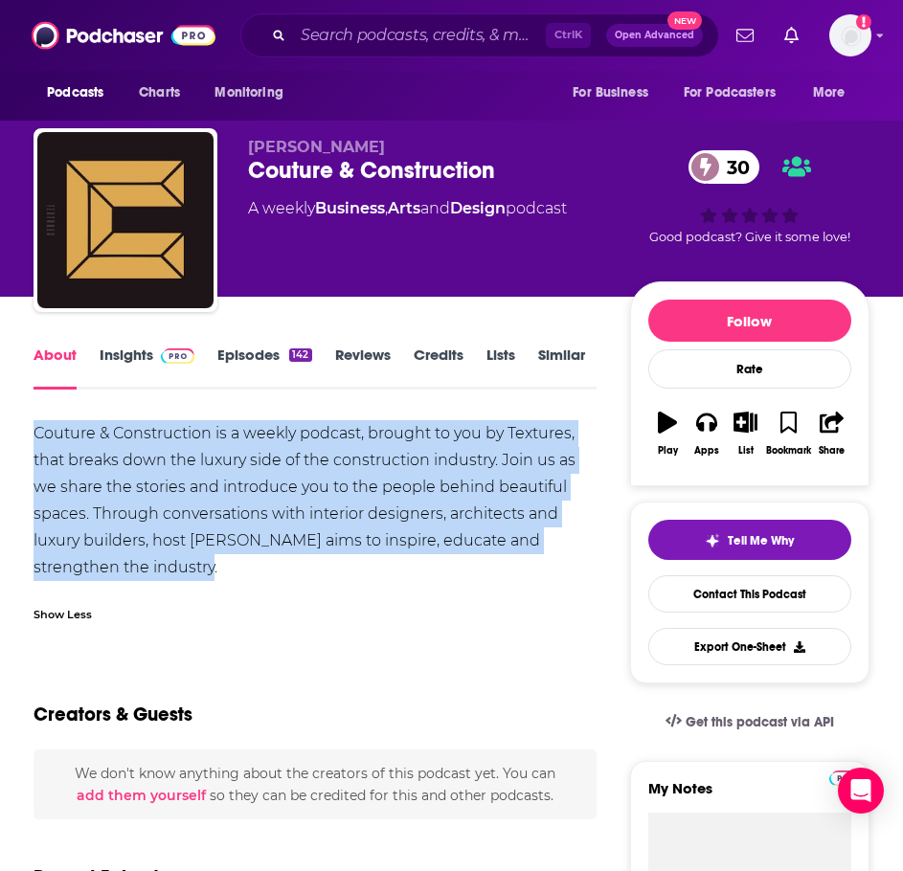
drag, startPoint x: 236, startPoint y: 568, endPoint x: 9, endPoint y: 419, distance: 271.1
copy div "Couture & Construction is a weekly podcast, brought to you by Textures, that br…"
click at [170, 357] on img at bounding box center [178, 356] width 34 height 15
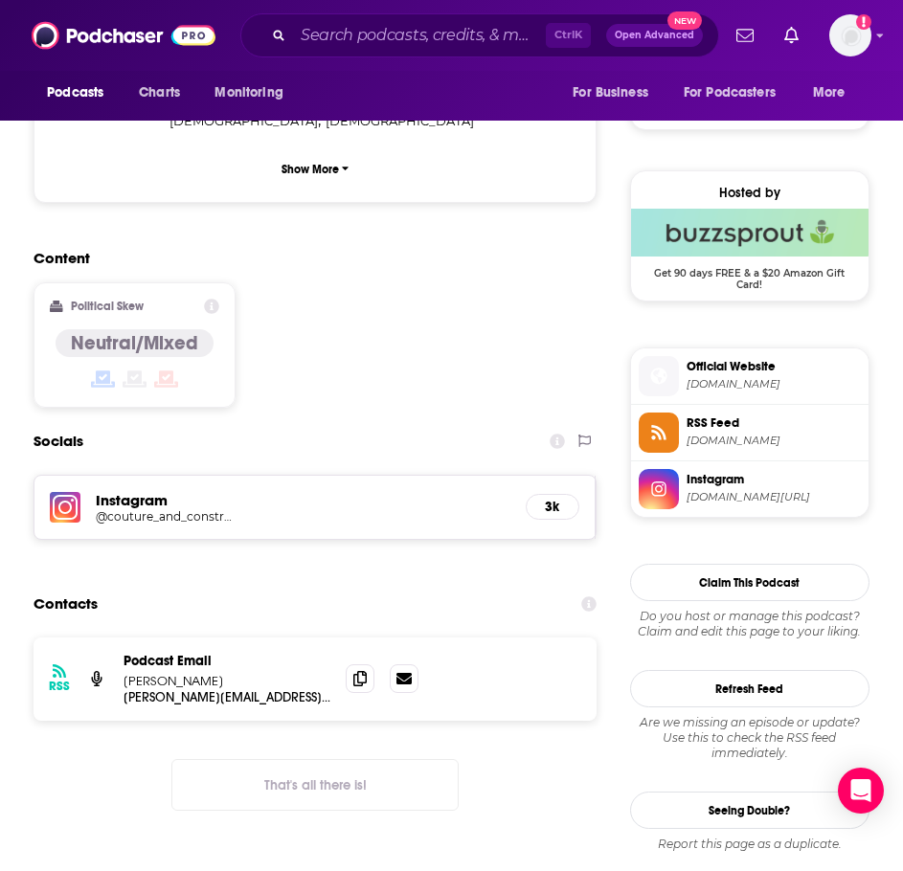
scroll to position [1340, 0]
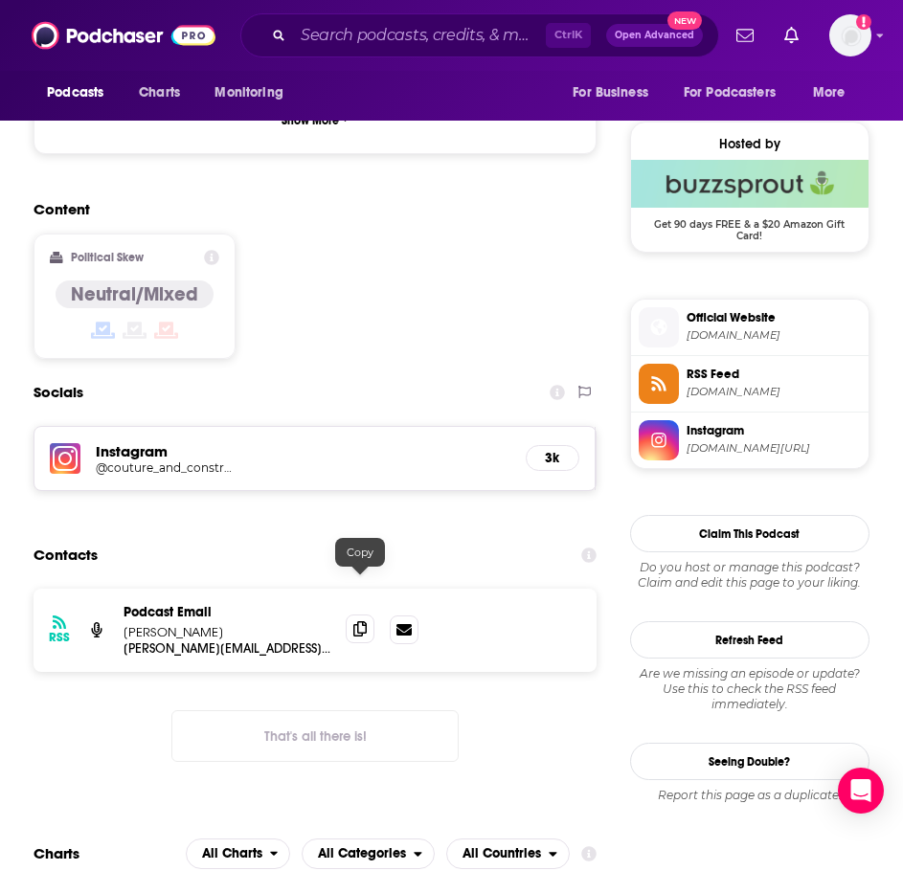
click at [353, 621] on icon at bounding box center [359, 628] width 13 height 15
click at [346, 43] on input "Search podcasts, credits, & more..." at bounding box center [419, 35] width 253 height 31
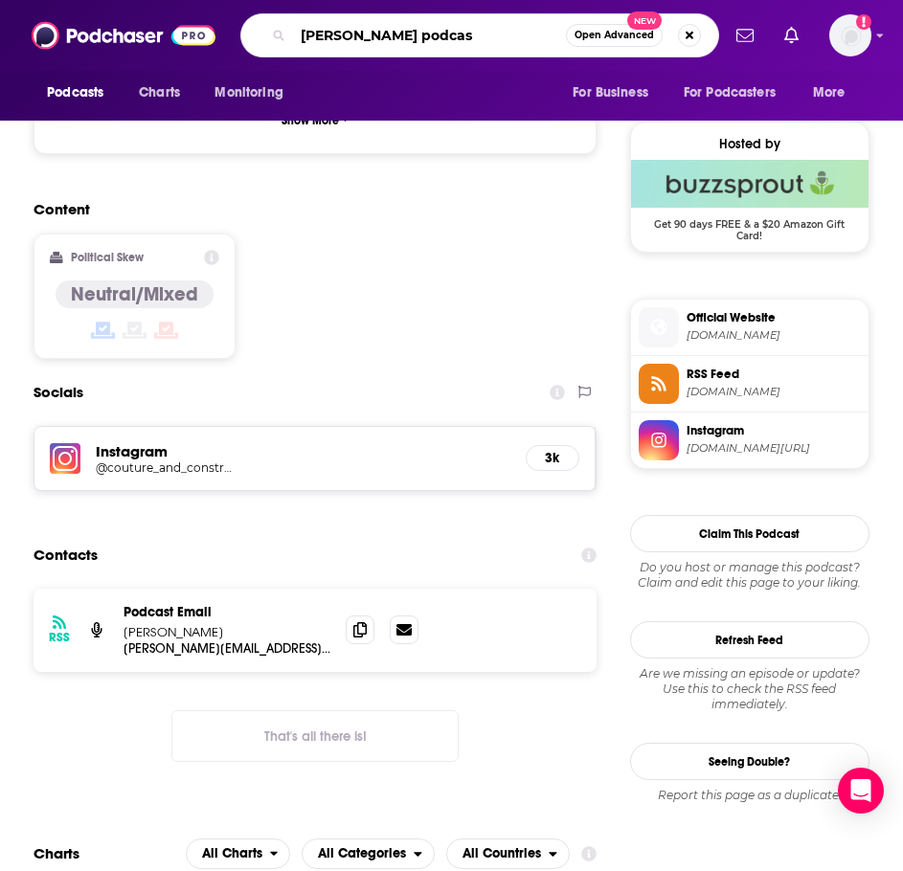
type input "brad leavitt podcast"
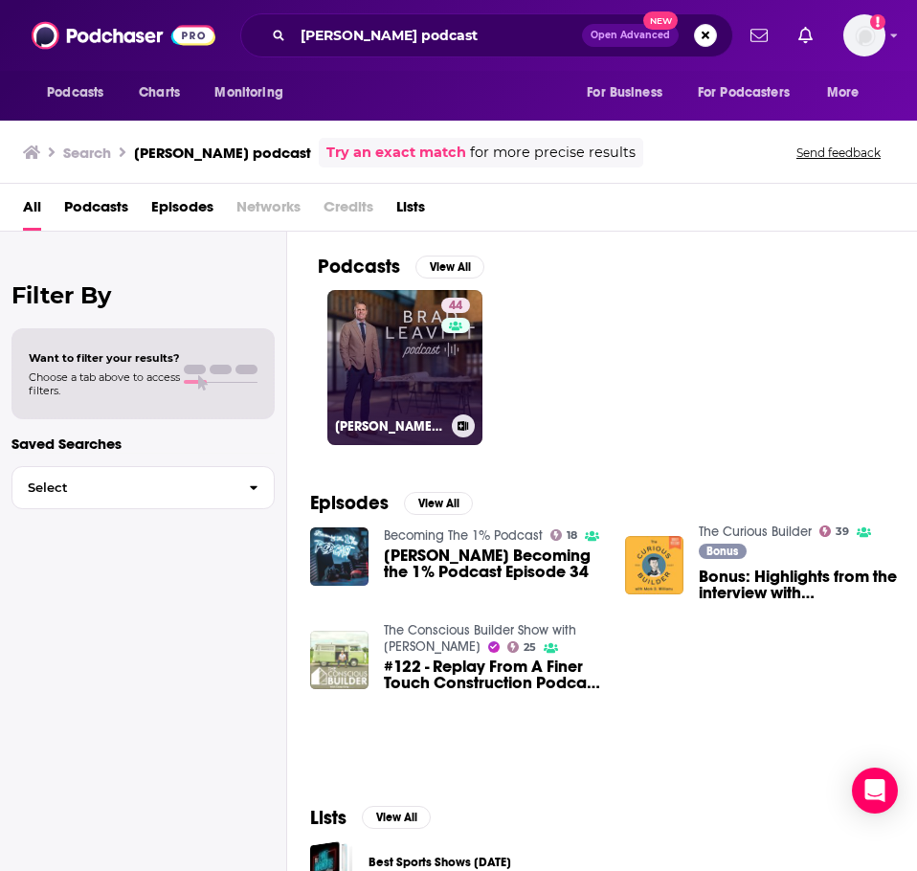
click at [402, 354] on link "44 Brad Leavitt Podcast" at bounding box center [404, 367] width 155 height 155
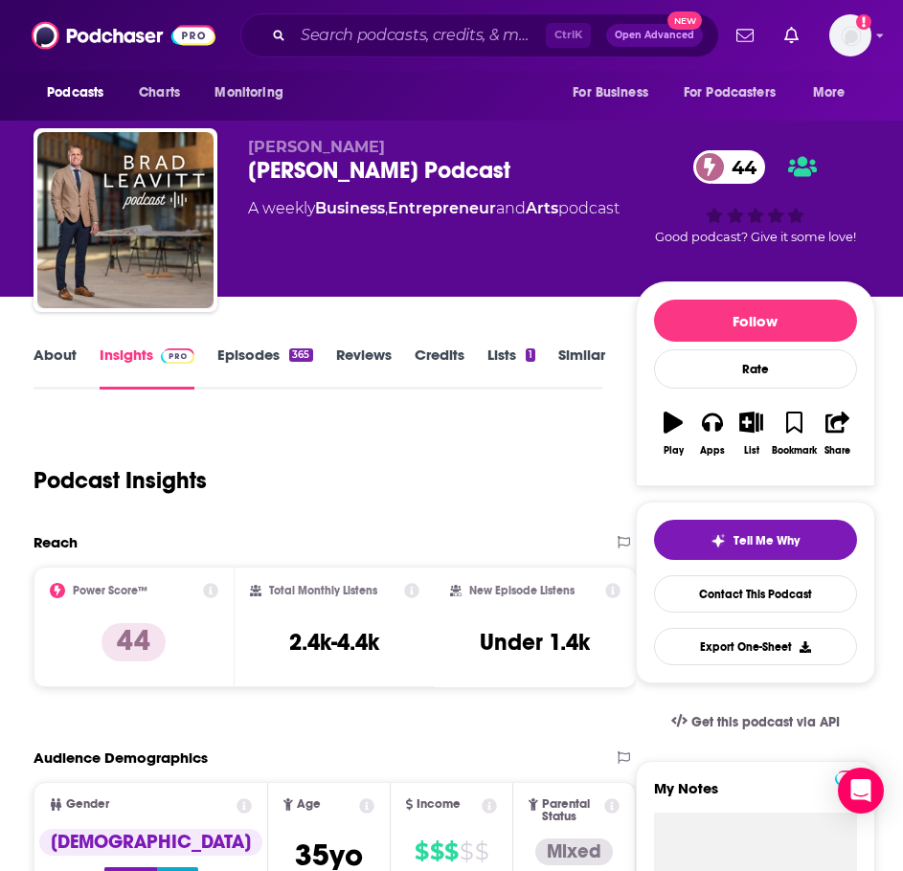
click at [65, 355] on link "About" at bounding box center [55, 368] width 43 height 44
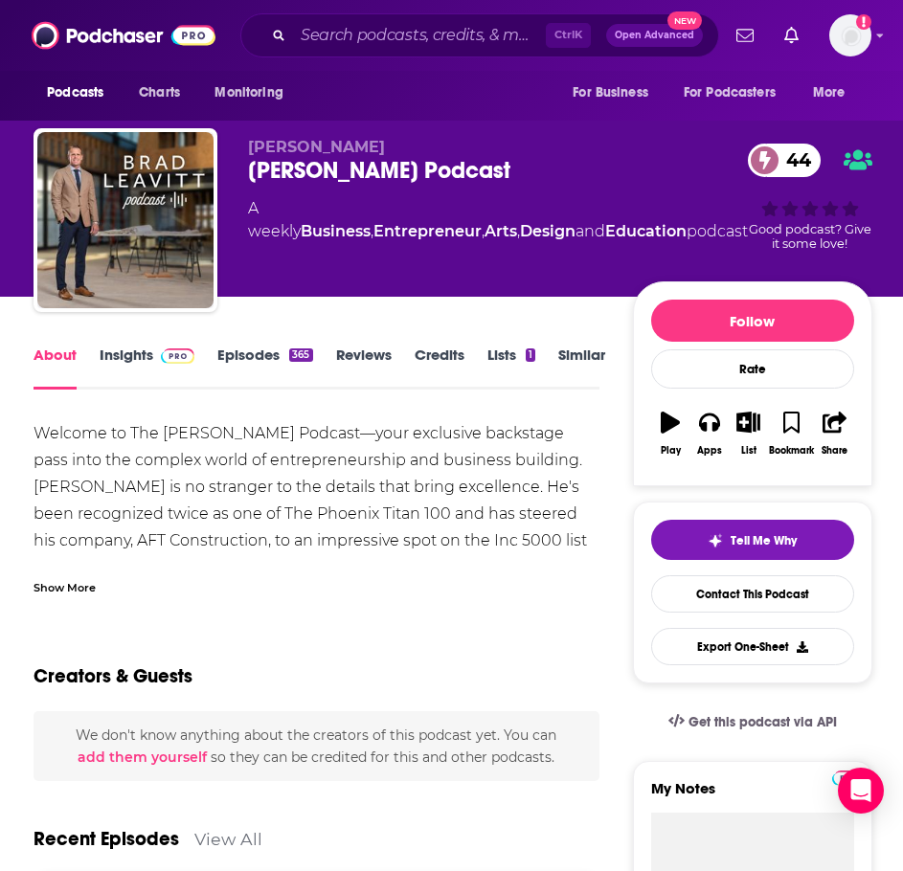
click at [82, 589] on div "Show More" at bounding box center [65, 586] width 62 height 18
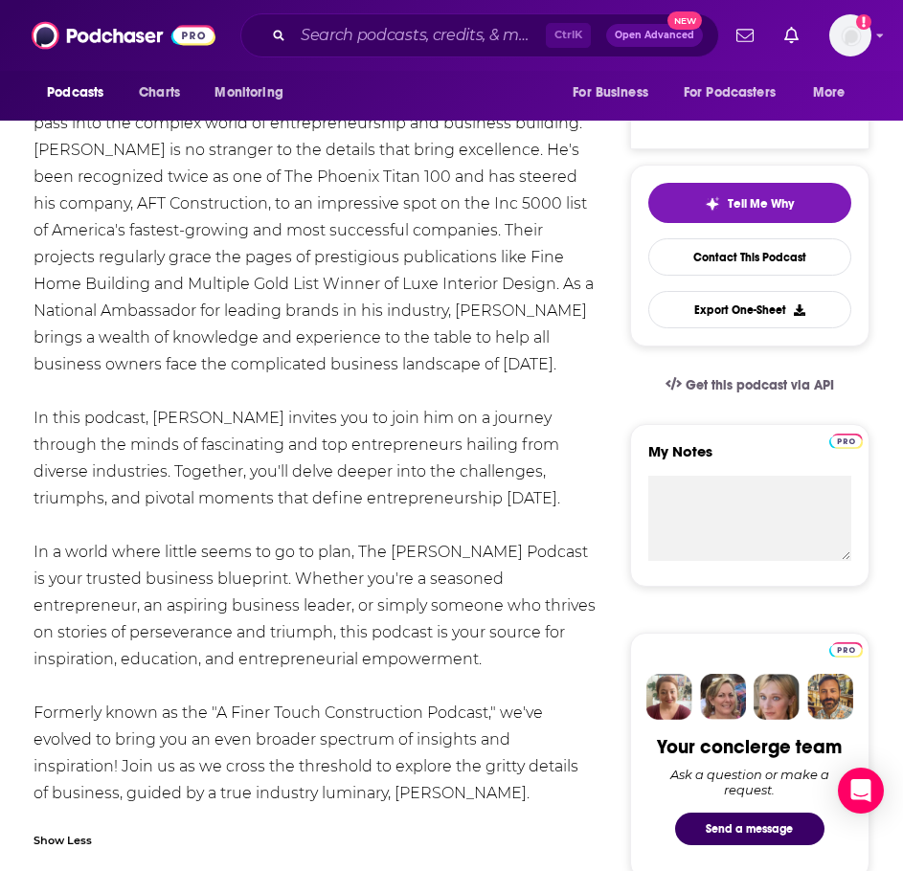
scroll to position [383, 0]
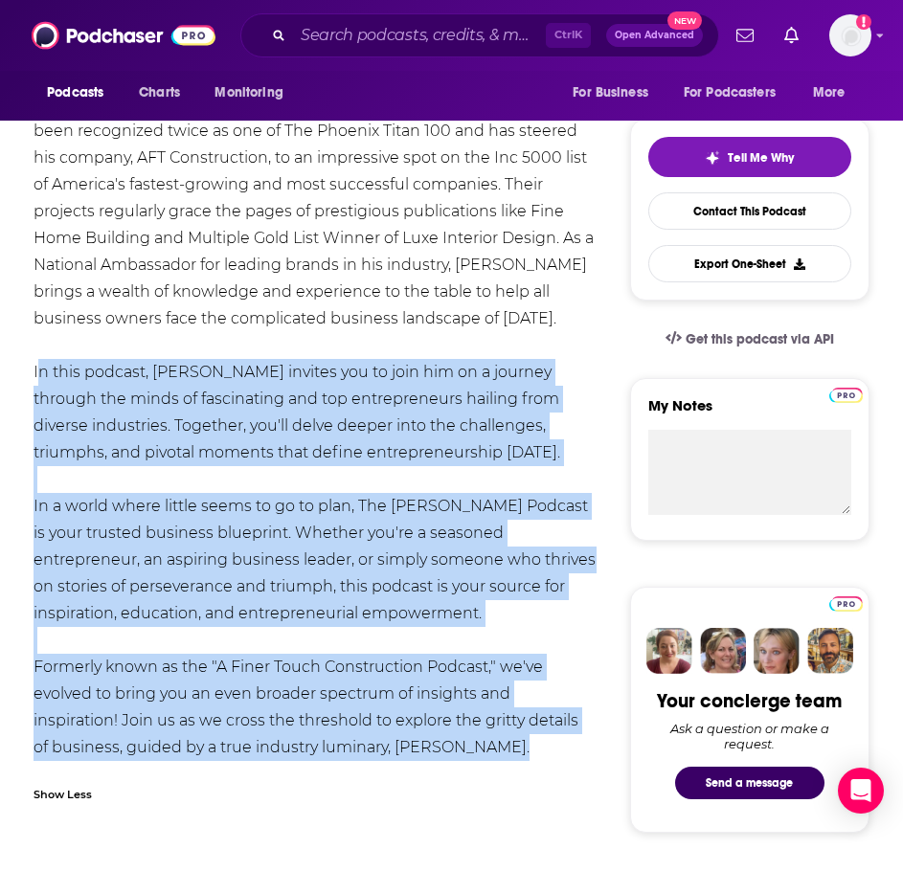
drag, startPoint x: 494, startPoint y: 743, endPoint x: 34, endPoint y: 379, distance: 586.9
click at [34, 379] on div "Welcome to The Brad Leavitt Podcast—your exclusive backstage pass into the comp…" at bounding box center [315, 399] width 563 height 724
copy div "In this podcast, Brad invites you to join him on a journey through the minds of…"
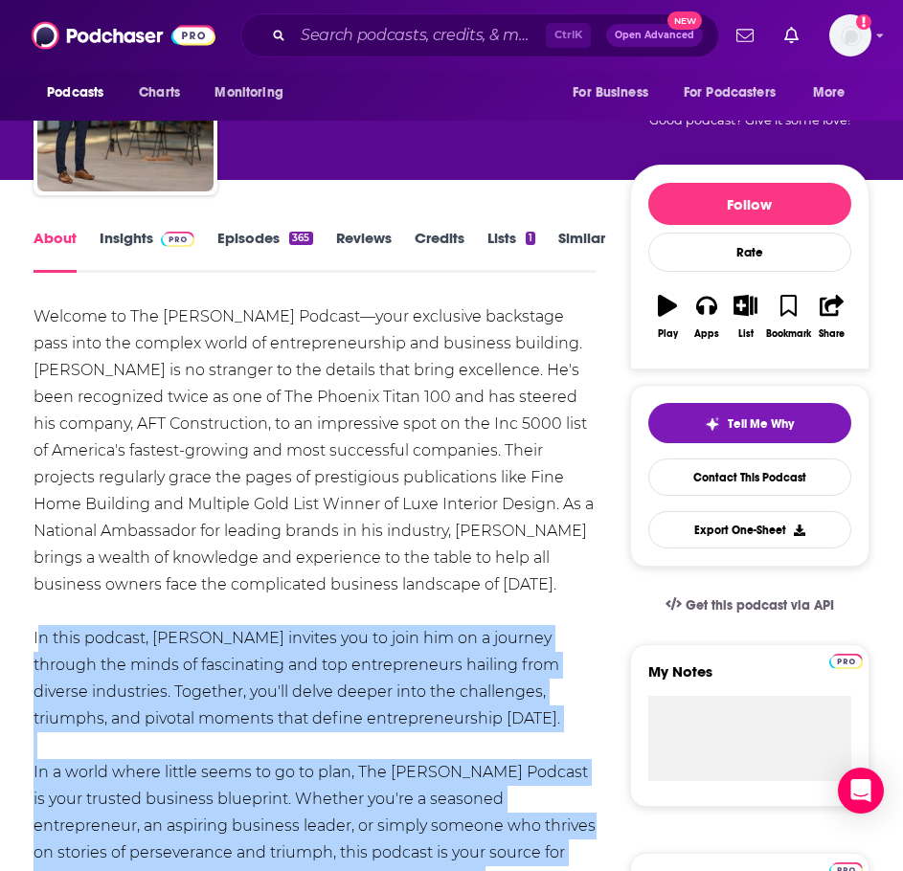
scroll to position [0, 0]
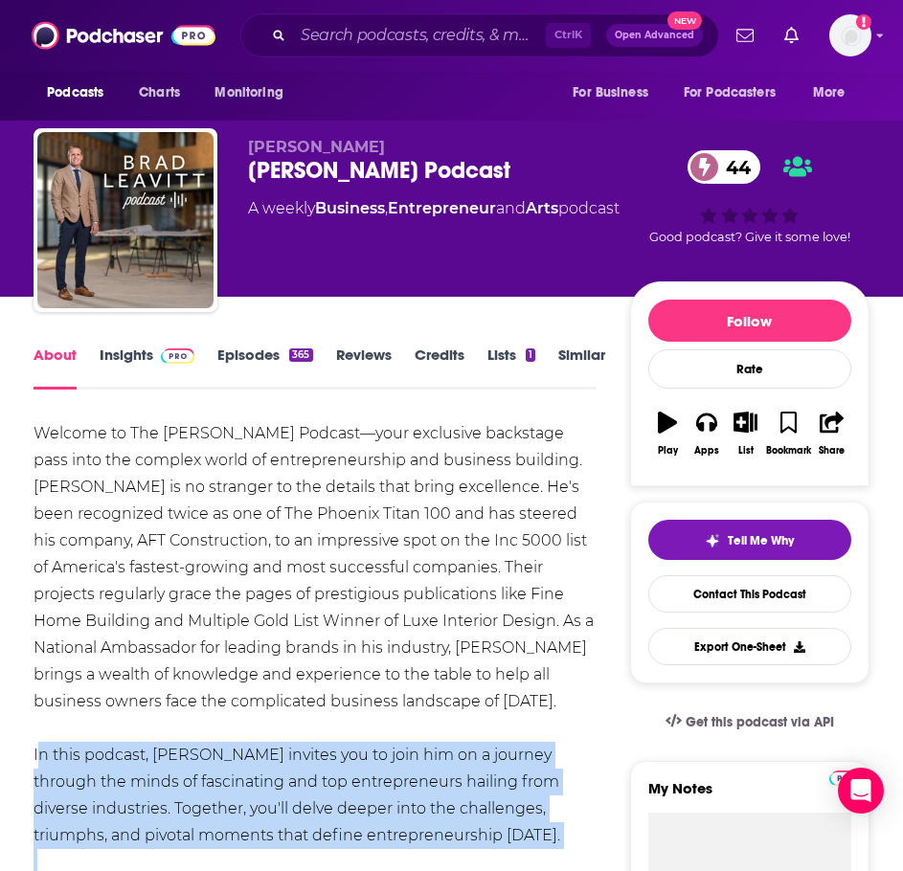
click at [149, 353] on link "Insights" at bounding box center [147, 368] width 95 height 44
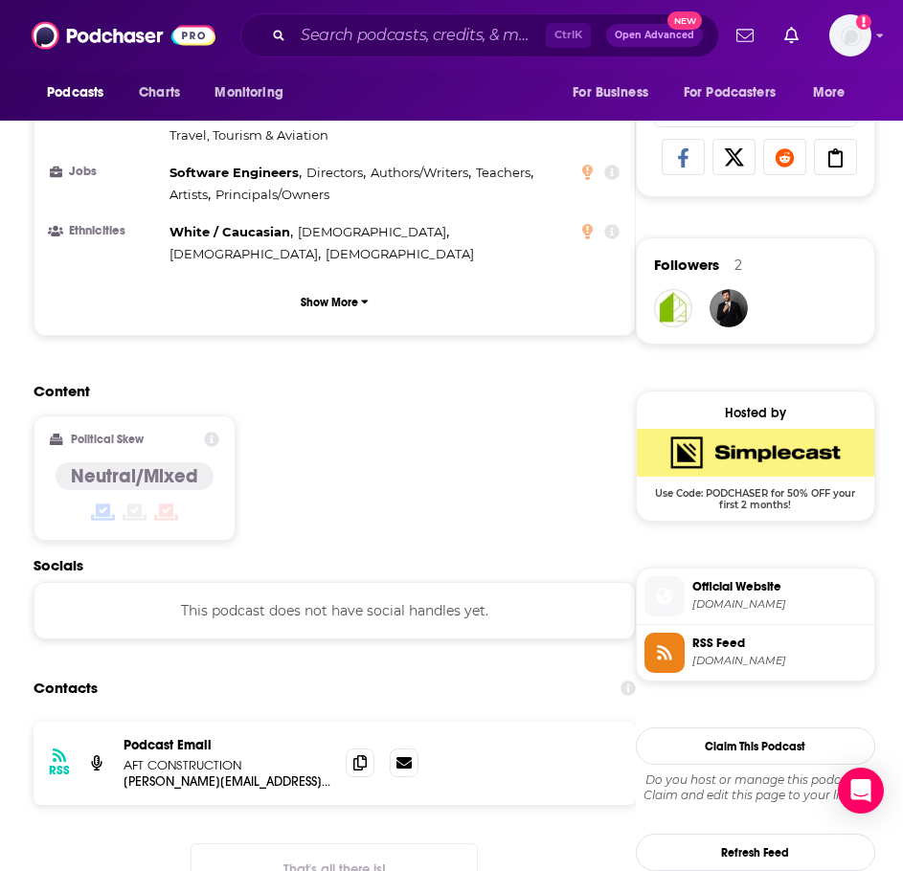
scroll to position [1245, 0]
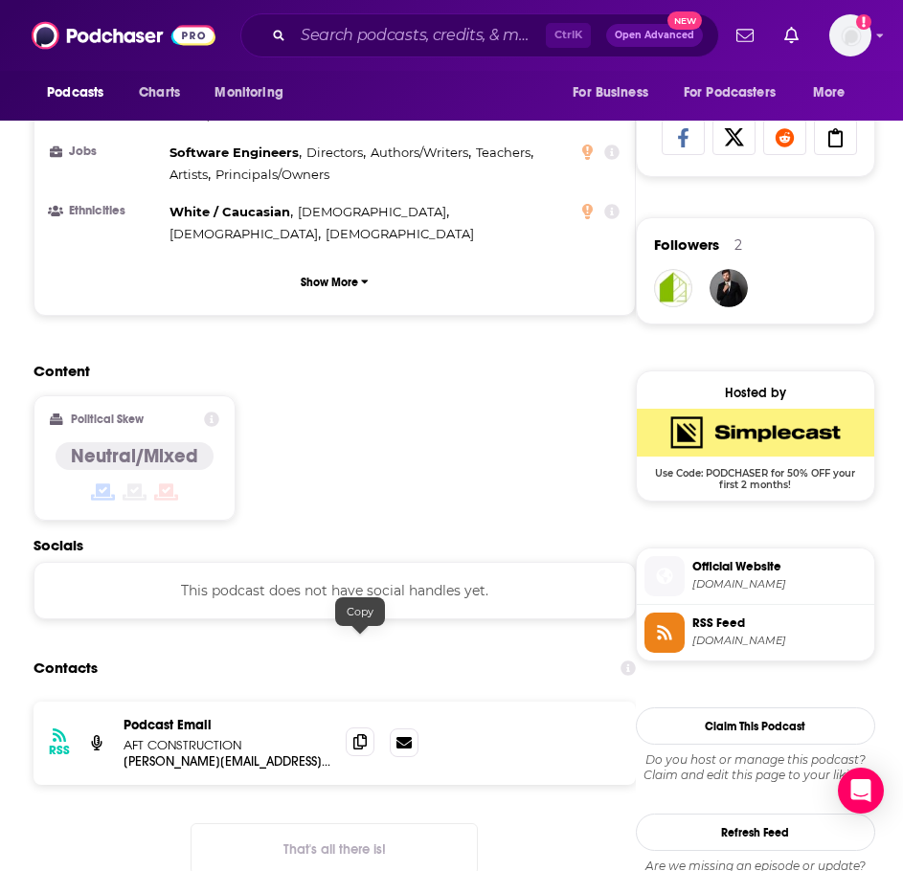
click at [355, 734] on icon at bounding box center [359, 741] width 13 height 15
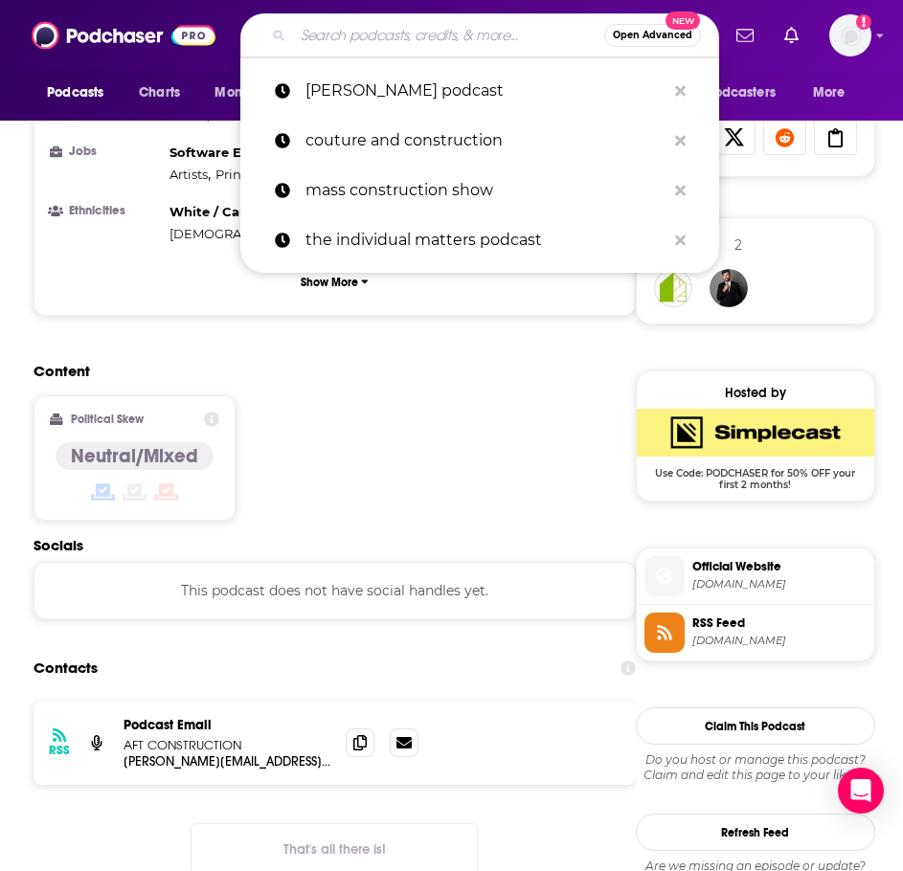
click at [417, 37] on input "Search podcasts, credits, & more..." at bounding box center [448, 35] width 311 height 31
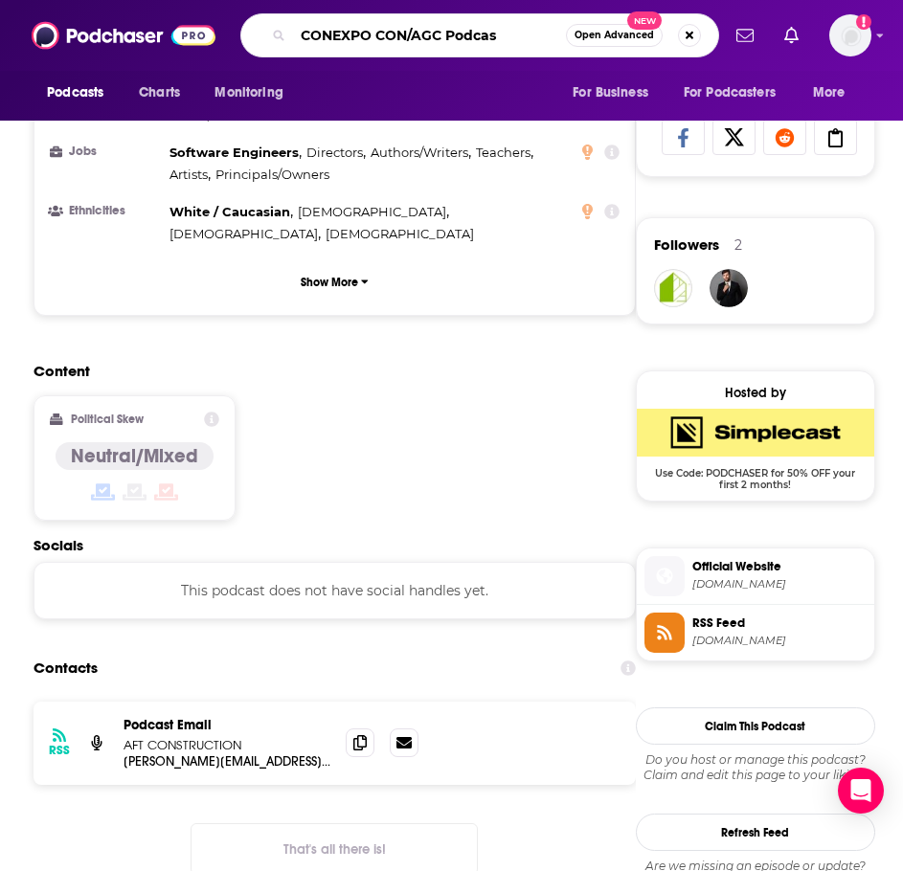
type input "CONEXPO CON/AGC Podcast"
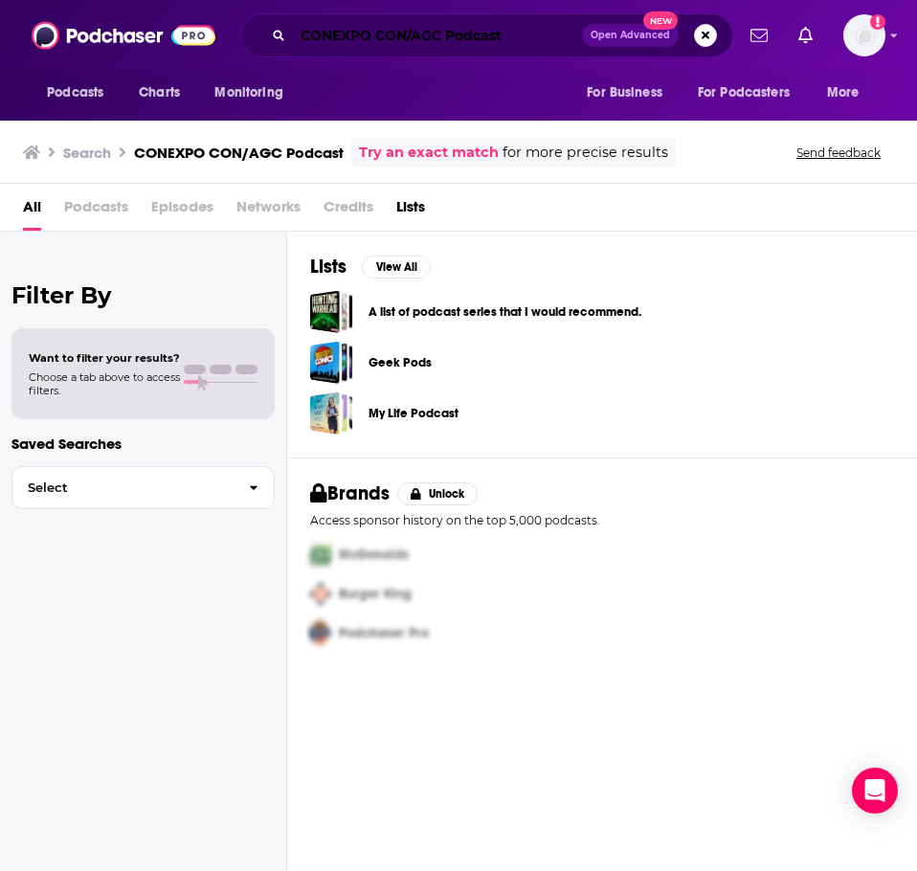
drag, startPoint x: 464, startPoint y: 39, endPoint x: 478, endPoint y: 35, distance: 13.9
click at [464, 39] on input "CONEXPO CON/AGC Podcast" at bounding box center [437, 35] width 289 height 31
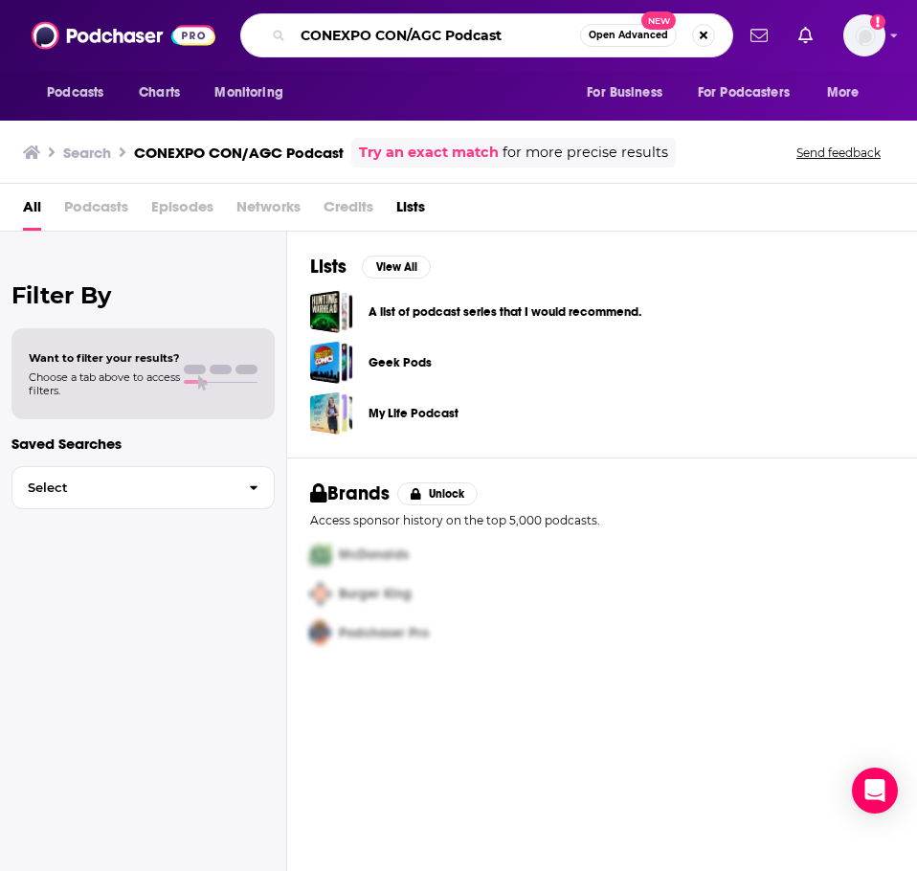
drag, startPoint x: 513, startPoint y: 34, endPoint x: 442, endPoint y: 42, distance: 71.4
click at [442, 42] on input "CONEXPO CON/AGC Podcast" at bounding box center [436, 35] width 287 height 31
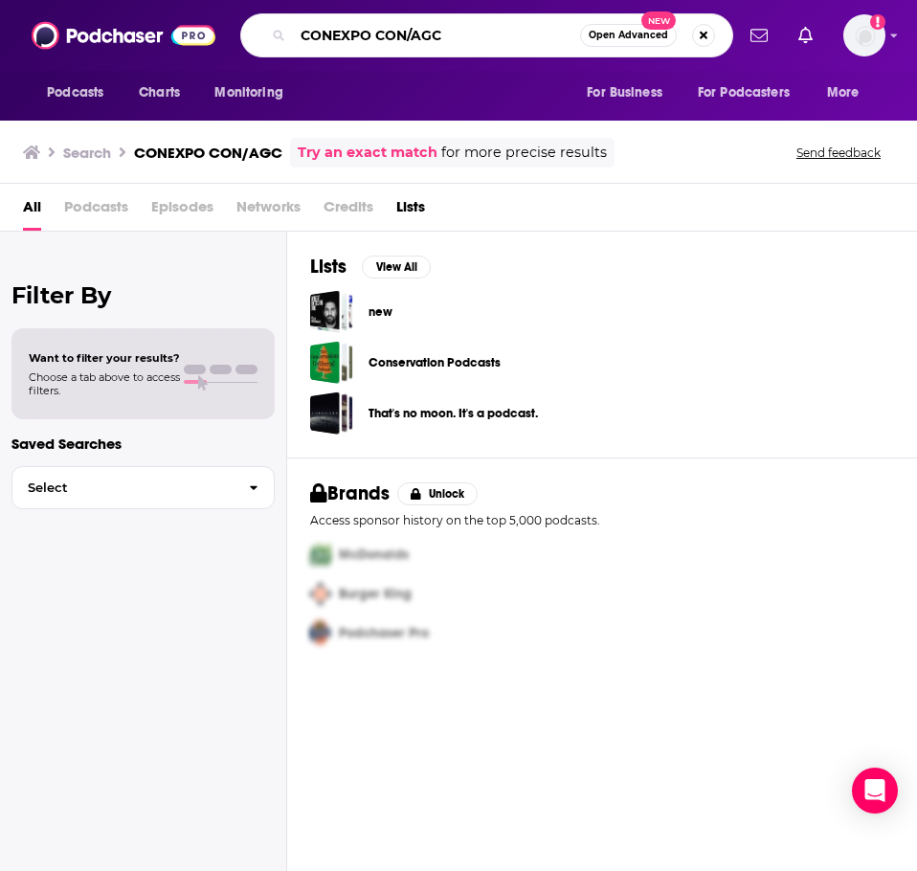
drag, startPoint x: 441, startPoint y: 36, endPoint x: 374, endPoint y: 41, distance: 67.2
click at [374, 41] on input "CONEXPO CON/AGC" at bounding box center [436, 35] width 287 height 31
type input "CONEXPO"
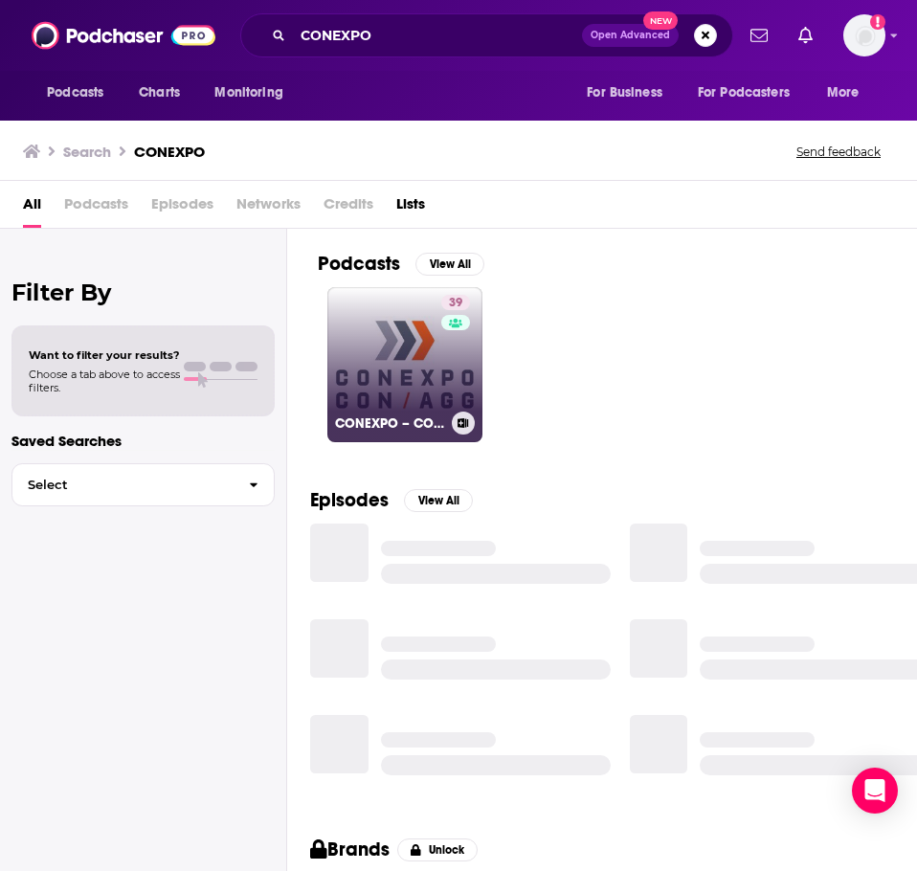
click at [389, 363] on link "39 CONEXPO – CON/AGG Podcast: Construction Business Insights For Contractors" at bounding box center [404, 364] width 155 height 155
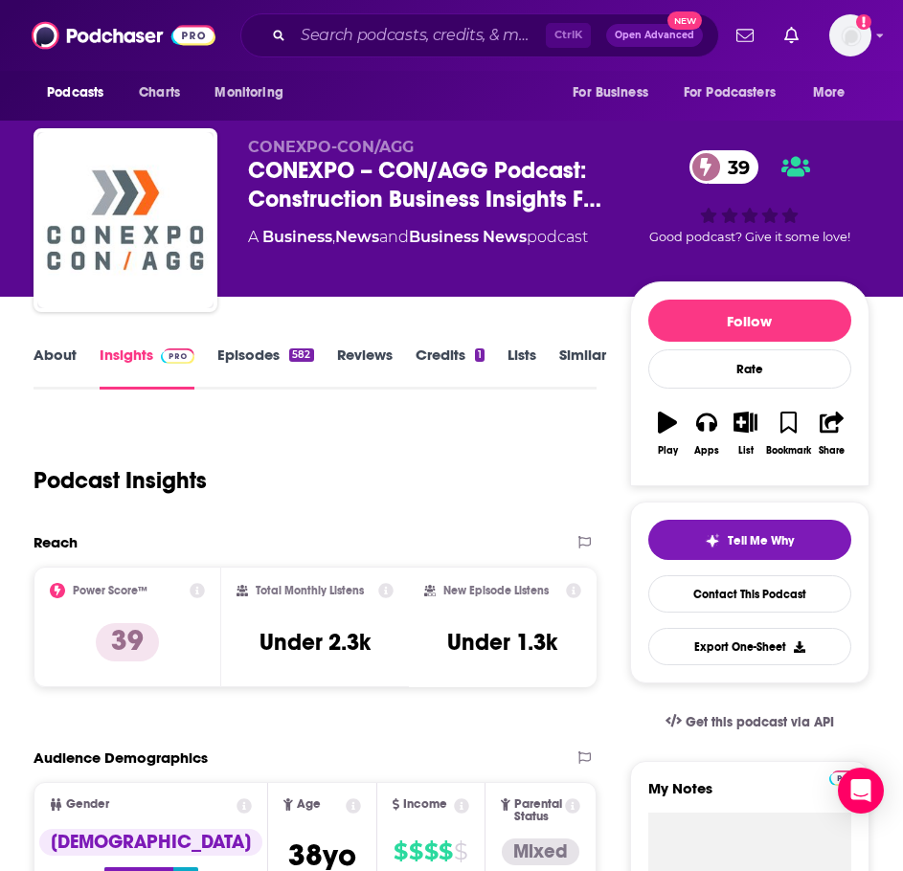
click at [65, 361] on link "About" at bounding box center [55, 368] width 43 height 44
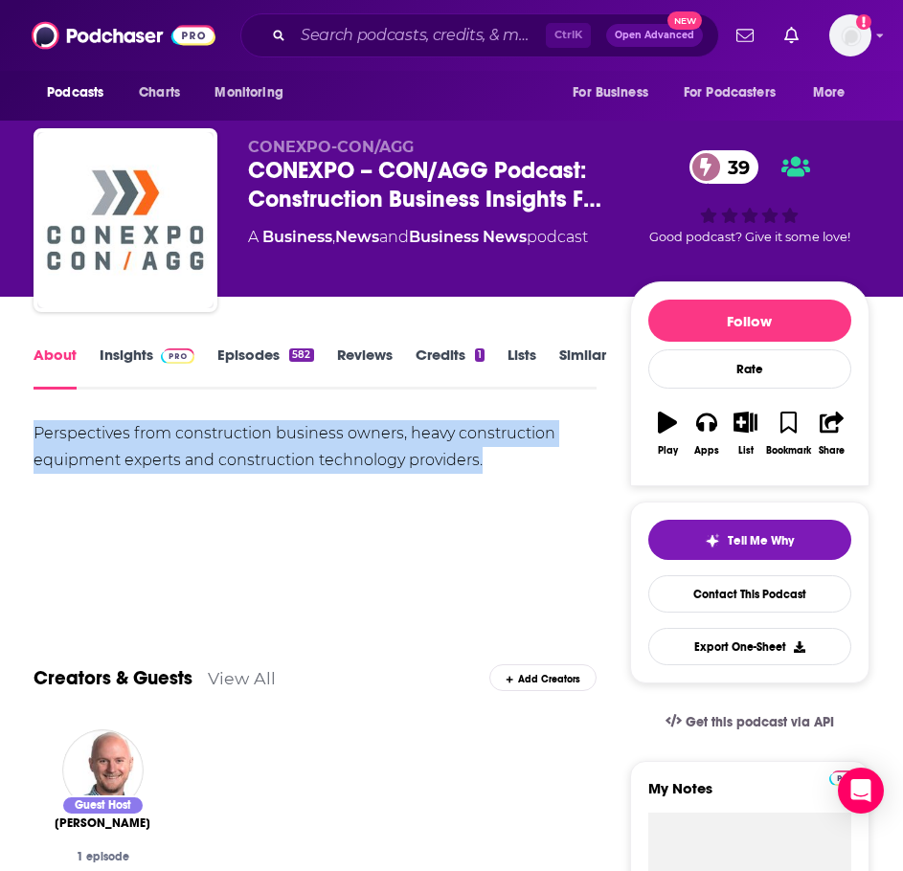
drag, startPoint x: 494, startPoint y: 460, endPoint x: 77, endPoint y: 426, distance: 418.8
click at [153, 358] on span at bounding box center [173, 355] width 41 height 18
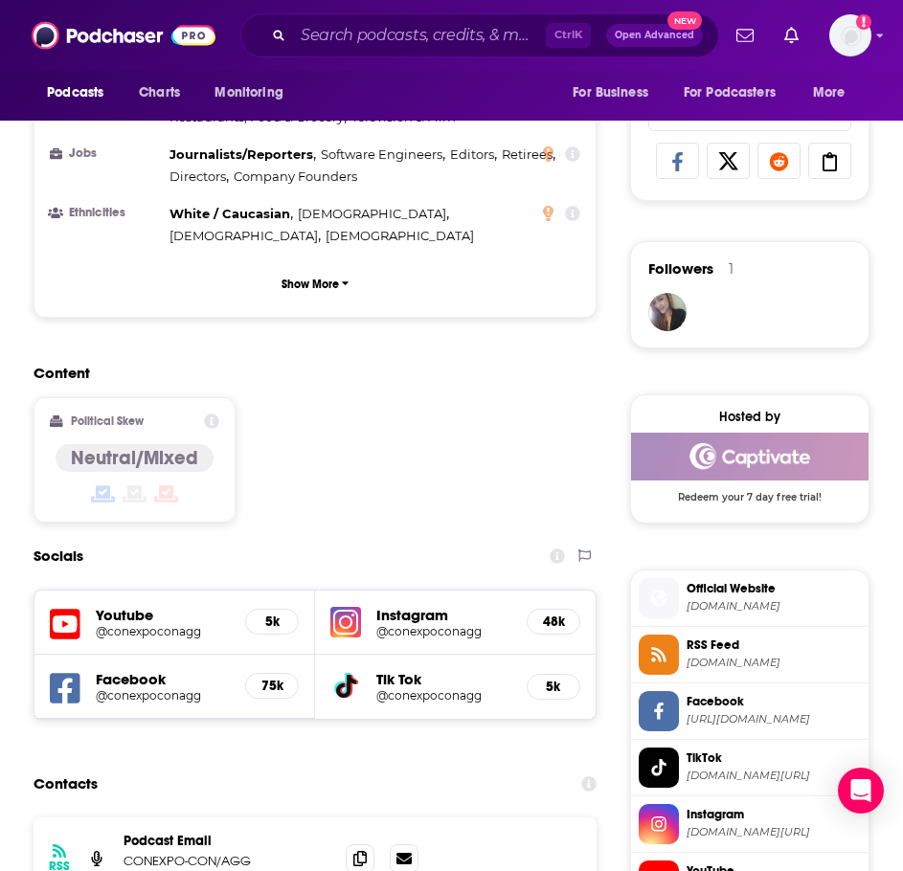
scroll to position [1532, 0]
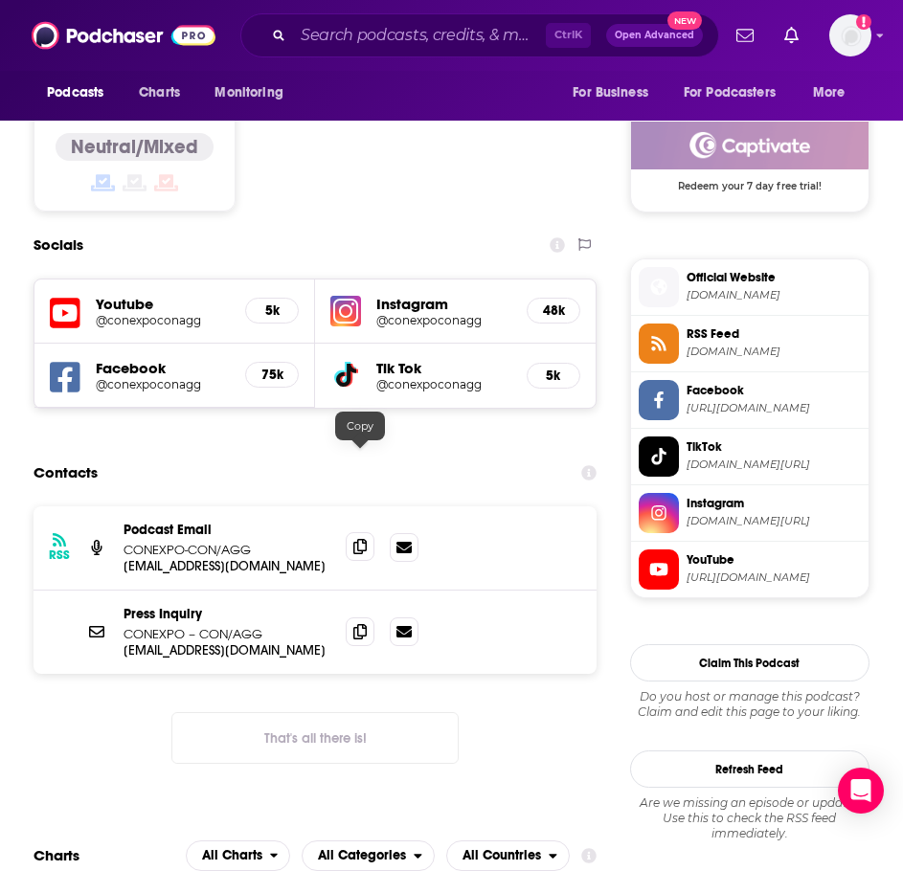
click at [359, 539] on icon at bounding box center [359, 546] width 13 height 15
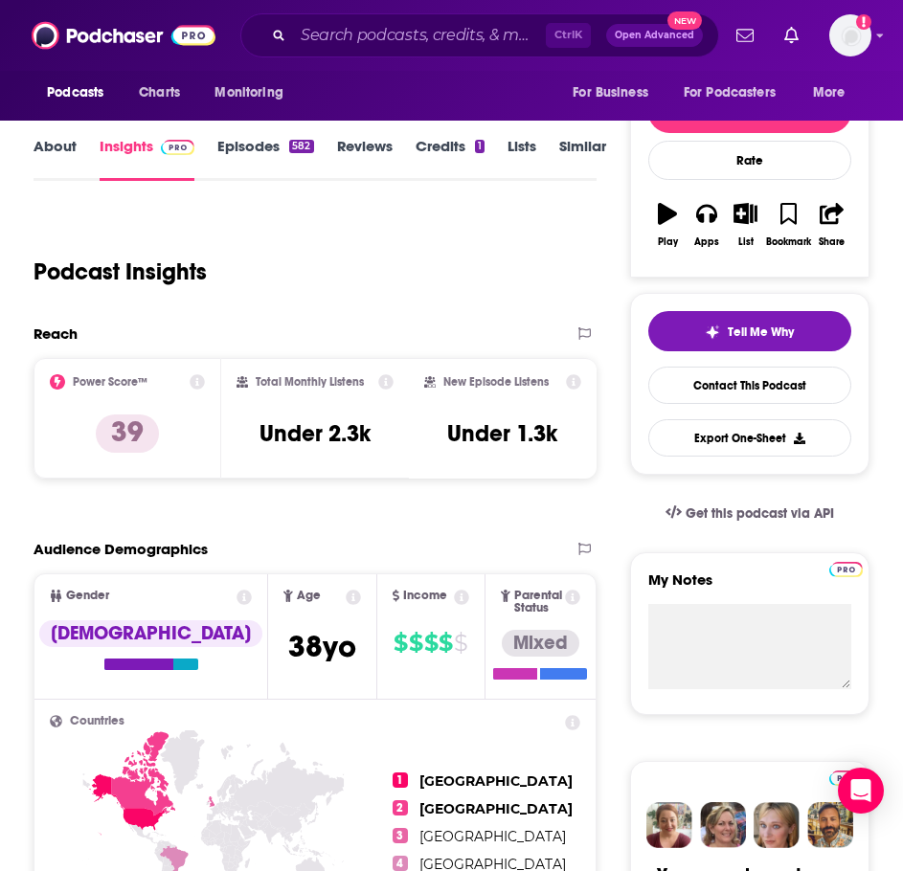
scroll to position [0, 0]
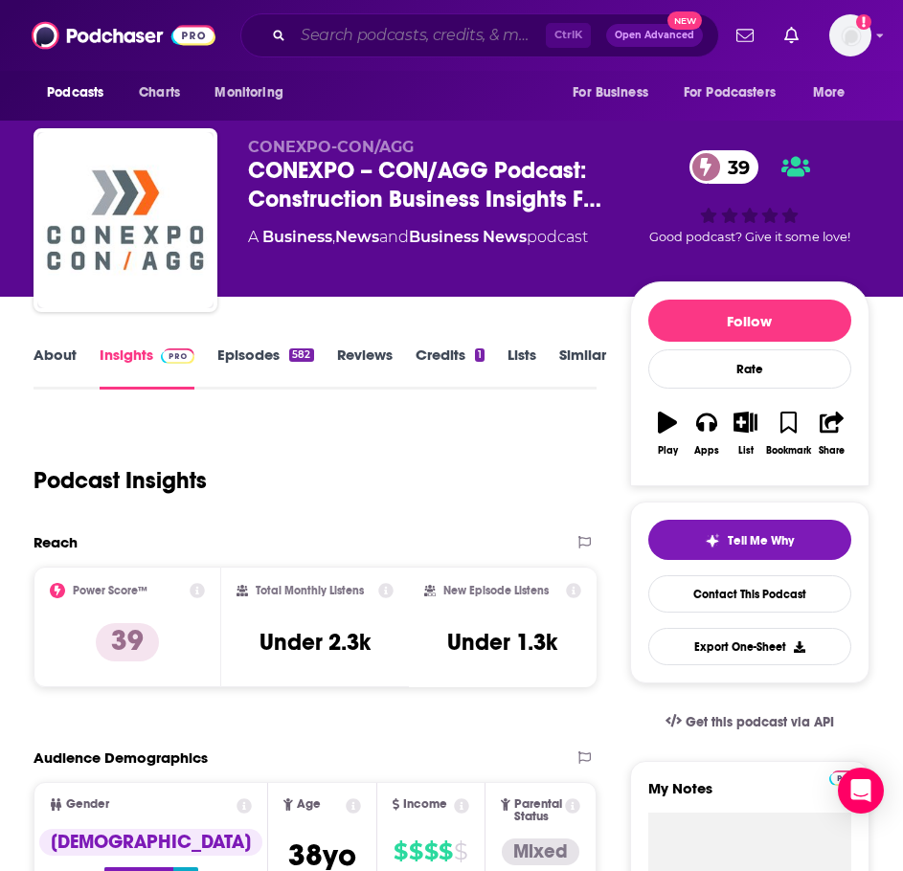
click at [321, 45] on input "Search podcasts, credits, & more..." at bounding box center [419, 35] width 253 height 31
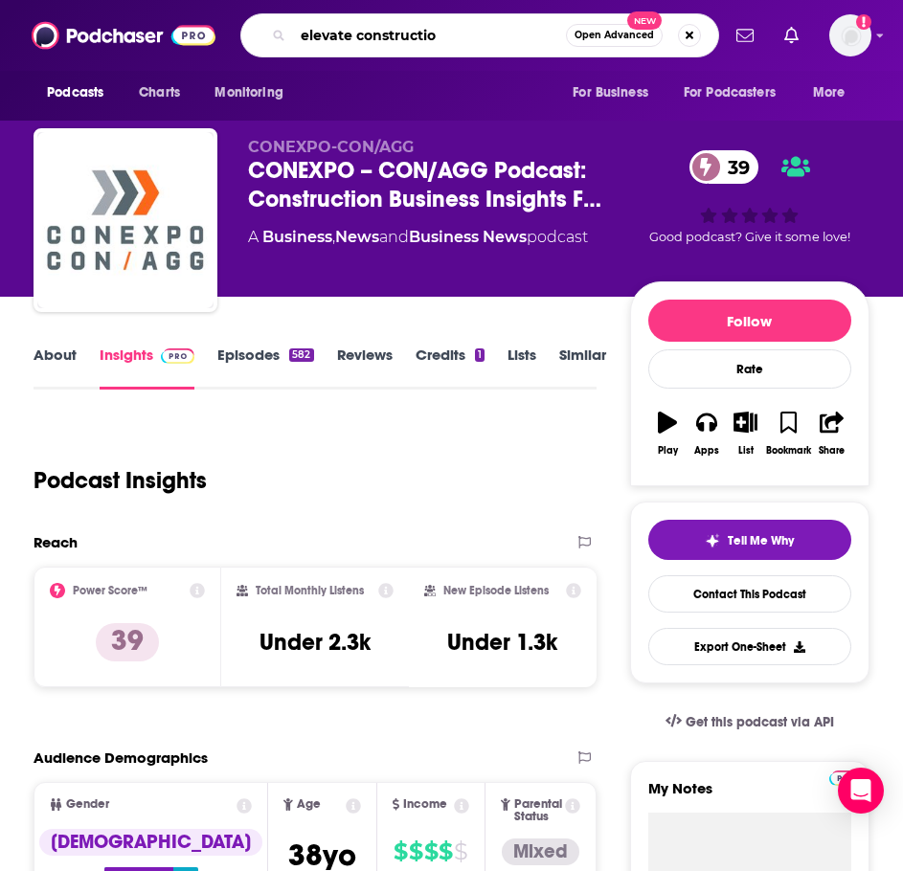
type input "elevate construction"
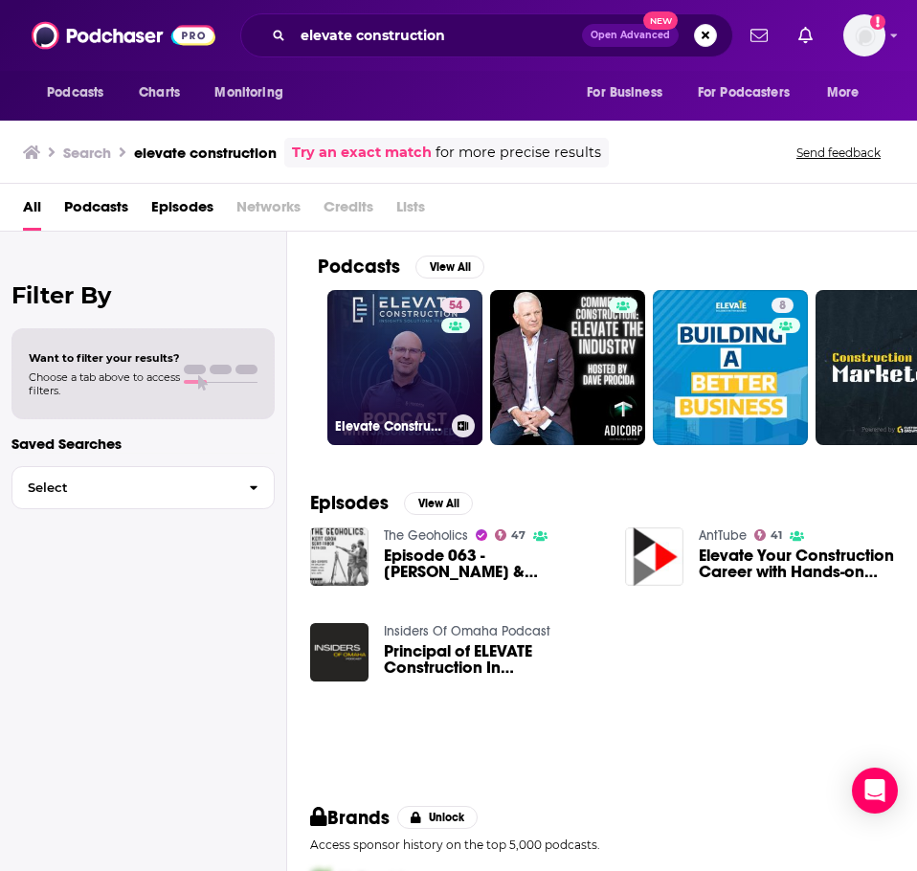
click at [392, 369] on link "54 Elevate Construction" at bounding box center [404, 367] width 155 height 155
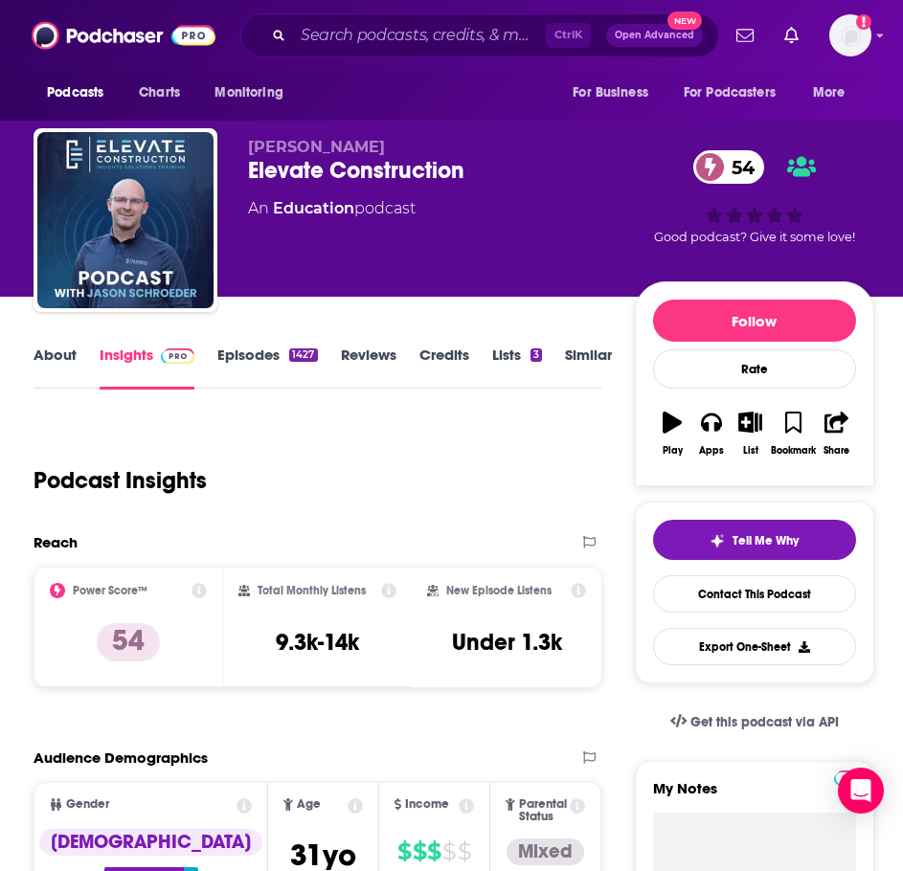
click at [69, 361] on link "About" at bounding box center [55, 368] width 43 height 44
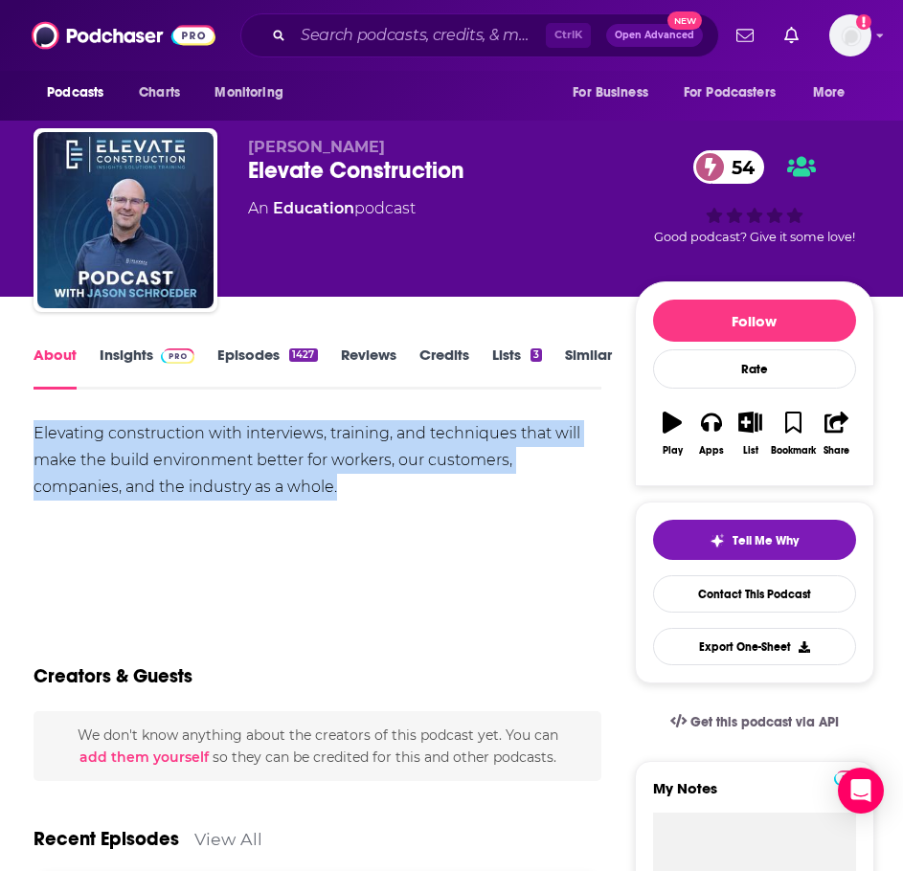
drag, startPoint x: 289, startPoint y: 491, endPoint x: 19, endPoint y: 417, distance: 279.9
click at [120, 348] on link "Insights" at bounding box center [147, 368] width 95 height 44
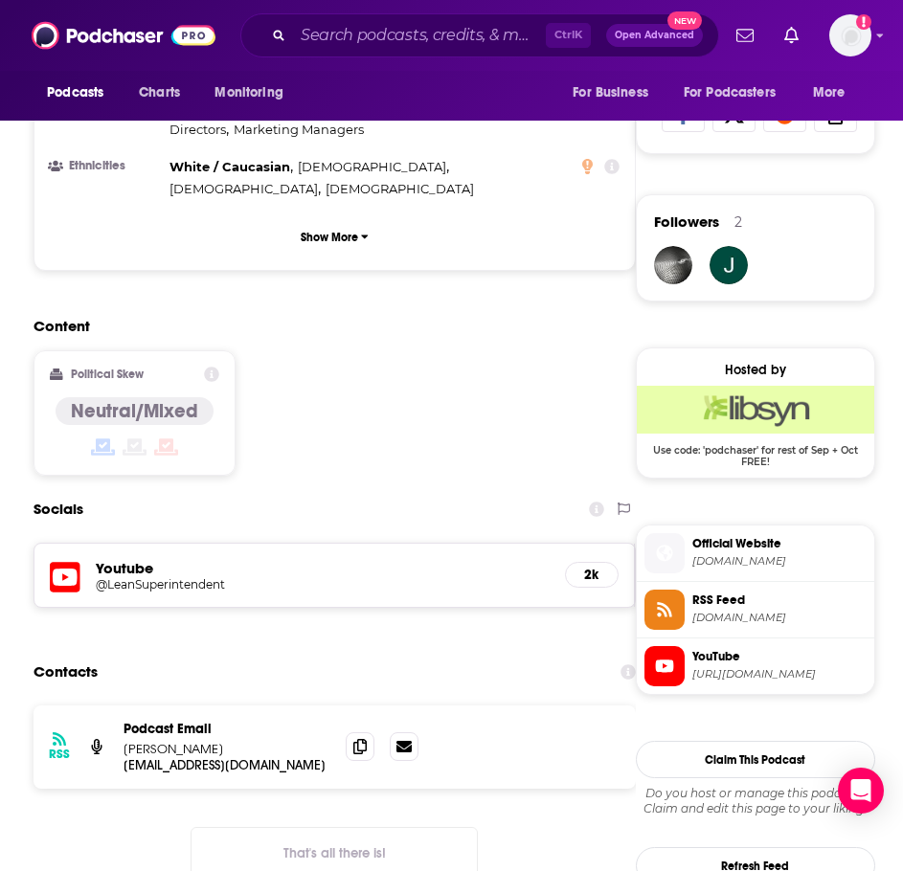
scroll to position [1436, 0]
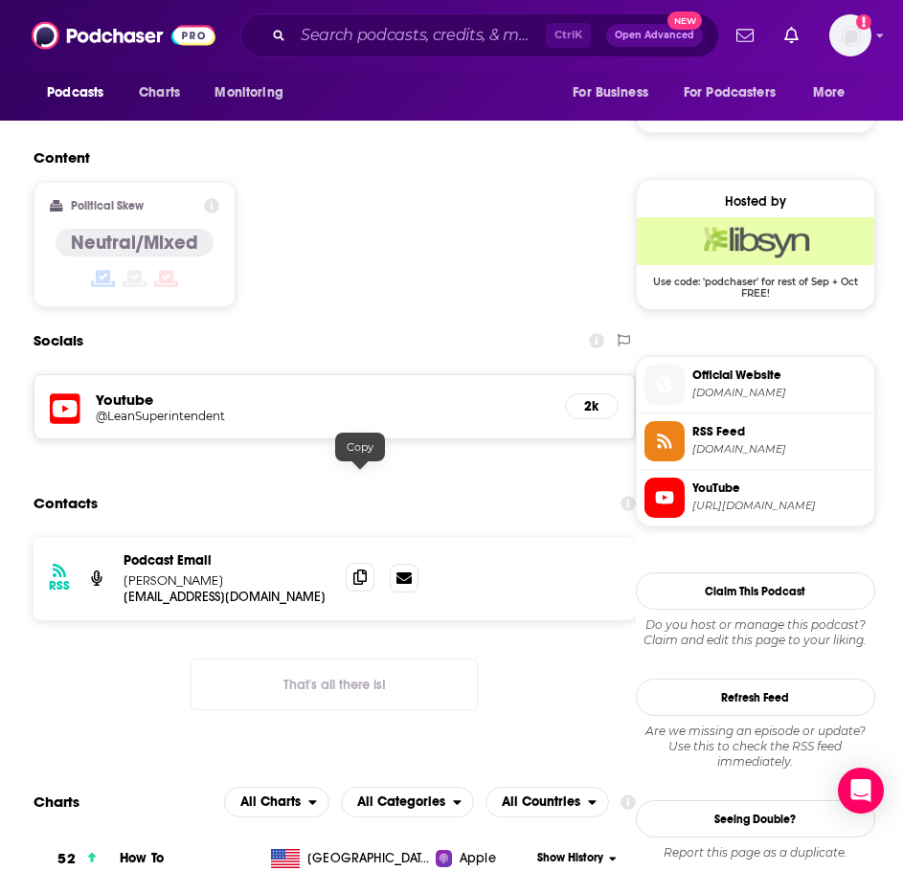
click at [356, 570] on icon at bounding box center [359, 577] width 13 height 15
click at [376, 47] on input "Search podcasts, credits, & more..." at bounding box center [419, 35] width 253 height 31
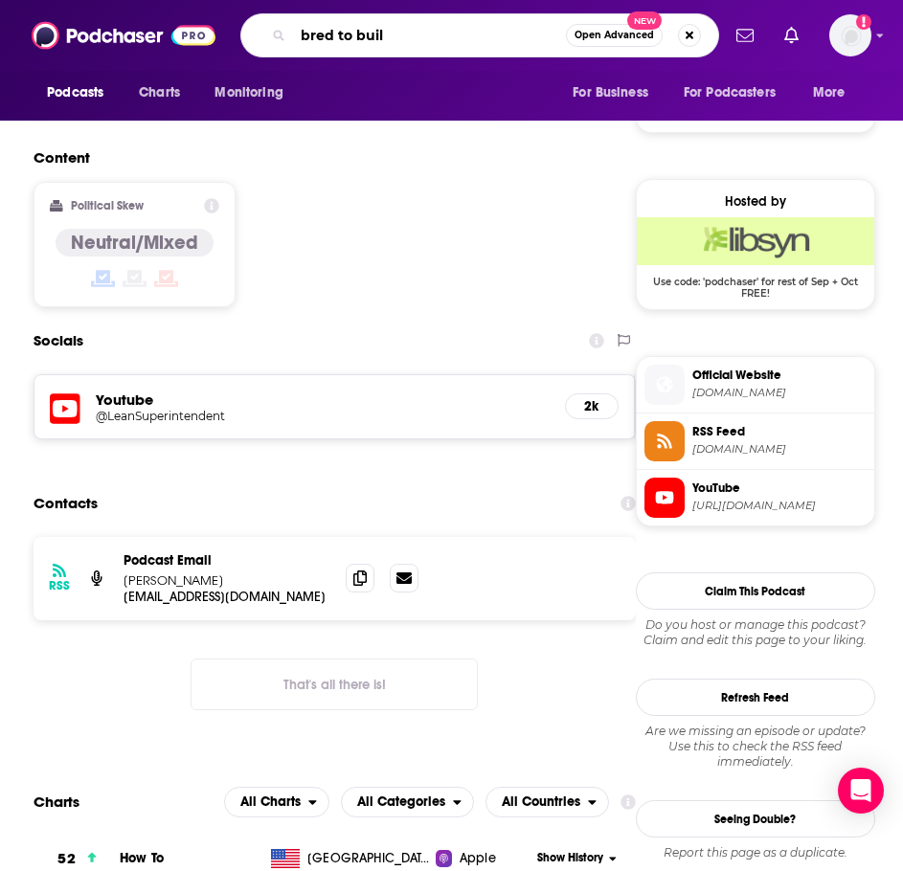
type input "bred to build"
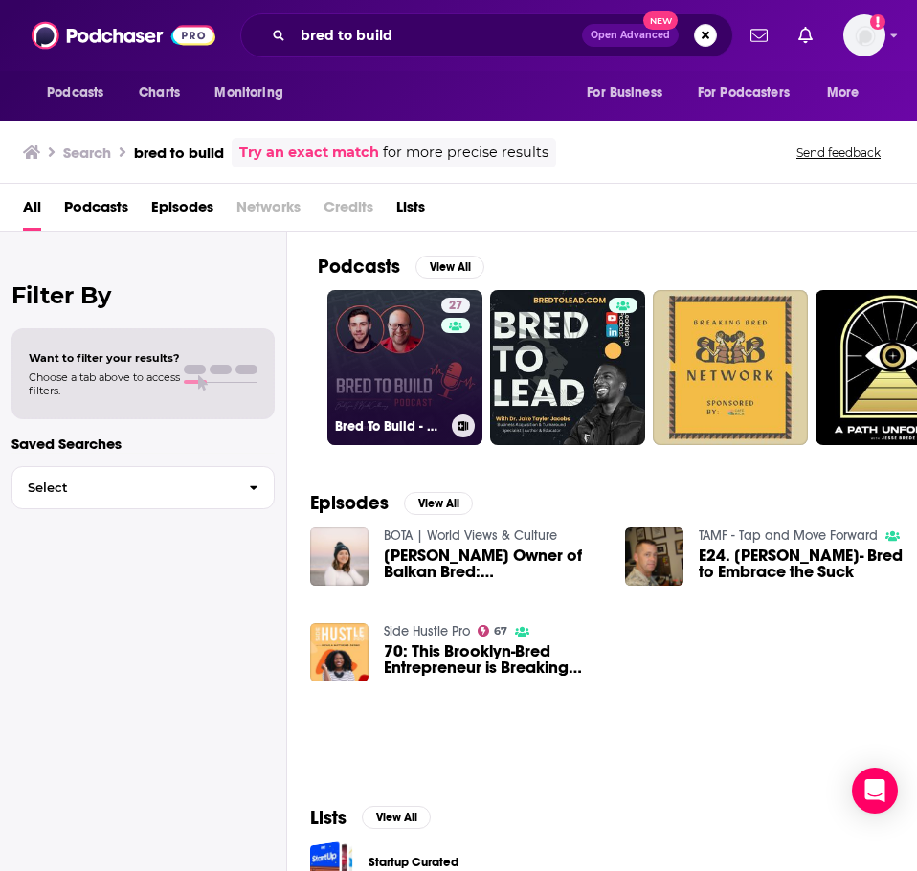
click at [393, 349] on link "27 Bred To Build - Construction Podcast" at bounding box center [404, 367] width 155 height 155
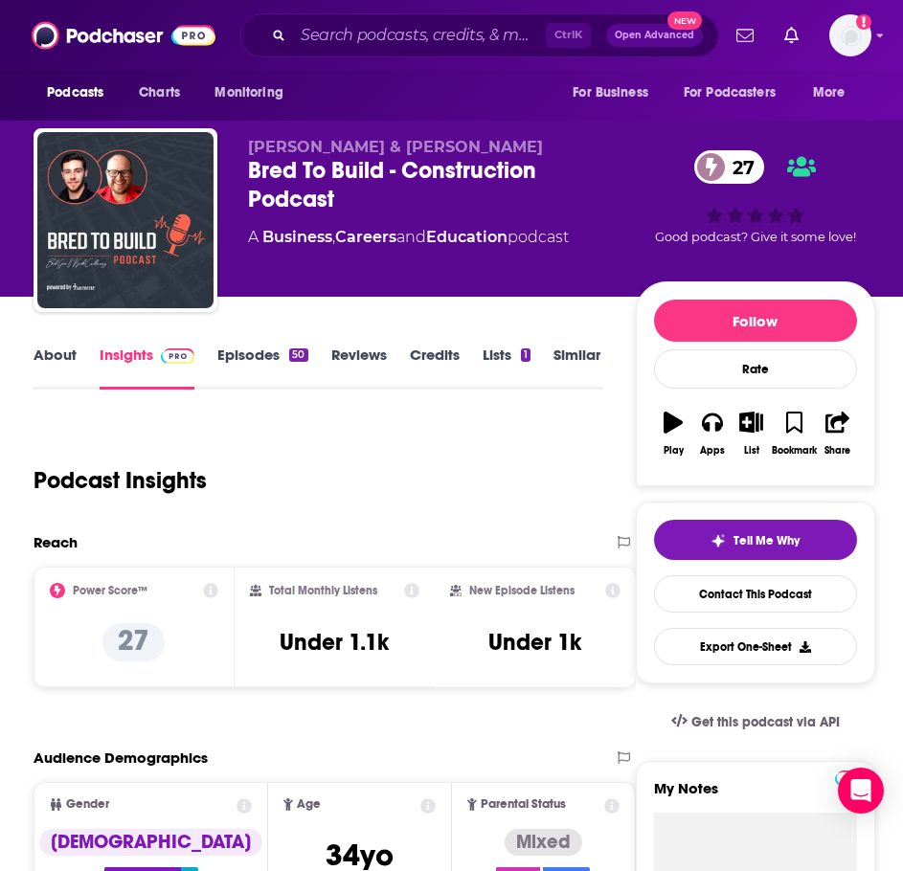
click at [50, 368] on link "About" at bounding box center [55, 368] width 43 height 44
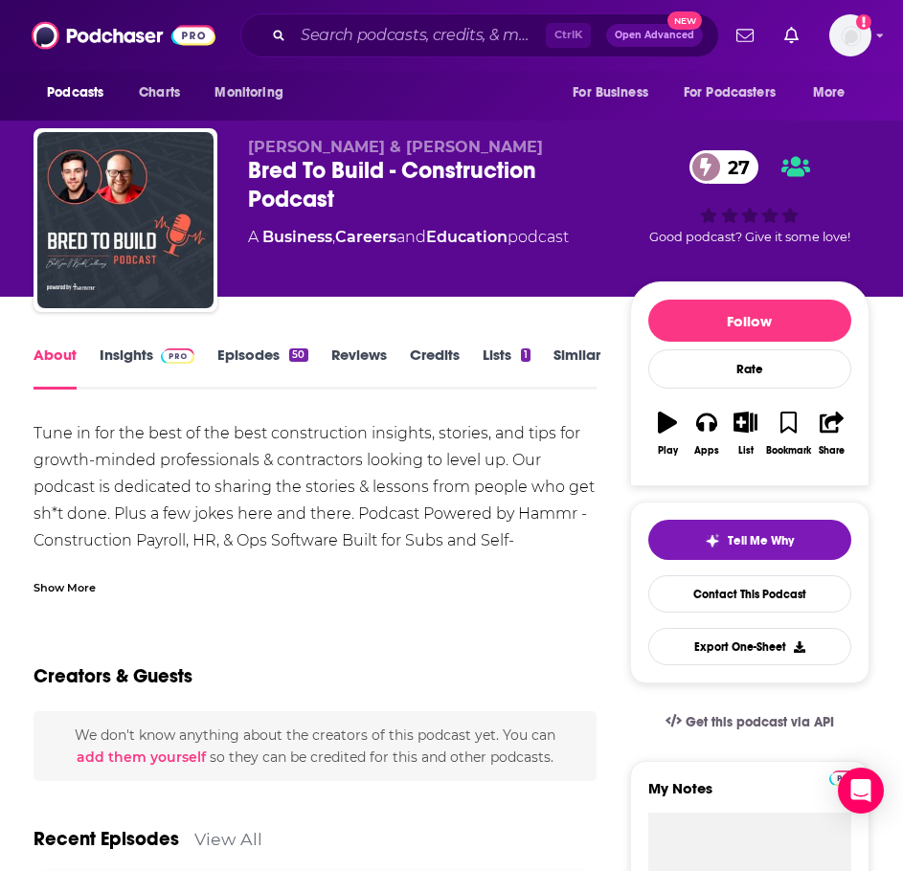
click at [86, 584] on div "Show More" at bounding box center [65, 586] width 62 height 18
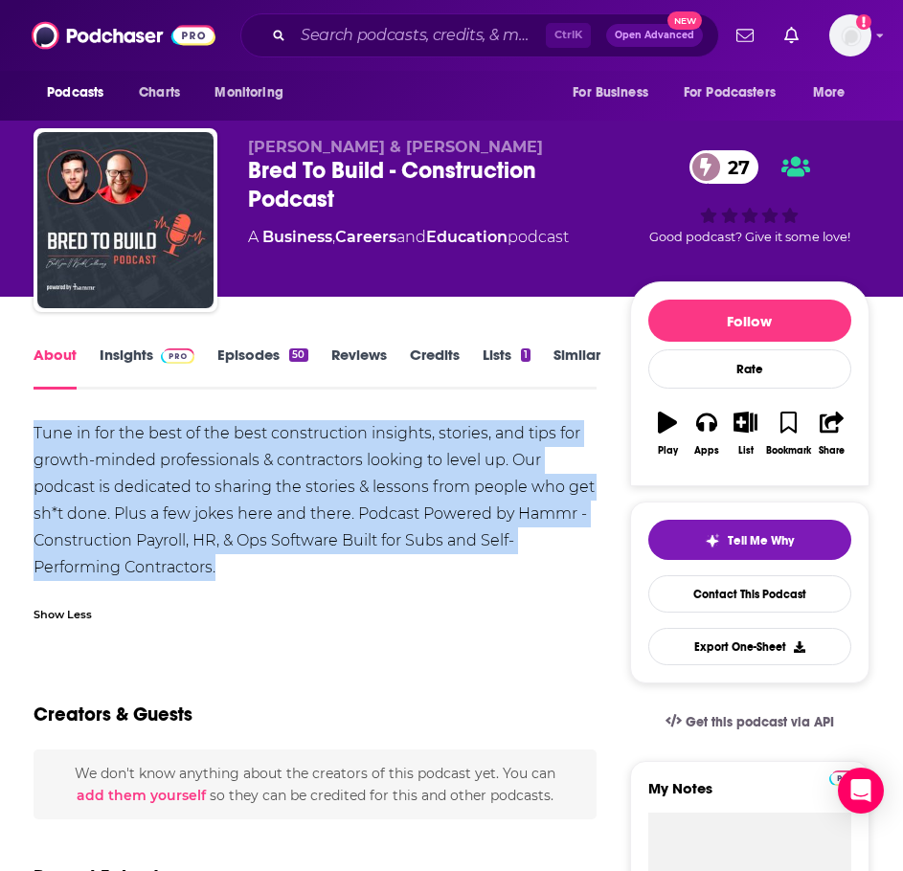
drag, startPoint x: 264, startPoint y: 578, endPoint x: 24, endPoint y: 420, distance: 287.6
click at [123, 359] on link "Insights" at bounding box center [147, 368] width 95 height 44
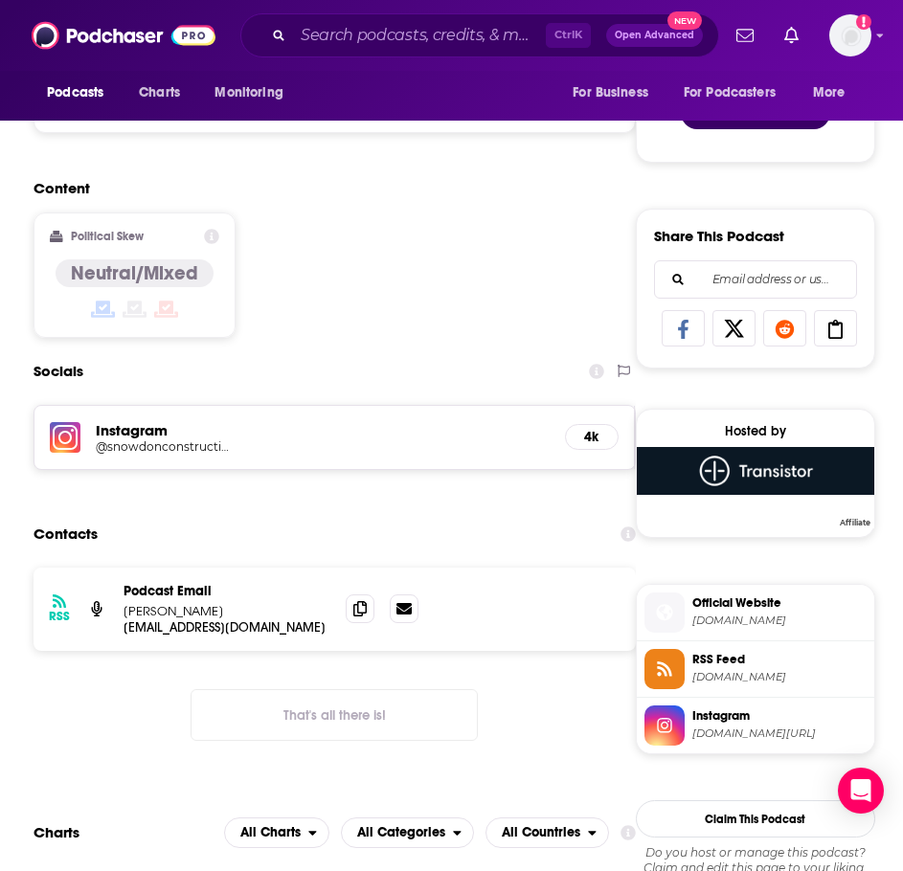
scroll to position [1149, 0]
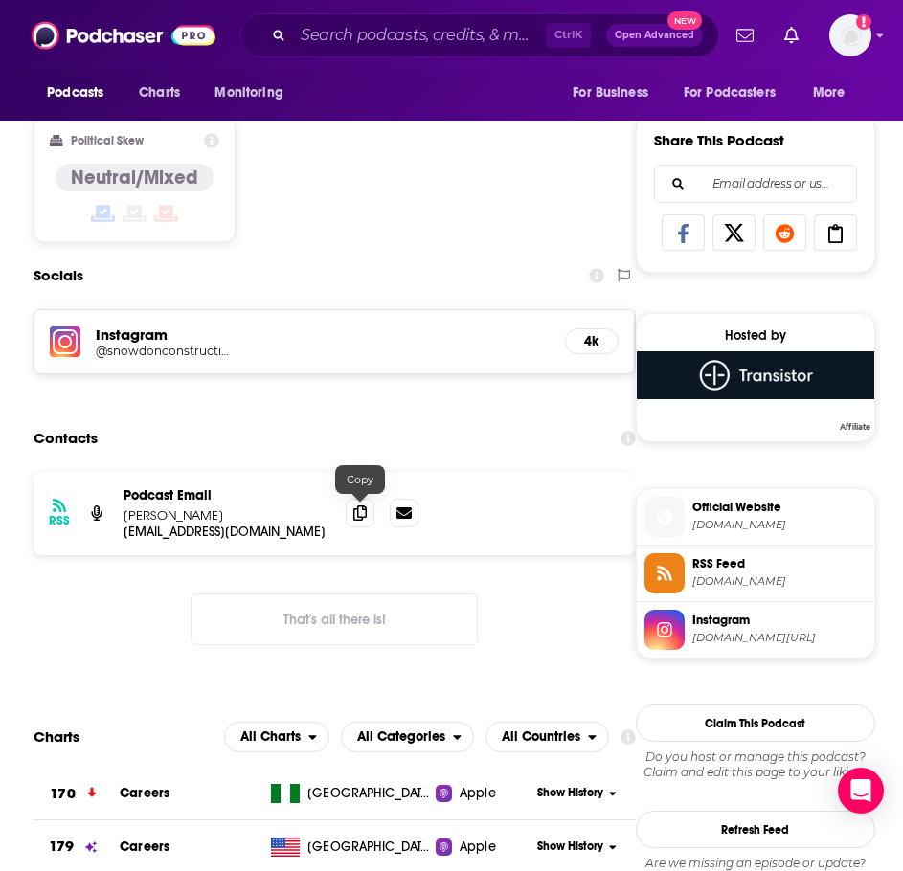
click at [353, 519] on icon at bounding box center [359, 513] width 13 height 15
click at [451, 32] on input "Search podcasts, credits, & more..." at bounding box center [419, 35] width 253 height 31
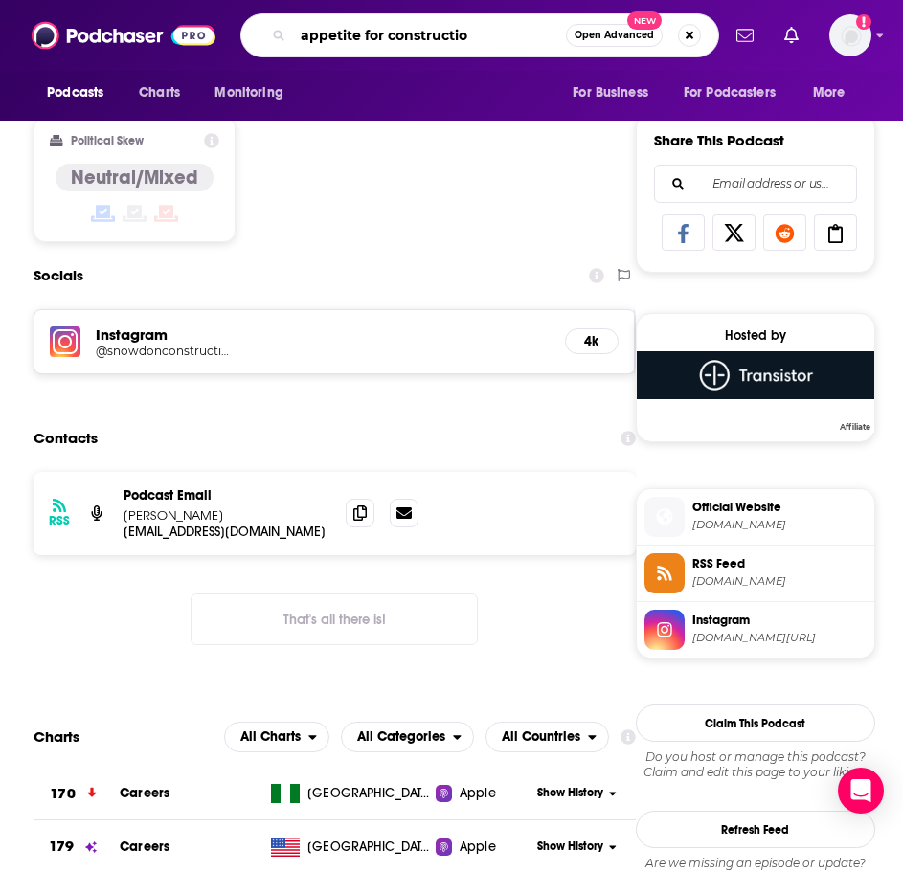
type input "appetite for construction"
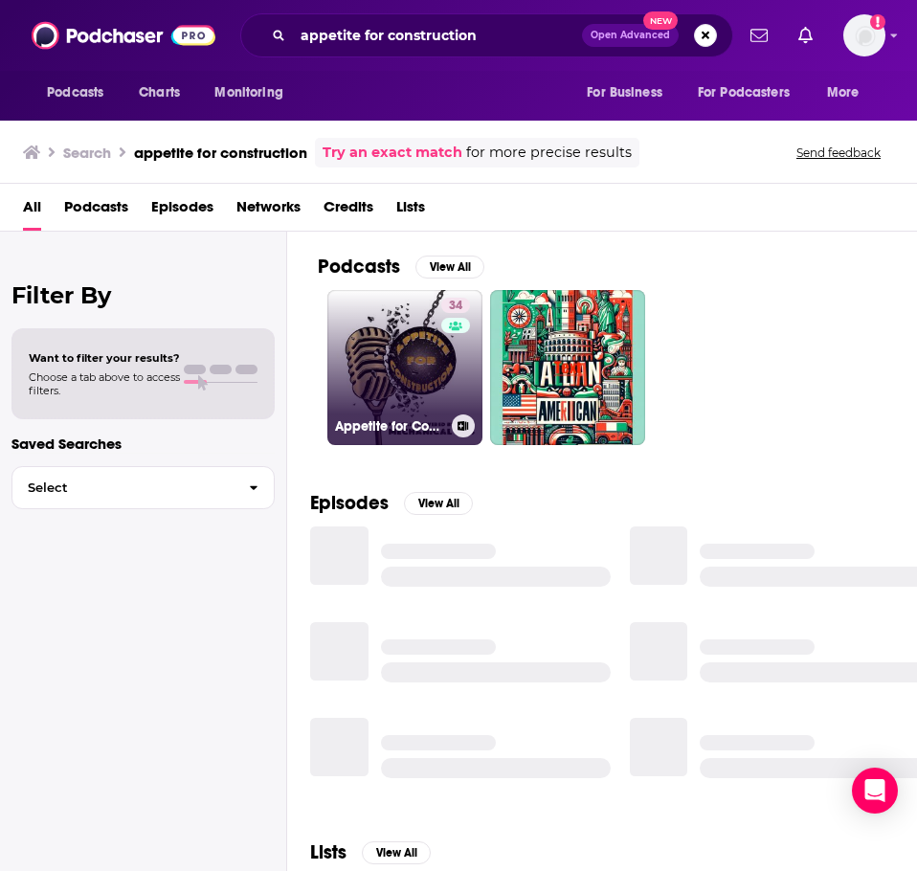
click at [382, 338] on link "34 Appetite for Construction" at bounding box center [404, 367] width 155 height 155
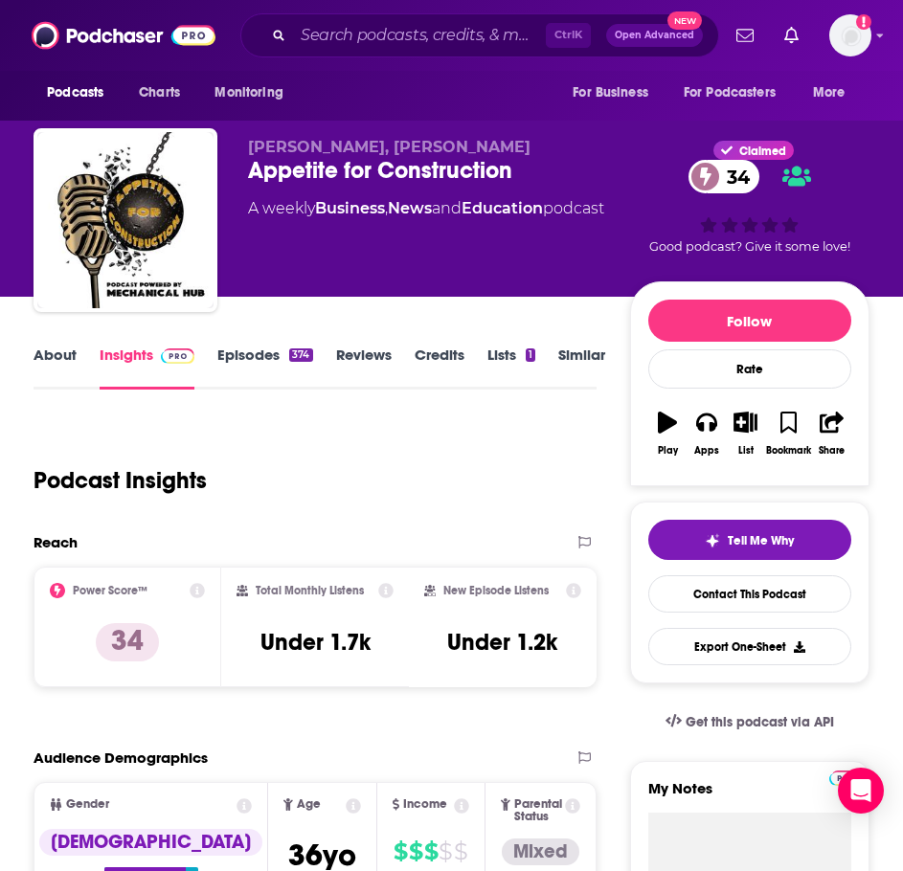
click at [54, 367] on link "About" at bounding box center [55, 368] width 43 height 44
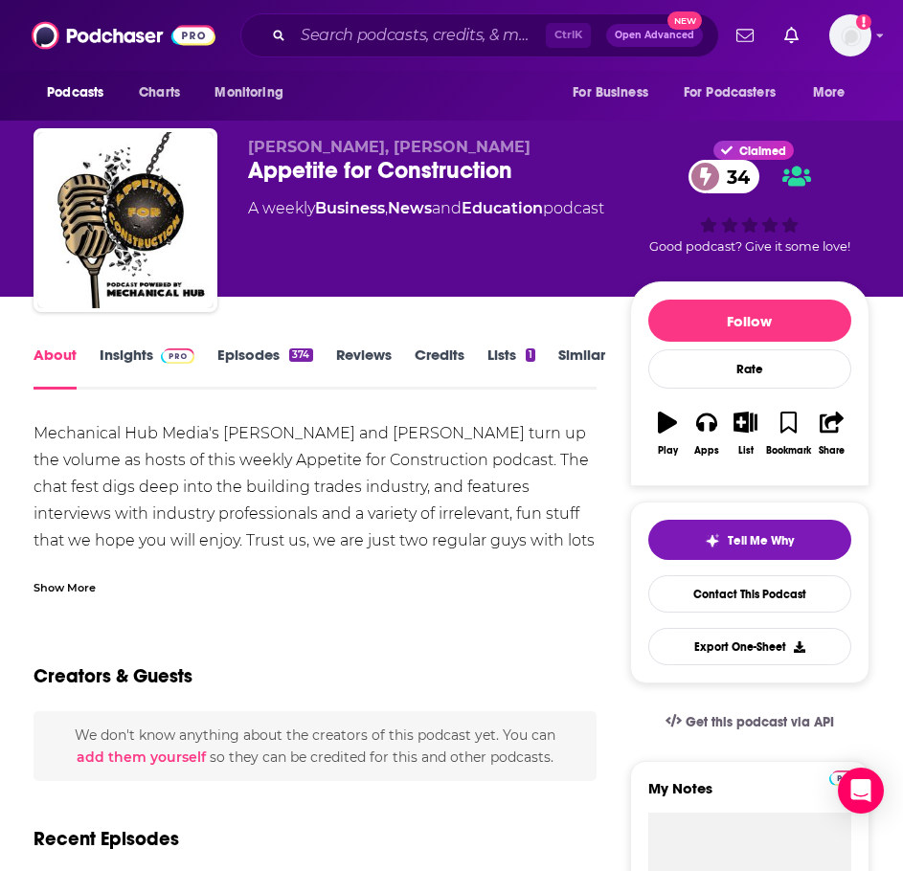
click at [86, 576] on div "Show More" at bounding box center [315, 580] width 563 height 33
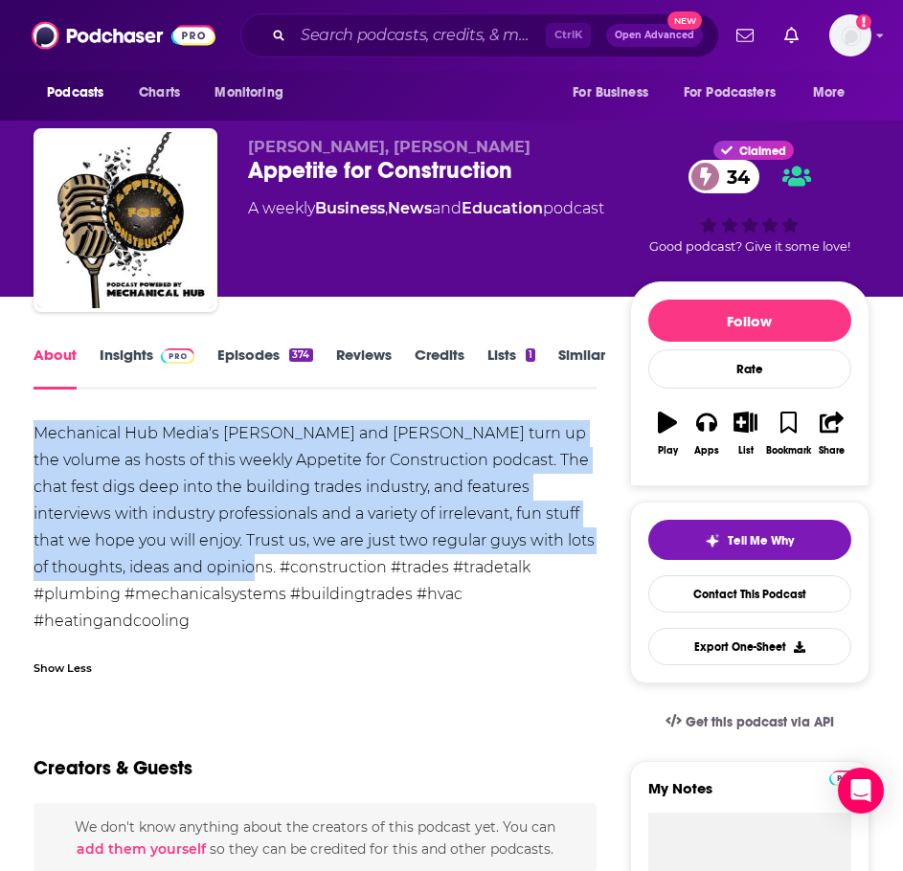
drag, startPoint x: 256, startPoint y: 569, endPoint x: 44, endPoint y: 417, distance: 260.1
click at [124, 355] on link "Insights" at bounding box center [147, 368] width 95 height 44
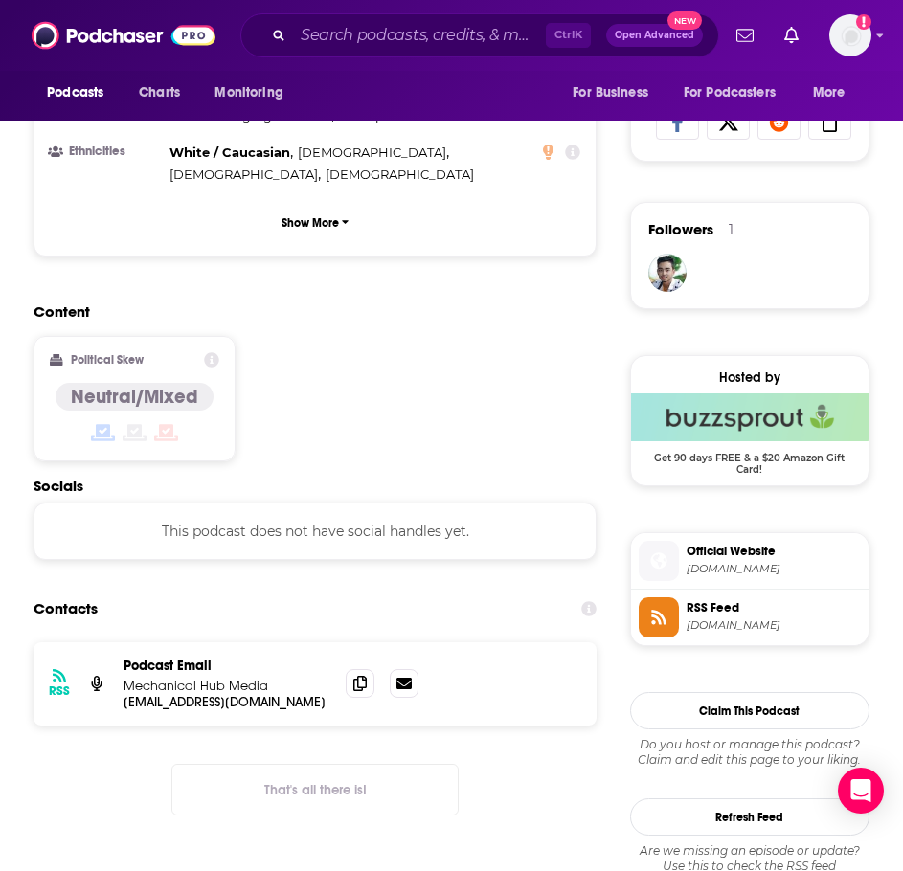
scroll to position [1436, 0]
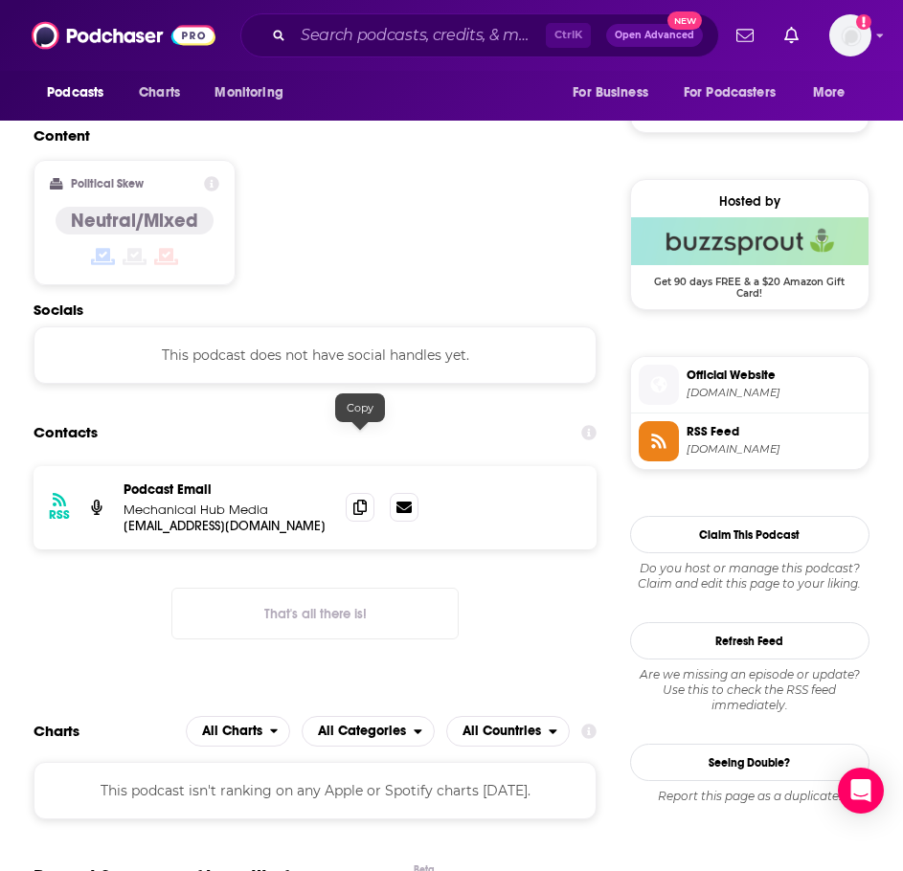
drag, startPoint x: 351, startPoint y: 447, endPoint x: 325, endPoint y: 447, distance: 26.8
click at [351, 493] on span at bounding box center [360, 507] width 29 height 29
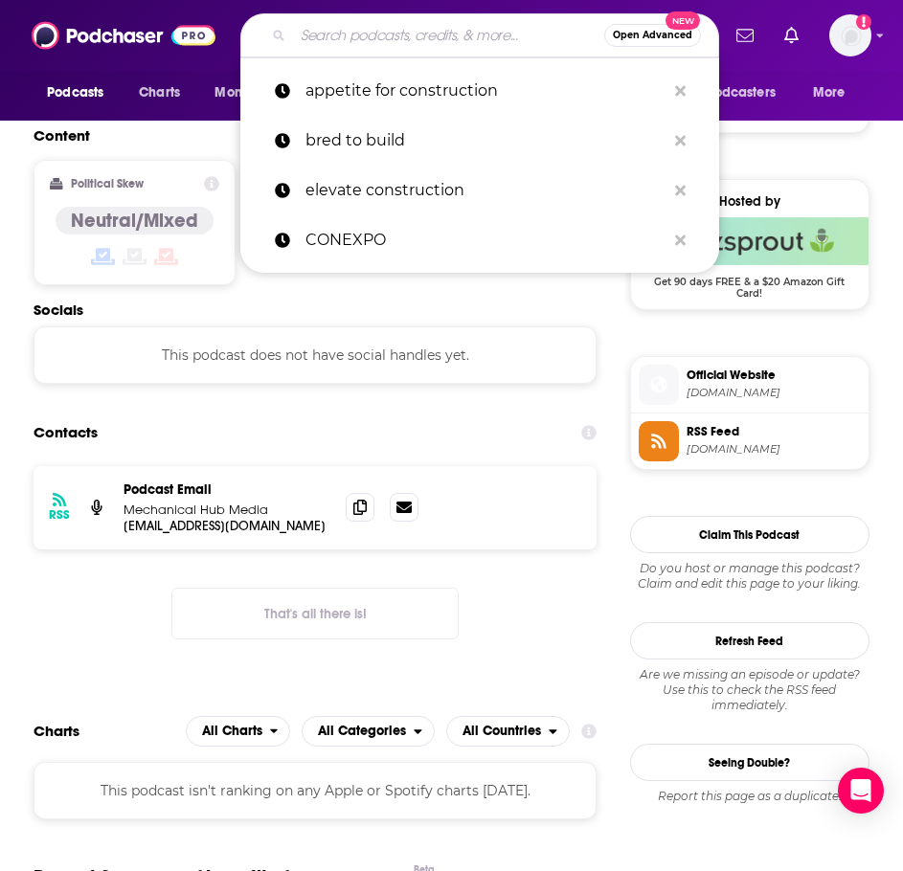
click at [384, 42] on input "Search podcasts, credits, & more..." at bounding box center [448, 35] width 311 height 31
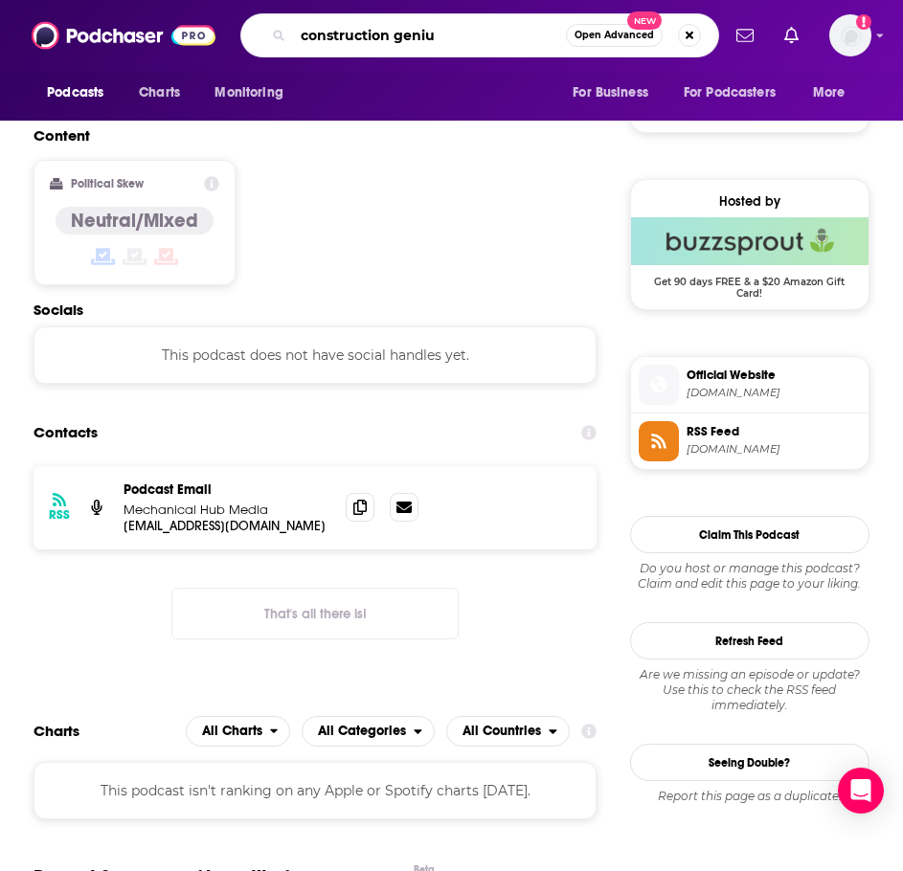
type input "construction genius"
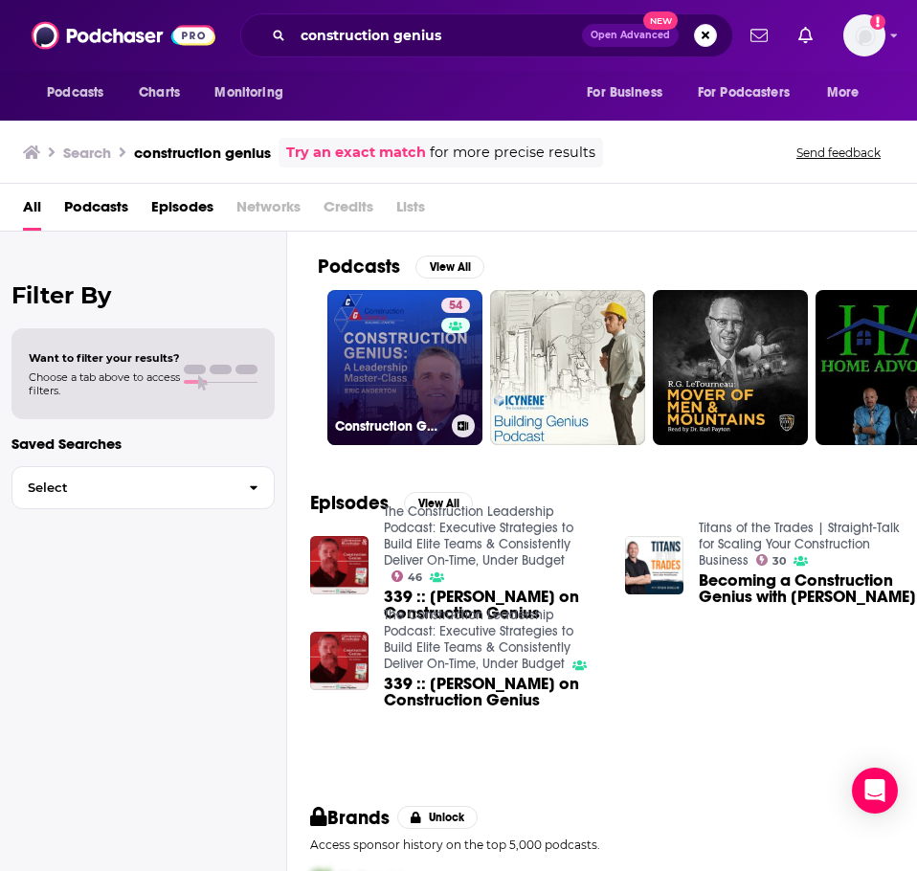
click at [357, 365] on link "54 Construction Genius" at bounding box center [404, 367] width 155 height 155
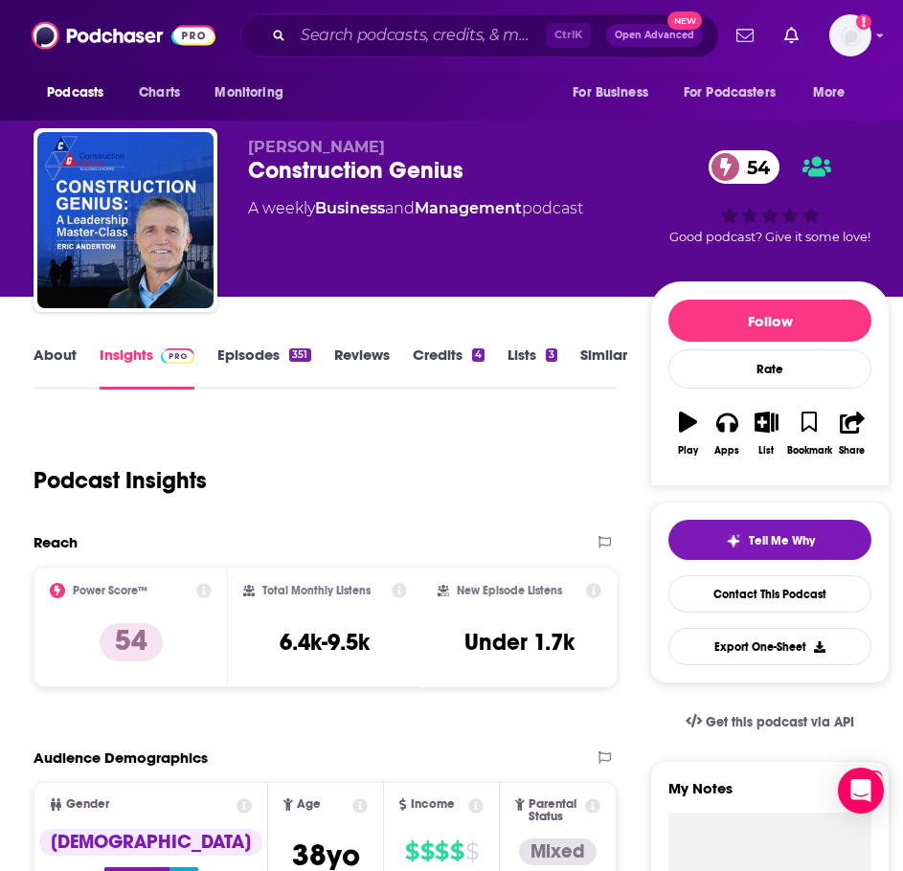
click at [56, 354] on link "About" at bounding box center [55, 368] width 43 height 44
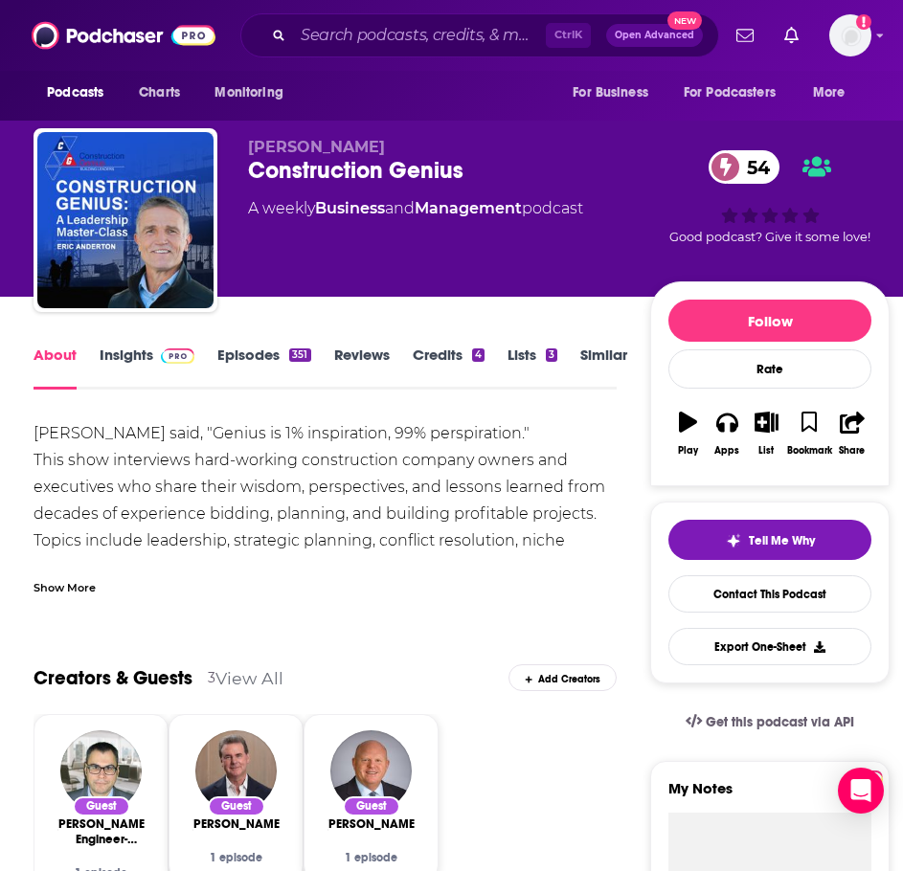
click at [87, 580] on div "Show More" at bounding box center [65, 586] width 62 height 18
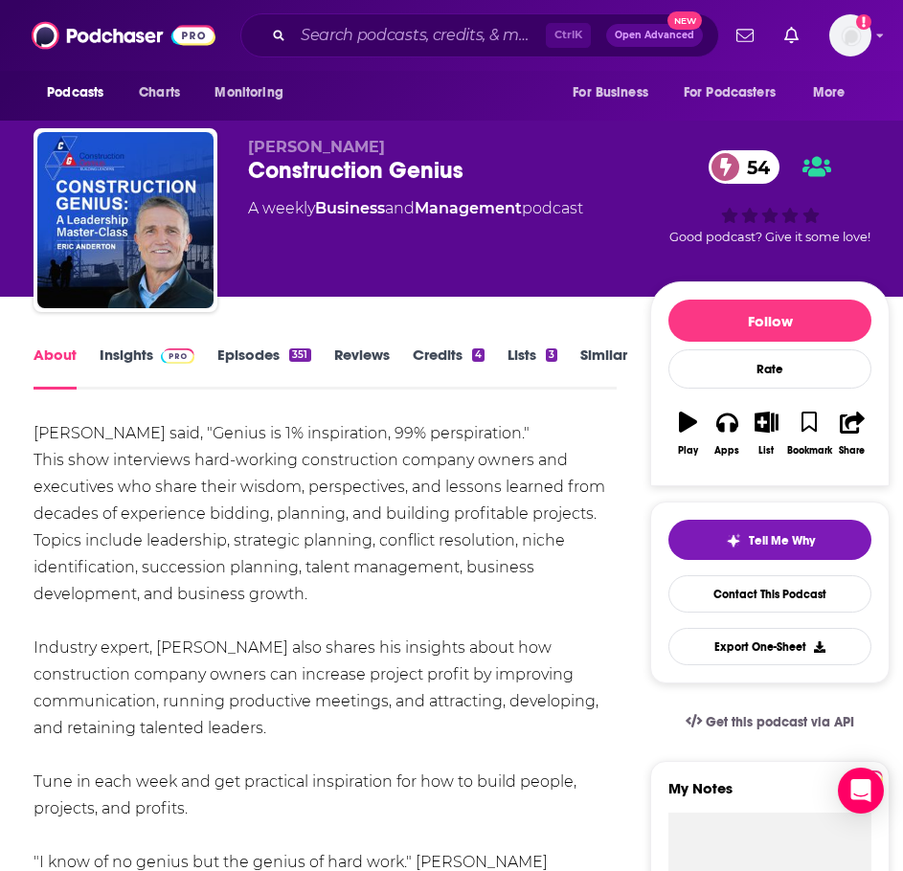
drag, startPoint x: 282, startPoint y: 732, endPoint x: 76, endPoint y: 437, distance: 360.2
click at [134, 355] on link "Insights" at bounding box center [147, 368] width 95 height 44
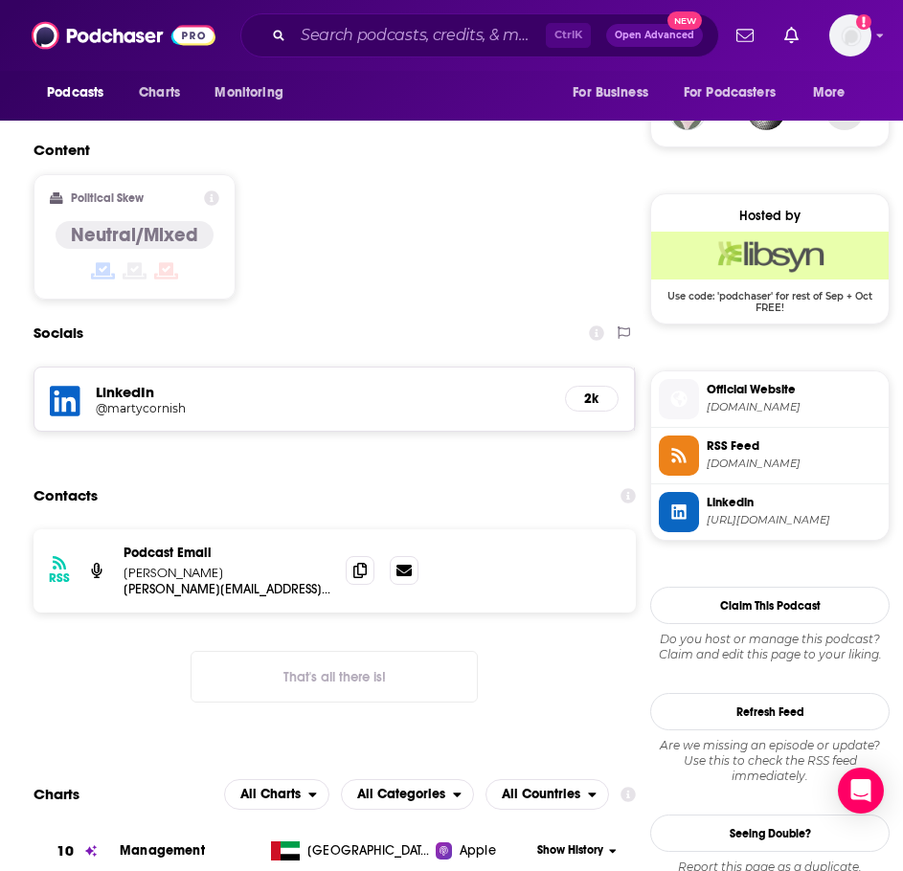
scroll to position [1436, 0]
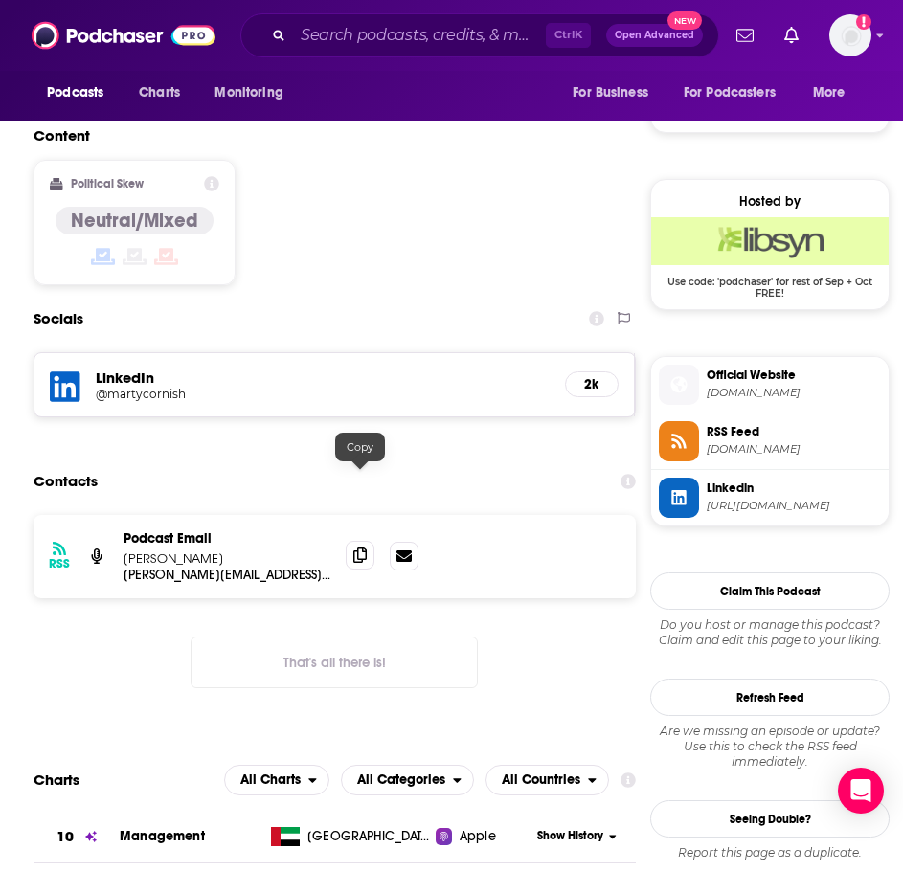
click at [358, 548] on icon at bounding box center [359, 555] width 13 height 15
click at [356, 42] on input "Search podcasts, credits, & more..." at bounding box center [419, 35] width 253 height 31
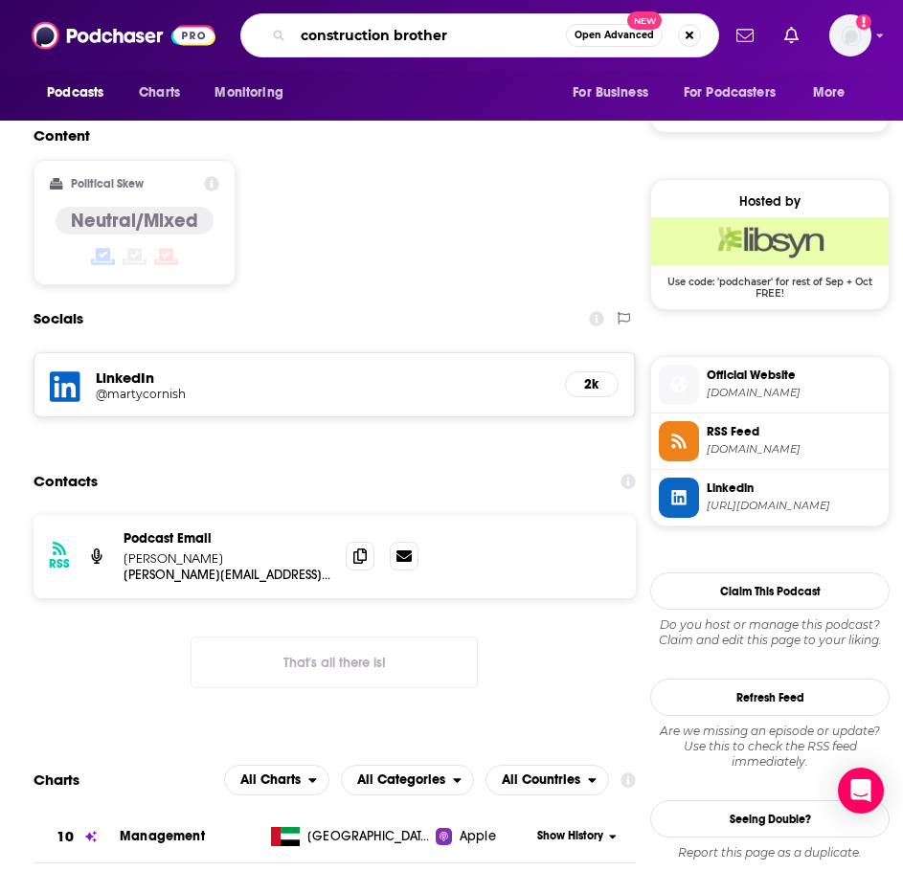
type input "construction brothers"
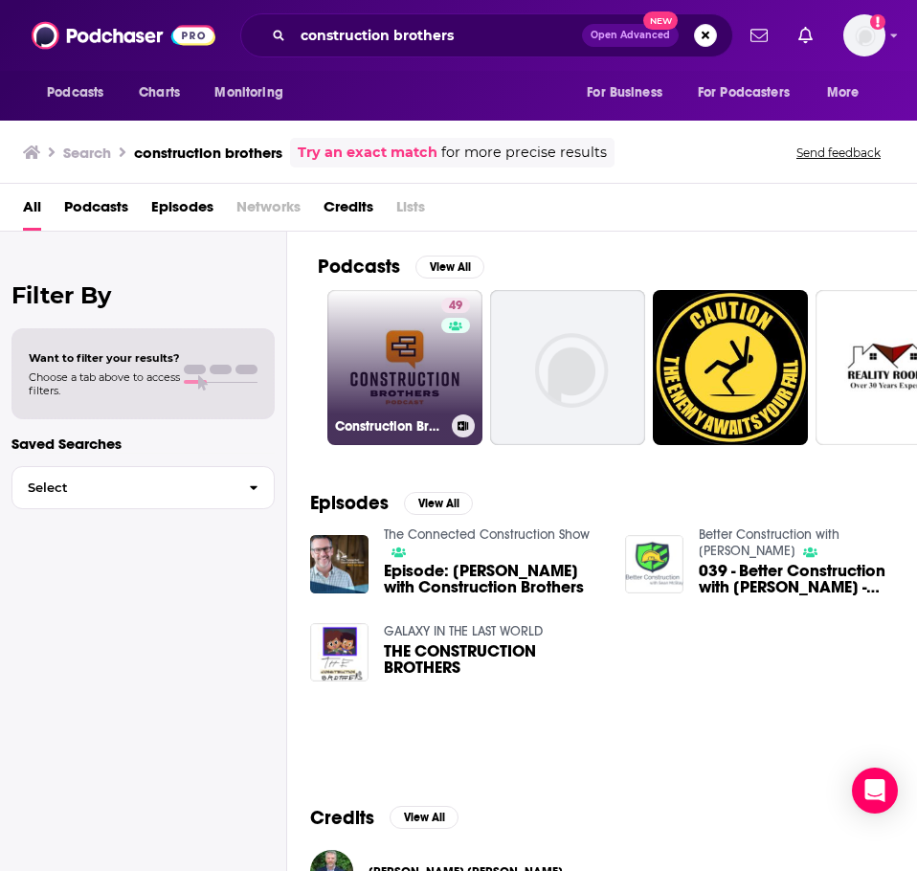
click at [413, 388] on link "49 Construction Brothers" at bounding box center [404, 367] width 155 height 155
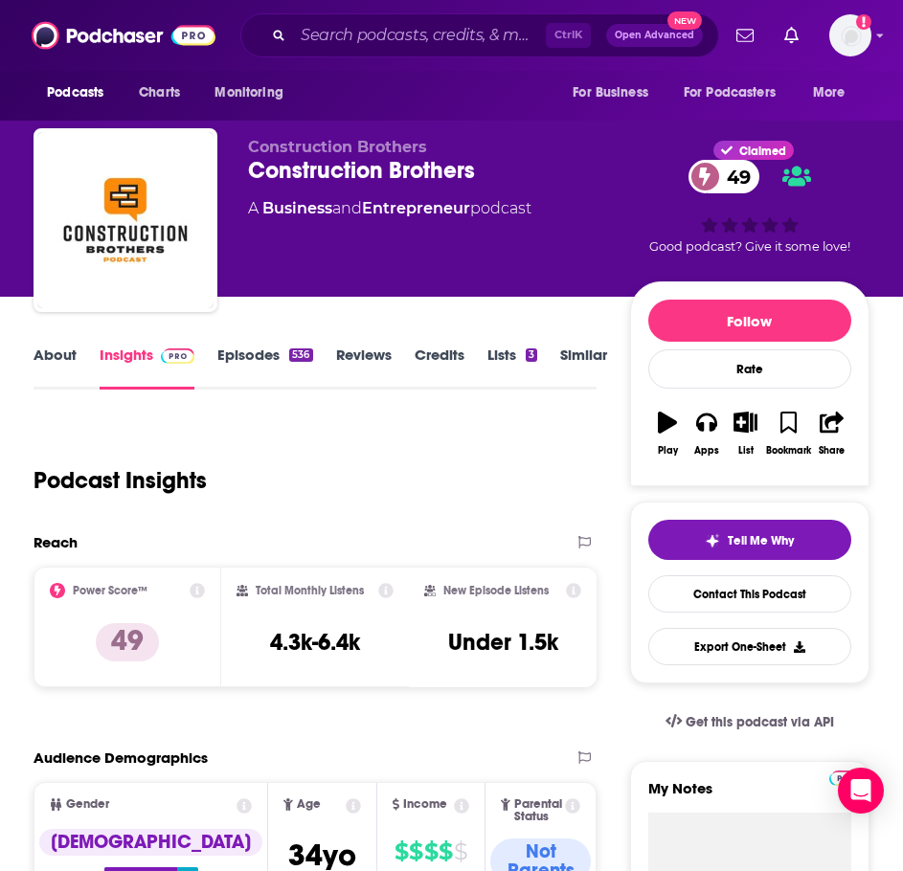
click at [56, 365] on link "About" at bounding box center [55, 368] width 43 height 44
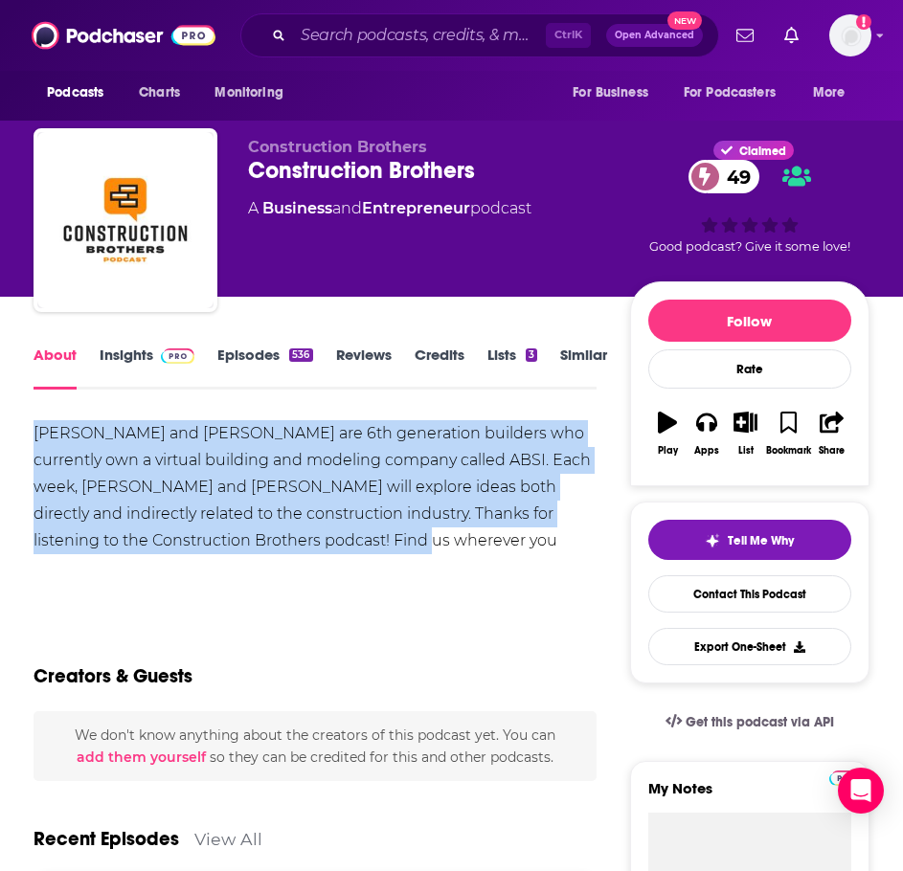
drag, startPoint x: 340, startPoint y: 544, endPoint x: 14, endPoint y: 430, distance: 344.9
click at [128, 352] on link "Insights" at bounding box center [147, 368] width 95 height 44
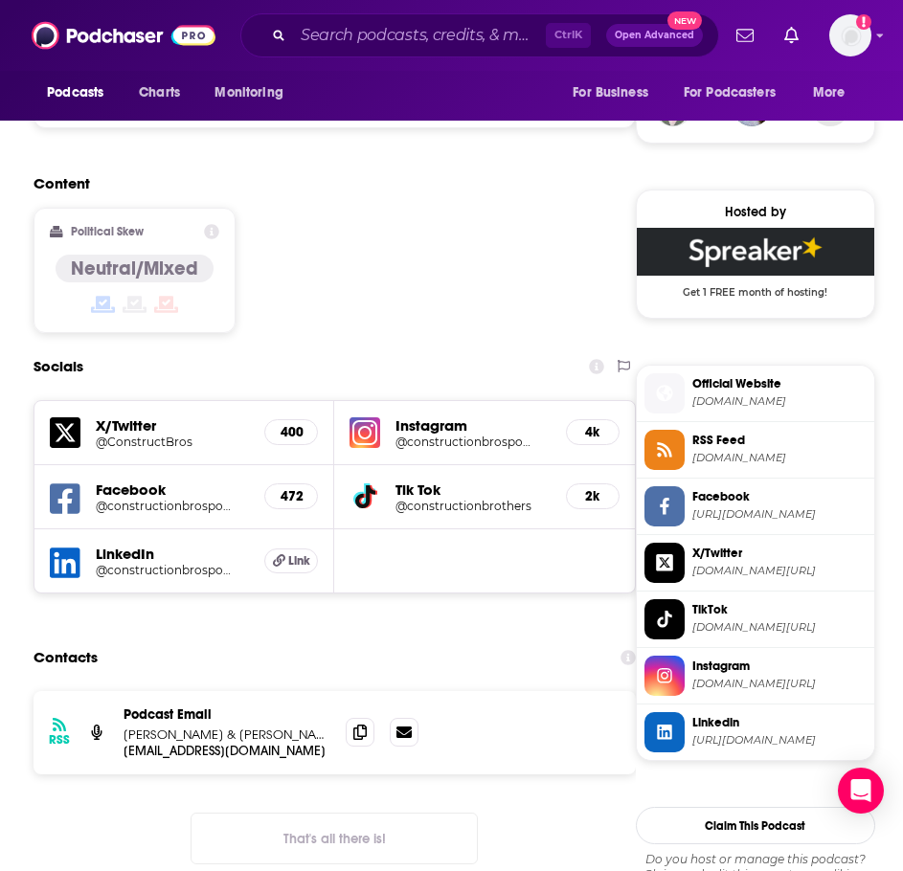
scroll to position [1436, 0]
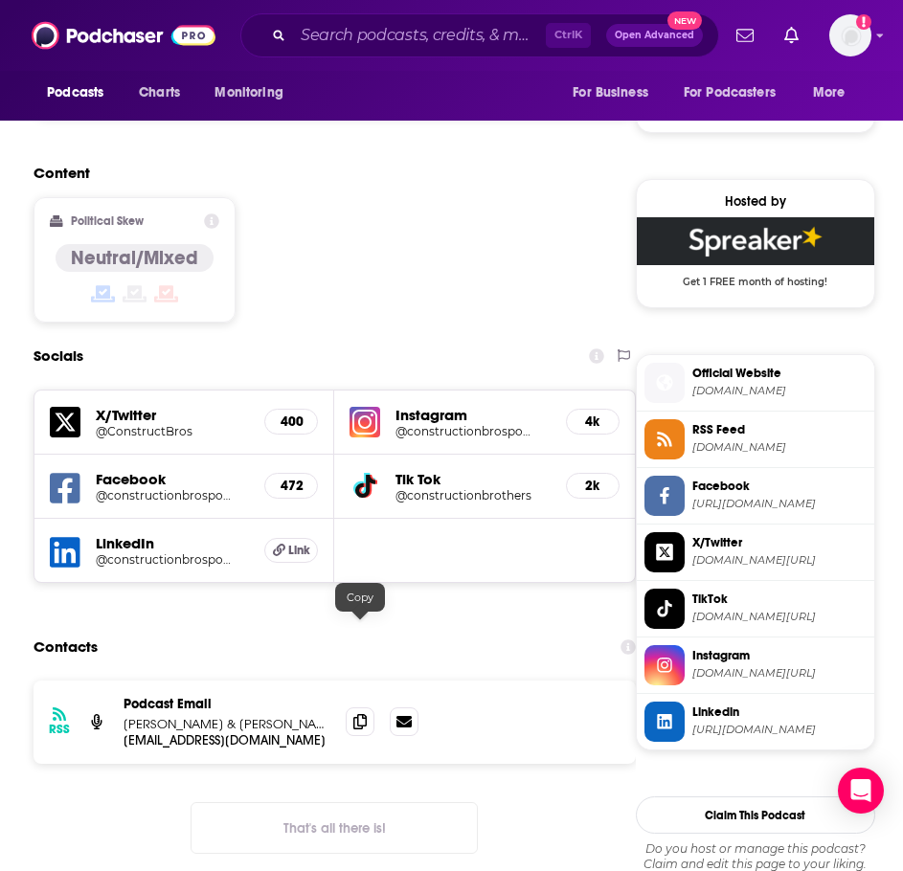
drag, startPoint x: 359, startPoint y: 636, endPoint x: 208, endPoint y: 639, distance: 151.3
click at [359, 714] on icon at bounding box center [359, 721] width 13 height 15
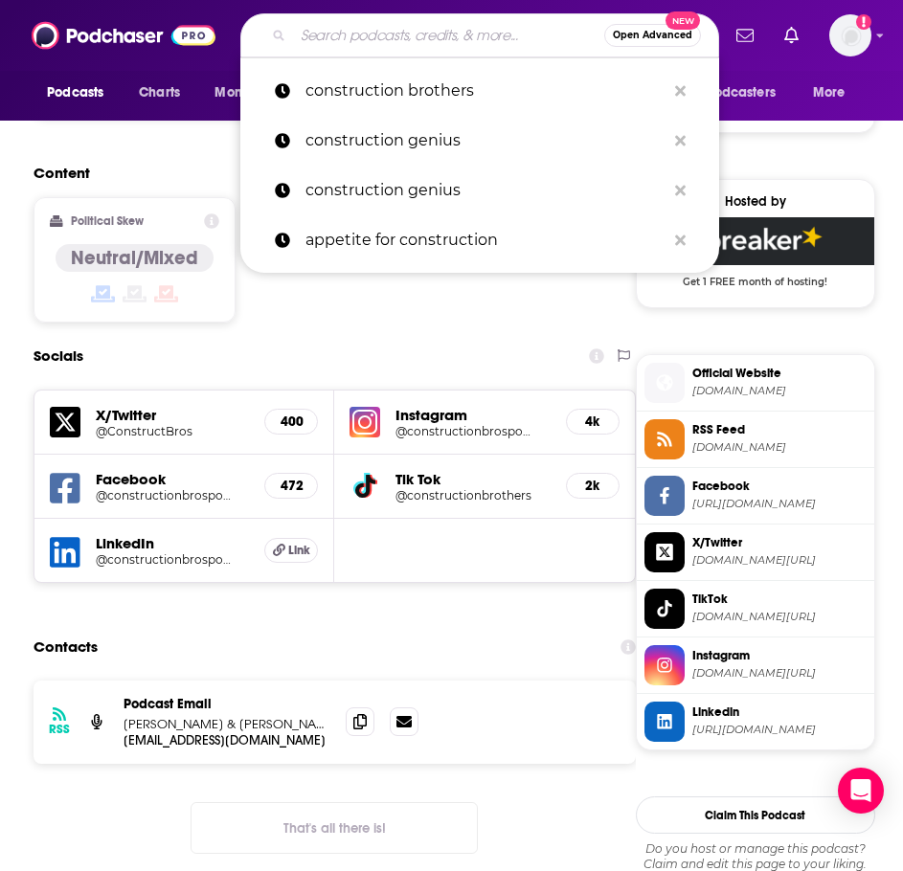
click at [339, 46] on input "Search podcasts, credits, & more..." at bounding box center [448, 35] width 311 height 31
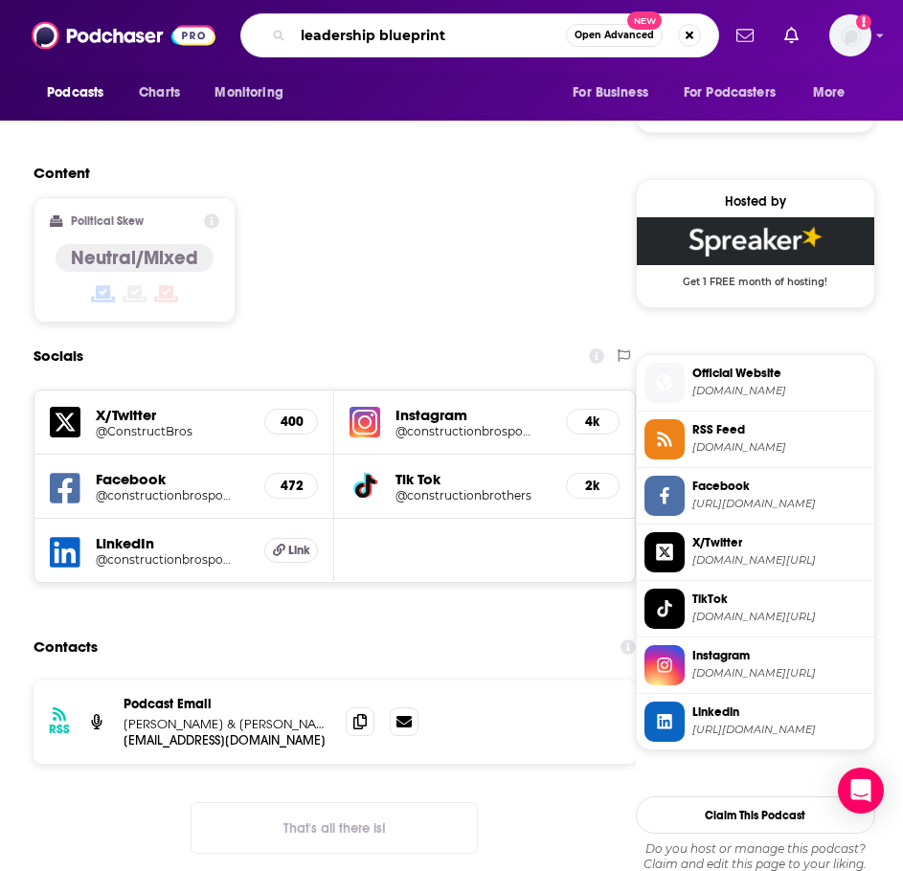
type input "leadership blueprints"
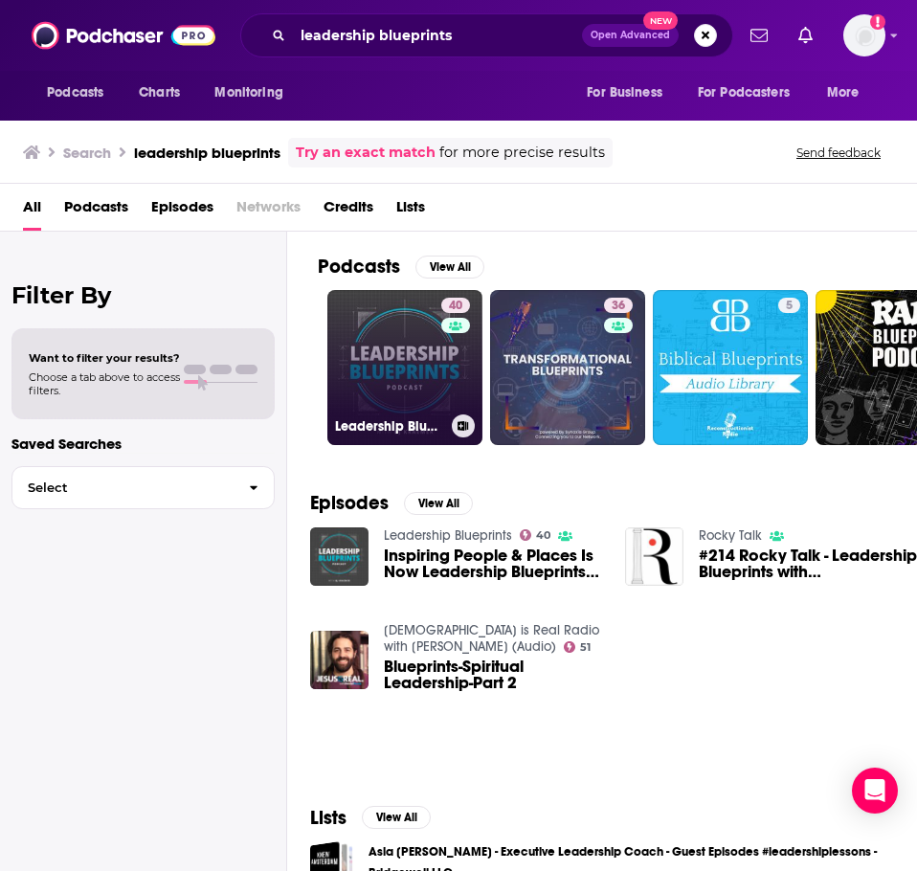
click at [394, 356] on link "40 Leadership Blueprints" at bounding box center [404, 367] width 155 height 155
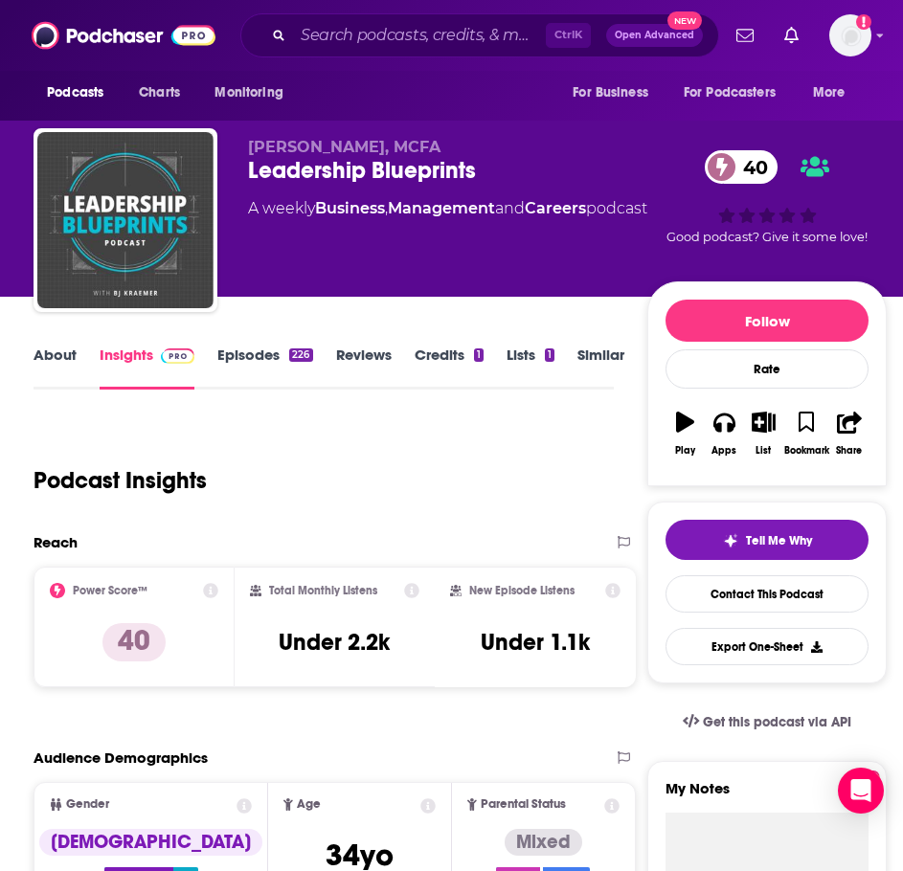
click at [63, 344] on div "About Insights Episodes 226 Reviews Credits 1 Lists 1 Similar" at bounding box center [323, 366] width 579 height 47
click at [58, 348] on link "About" at bounding box center [55, 368] width 43 height 44
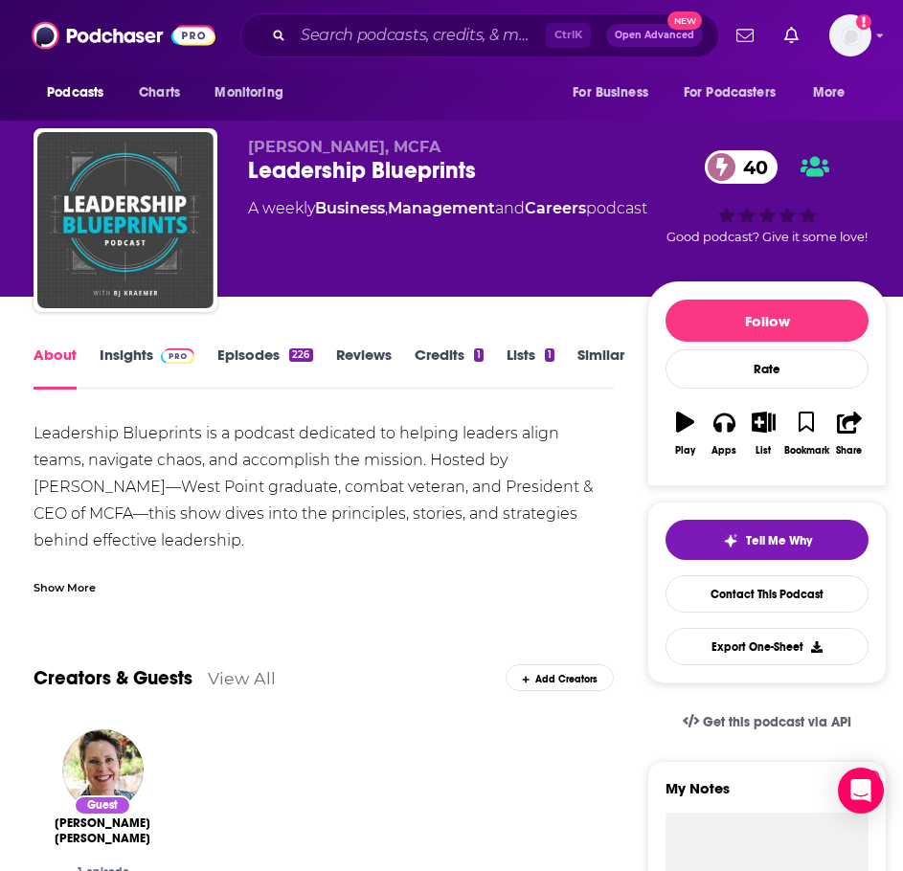
click at [70, 557] on div "Leadership Blueprints is a podcast dedicated to helping leaders align teams, na…" at bounding box center [323, 507] width 579 height 175
click at [74, 580] on div "Show More" at bounding box center [323, 580] width 579 height 33
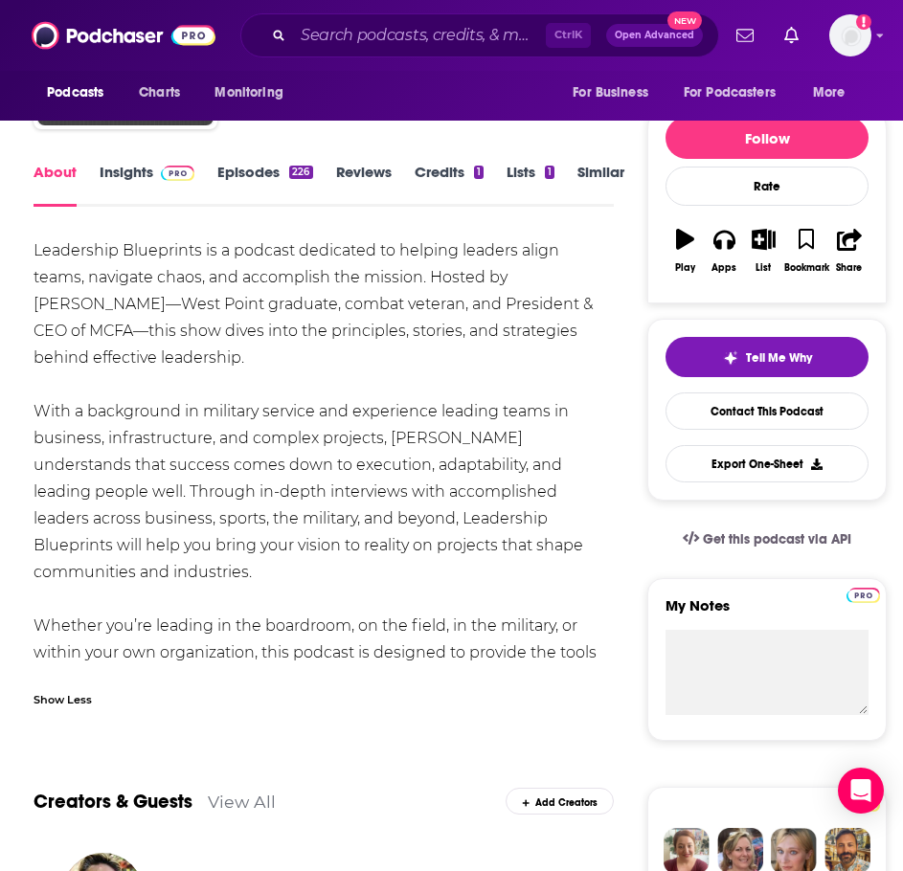
scroll to position [191, 0]
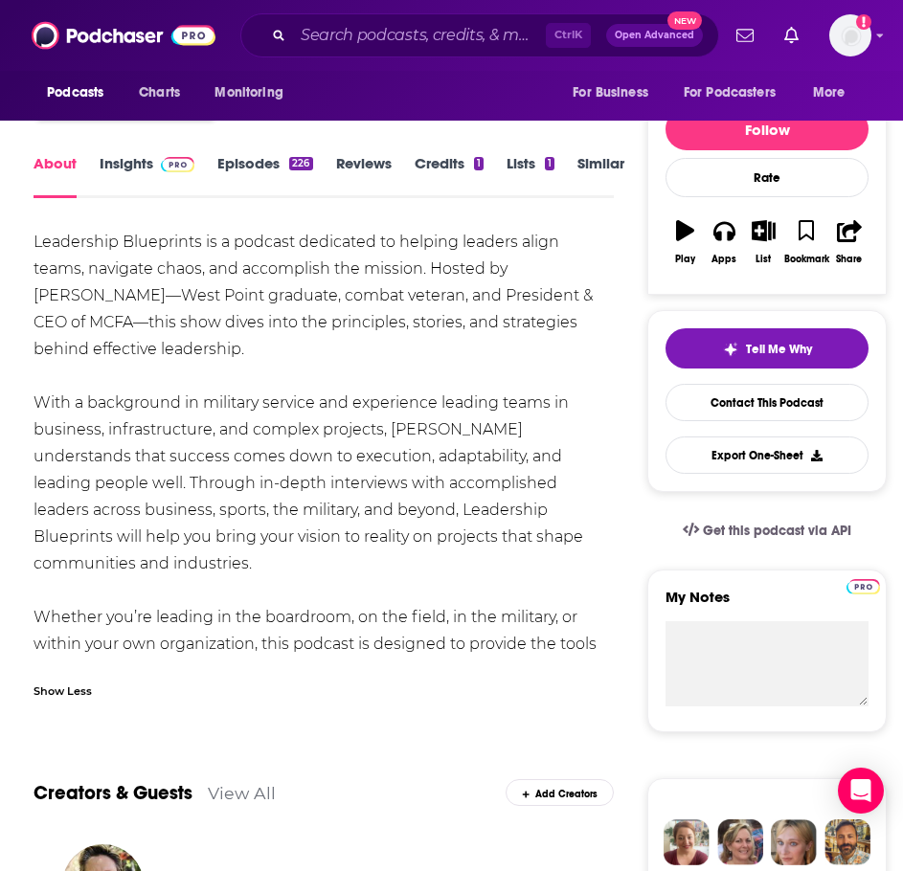
drag, startPoint x: 423, startPoint y: 644, endPoint x: 29, endPoint y: 238, distance: 566.1
click at [146, 153] on div "About Insights Episodes 226 Reviews Credits 1 Lists 1 Similar" at bounding box center [323, 174] width 579 height 47
click at [146, 164] on link "Insights" at bounding box center [147, 176] width 95 height 44
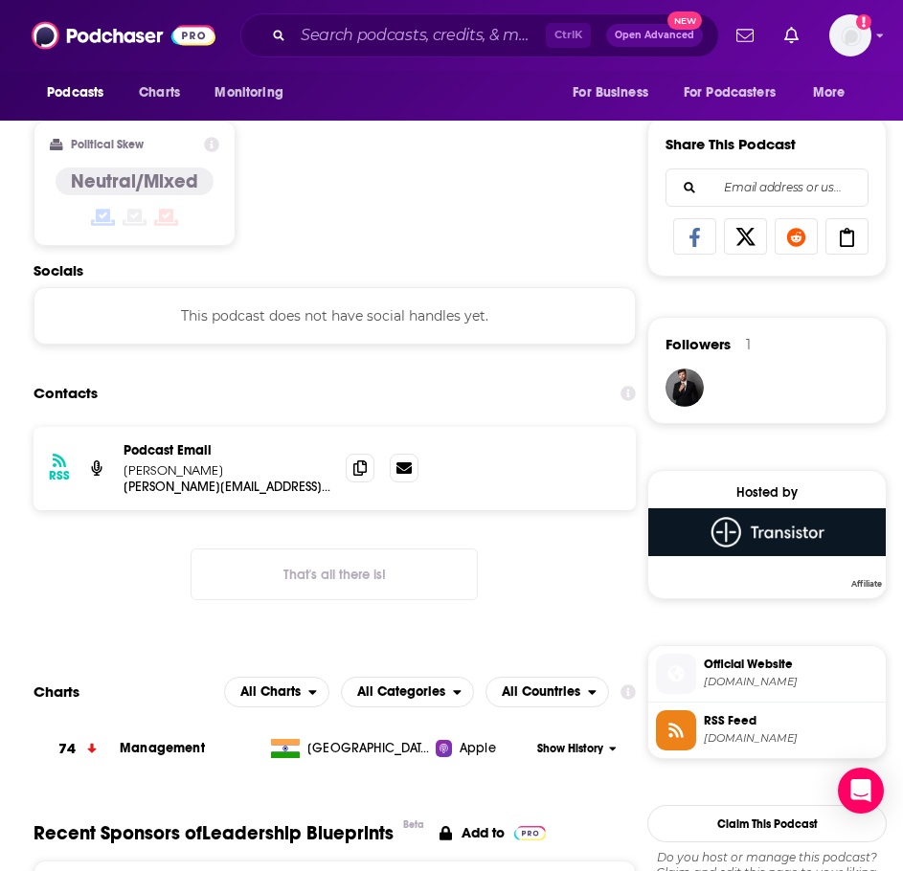
scroll to position [1149, 0]
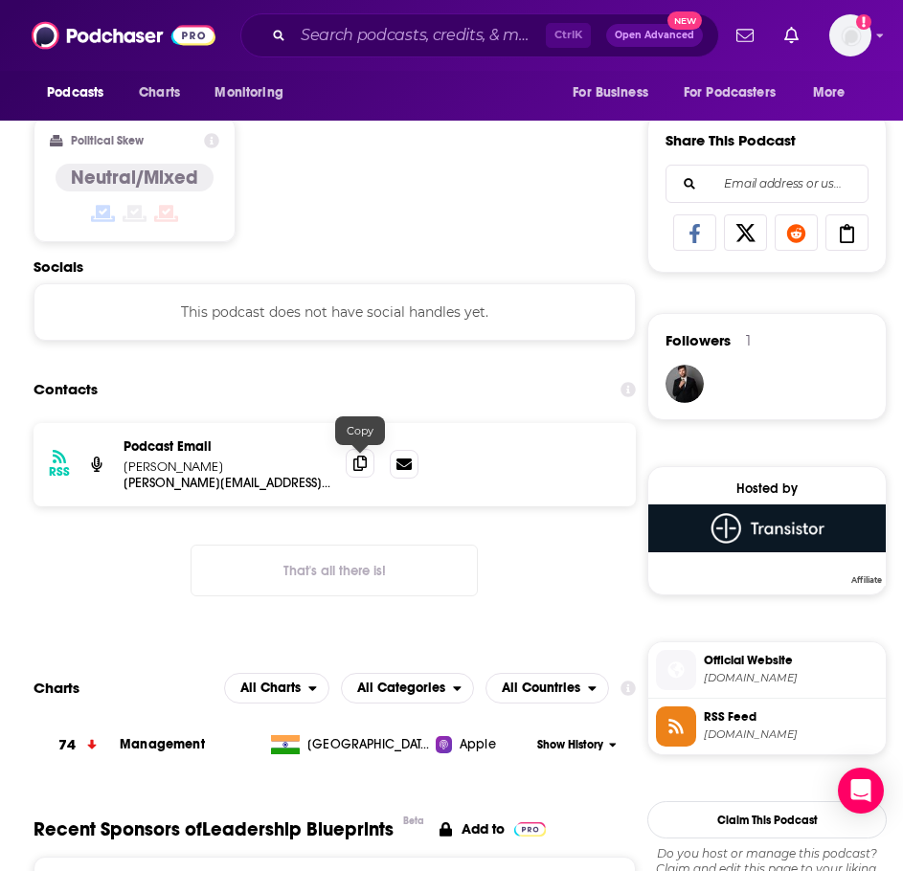
click at [360, 470] on icon at bounding box center [359, 463] width 13 height 15
click at [409, 42] on input "Search podcasts, credits, & more..." at bounding box center [419, 35] width 253 height 31
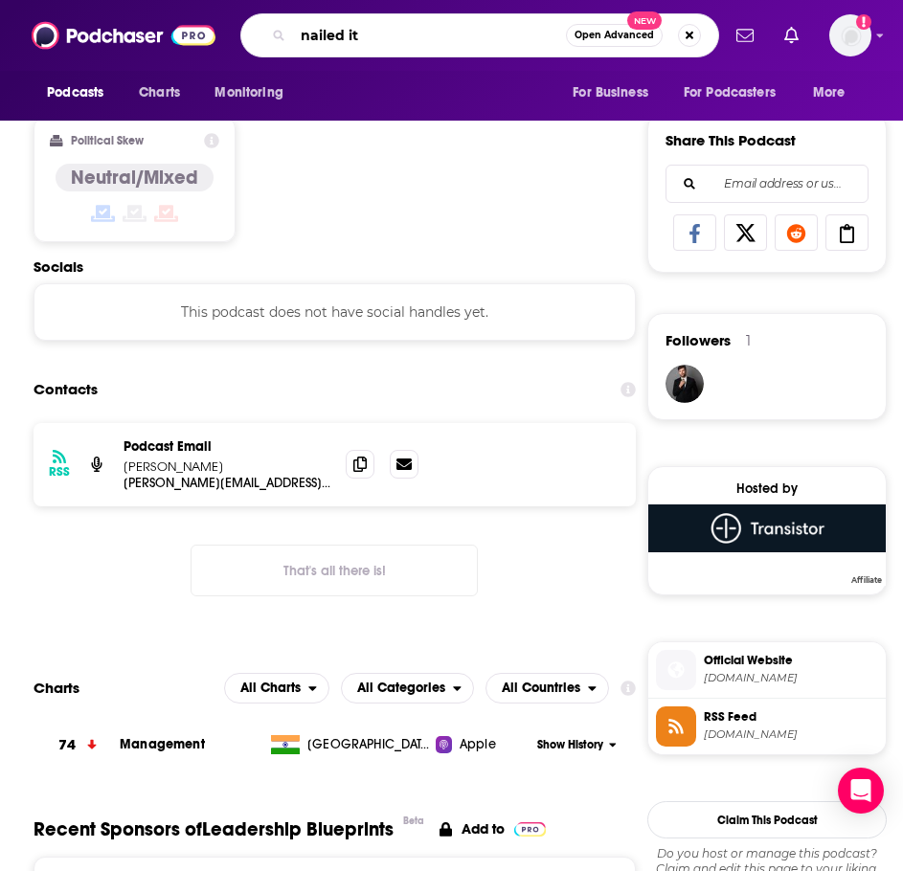
type input "nailed it!"
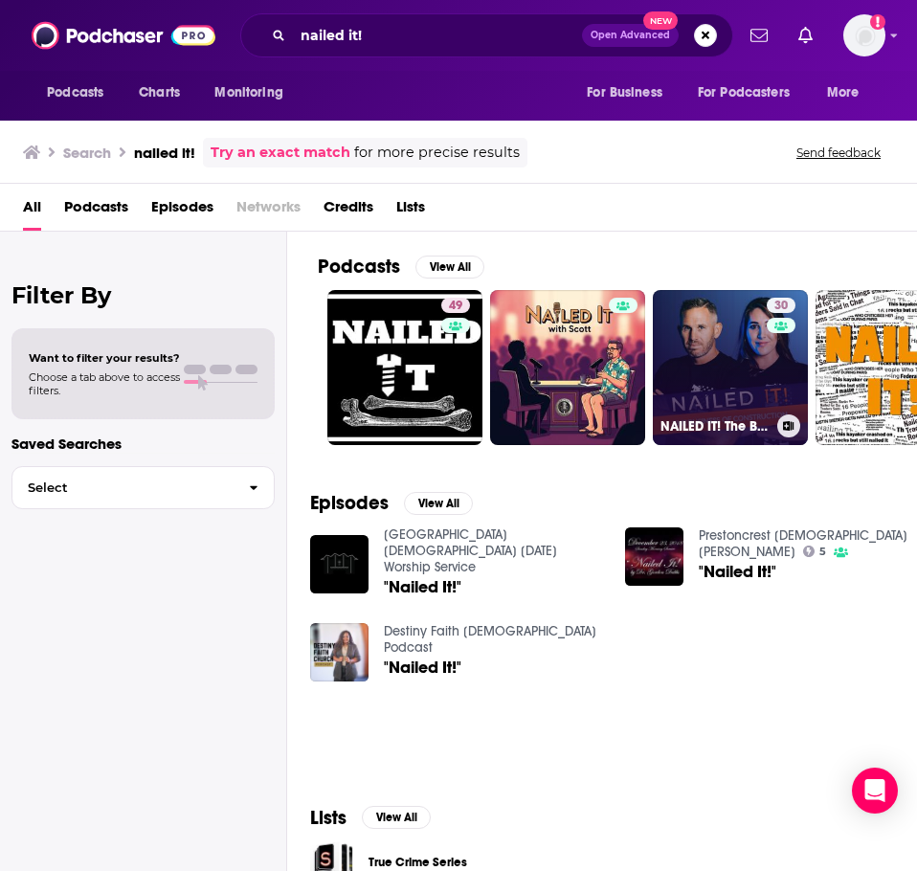
click at [733, 361] on link "30 NAILED IT! The Business of Construction" at bounding box center [730, 367] width 155 height 155
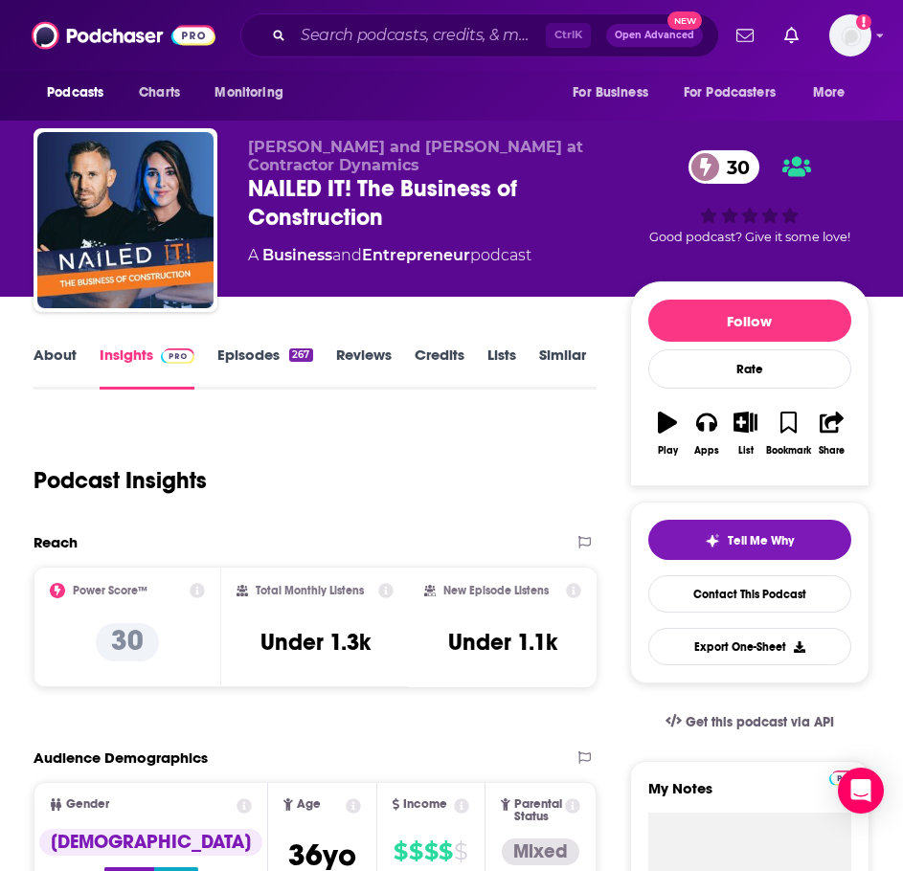
click at [51, 350] on link "About" at bounding box center [55, 368] width 43 height 44
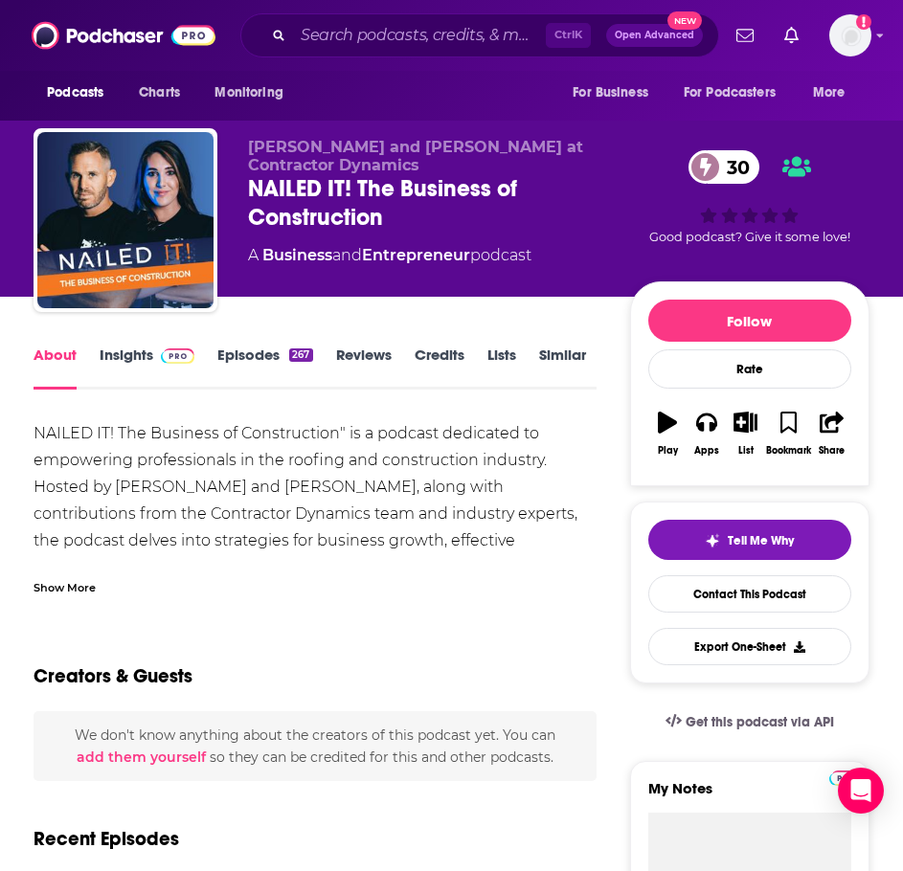
drag, startPoint x: 80, startPoint y: 589, endPoint x: 76, endPoint y: 575, distance: 14.2
click at [80, 589] on div "Show More" at bounding box center [65, 586] width 62 height 18
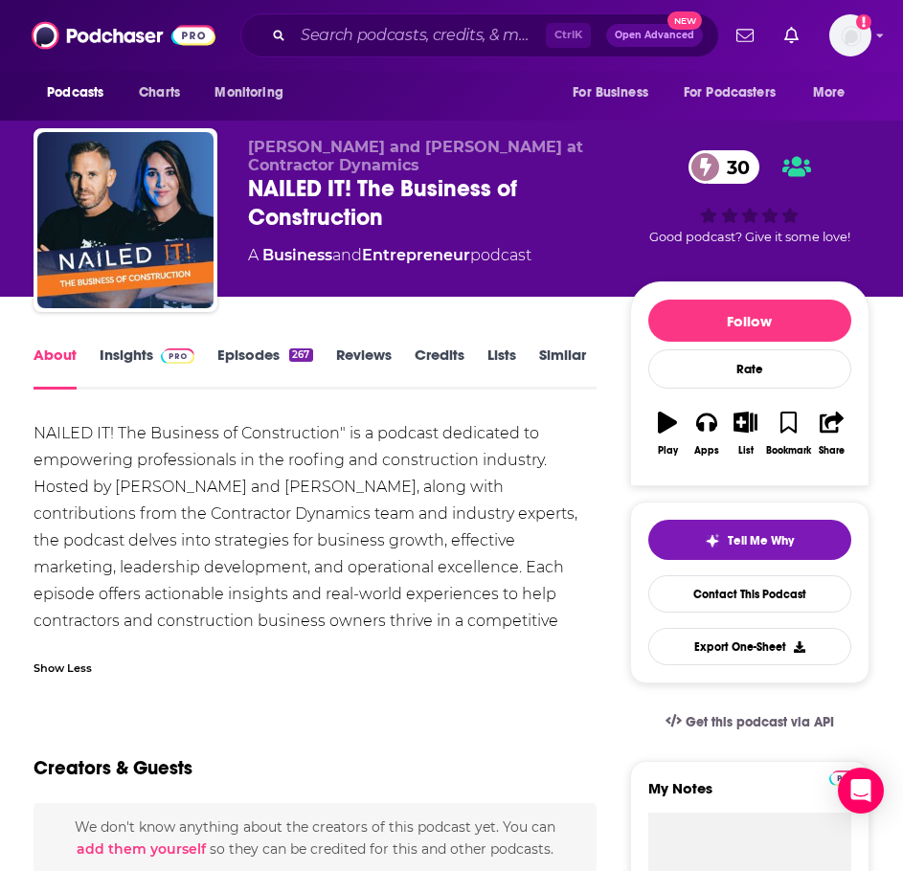
drag, startPoint x: 421, startPoint y: 630, endPoint x: 113, endPoint y: 459, distance: 352.7
click at [144, 359] on link "Insights" at bounding box center [147, 368] width 95 height 44
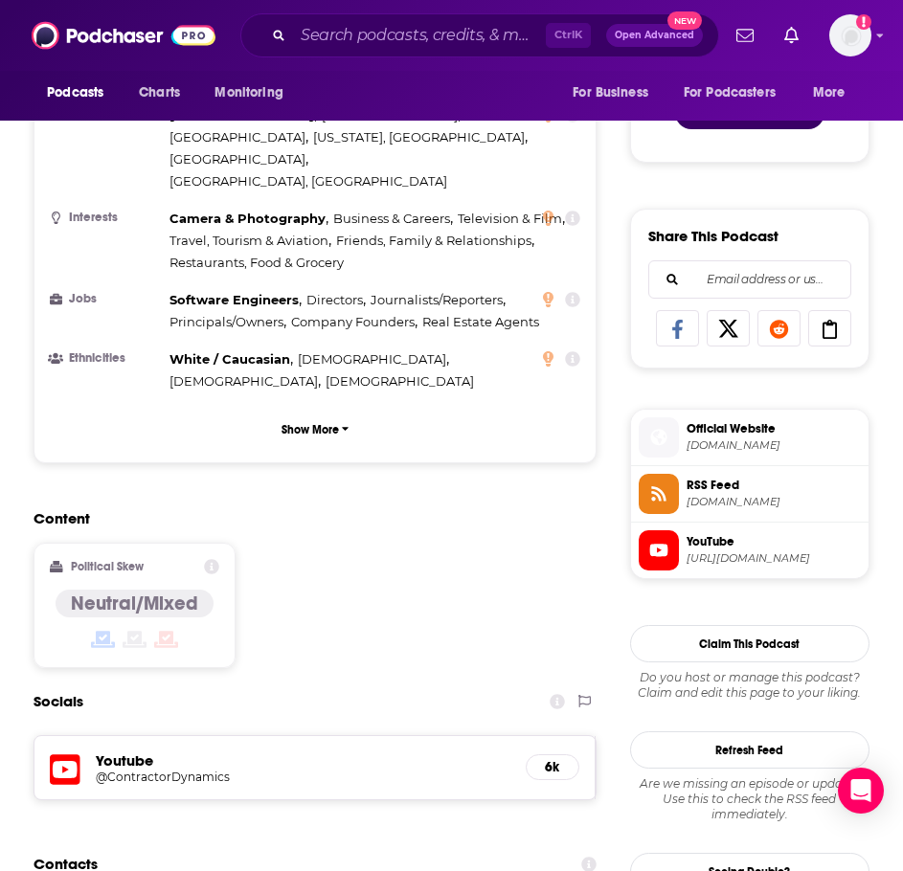
scroll to position [1340, 0]
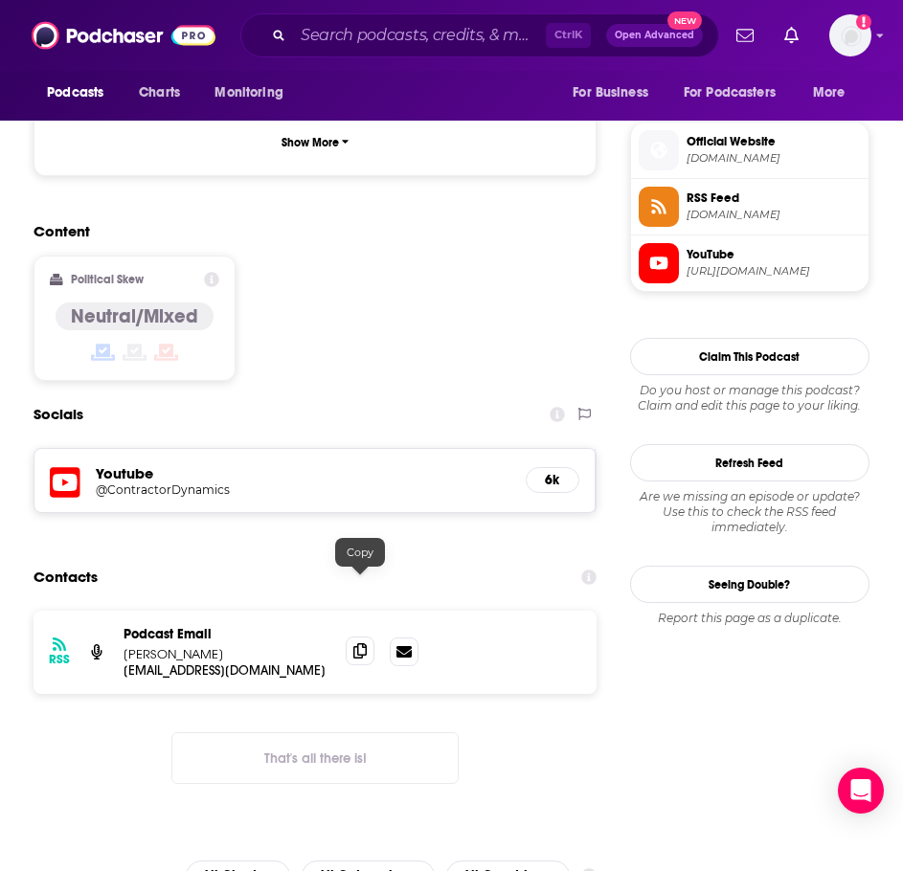
click at [367, 637] on span at bounding box center [360, 651] width 29 height 29
click at [385, 37] on input "Search podcasts, credits, & more..." at bounding box center [419, 35] width 253 height 31
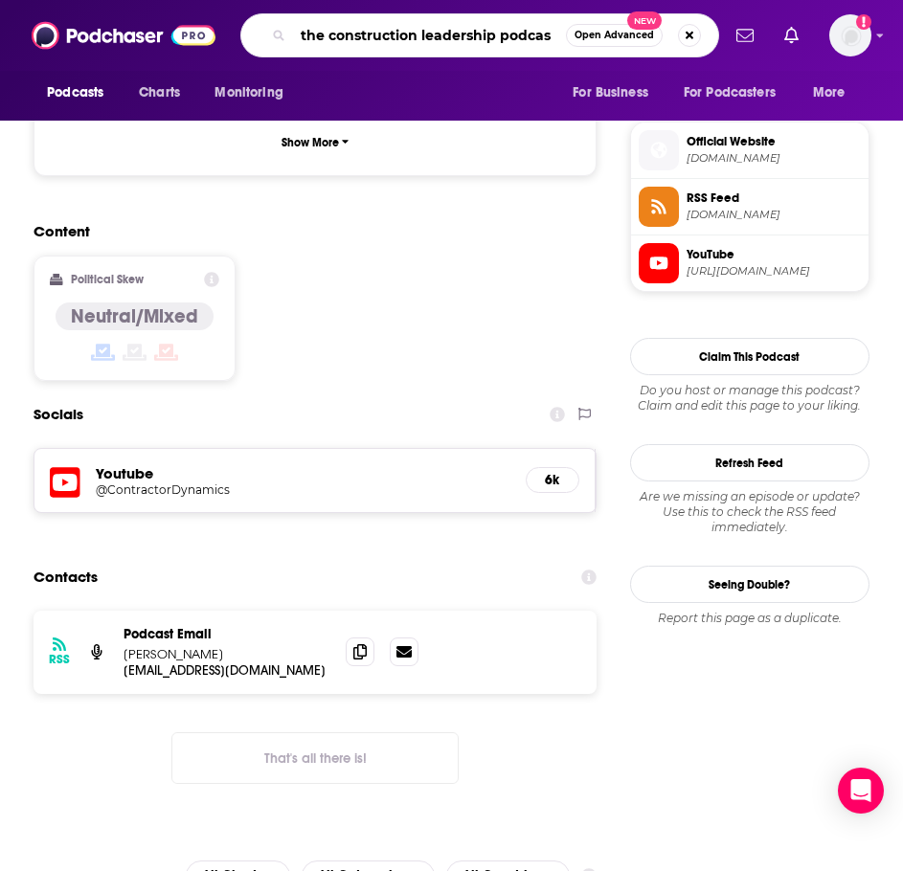
type input "the construction leadership podcast"
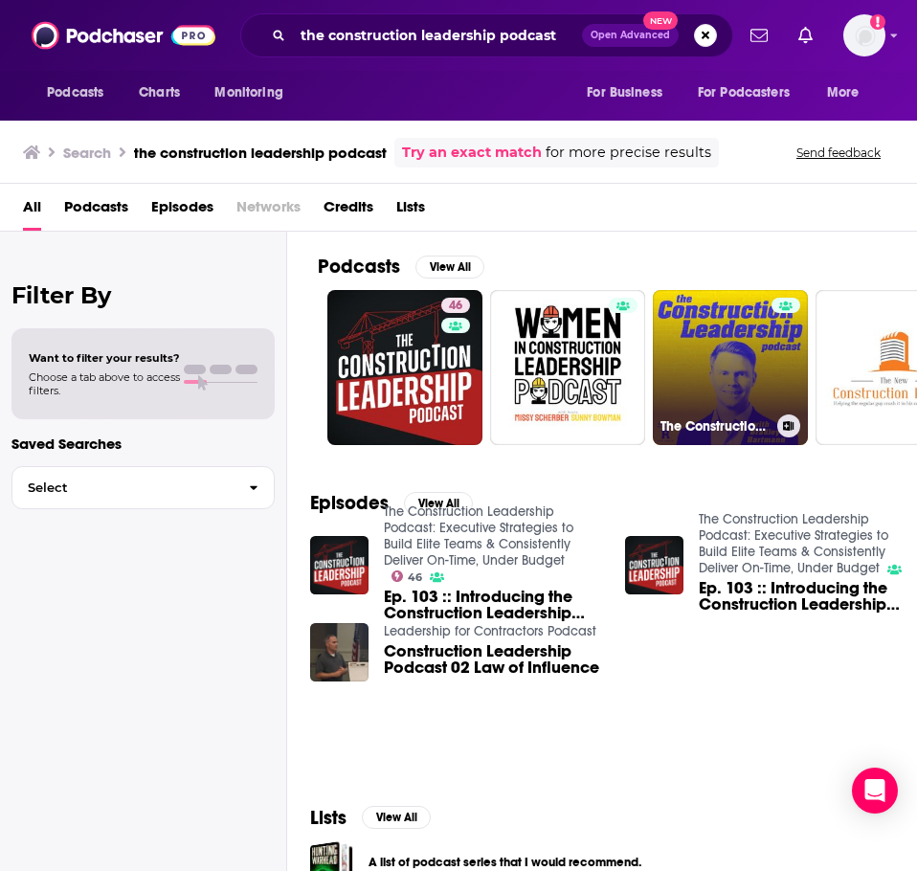
click at [728, 361] on link "The Construction Leadership Podcast with Bradley Hartmann" at bounding box center [730, 367] width 155 height 155
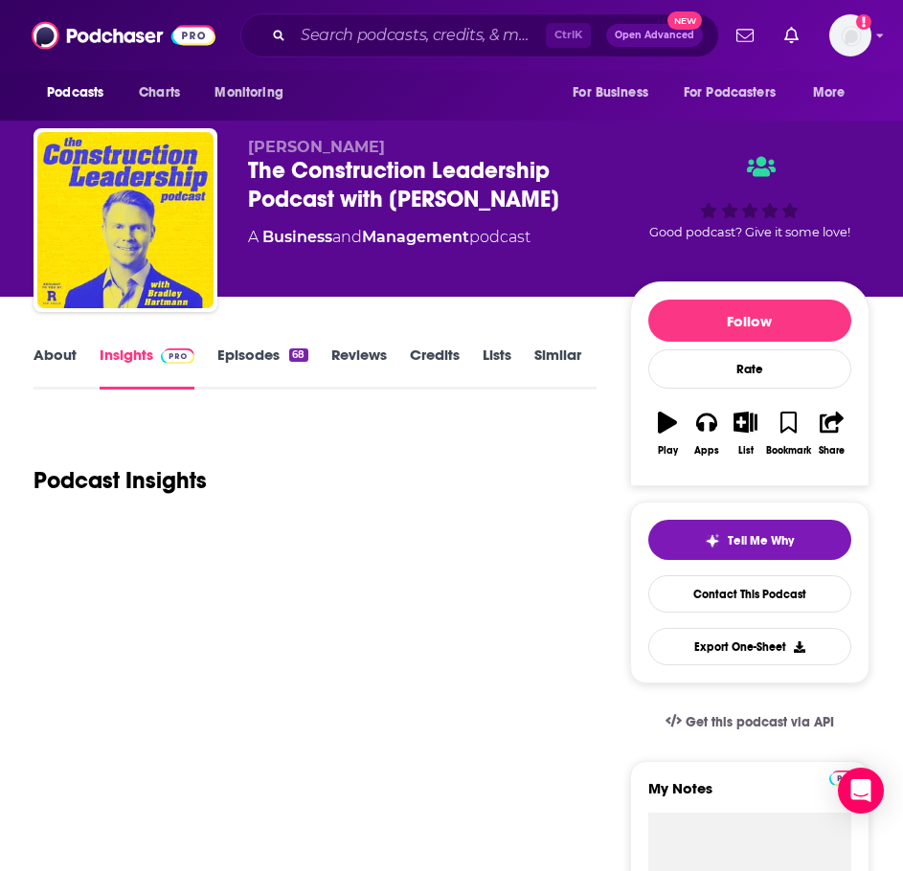
click at [63, 368] on link "About" at bounding box center [55, 368] width 43 height 44
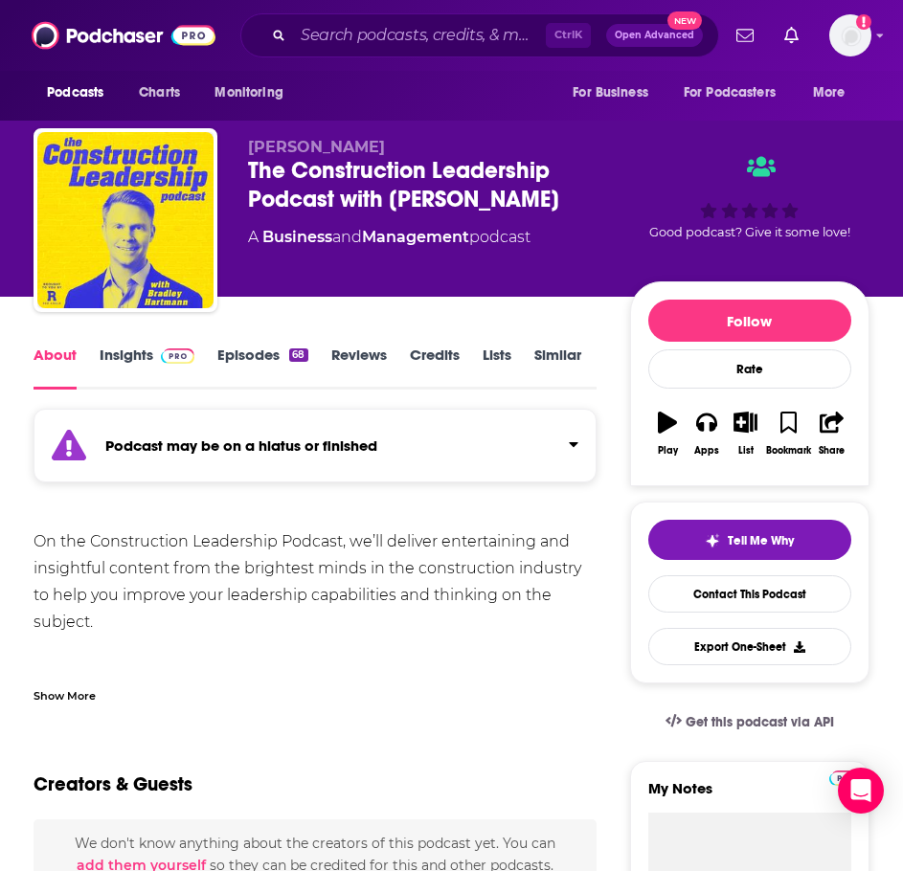
click at [214, 416] on div "Podcast may be on a hiatus or finished" at bounding box center [315, 446] width 563 height 74
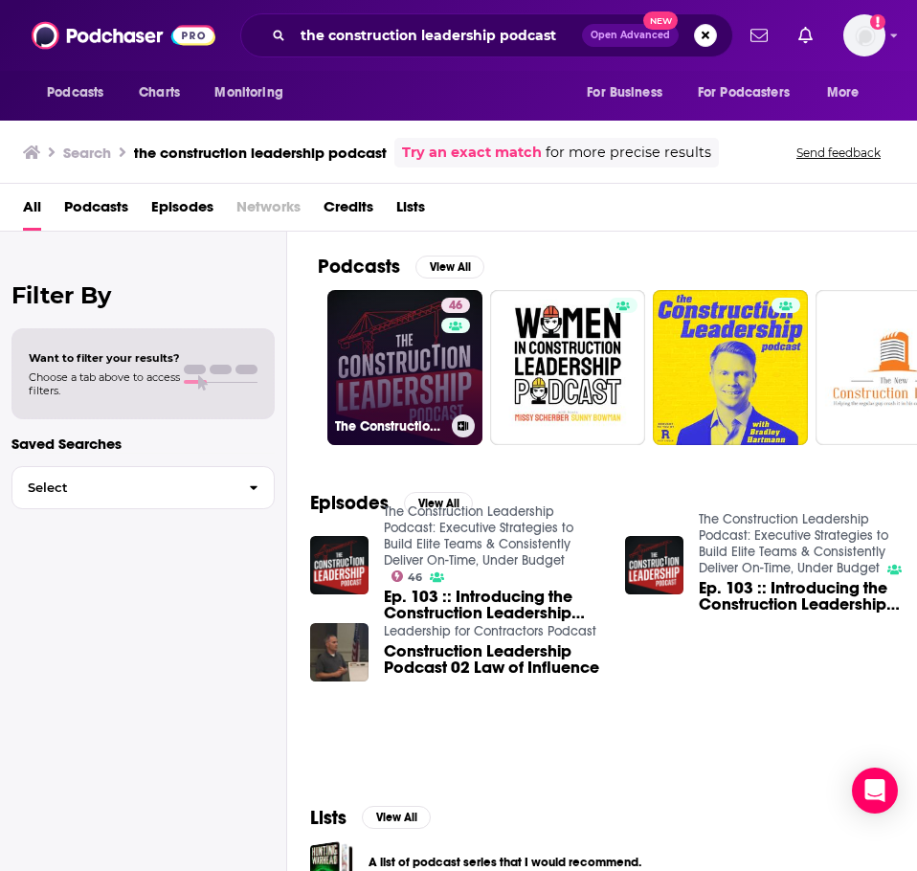
click at [372, 357] on link "46 The Construction Leadership Podcast: Executive Strategies to Build Elite Tea…" at bounding box center [404, 367] width 155 height 155
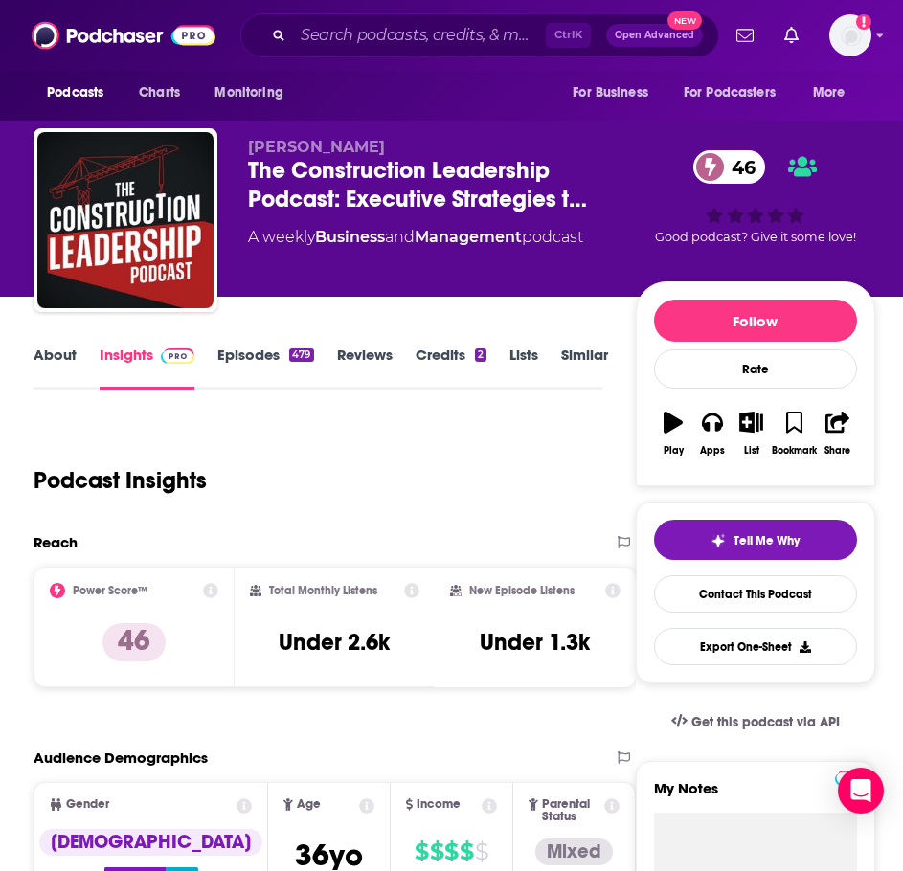
click at [71, 348] on link "About" at bounding box center [55, 368] width 43 height 44
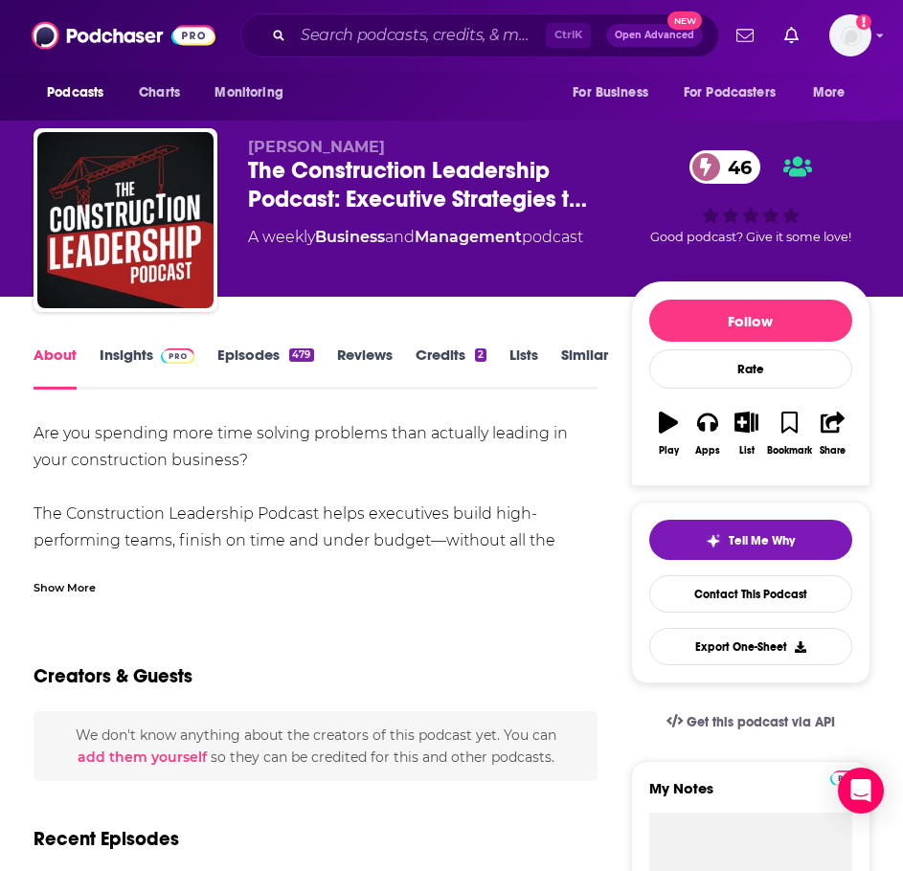
click at [72, 565] on div "Show More" at bounding box center [316, 580] width 564 height 33
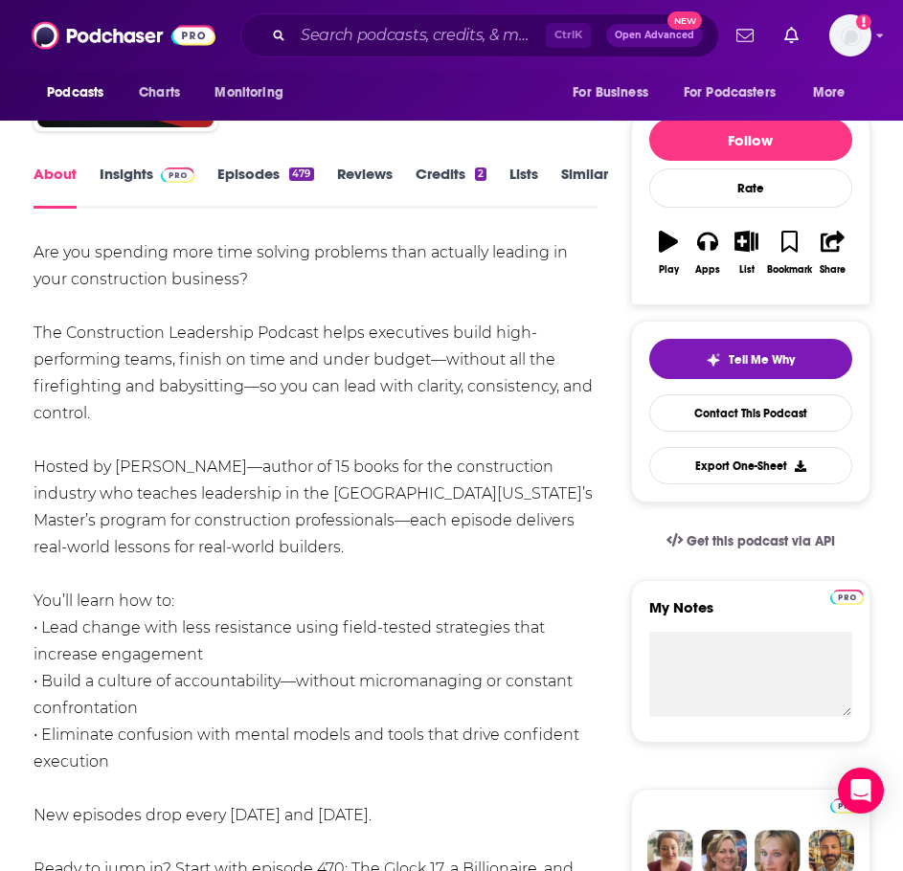
scroll to position [96, 0]
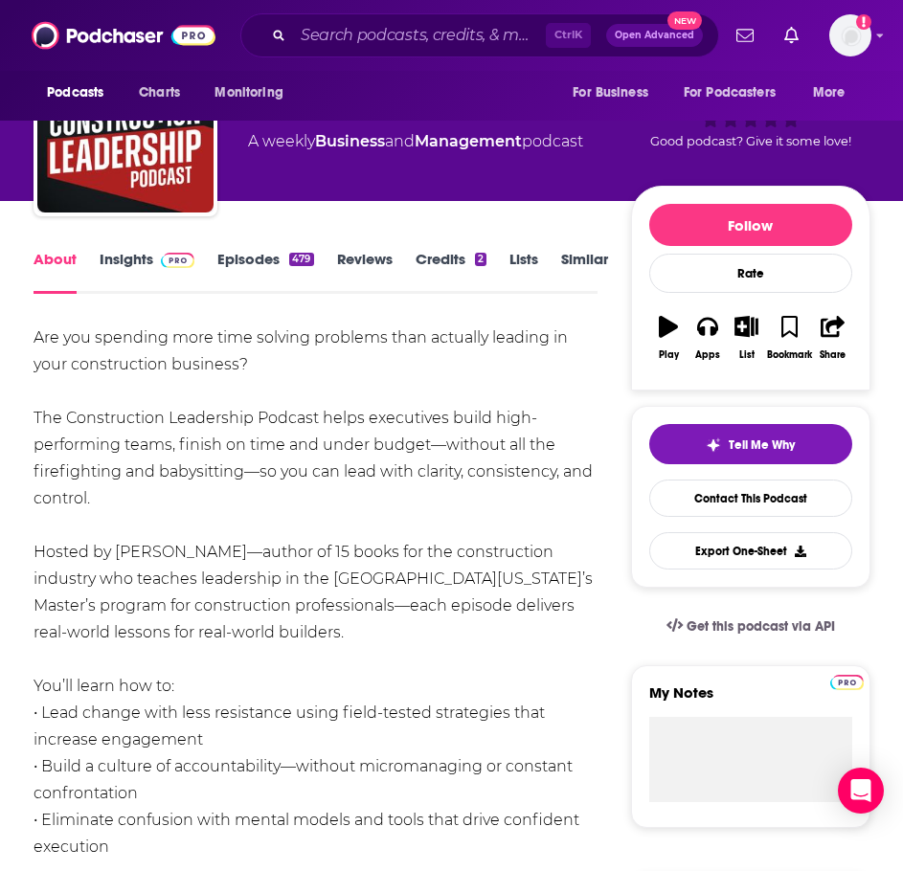
drag, startPoint x: 154, startPoint y: 655, endPoint x: 39, endPoint y: 346, distance: 329.9
click at [155, 255] on span at bounding box center [173, 259] width 41 height 18
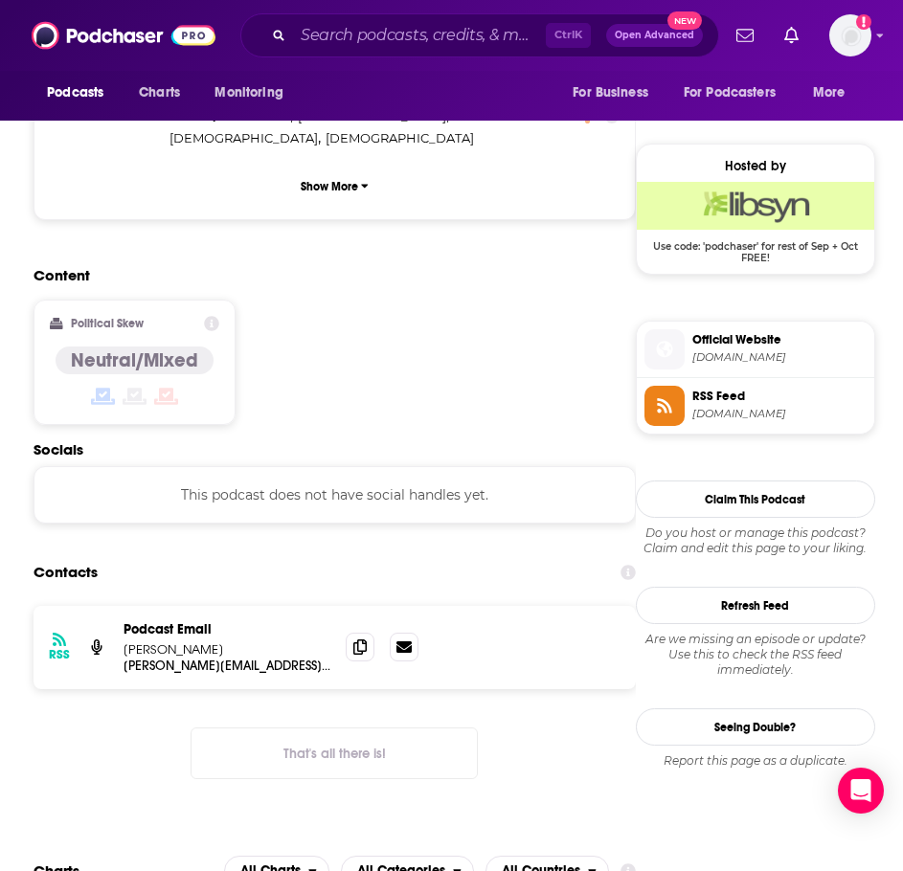
scroll to position [1340, 0]
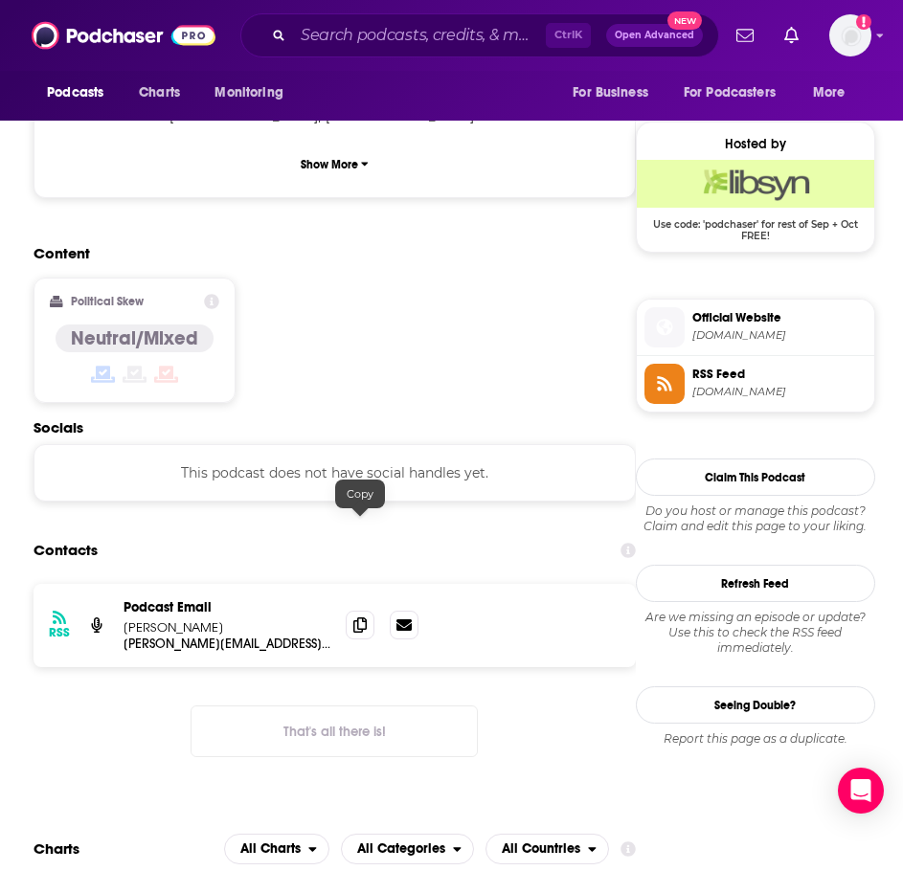
drag, startPoint x: 349, startPoint y: 529, endPoint x: 326, endPoint y: 537, distance: 24.5
click at [349, 611] on span at bounding box center [360, 625] width 29 height 29
click at [367, 30] on input "Search podcasts, credits, & more..." at bounding box center [419, 35] width 253 height 31
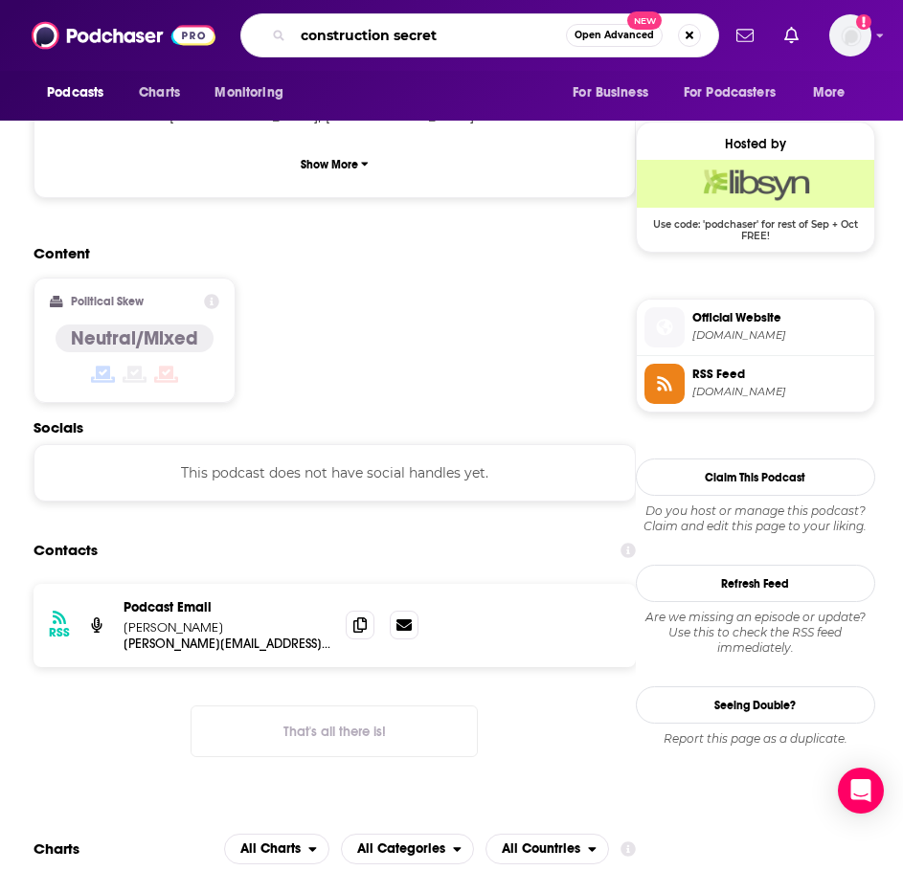
type input "construction secrets"
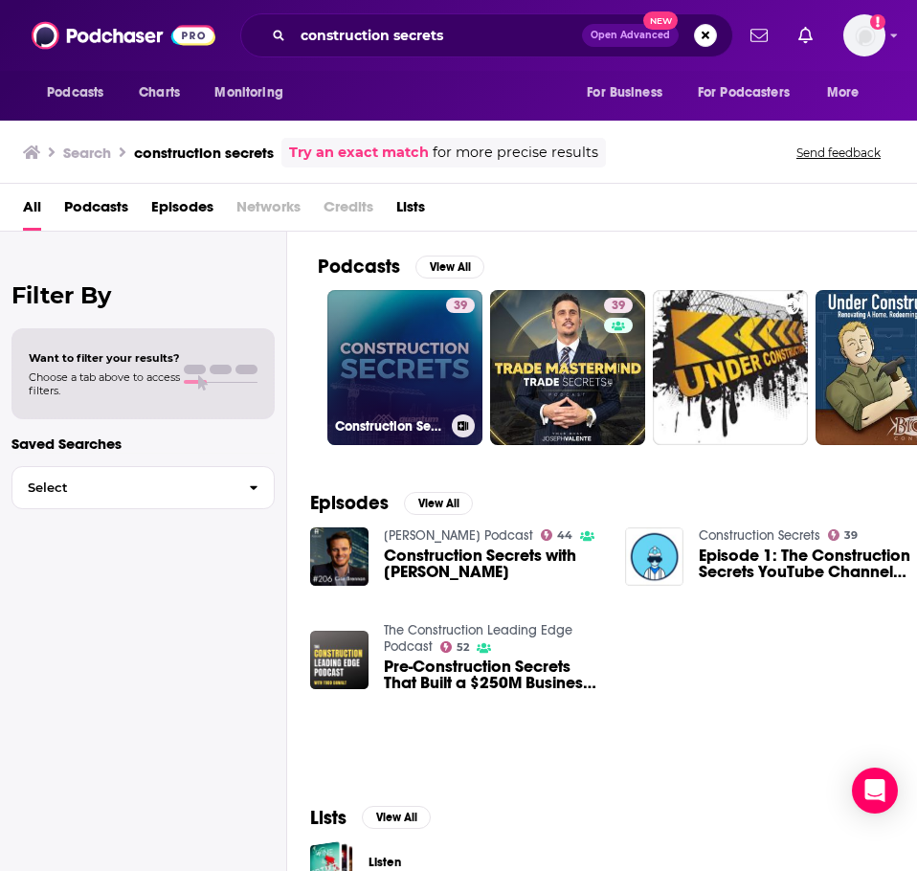
click at [370, 361] on link "39 Construction Secrets" at bounding box center [404, 367] width 155 height 155
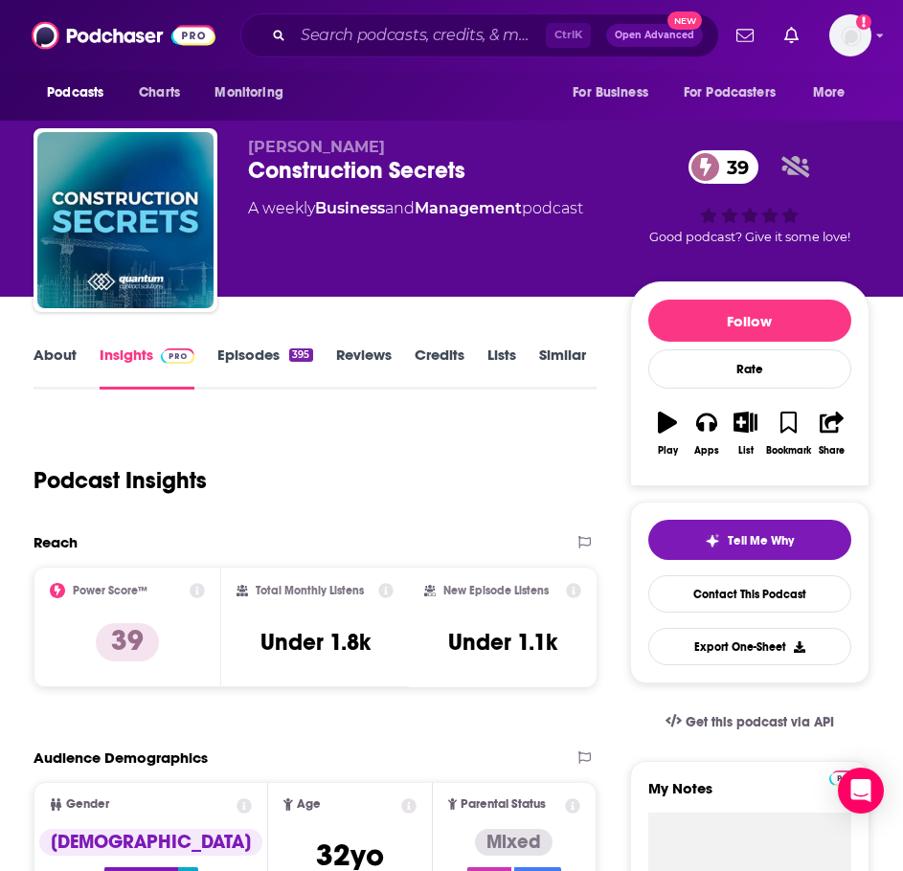
click at [69, 357] on link "About" at bounding box center [55, 368] width 43 height 44
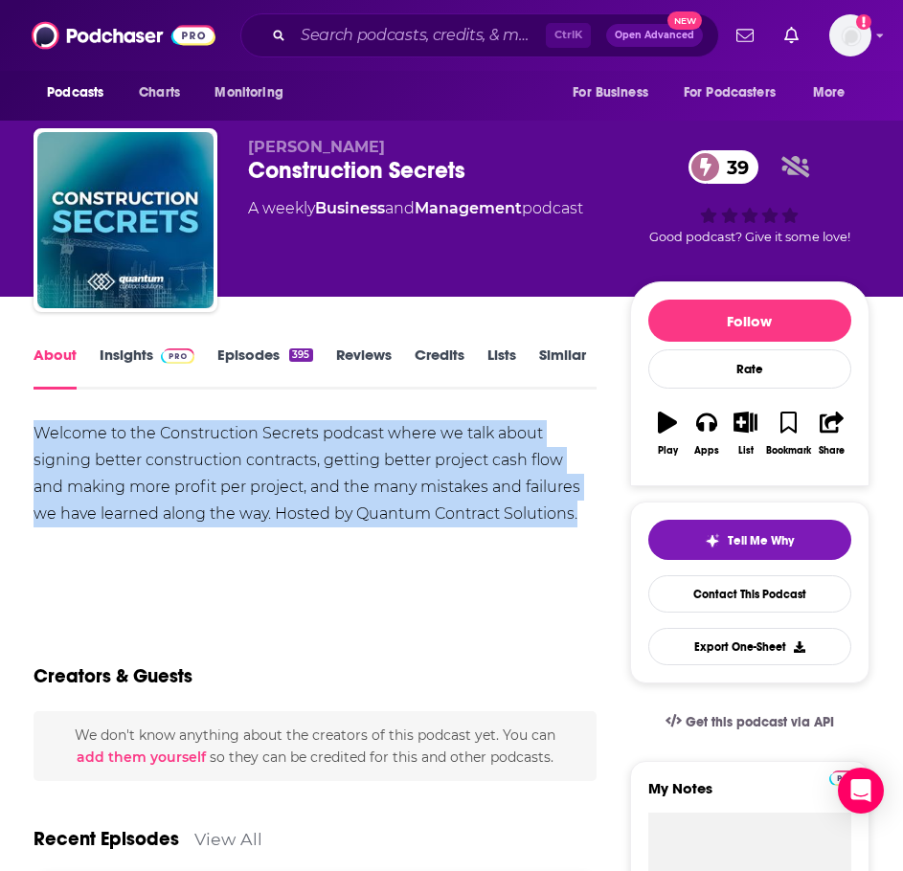
drag, startPoint x: 571, startPoint y: 509, endPoint x: 9, endPoint y: 438, distance: 566.6
click at [148, 357] on link "Insights" at bounding box center [147, 368] width 95 height 44
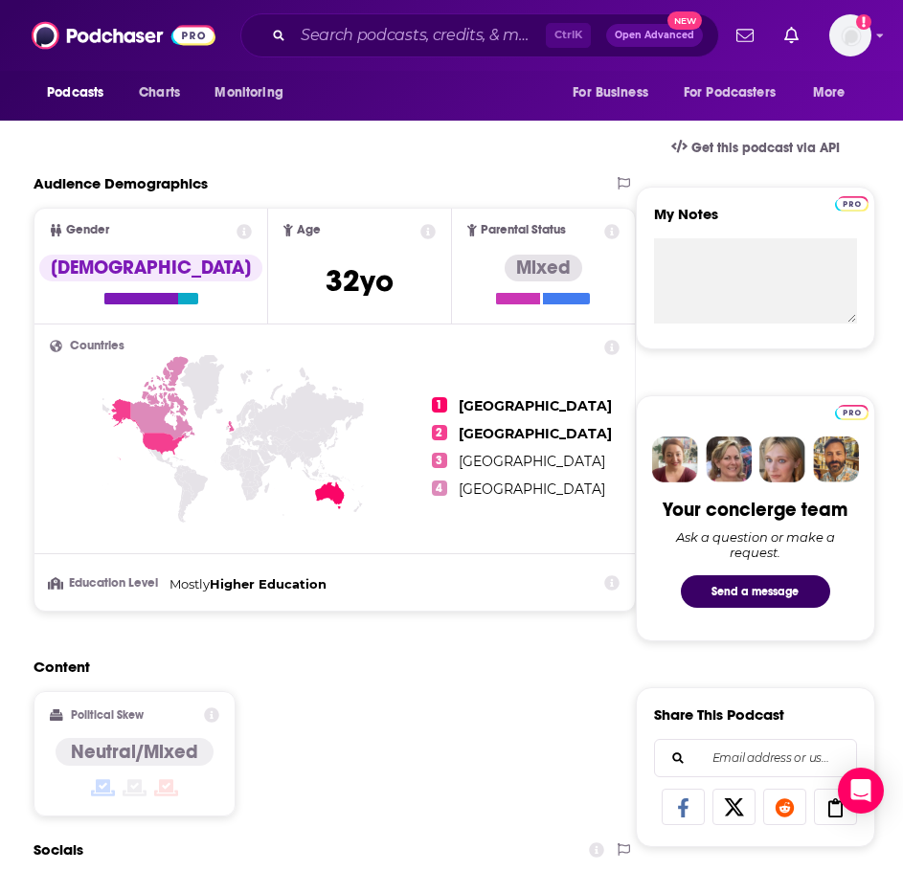
scroll to position [957, 0]
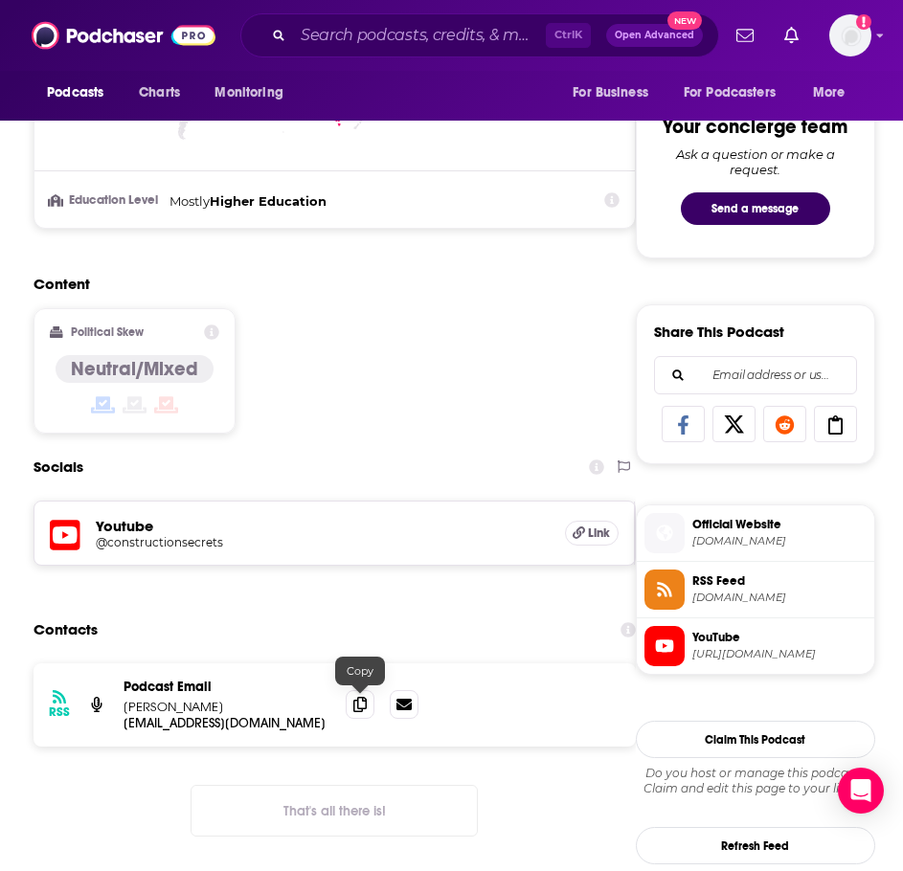
drag, startPoint x: 358, startPoint y: 702, endPoint x: 330, endPoint y: 698, distance: 28.0
click at [358, 702] on icon at bounding box center [359, 704] width 13 height 15
click at [378, 39] on input "Search podcasts, credits, & more..." at bounding box center [419, 35] width 253 height 31
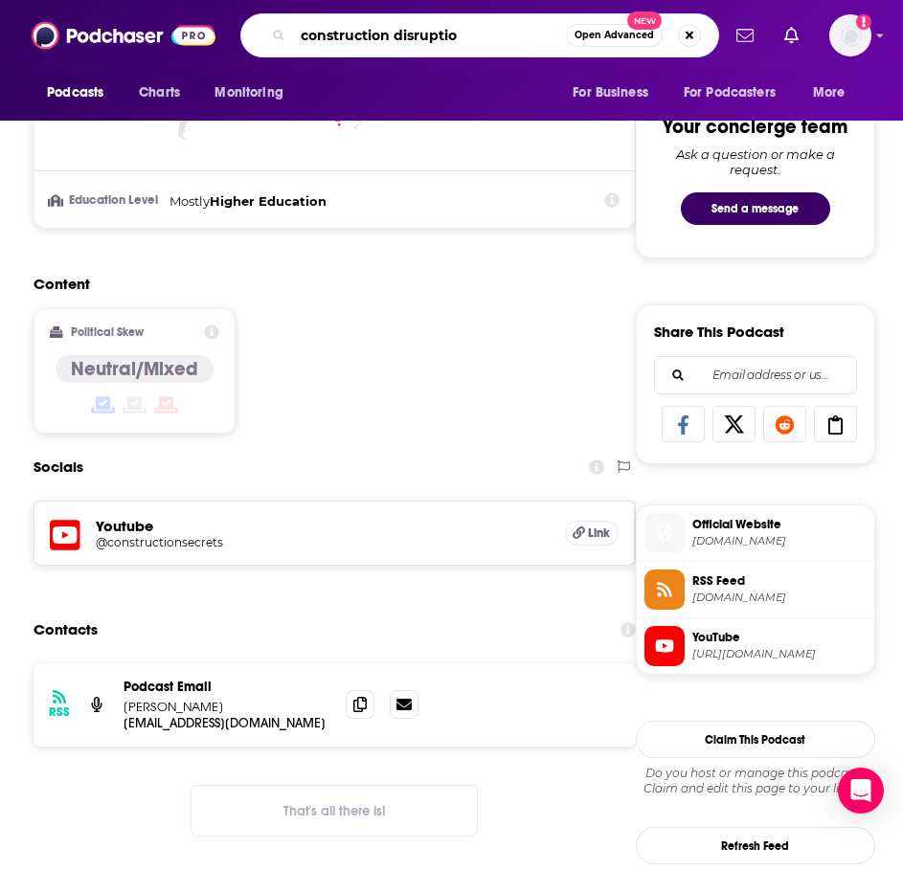
type input "construction disruption"
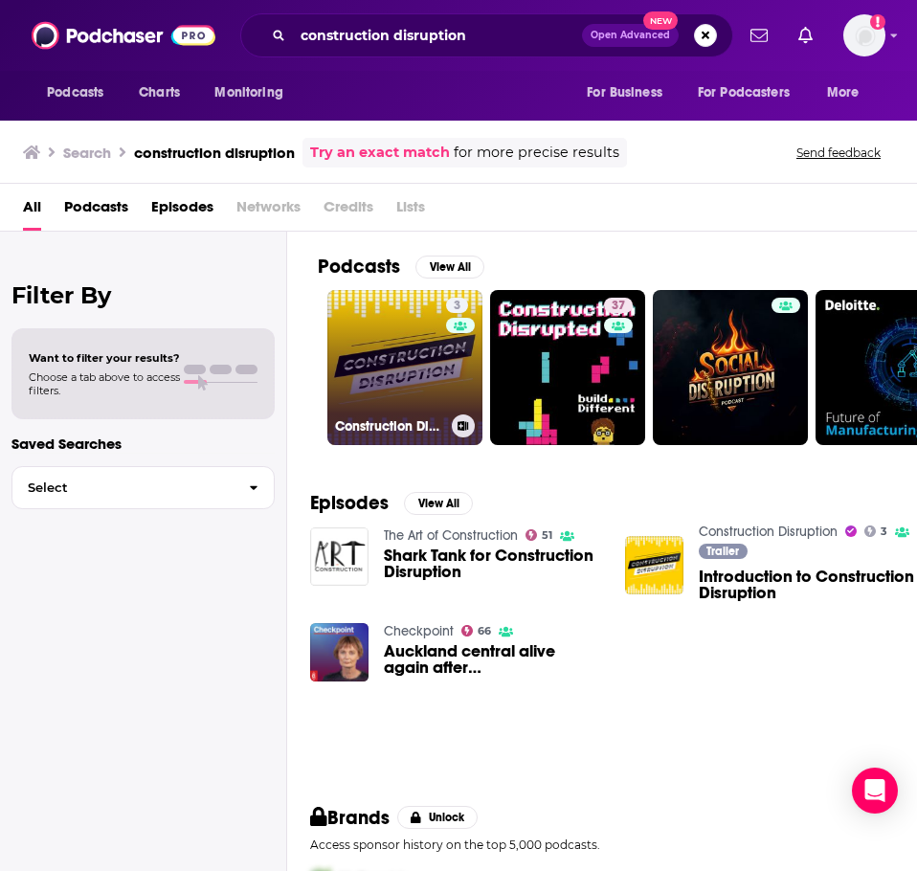
click at [372, 345] on link "3 Construction Disruption" at bounding box center [404, 367] width 155 height 155
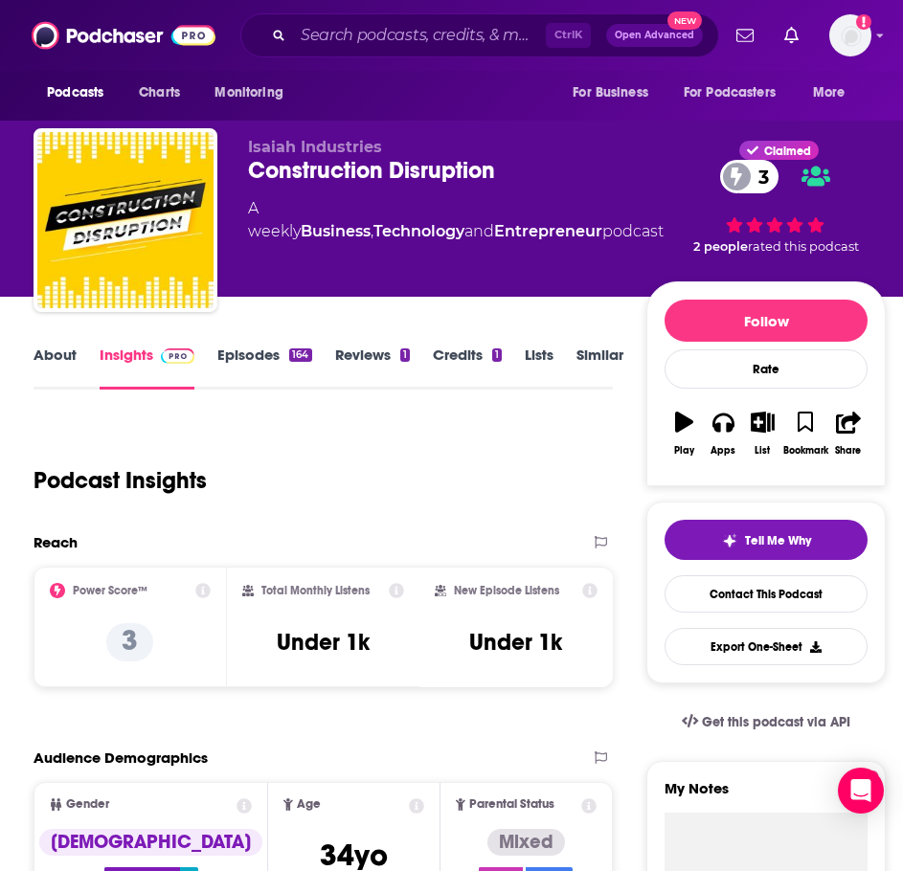
click at [53, 363] on link "About" at bounding box center [55, 368] width 43 height 44
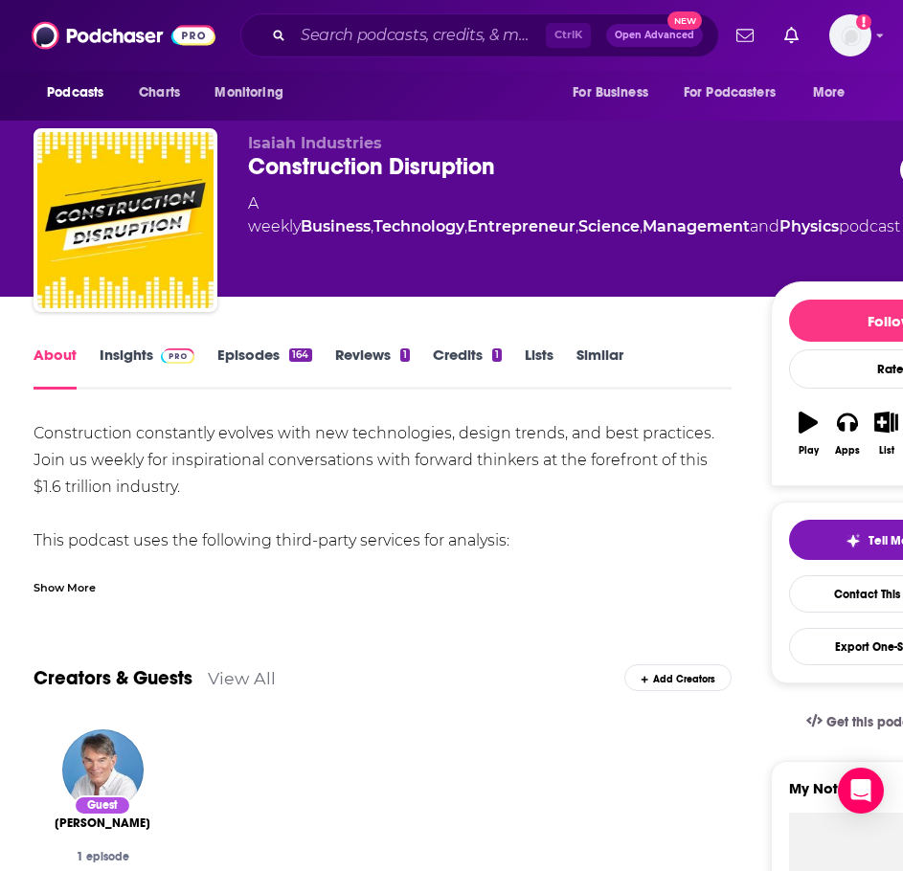
click at [85, 591] on div "Show More" at bounding box center [65, 586] width 62 height 18
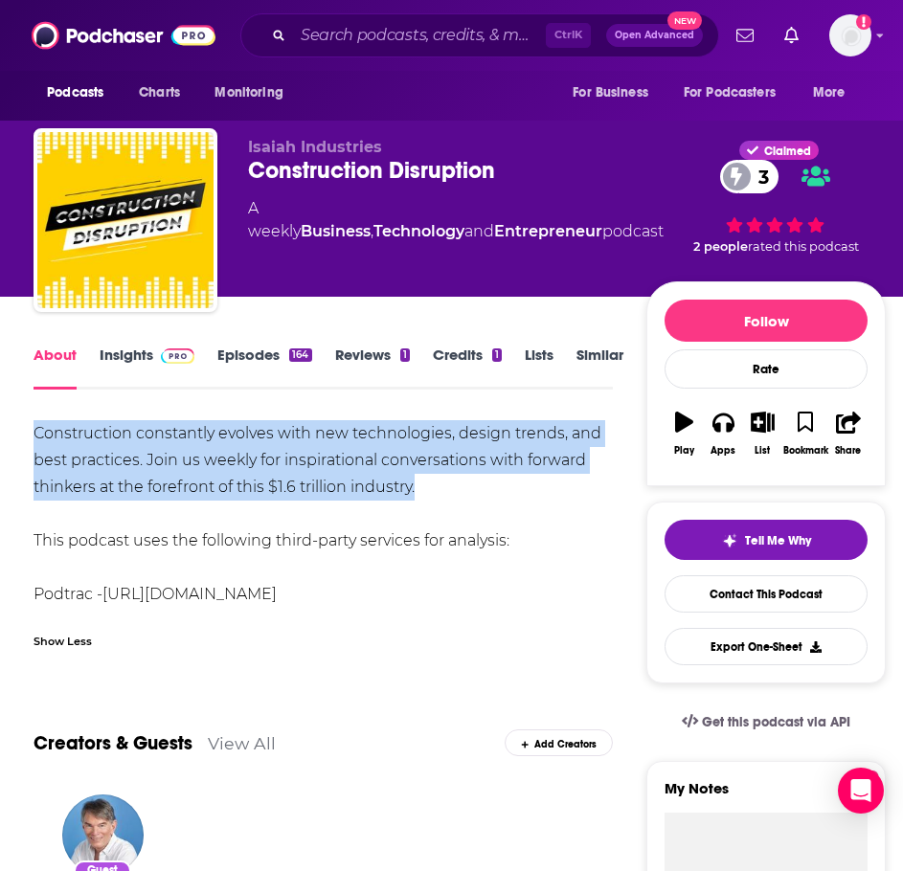
drag, startPoint x: 471, startPoint y: 487, endPoint x: 11, endPoint y: 405, distance: 467.8
click at [135, 353] on link "Insights" at bounding box center [147, 368] width 95 height 44
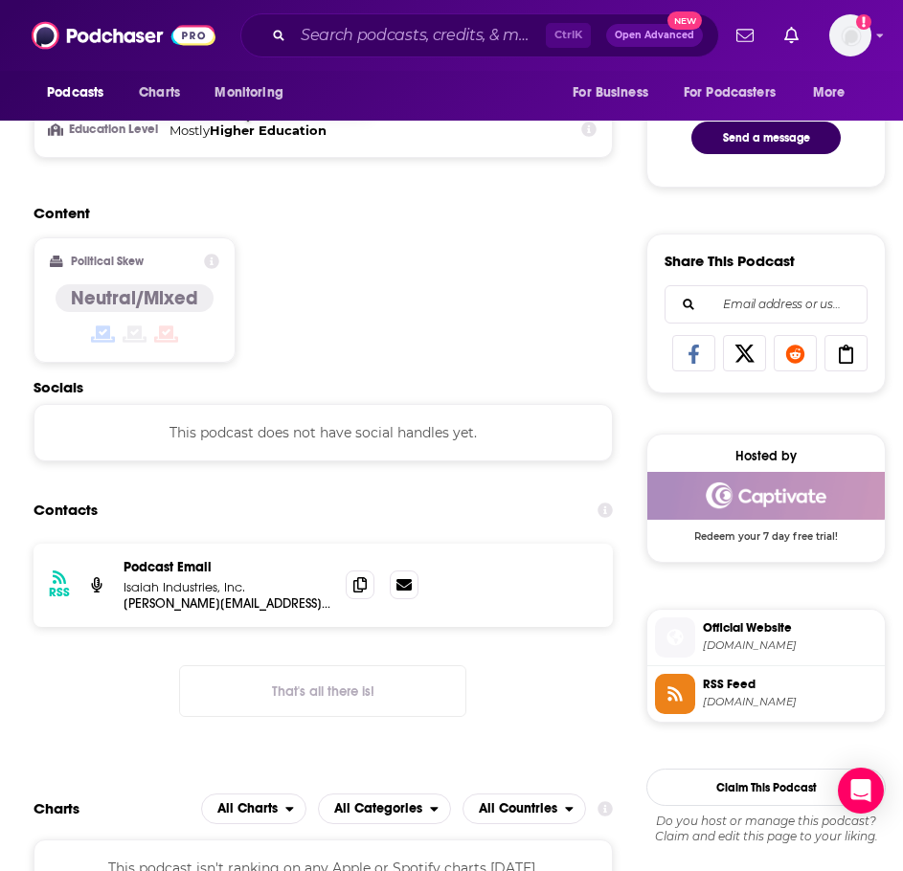
scroll to position [1053, 0]
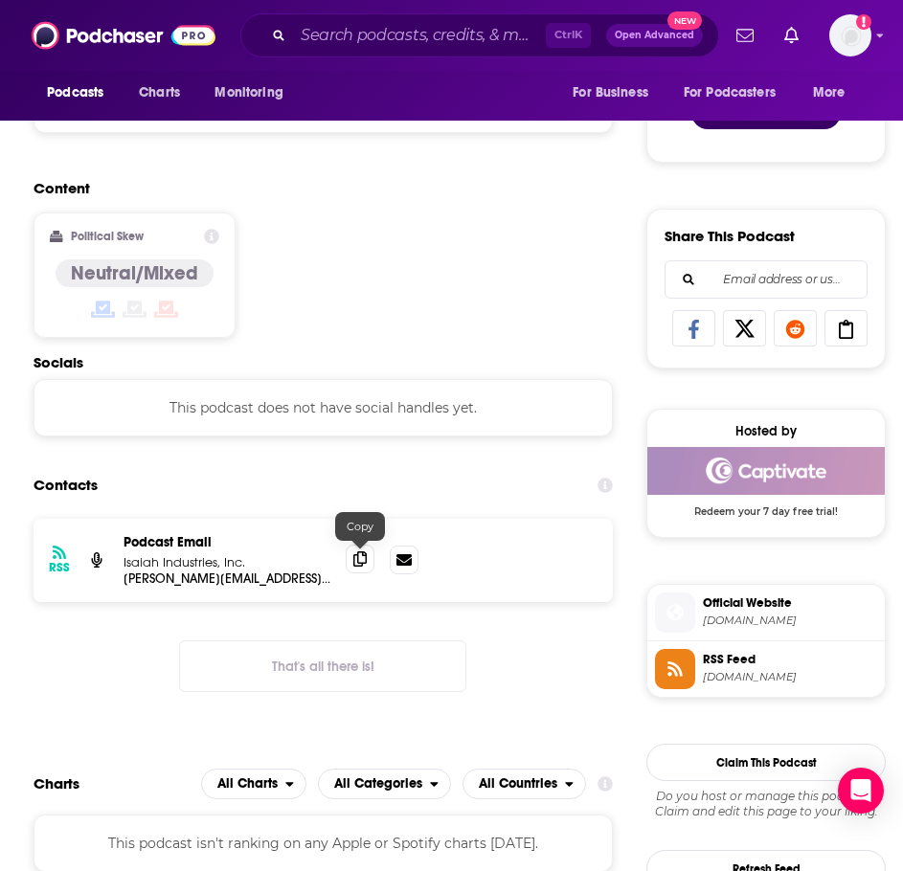
click at [368, 565] on span at bounding box center [360, 559] width 29 height 29
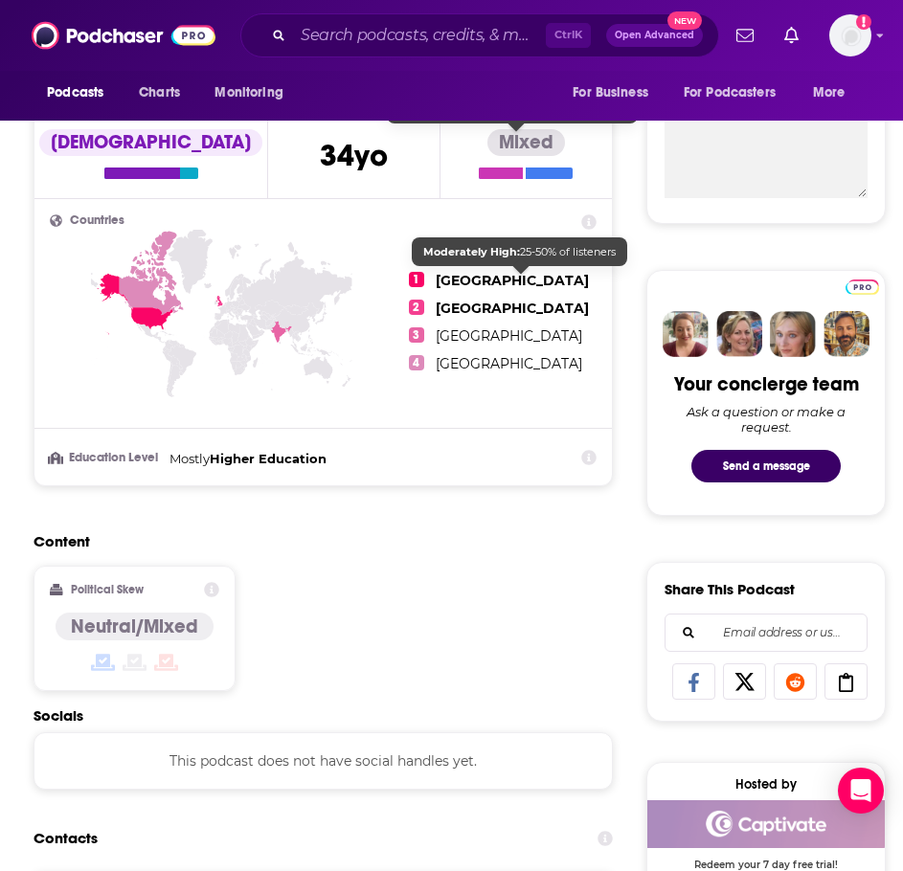
scroll to position [670, 0]
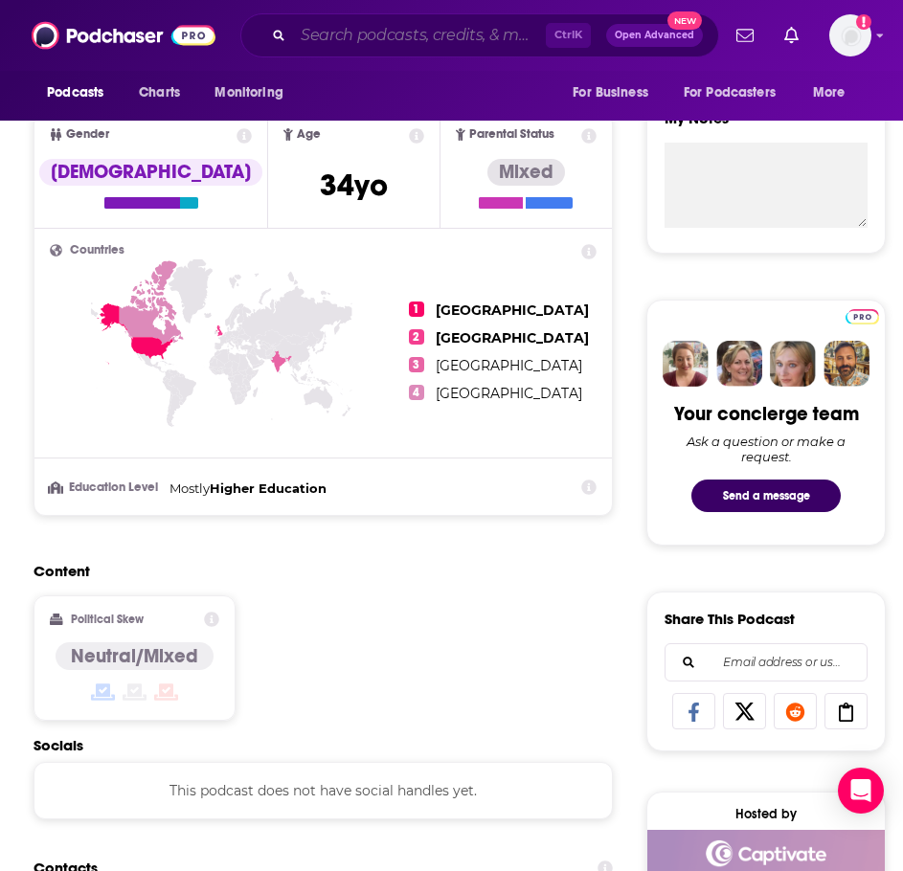
click at [403, 26] on input "Search podcasts, credits, & more..." at bounding box center [419, 35] width 253 height 31
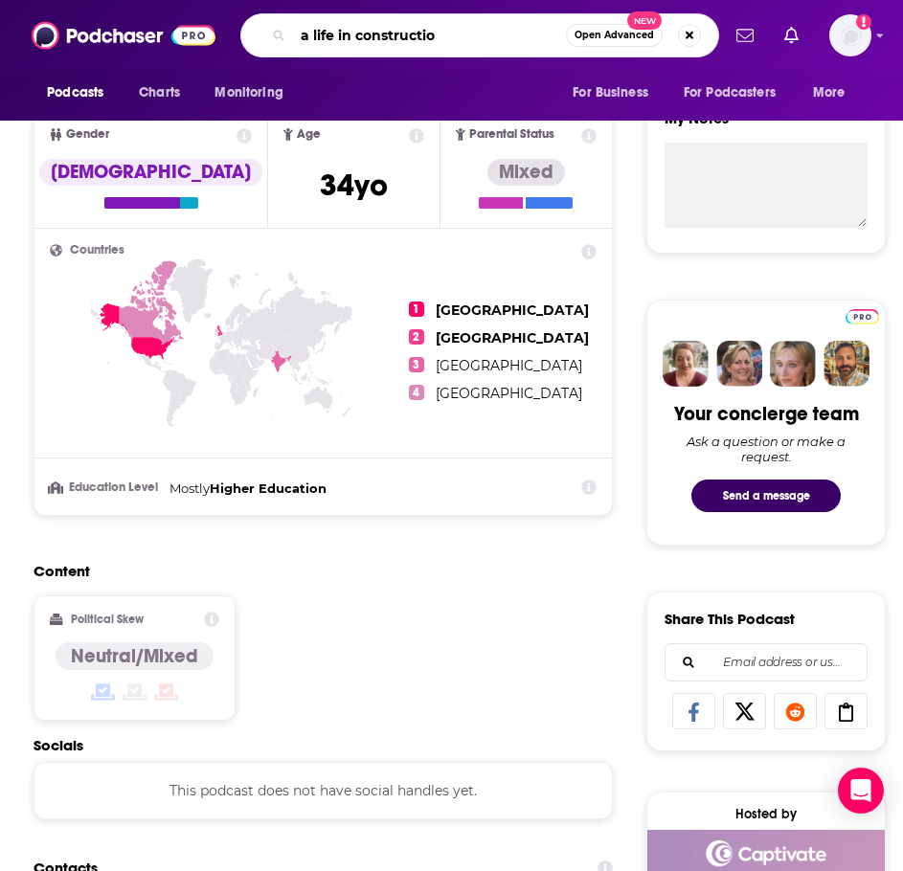
type input "a life in construction"
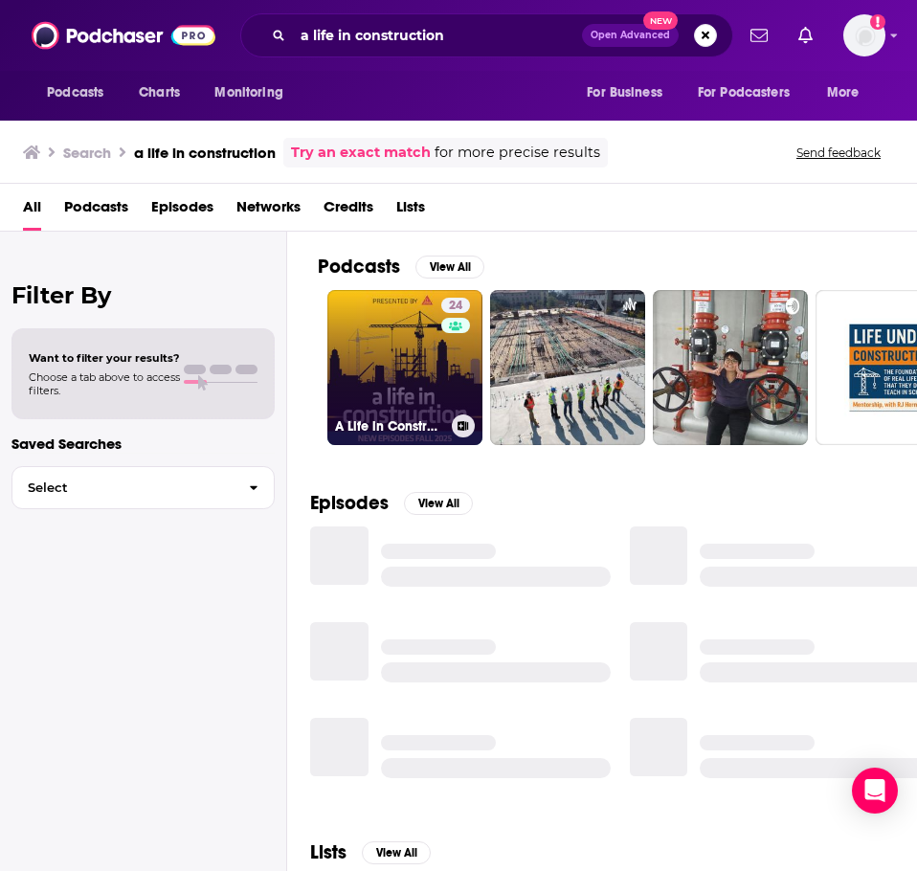
click at [384, 328] on link "24 A Life in Construction" at bounding box center [404, 367] width 155 height 155
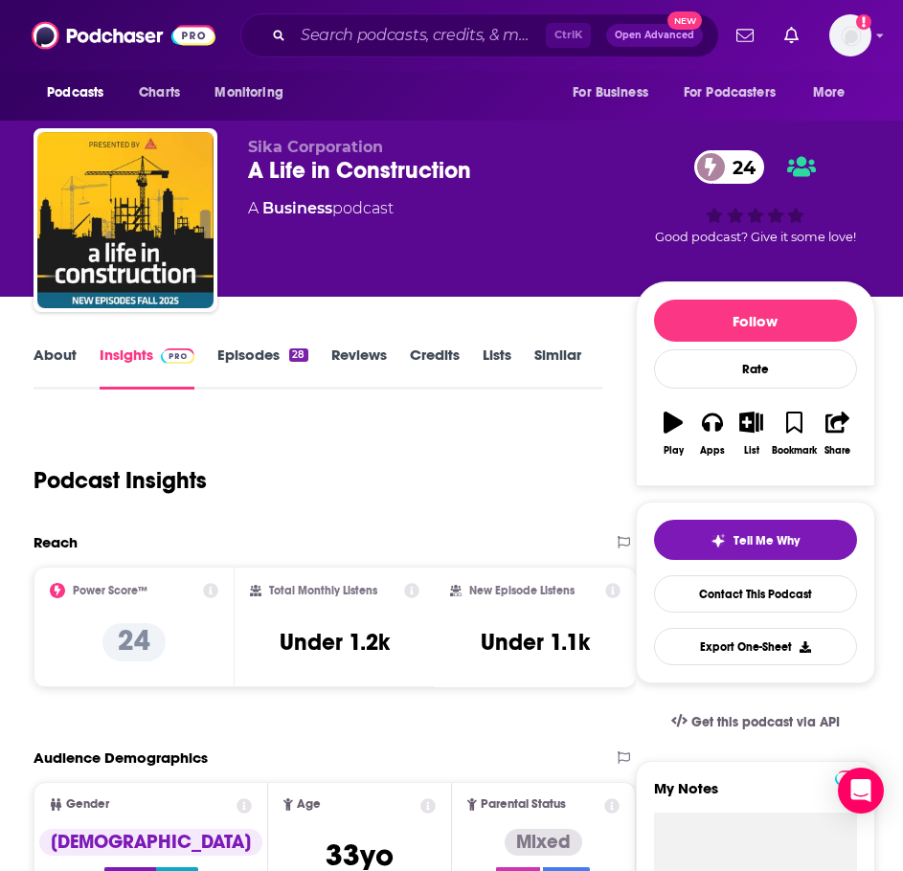
click at [72, 355] on link "About" at bounding box center [55, 368] width 43 height 44
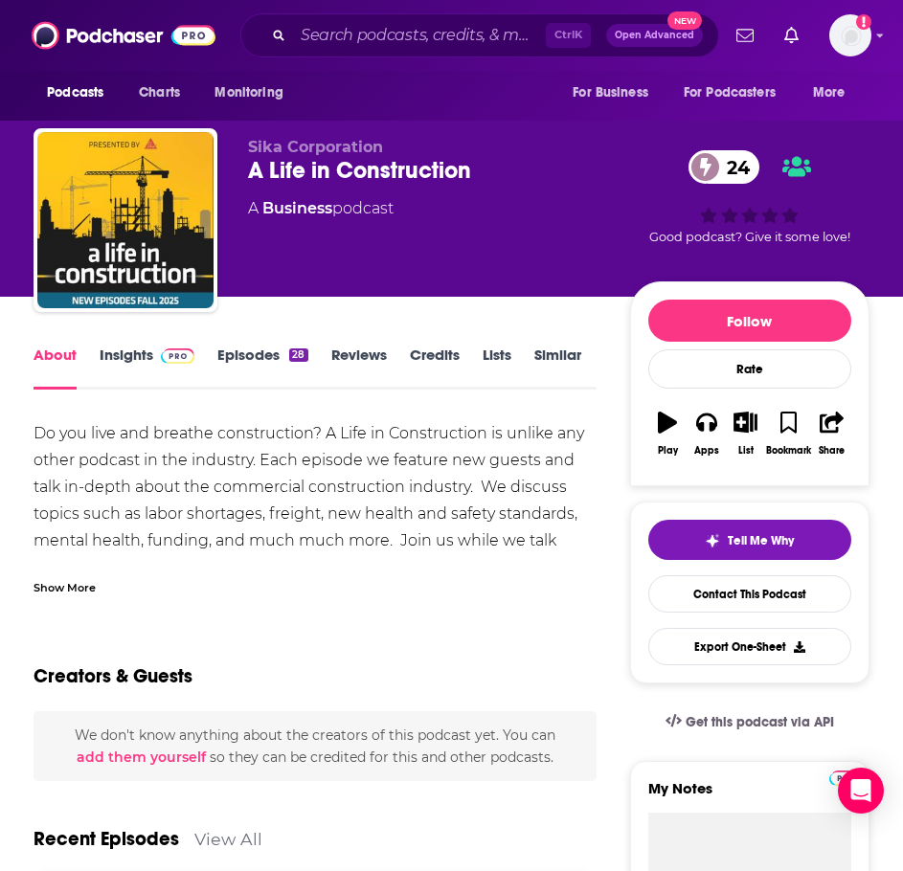
click at [63, 594] on div "Show More" at bounding box center [65, 586] width 62 height 18
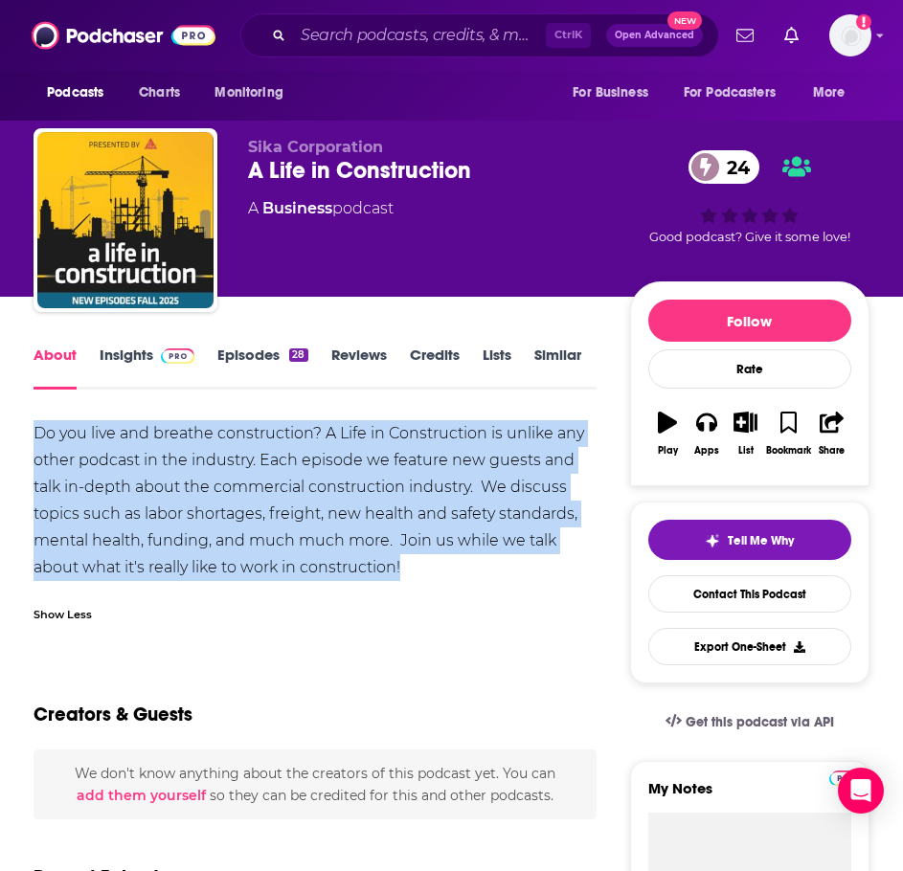
drag, startPoint x: 396, startPoint y: 567, endPoint x: -5, endPoint y: 439, distance: 420.9
click at [0, 439] on html "Podcasts Charts Monitoring Ctrl K Open Advanced New For Business For Podcasters…" at bounding box center [451, 435] width 903 height 871
click at [128, 349] on link "Insights" at bounding box center [147, 368] width 95 height 44
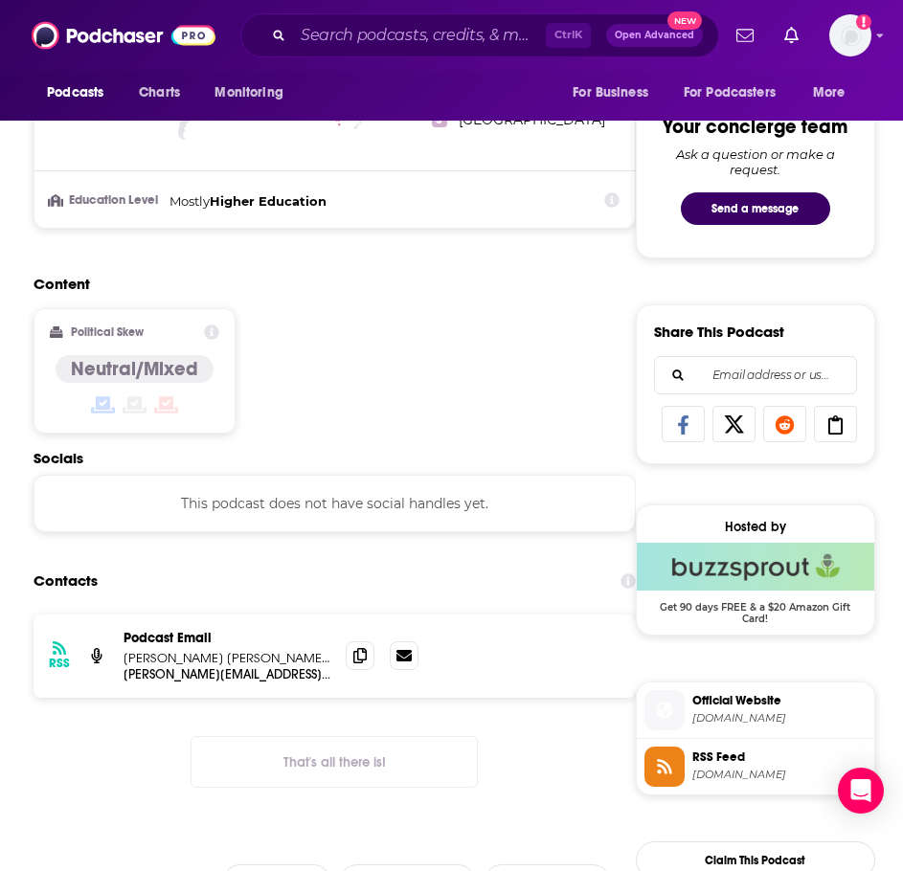
scroll to position [1245, 0]
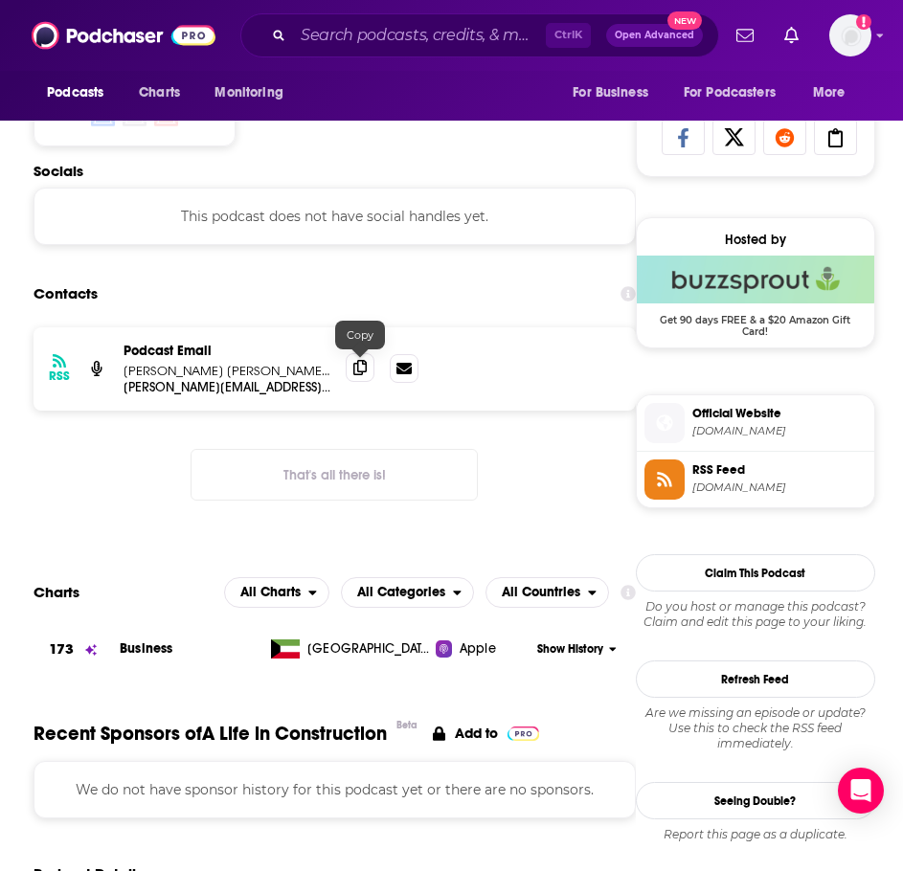
drag, startPoint x: 369, startPoint y: 375, endPoint x: 357, endPoint y: 379, distance: 12.1
click at [369, 375] on span at bounding box center [360, 367] width 29 height 29
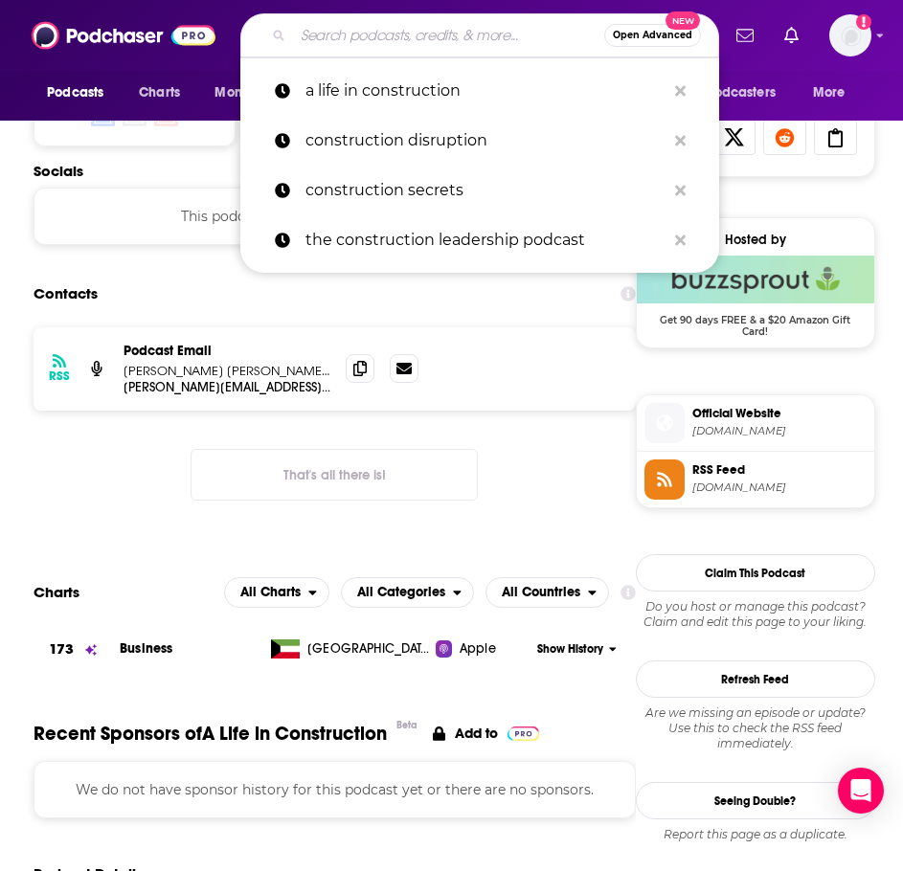
click at [384, 38] on input "Search podcasts, credits, & more..." at bounding box center [448, 35] width 311 height 31
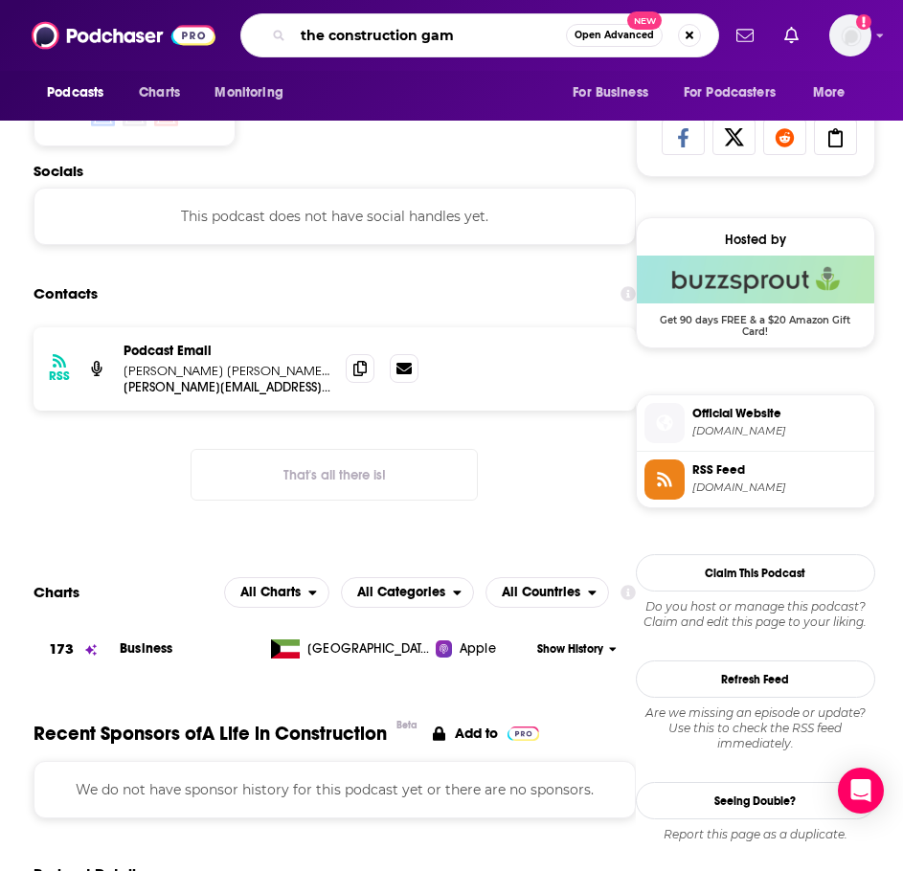
type input "the construction game"
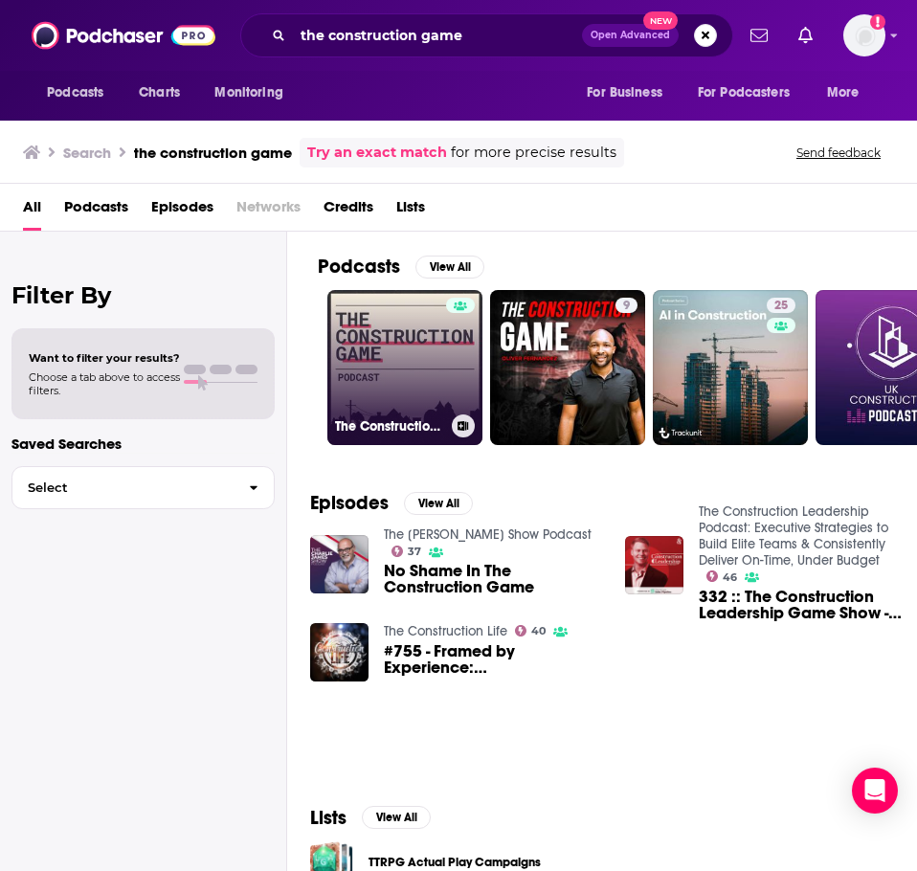
click at [387, 349] on link "The Construction Game" at bounding box center [404, 367] width 155 height 155
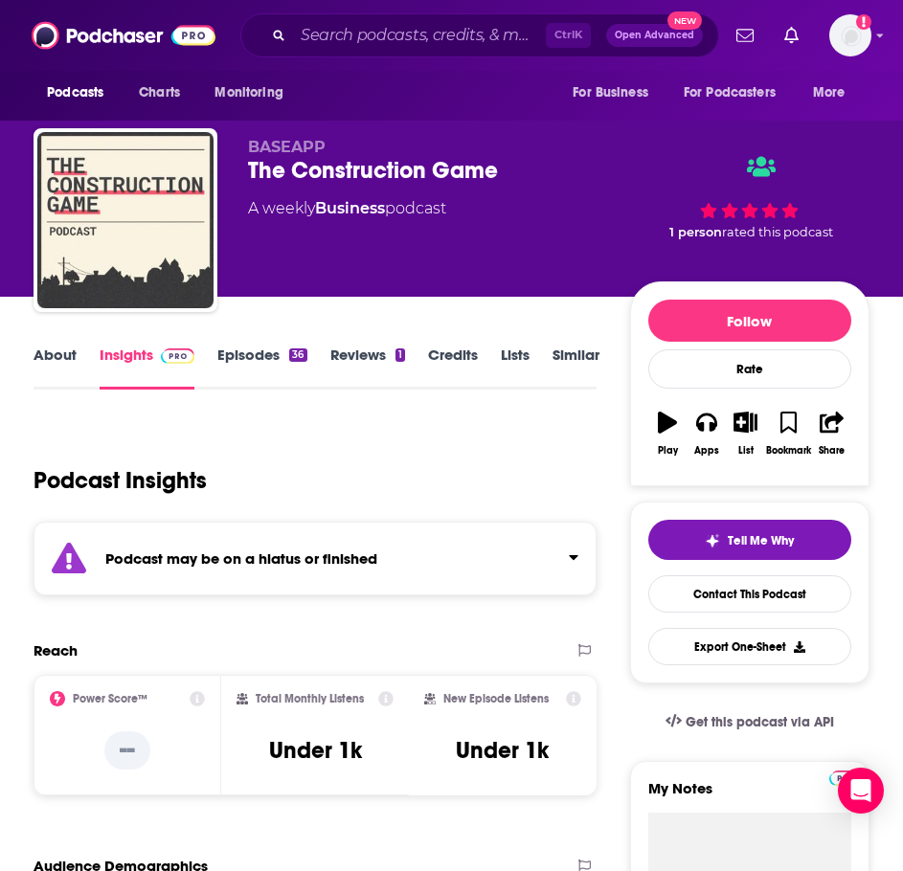
click at [218, 560] on strong "Podcast may be on a hiatus or finished" at bounding box center [241, 559] width 272 height 18
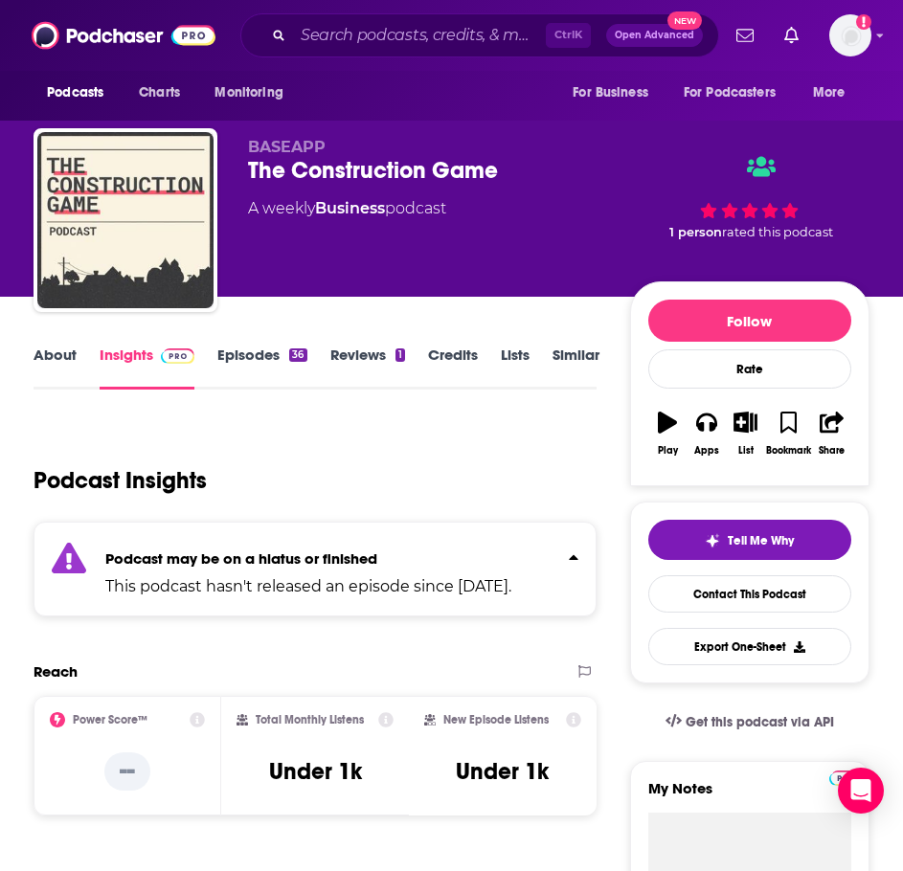
click at [59, 368] on link "About" at bounding box center [55, 368] width 43 height 44
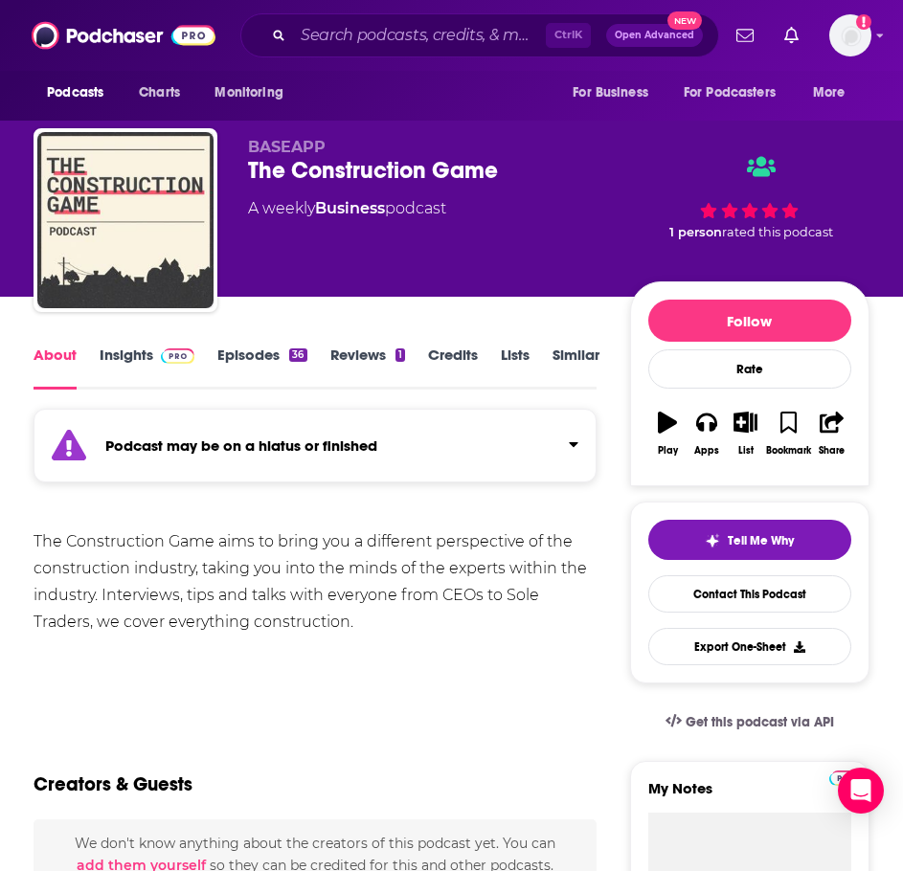
click at [267, 364] on link "Episodes 36" at bounding box center [261, 368] width 89 height 44
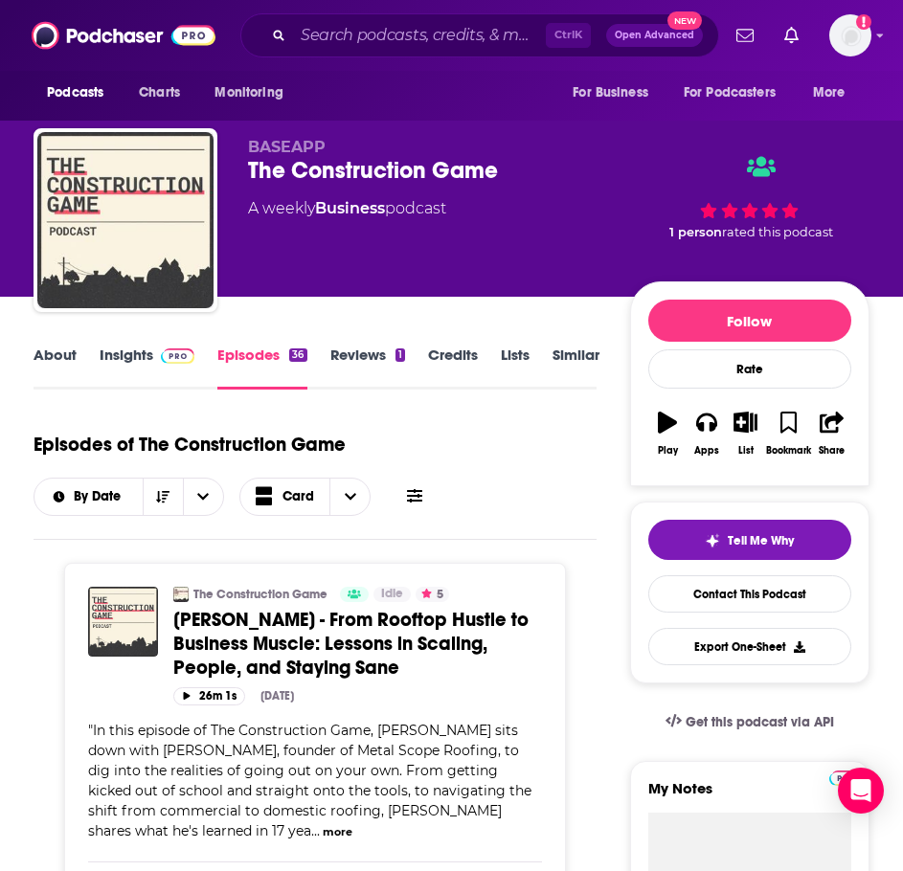
click at [67, 358] on link "About" at bounding box center [55, 368] width 43 height 44
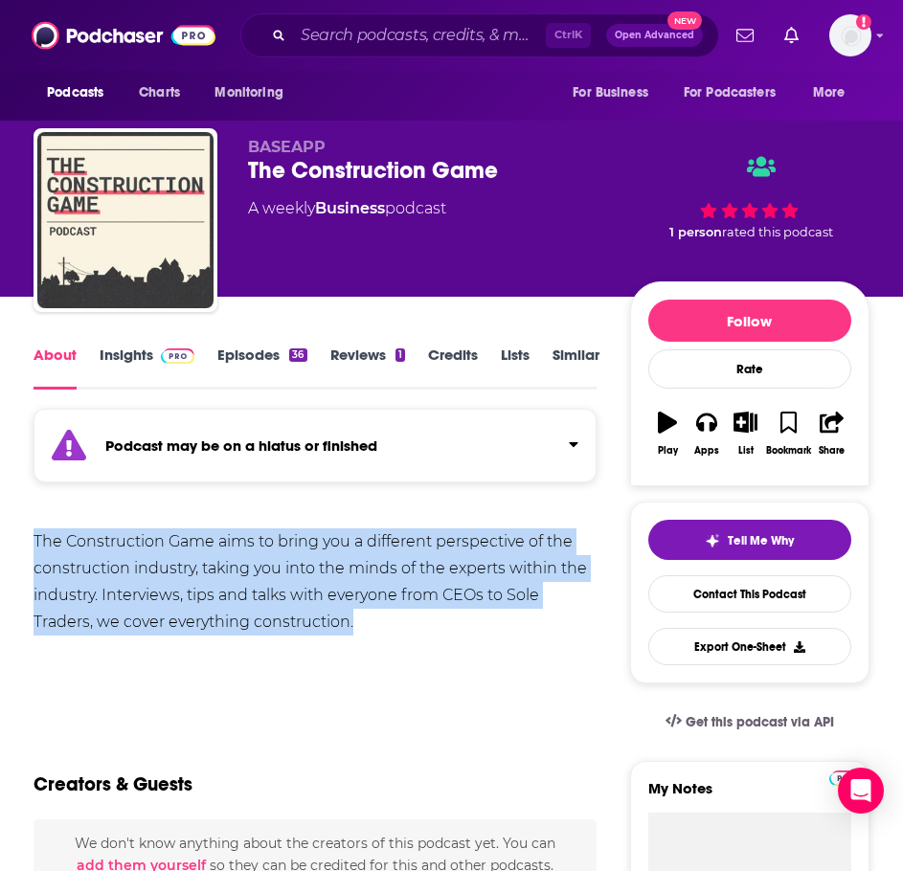
drag, startPoint x: 382, startPoint y: 638, endPoint x: 40, endPoint y: 542, distance: 355.0
click at [0, 530] on html "Podcasts Charts Monitoring Ctrl K Open Advanced New For Business For Podcasters…" at bounding box center [451, 435] width 903 height 871
click at [140, 361] on link "Insights" at bounding box center [147, 368] width 95 height 44
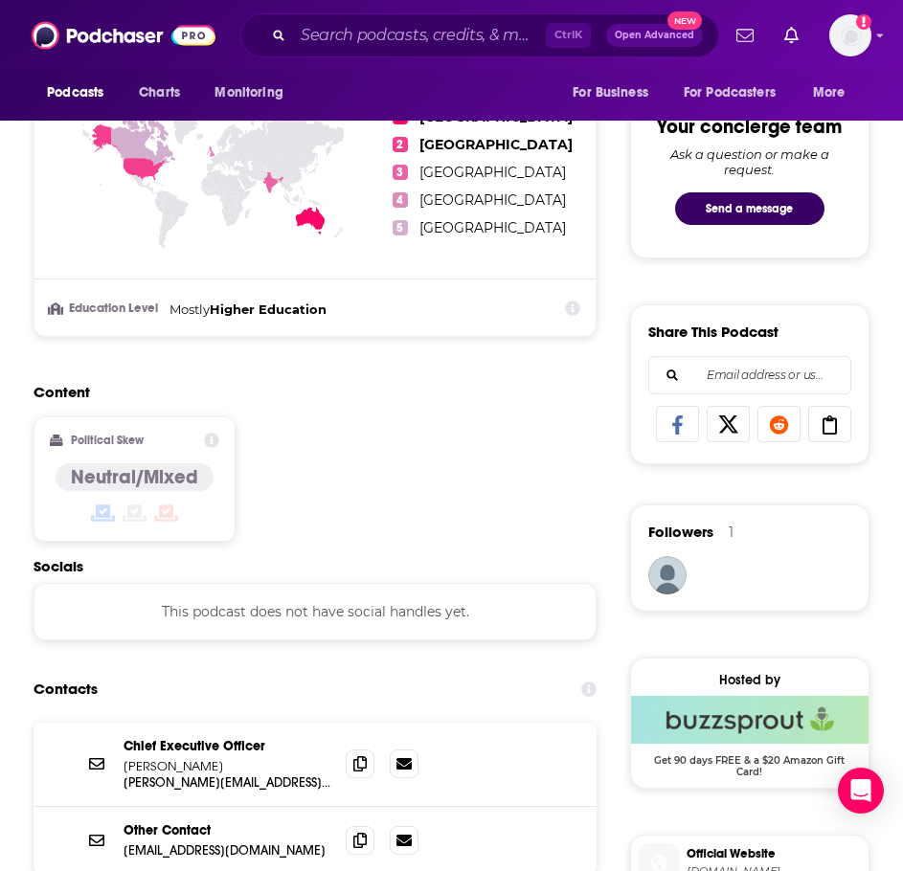
scroll to position [1149, 0]
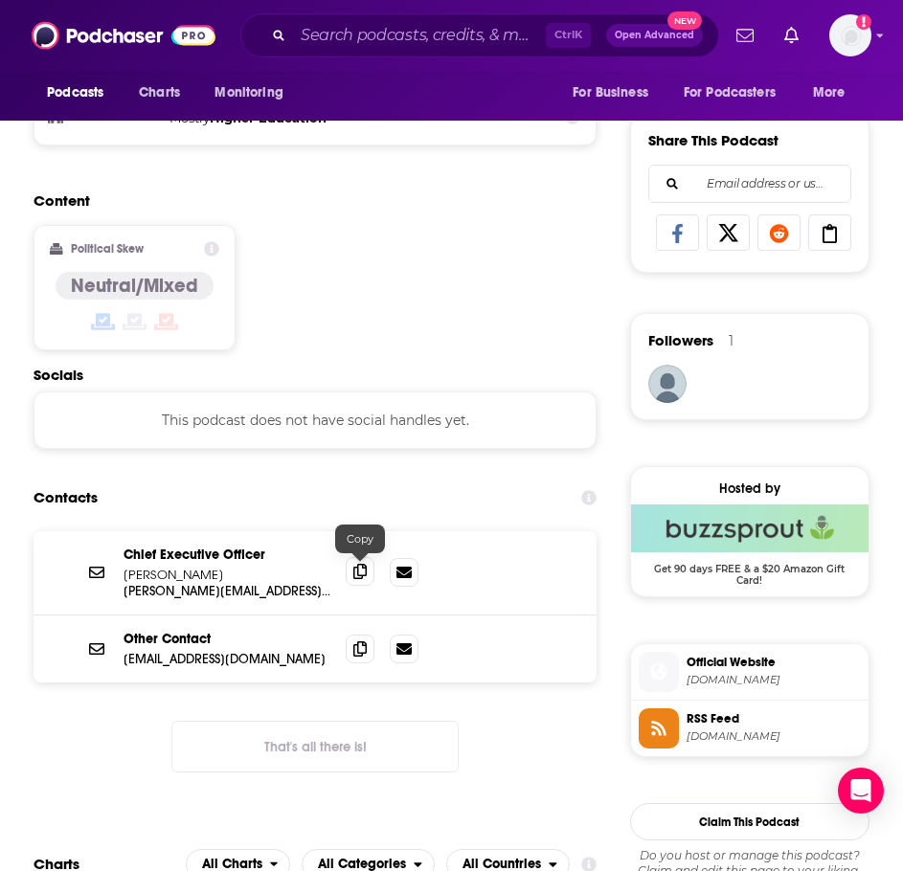
click at [352, 573] on span at bounding box center [360, 571] width 29 height 29
click at [369, 653] on span at bounding box center [360, 648] width 29 height 29
click at [387, 44] on input "Search podcasts, credits, & more..." at bounding box center [419, 35] width 253 height 31
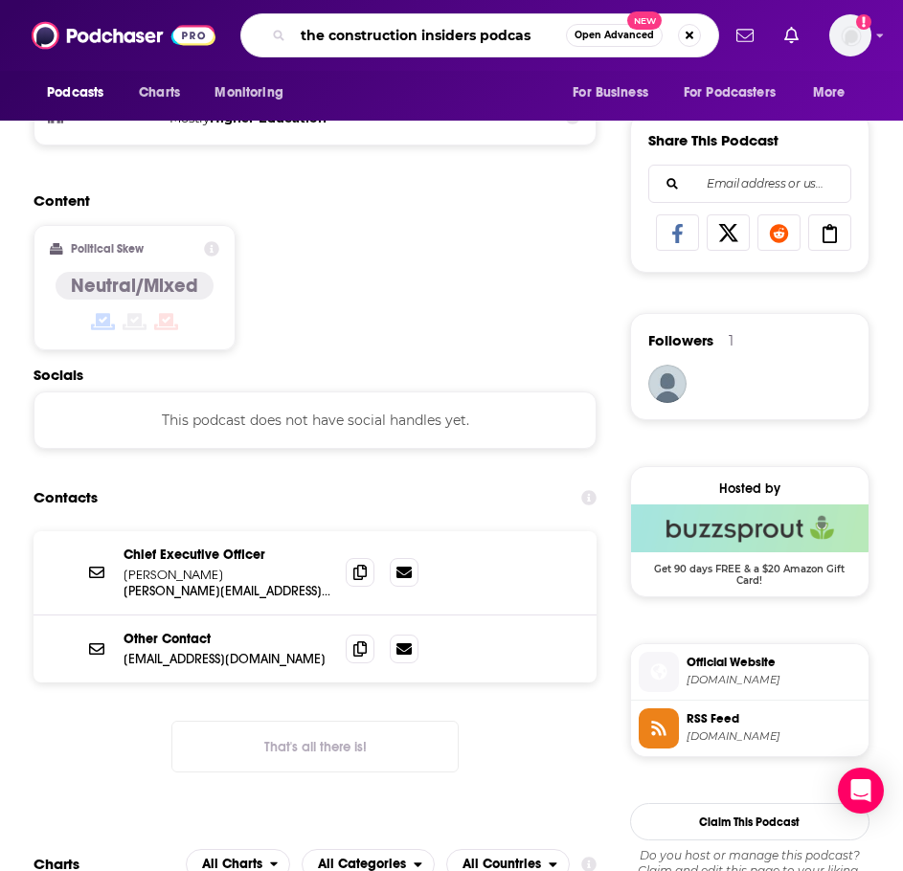
type input "the construction insiders podcast"
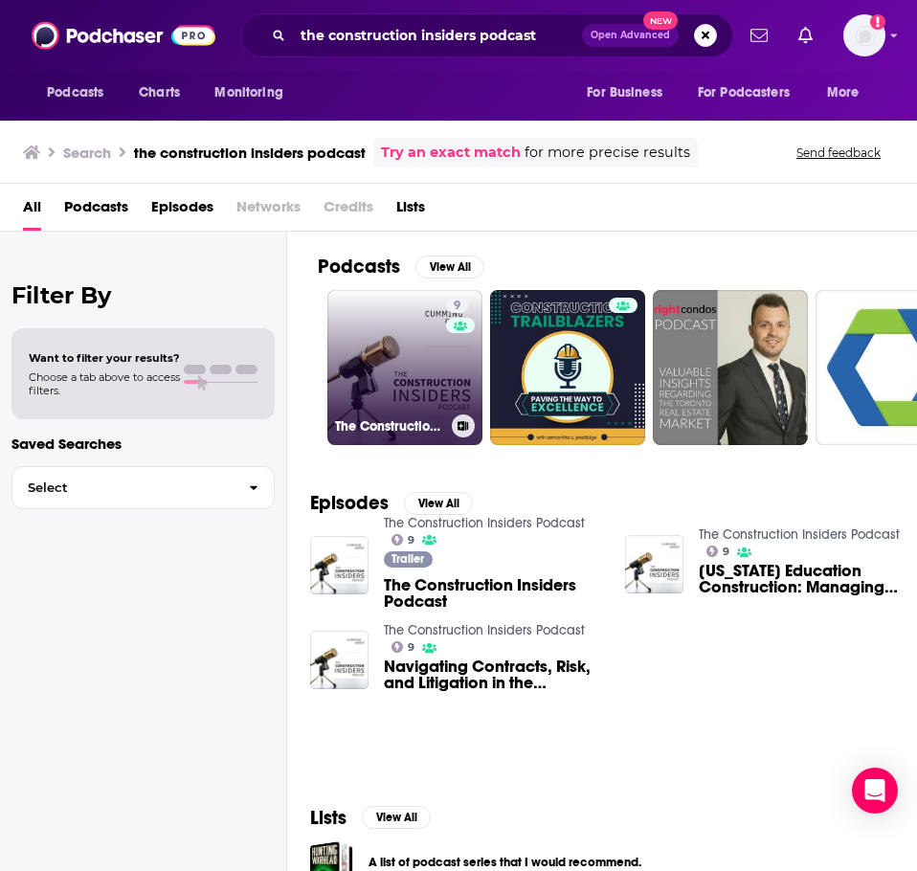
click at [368, 386] on link "9 The Construction Insiders Podcast" at bounding box center [404, 367] width 155 height 155
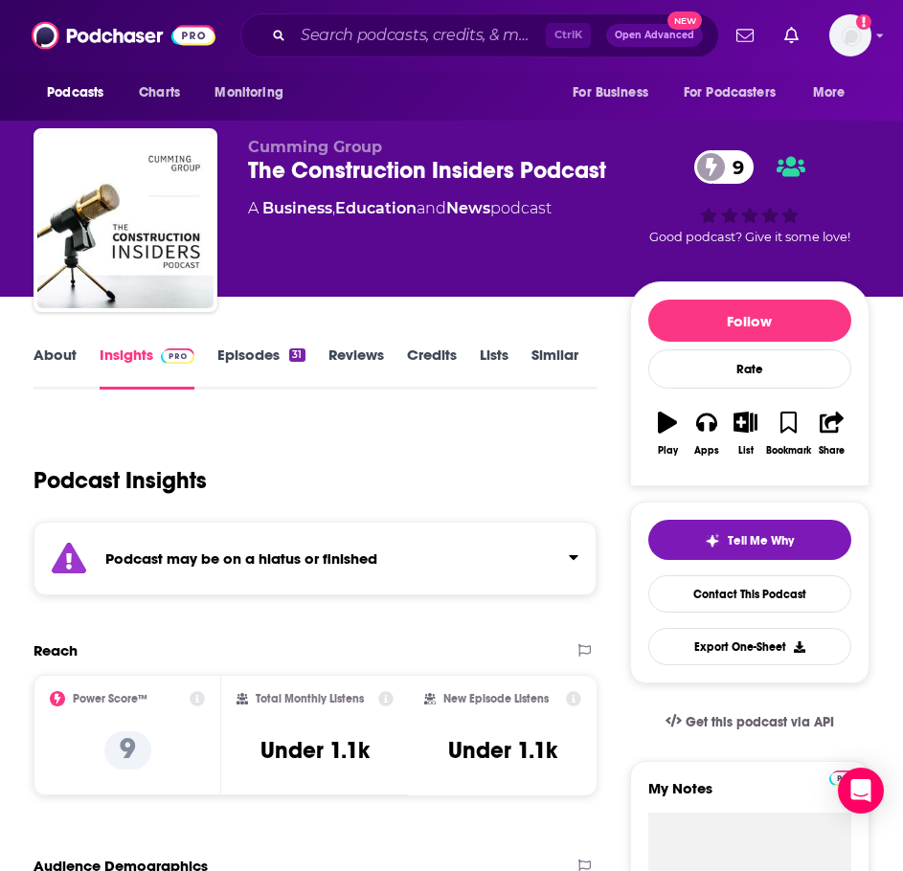
click at [249, 558] on strong "Podcast may be on a hiatus or finished" at bounding box center [241, 559] width 272 height 18
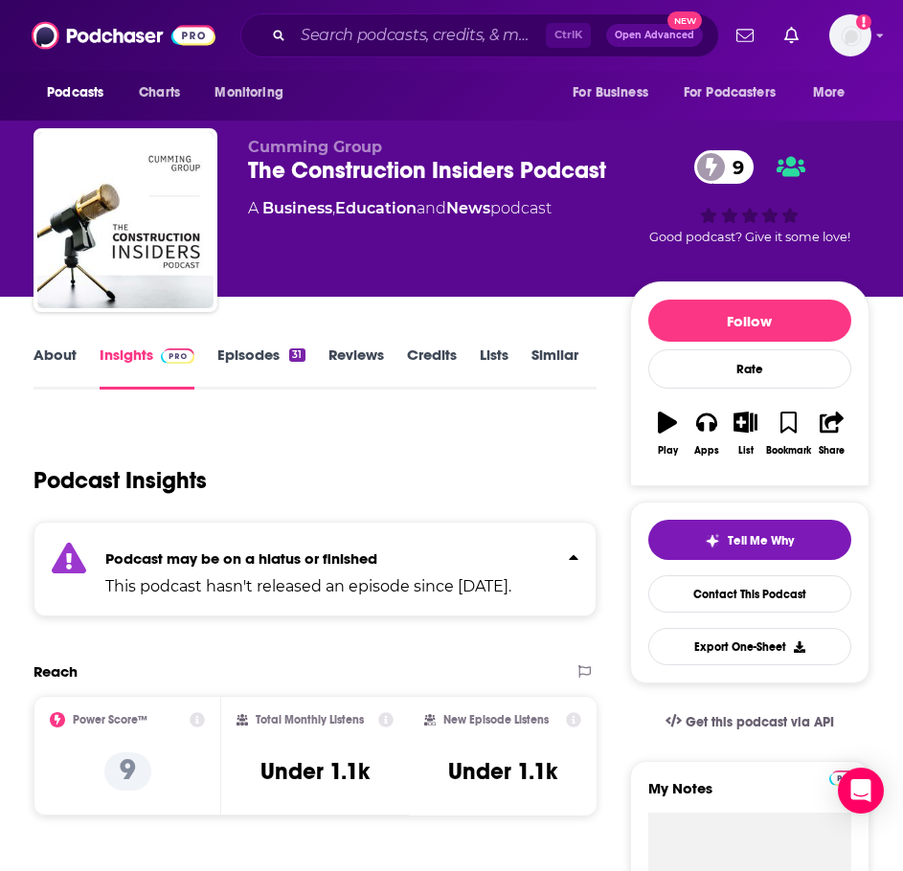
click at [261, 362] on link "Episodes 31" at bounding box center [260, 368] width 87 height 44
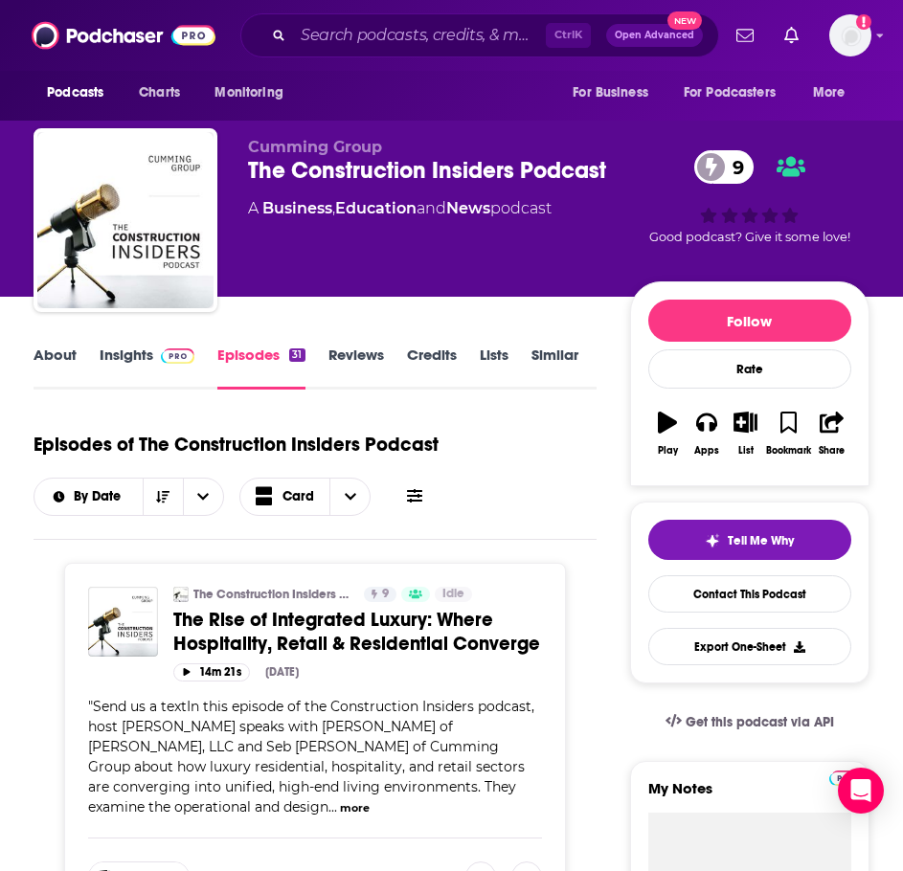
click at [73, 353] on link "About" at bounding box center [55, 368] width 43 height 44
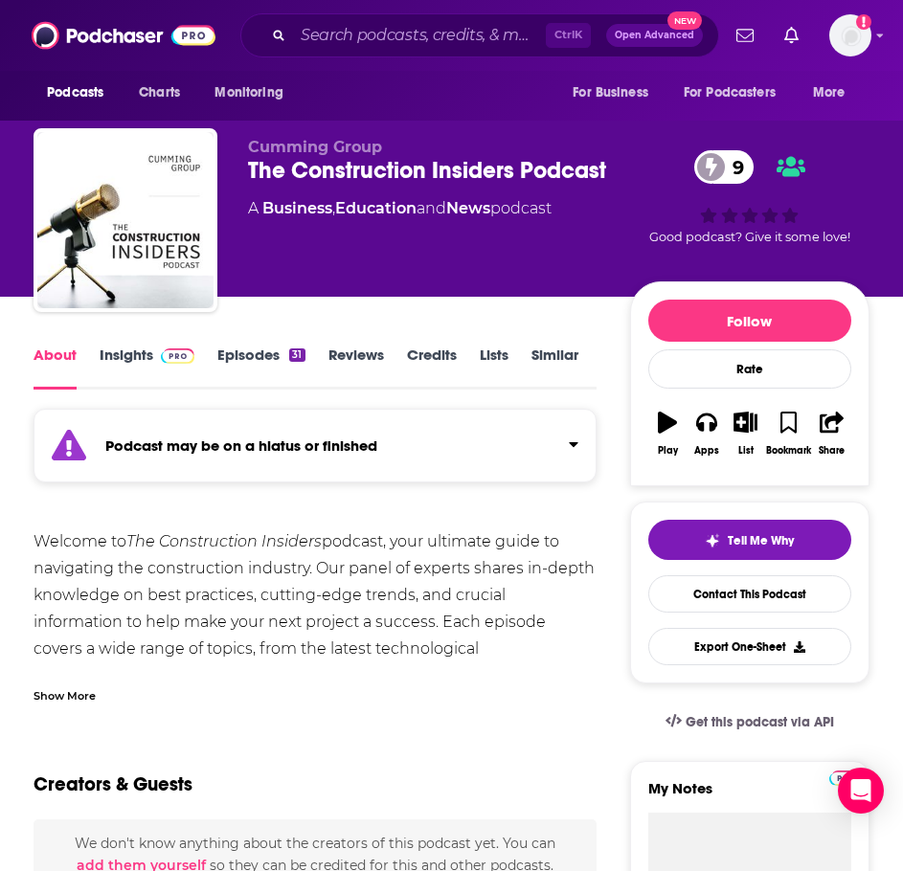
click at [93, 680] on div "Show More" at bounding box center [315, 688] width 563 height 33
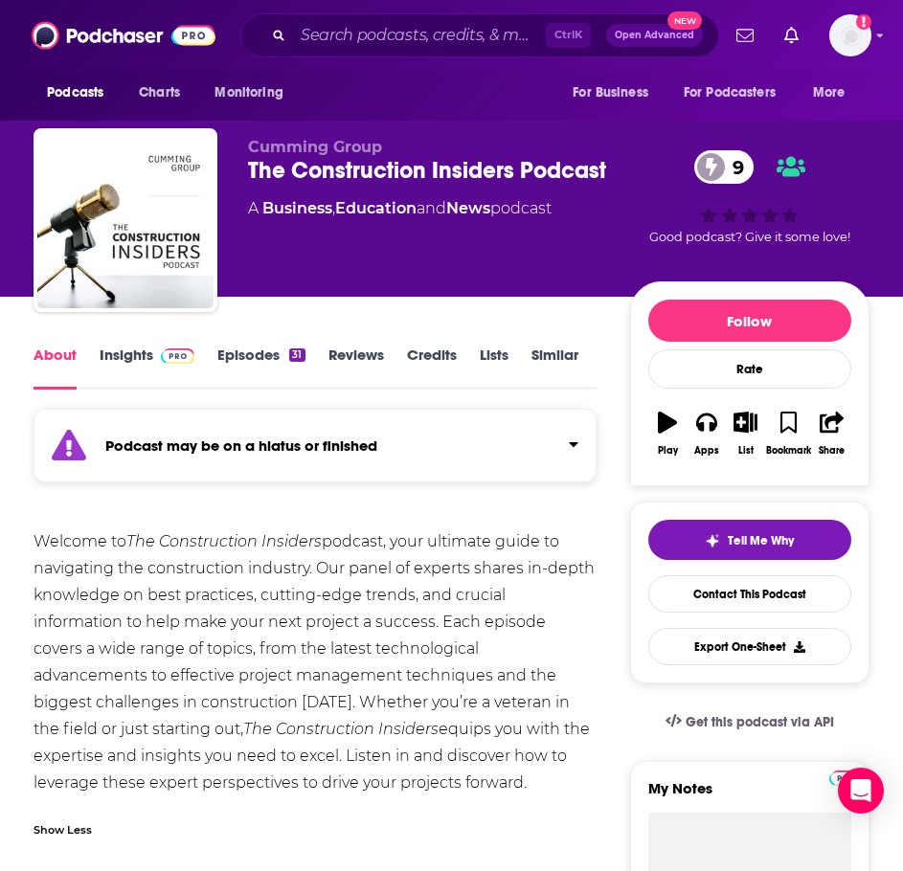
drag, startPoint x: 384, startPoint y: 780, endPoint x: 8, endPoint y: 521, distance: 457.1
click at [158, 364] on link "Insights" at bounding box center [147, 368] width 95 height 44
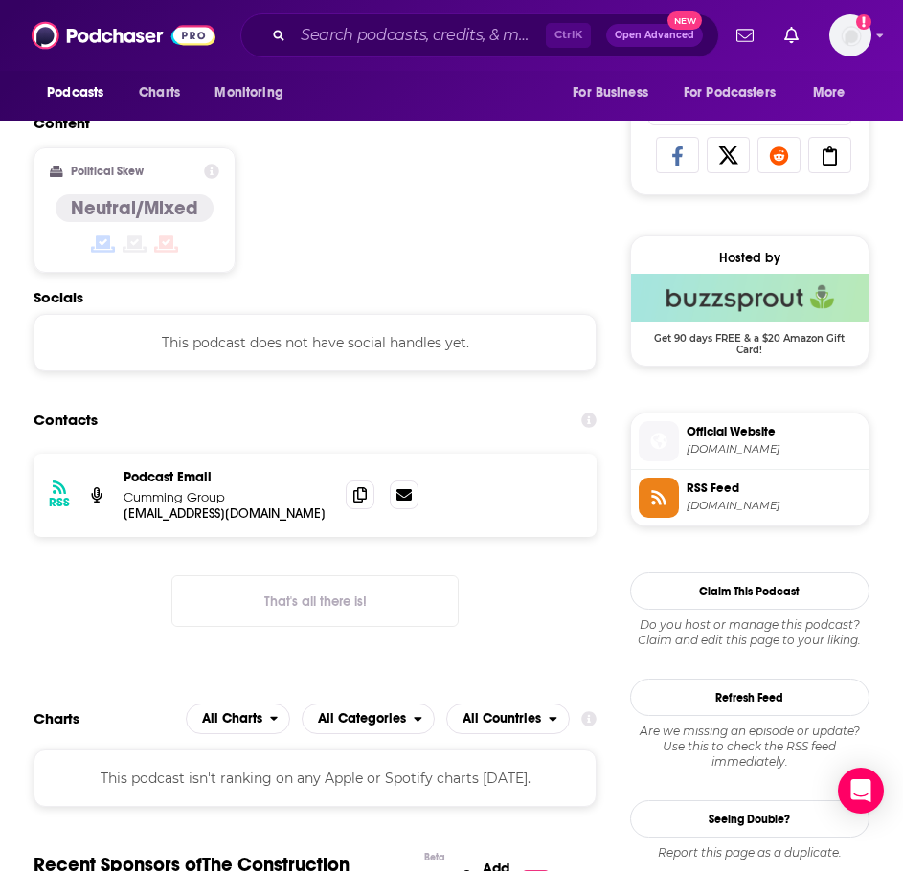
scroll to position [1245, 0]
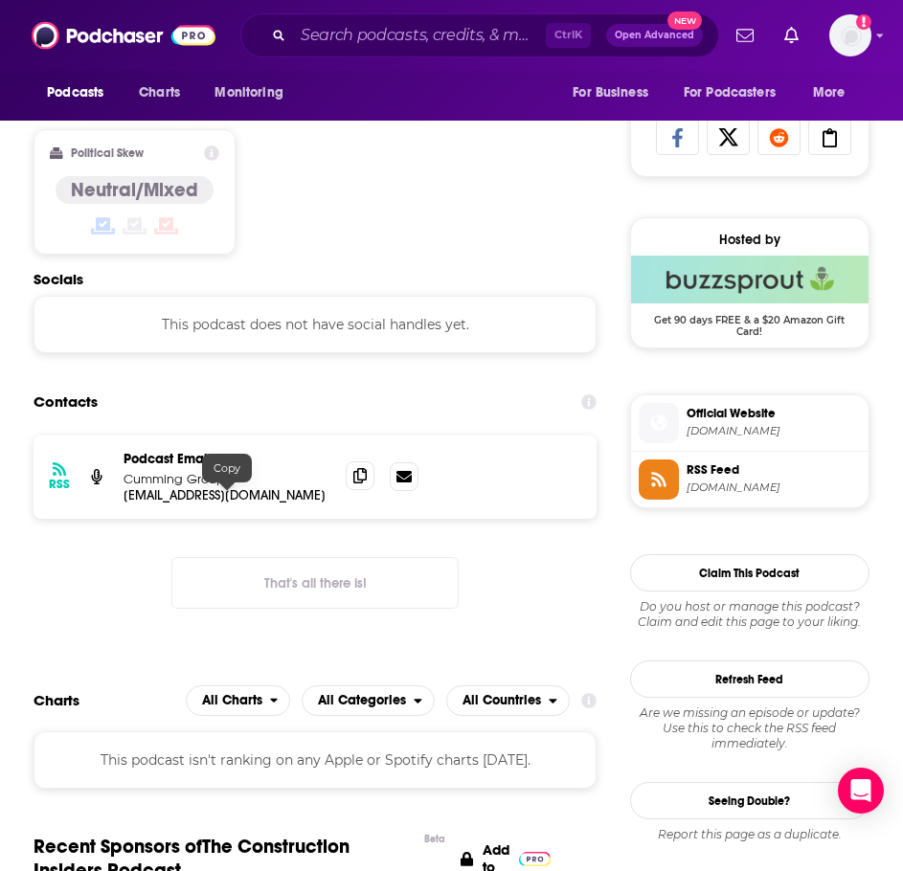
click at [349, 478] on span at bounding box center [360, 476] width 29 height 29
click at [860, 31] on img "Logged in as ILATeam" at bounding box center [850, 35] width 42 height 42
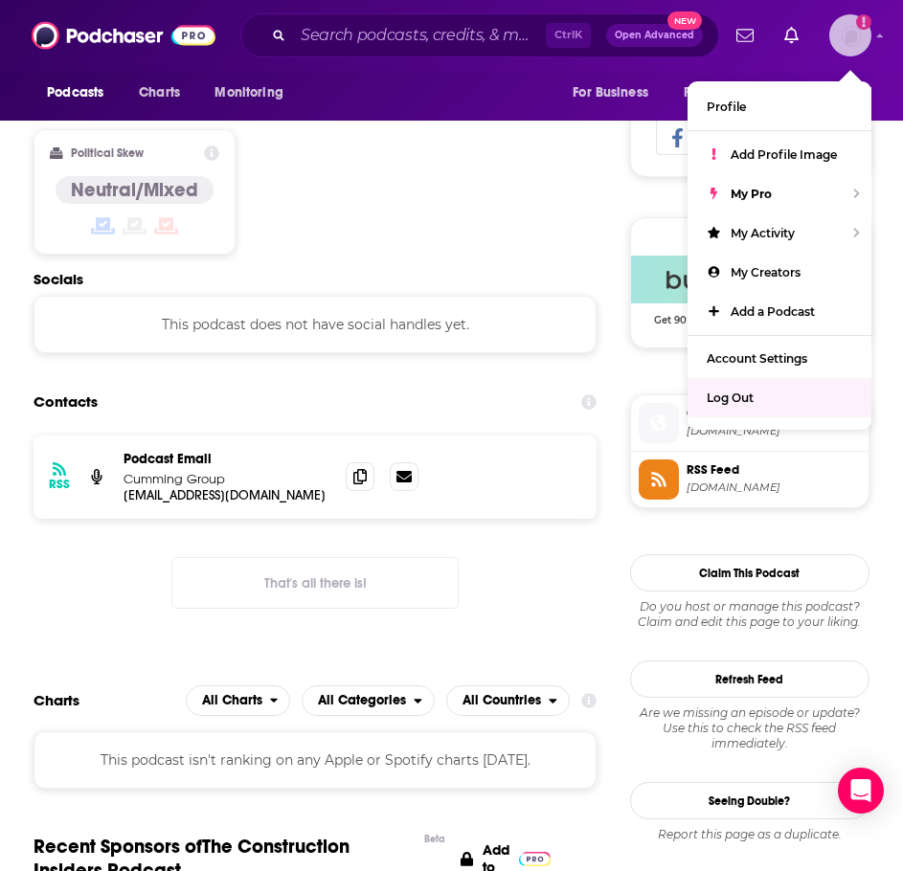
click at [740, 391] on span "Log Out" at bounding box center [730, 398] width 47 height 14
